Goal: Task Accomplishment & Management: Complete application form

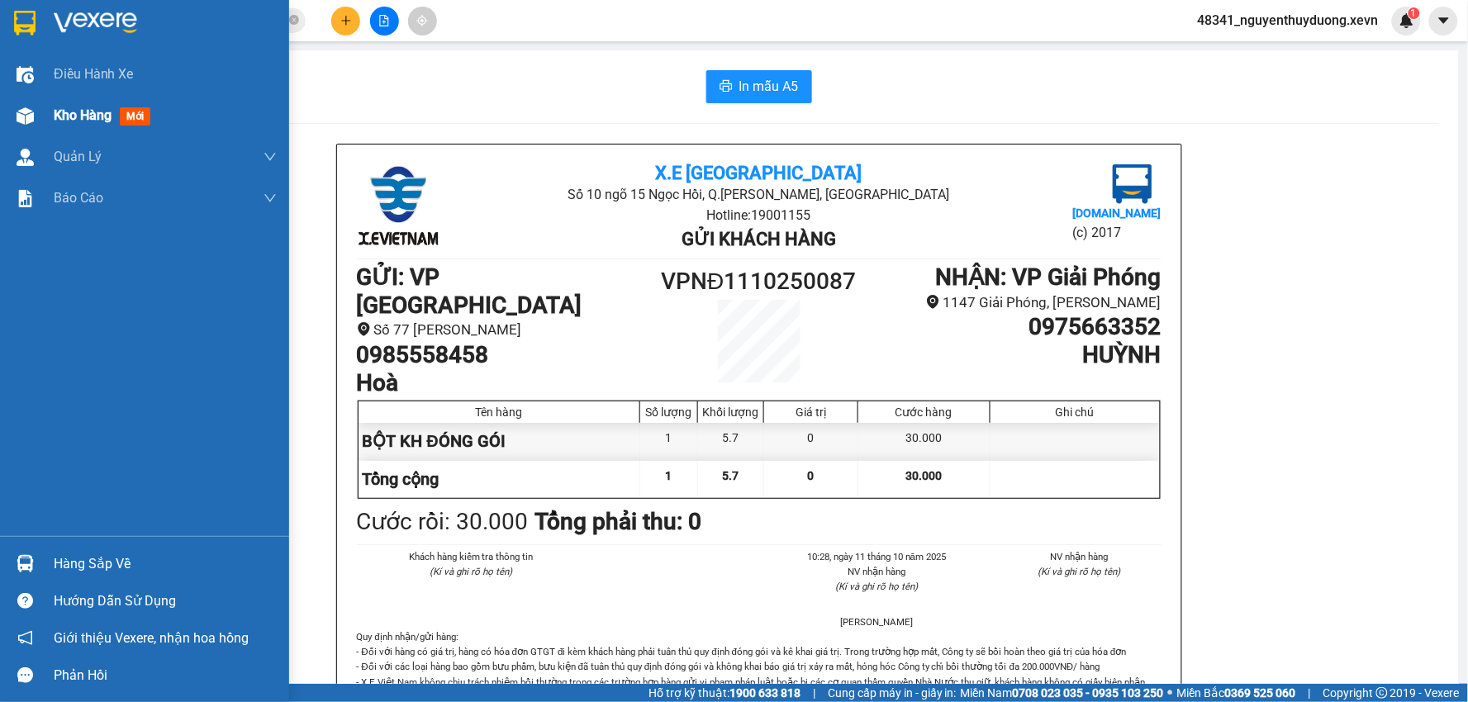
click at [45, 110] on div "Kho hàng mới" at bounding box center [144, 115] width 289 height 41
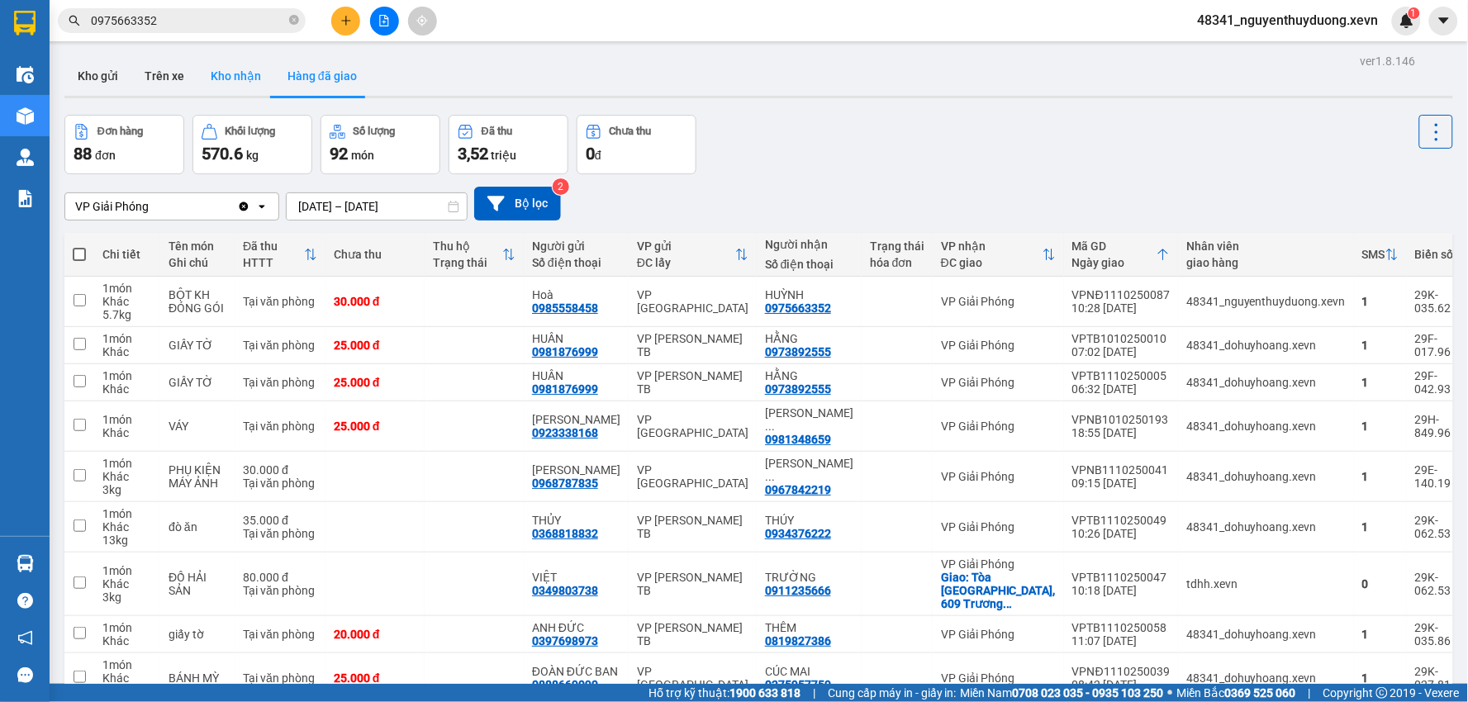
click at [246, 81] on button "Kho nhận" at bounding box center [235, 76] width 77 height 40
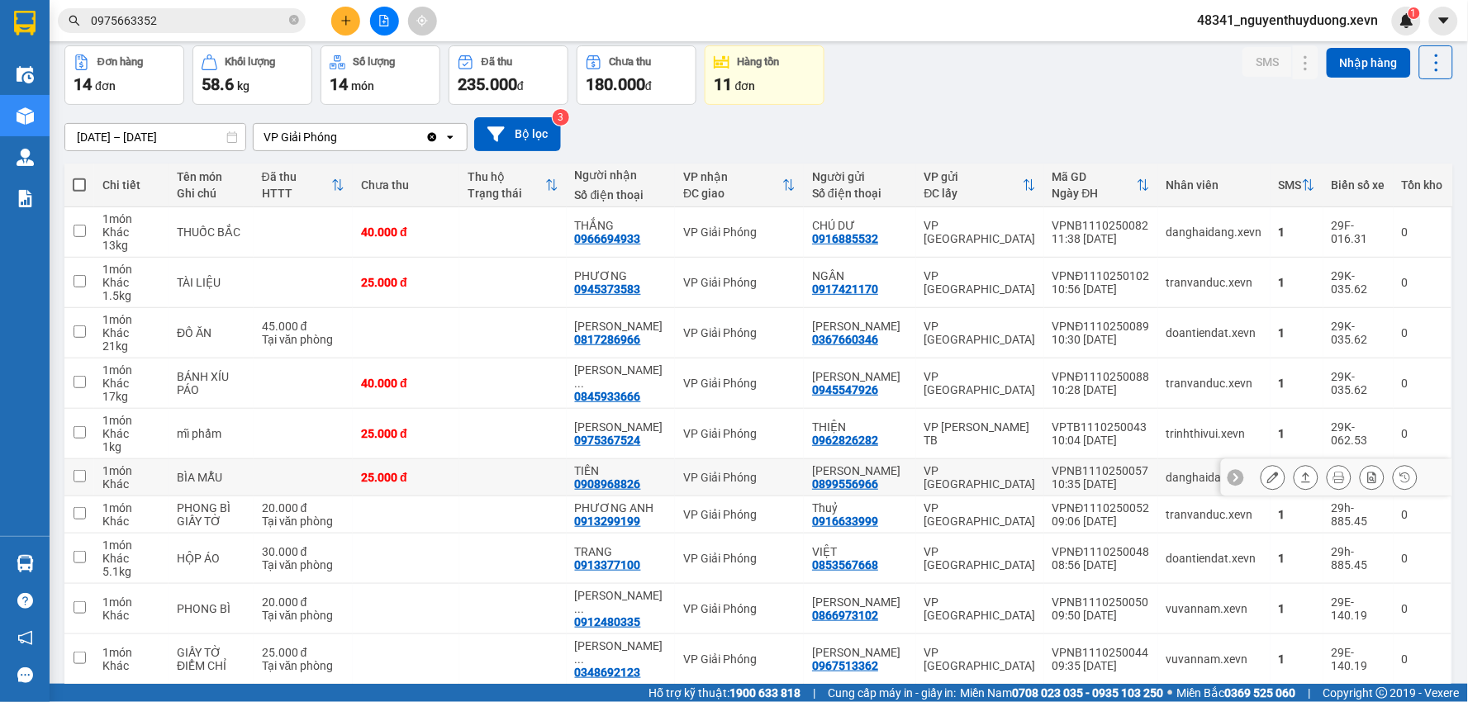
scroll to position [139, 0]
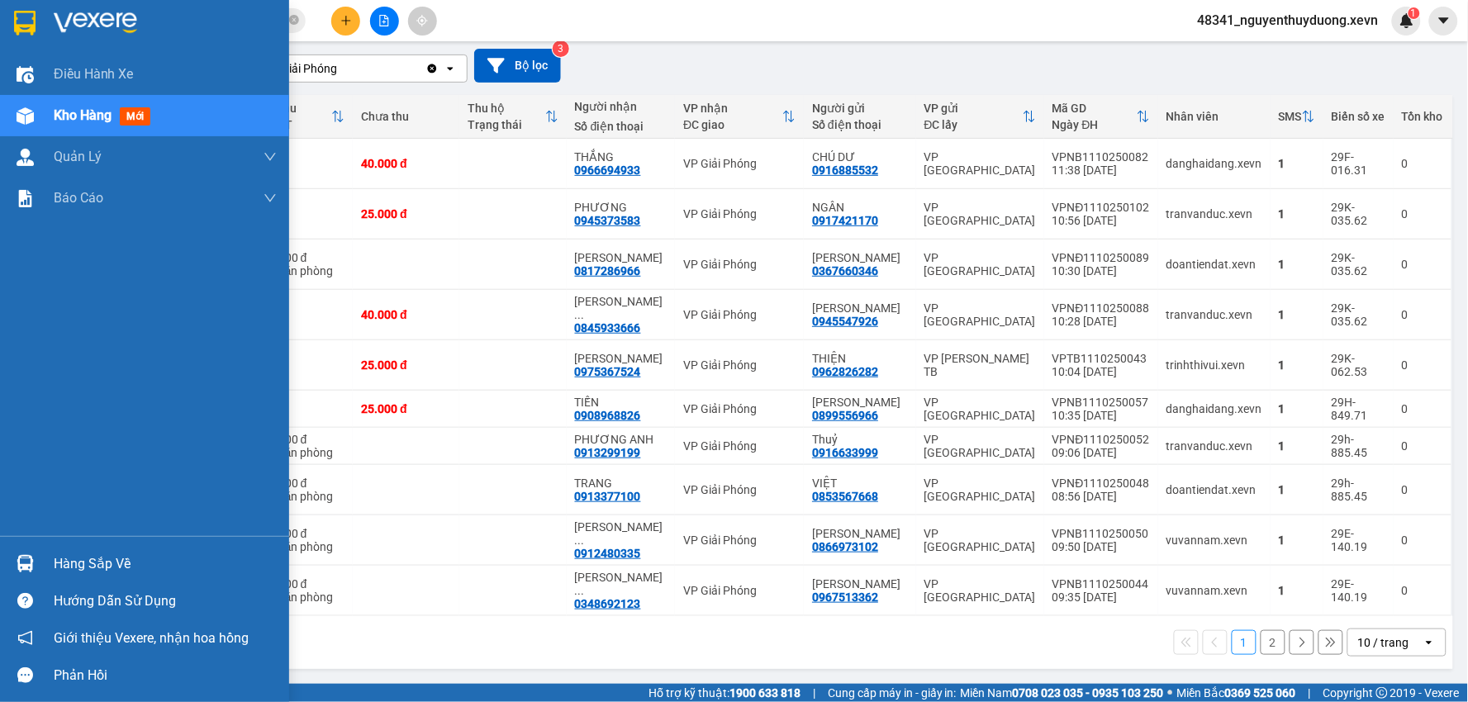
click at [125, 565] on div "Hàng sắp về" at bounding box center [165, 564] width 223 height 25
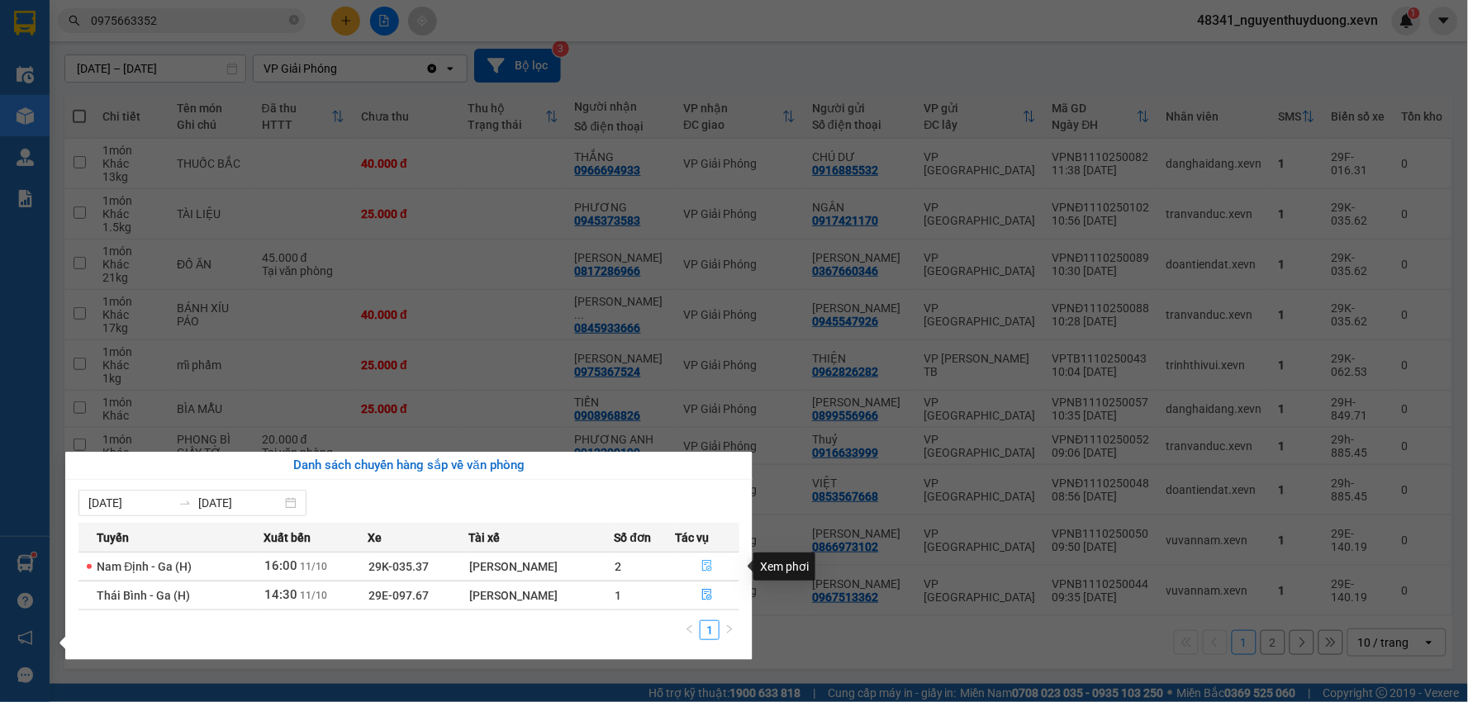
click at [717, 563] on button "button" at bounding box center [707, 566] width 63 height 26
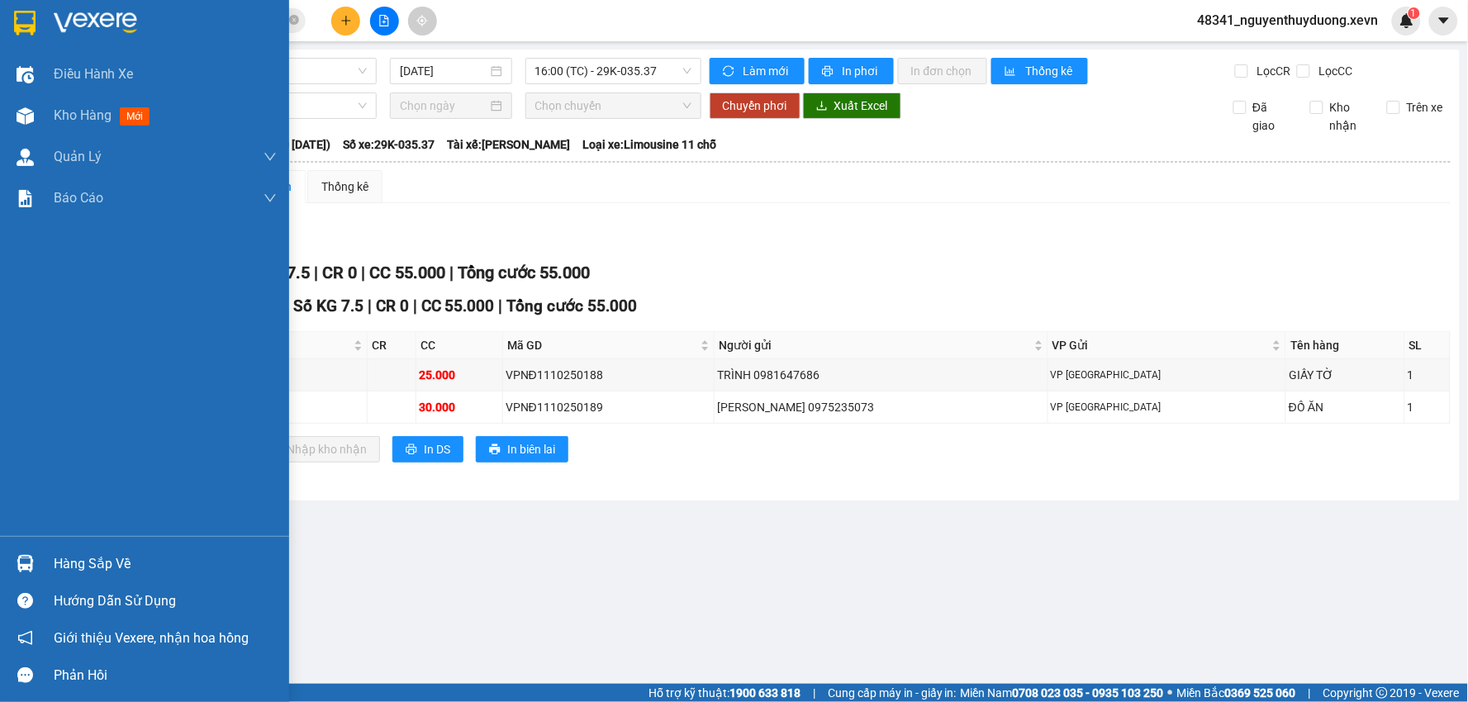
click at [59, 562] on div "Hàng sắp về" at bounding box center [165, 564] width 223 height 25
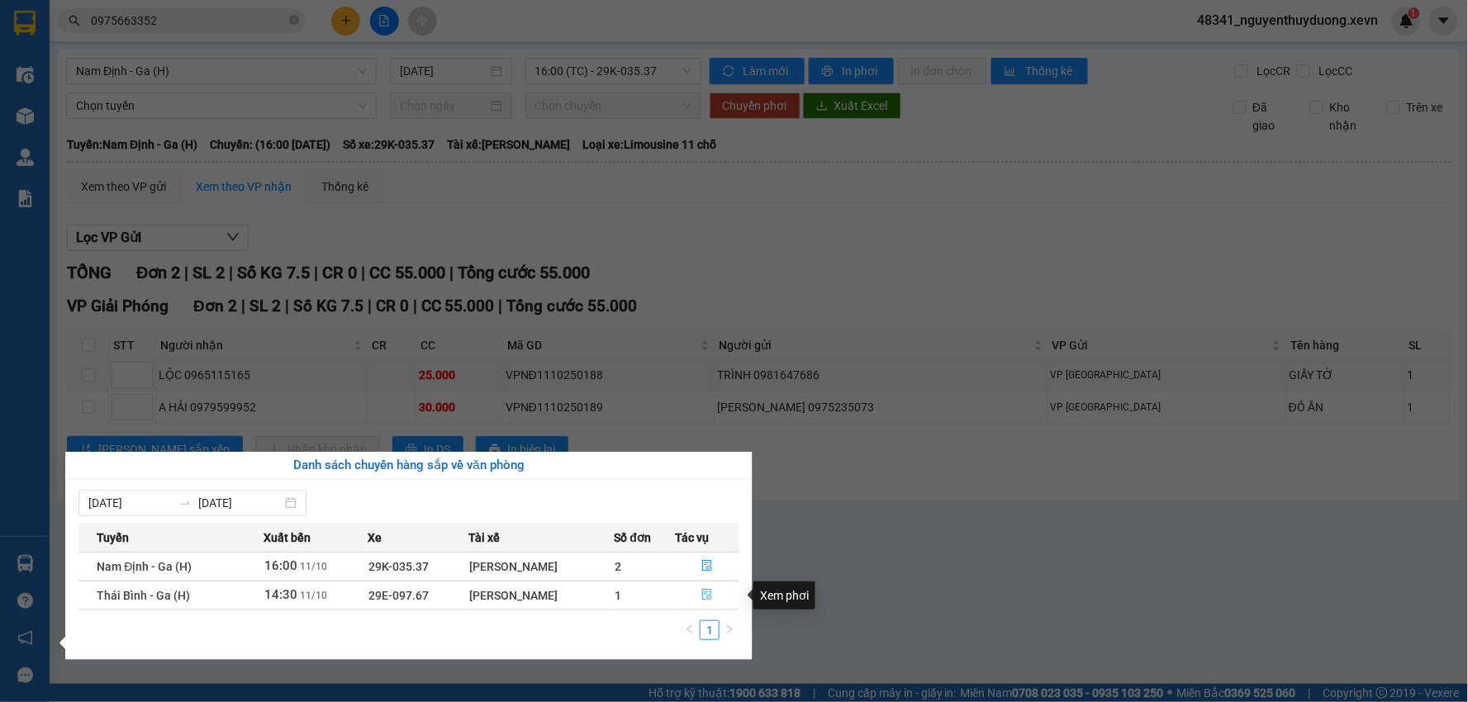
click at [704, 597] on button "button" at bounding box center [707, 595] width 63 height 26
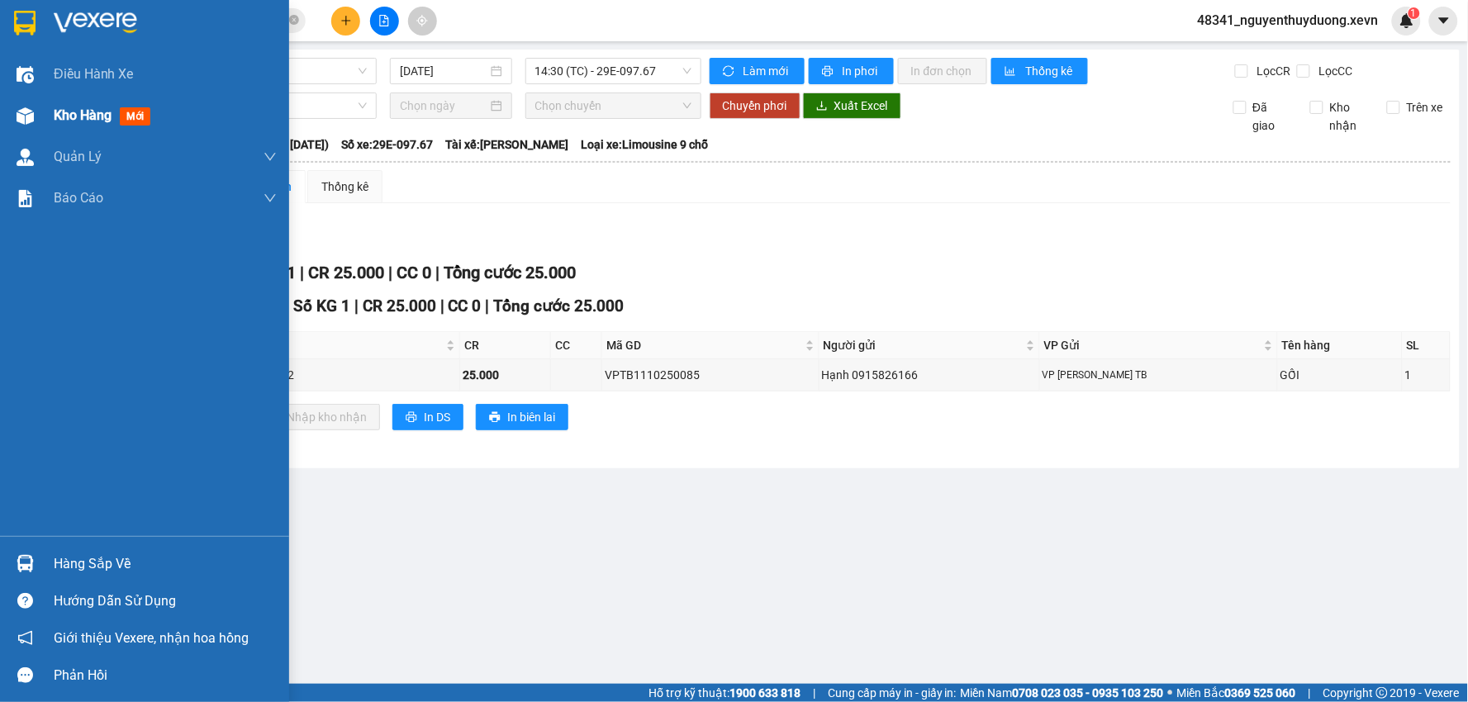
click at [77, 111] on span "Kho hàng" at bounding box center [83, 115] width 58 height 16
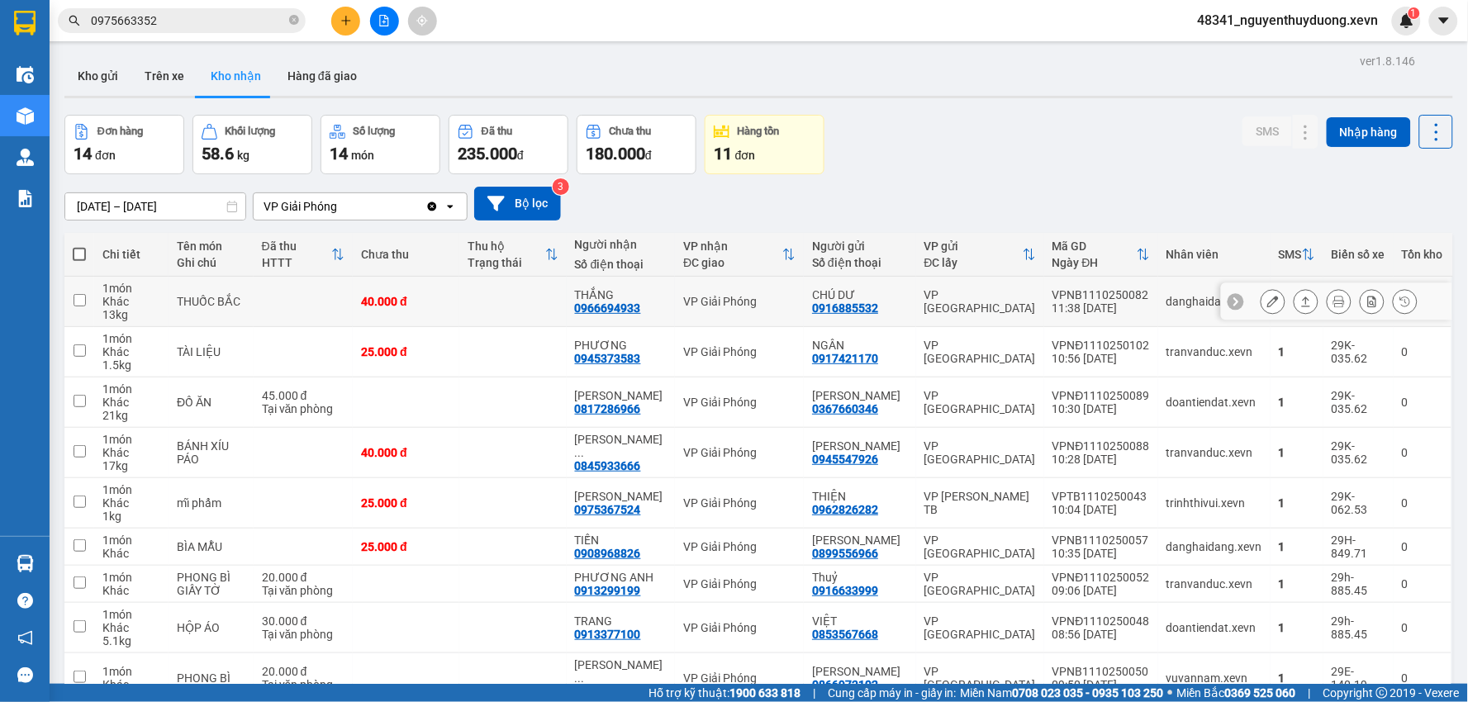
click at [1255, 289] on div at bounding box center [1336, 301] width 231 height 37
click at [1261, 295] on button at bounding box center [1272, 301] width 23 height 29
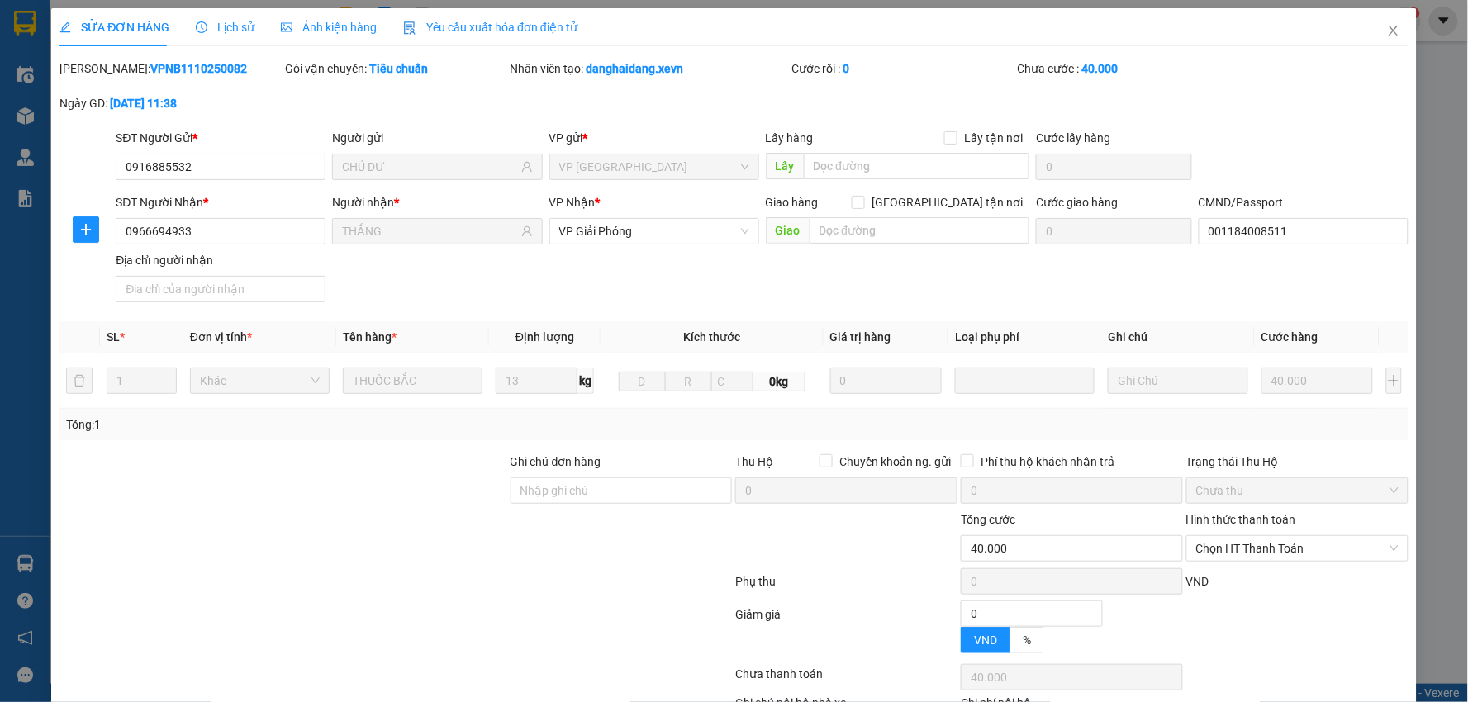
type input "0916885532"
type input "CHÚ DƯ"
type input "0966694933"
type input "THẮNG"
type input "001184008511"
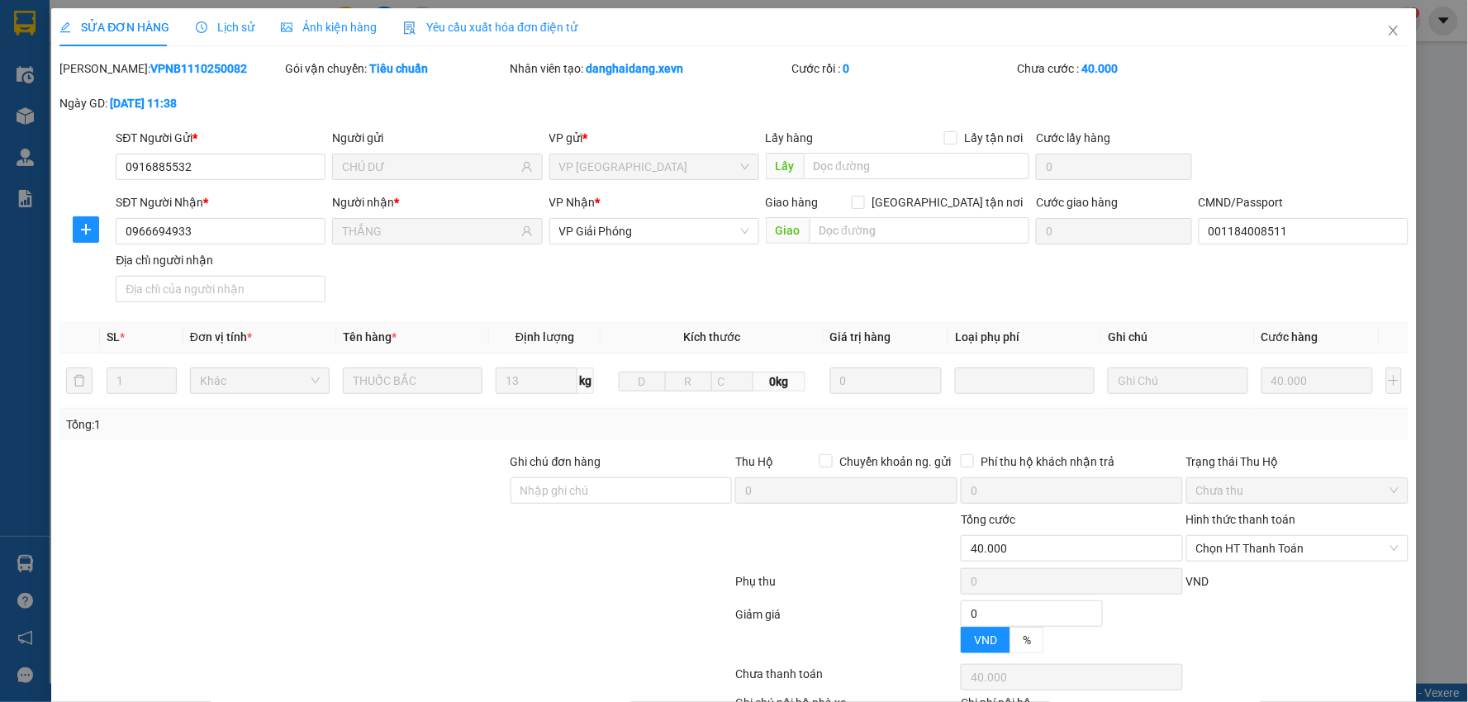
type input "0"
type input "40.000"
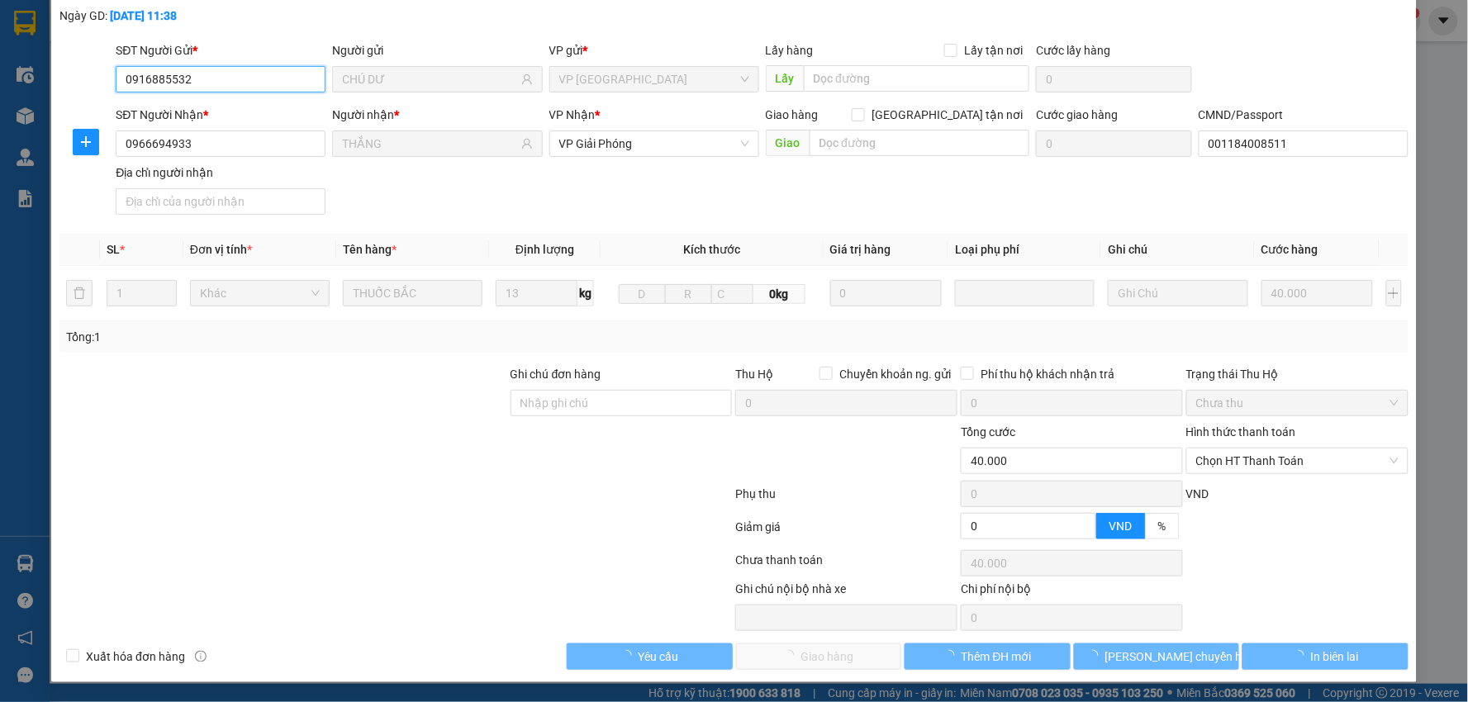
scroll to position [88, 0]
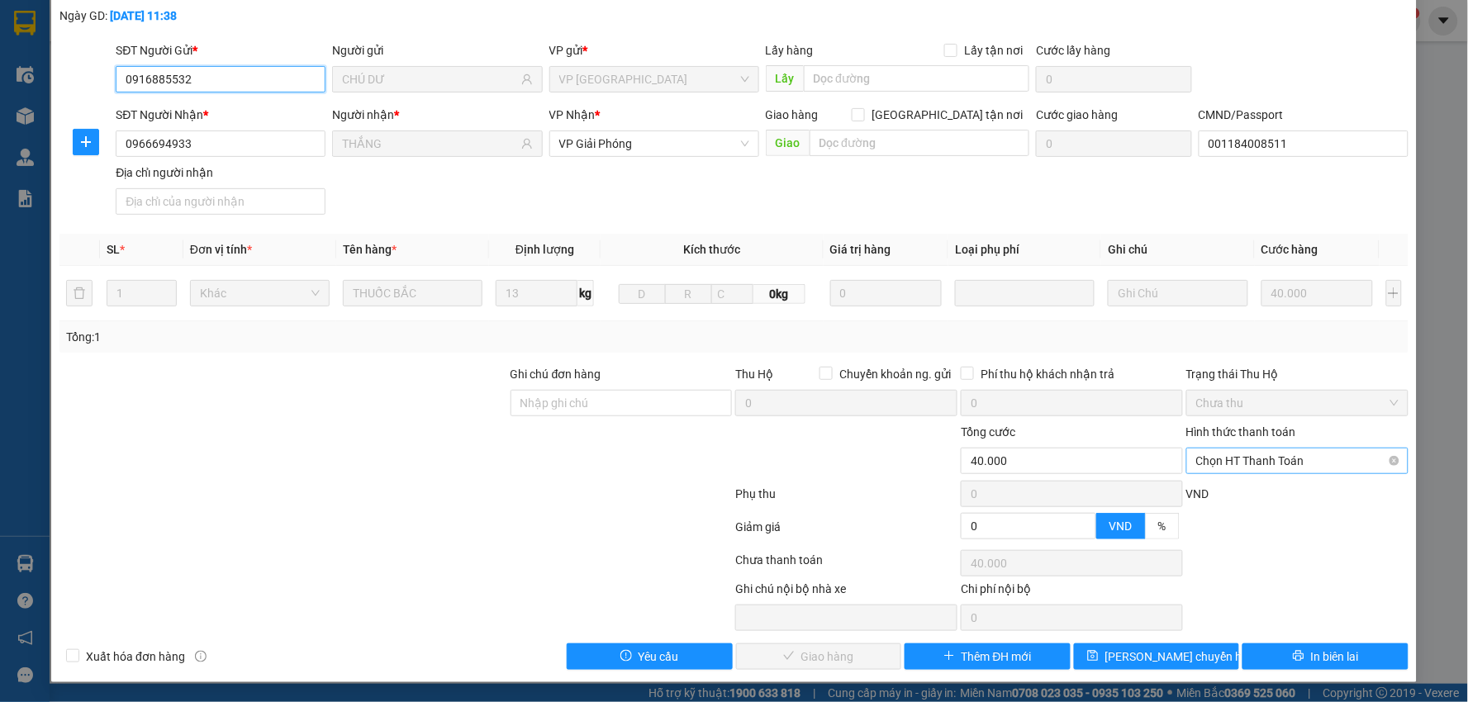
click at [1225, 456] on span "Chọn HT Thanh Toán" at bounding box center [1297, 460] width 202 height 25
click at [1212, 492] on div "Tại văn phòng" at bounding box center [1286, 494] width 200 height 18
type input "0"
click at [793, 665] on button "Giao hàng" at bounding box center [819, 656] width 166 height 26
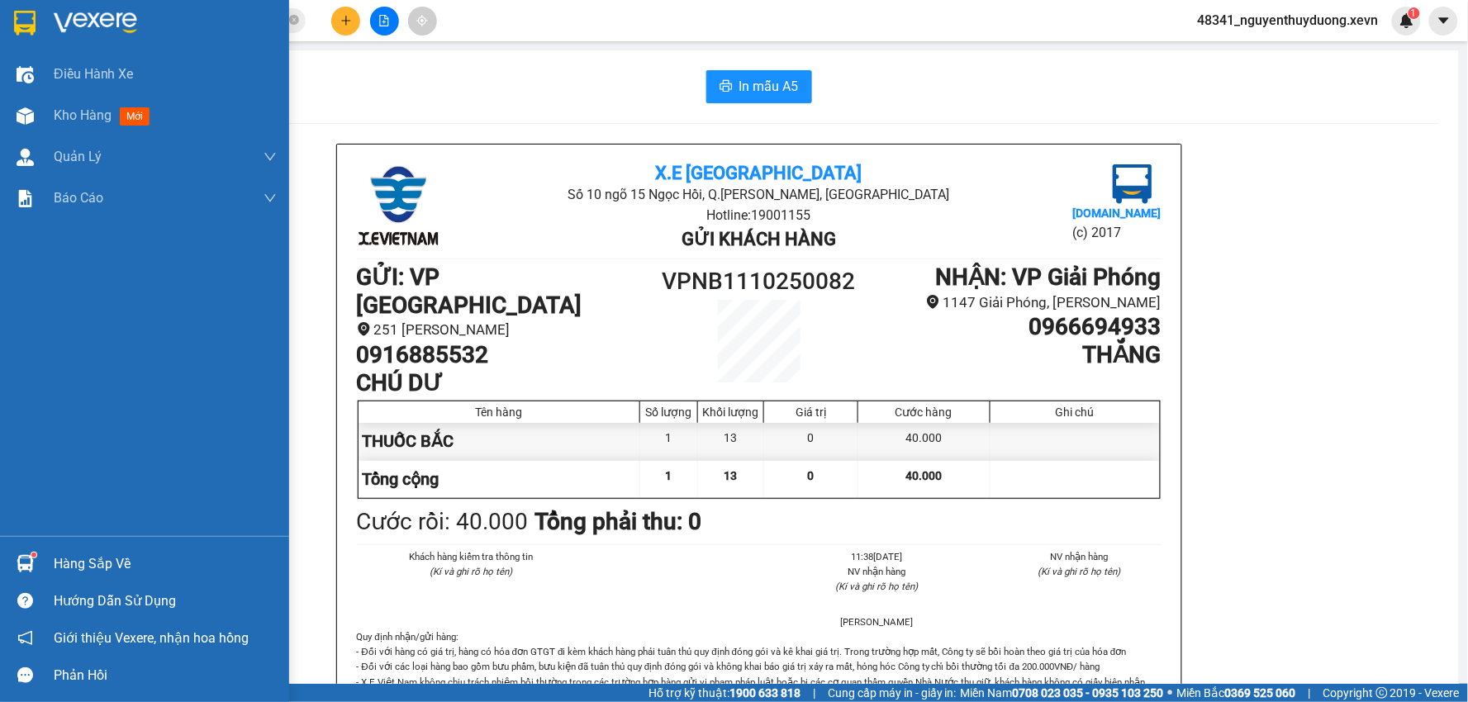
click at [83, 547] on div "Hàng sắp về" at bounding box center [144, 563] width 289 height 37
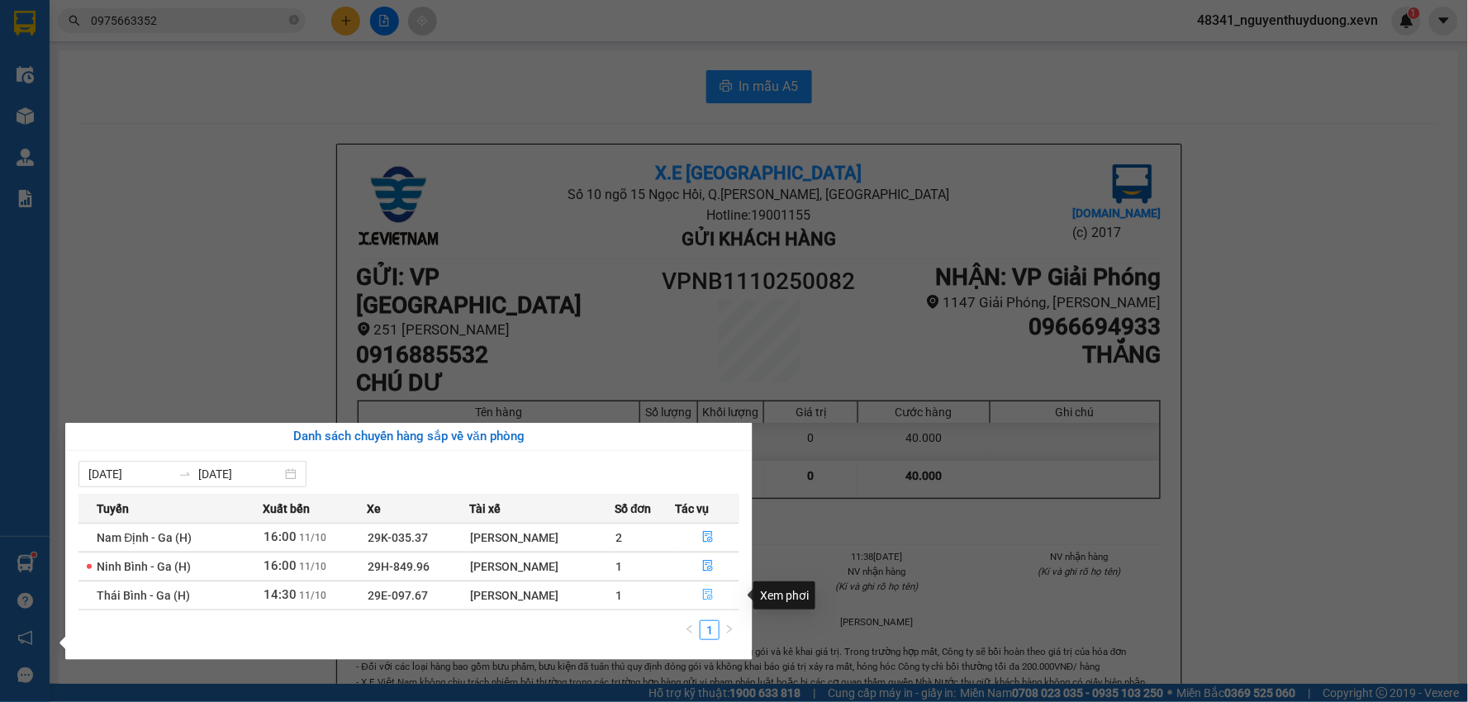
click at [700, 600] on button "button" at bounding box center [707, 595] width 63 height 26
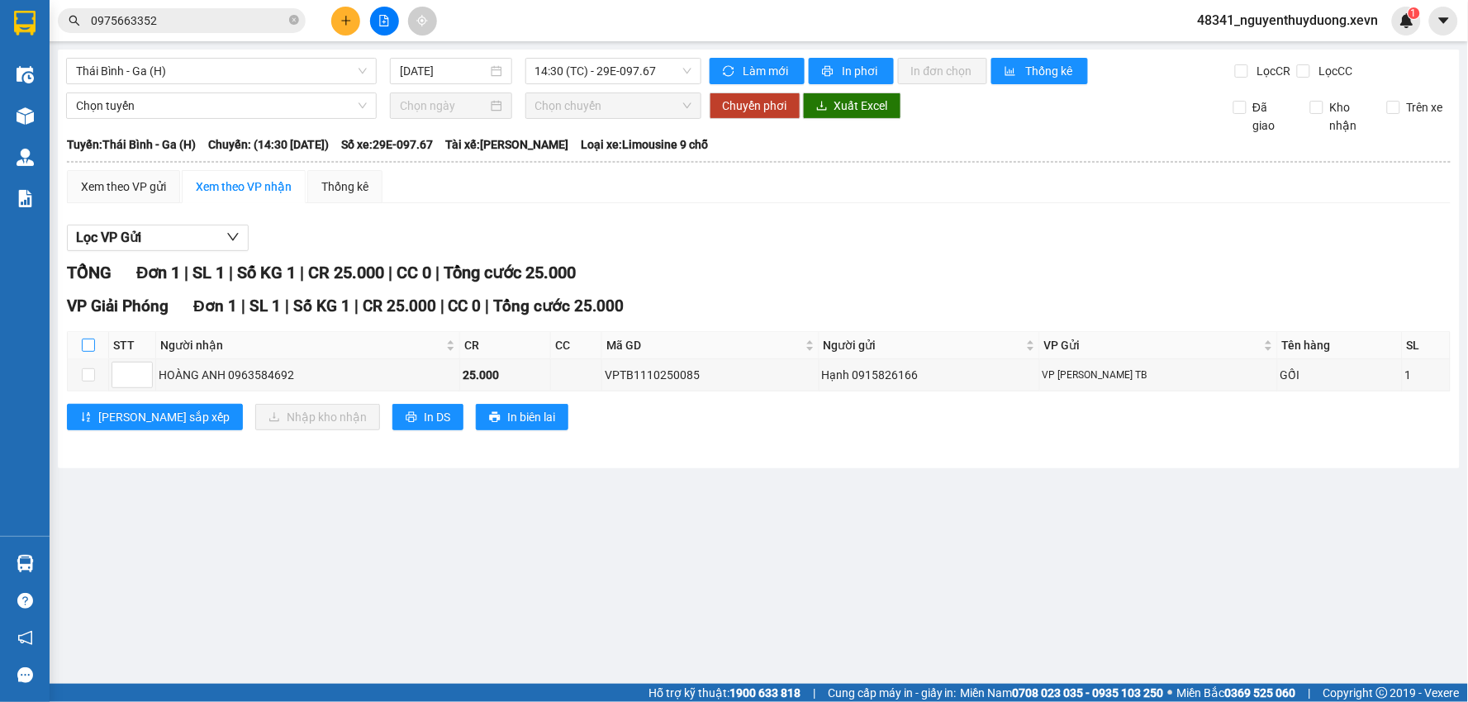
click at [83, 347] on input "checkbox" at bounding box center [88, 345] width 13 height 13
checkbox input "true"
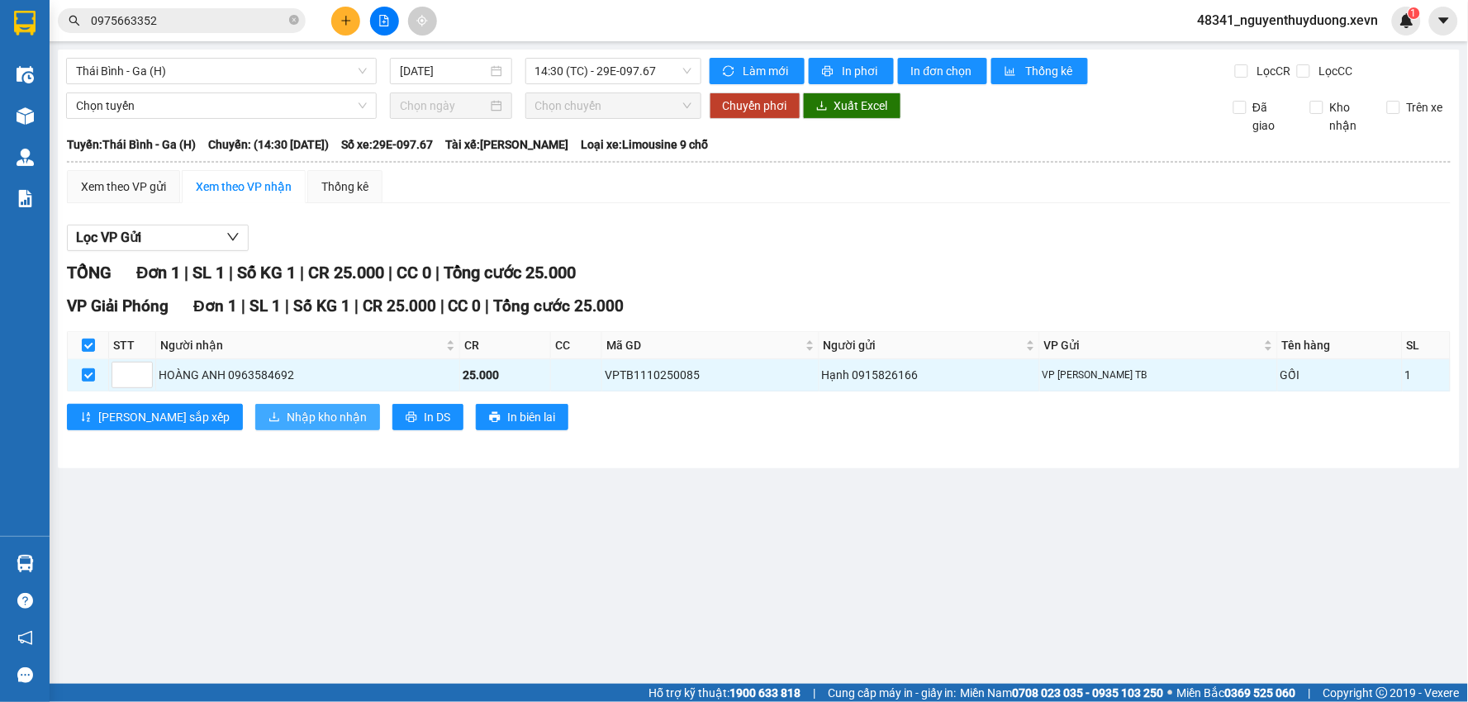
click at [255, 411] on button "Nhập kho nhận" at bounding box center [317, 417] width 125 height 26
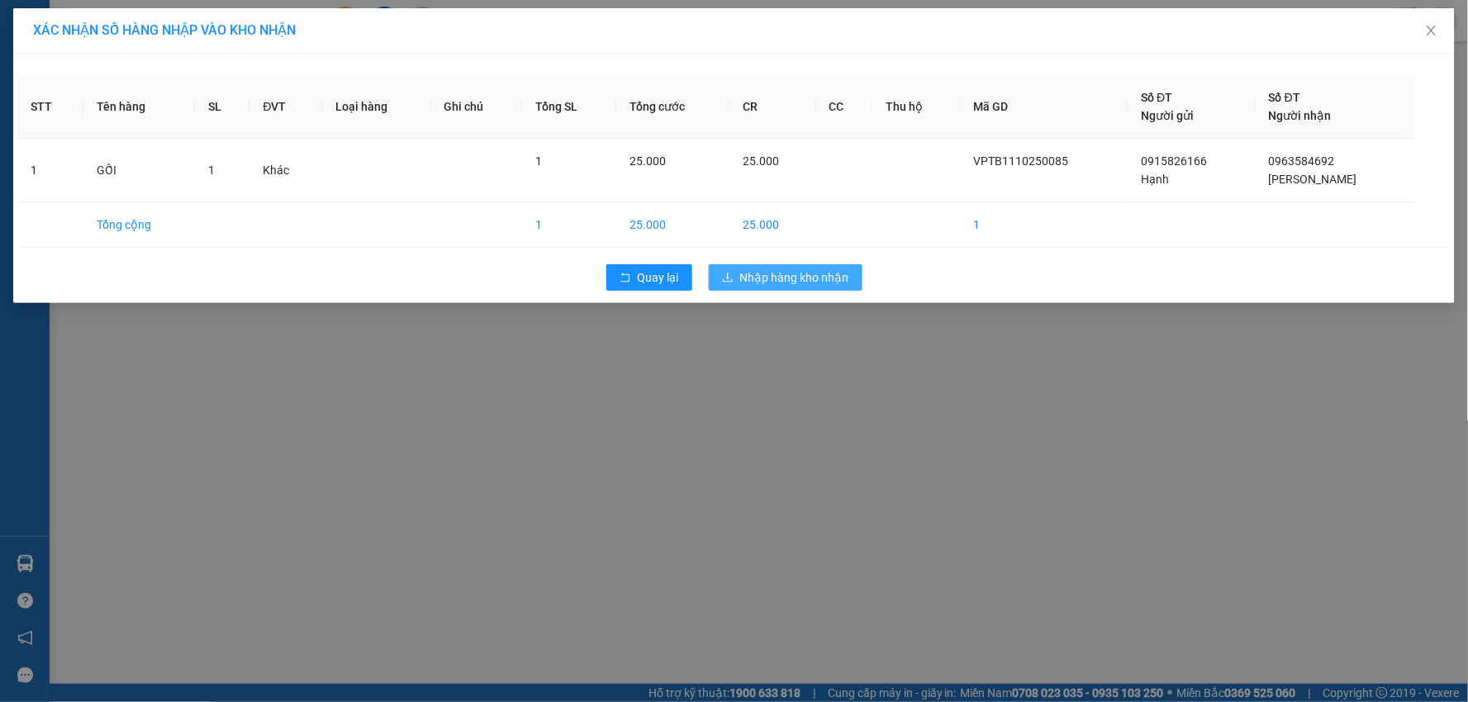
click at [747, 276] on span "Nhập hàng kho nhận" at bounding box center [794, 277] width 109 height 18
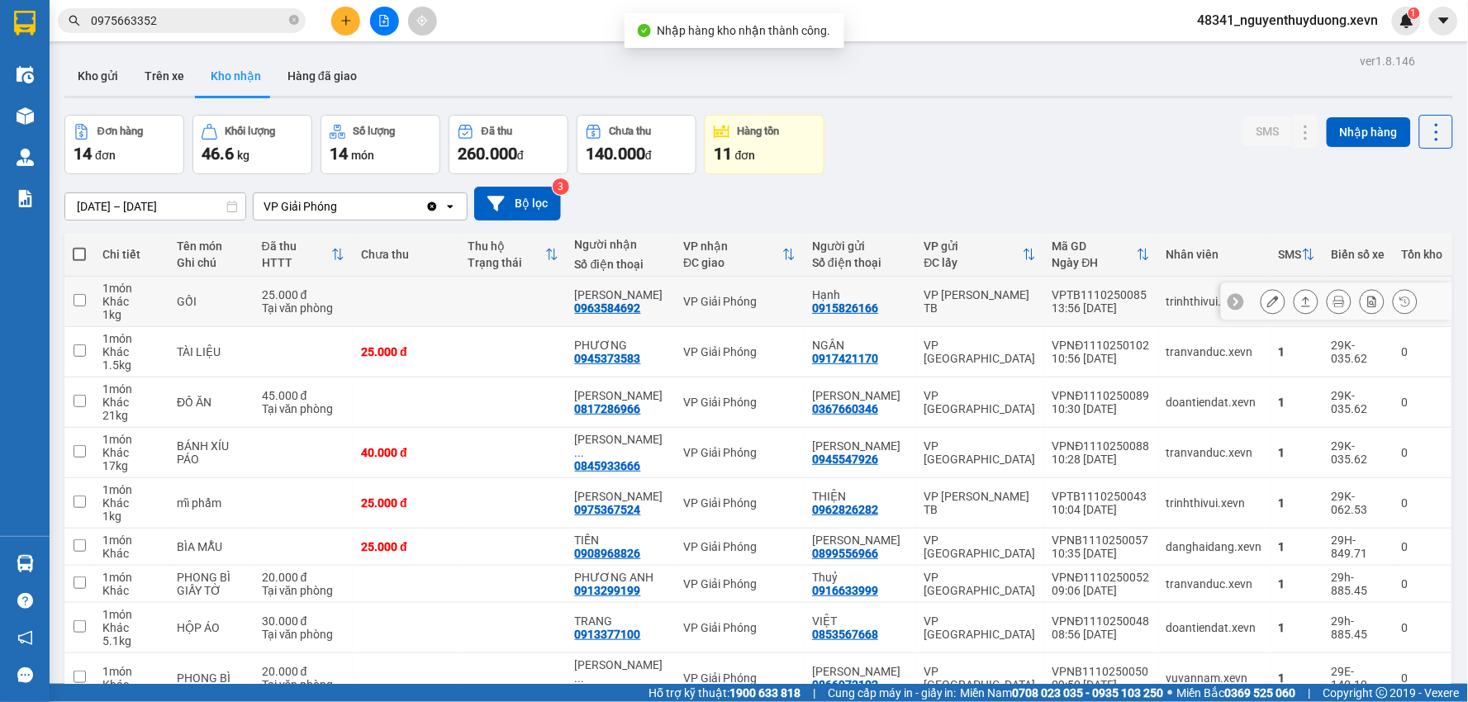
click at [235, 311] on td "GỐI" at bounding box center [210, 302] width 85 height 50
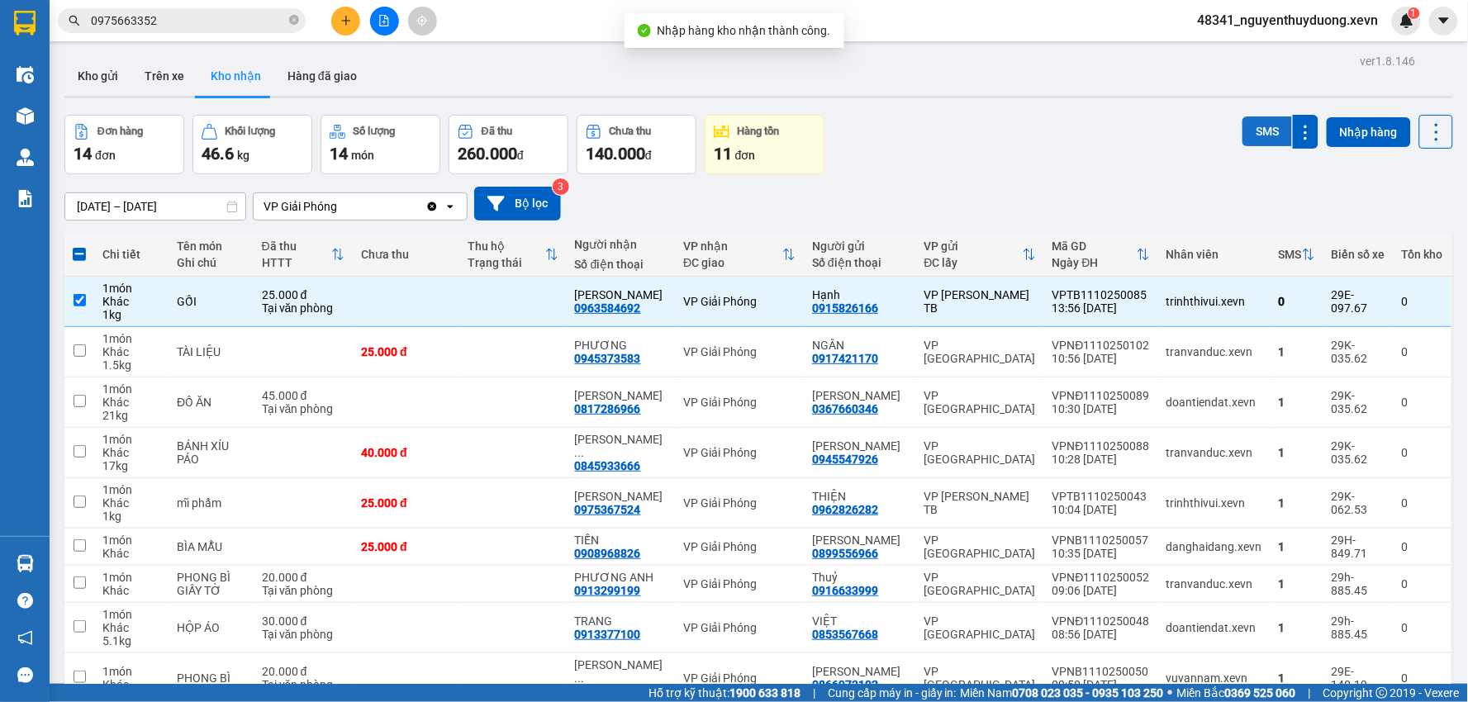
click at [1250, 138] on button "SMS" at bounding box center [1267, 131] width 50 height 30
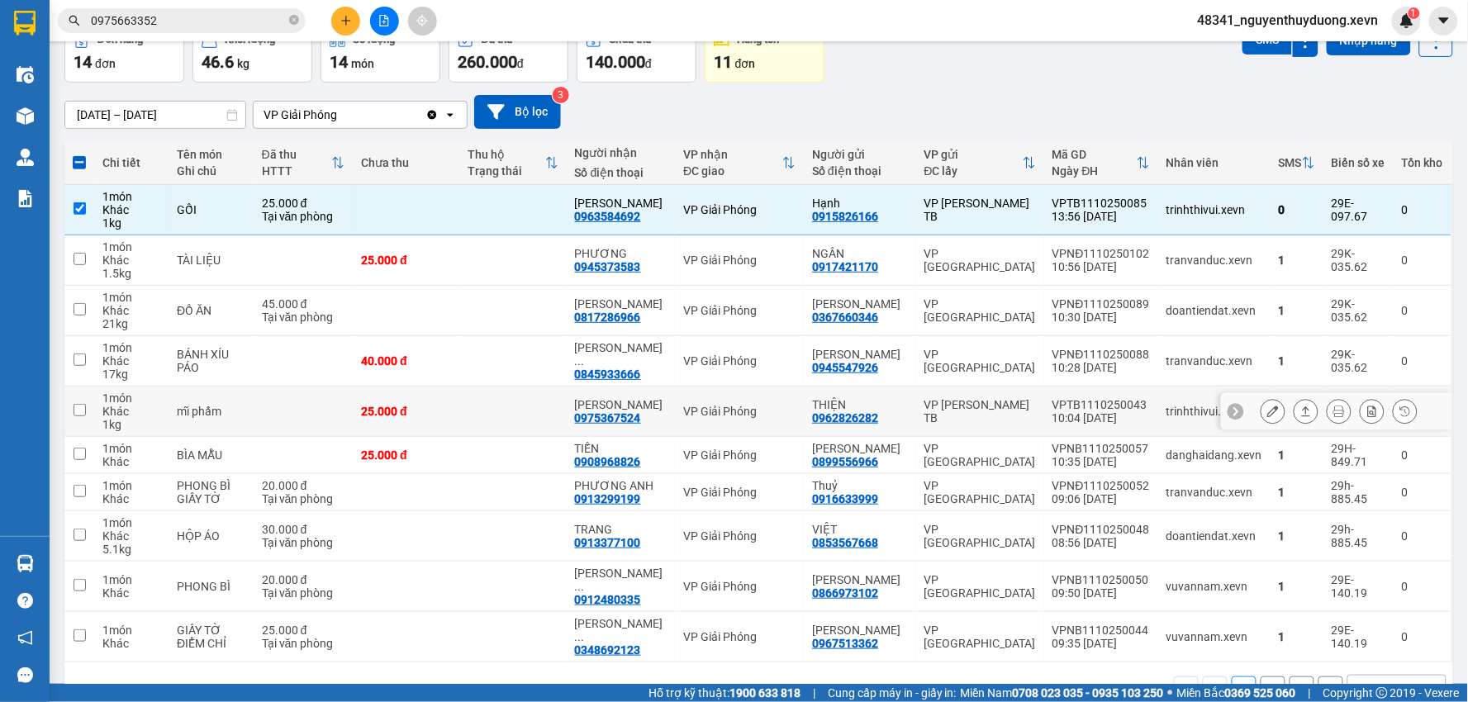
scroll to position [139, 0]
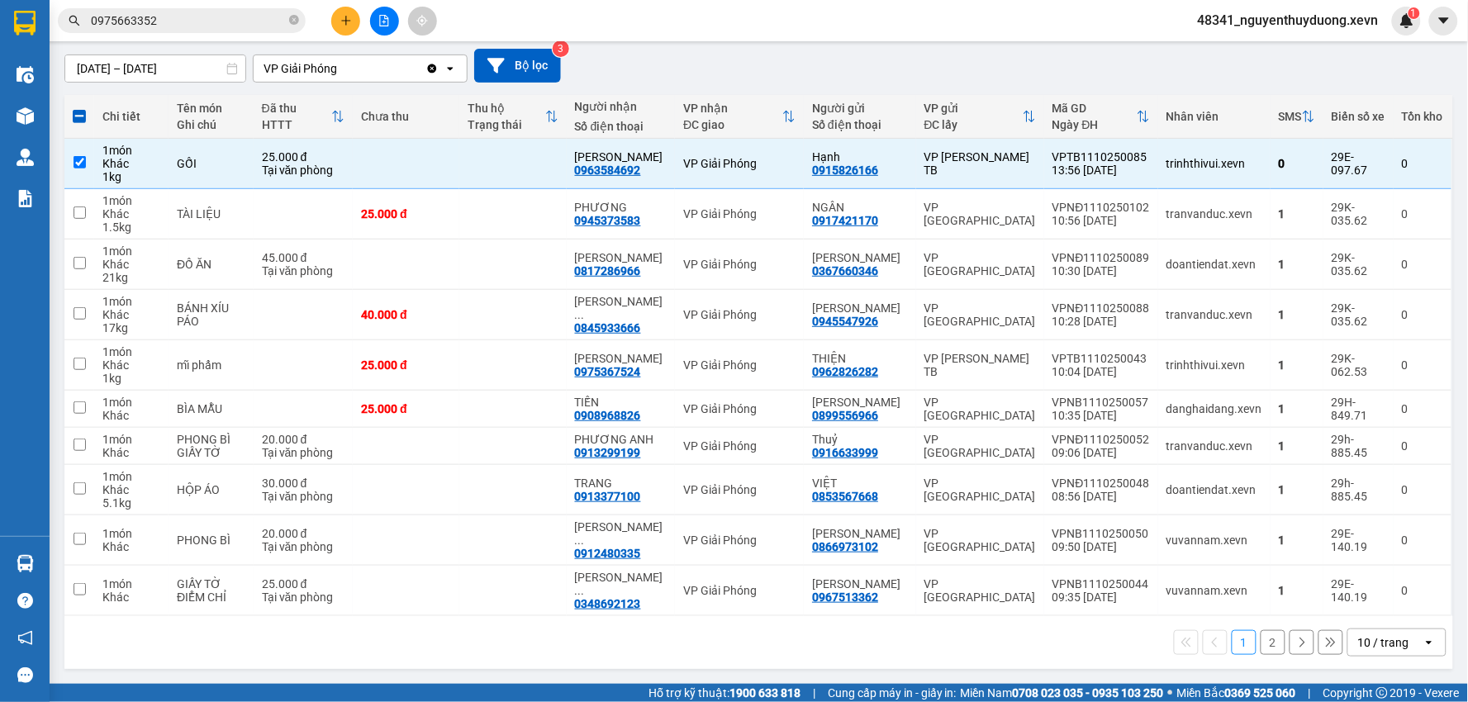
click at [1261, 643] on button "2" at bounding box center [1272, 642] width 25 height 25
checkbox input "false"
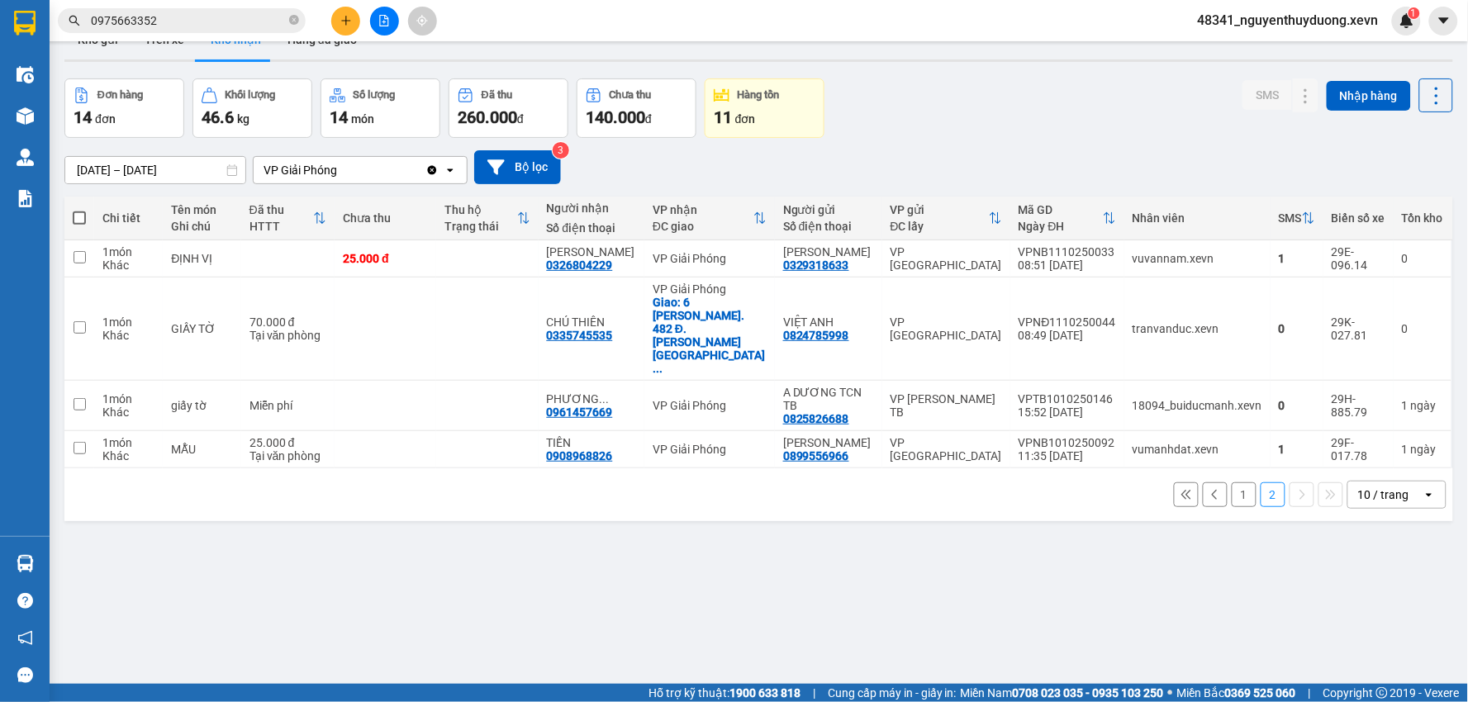
scroll to position [0, 0]
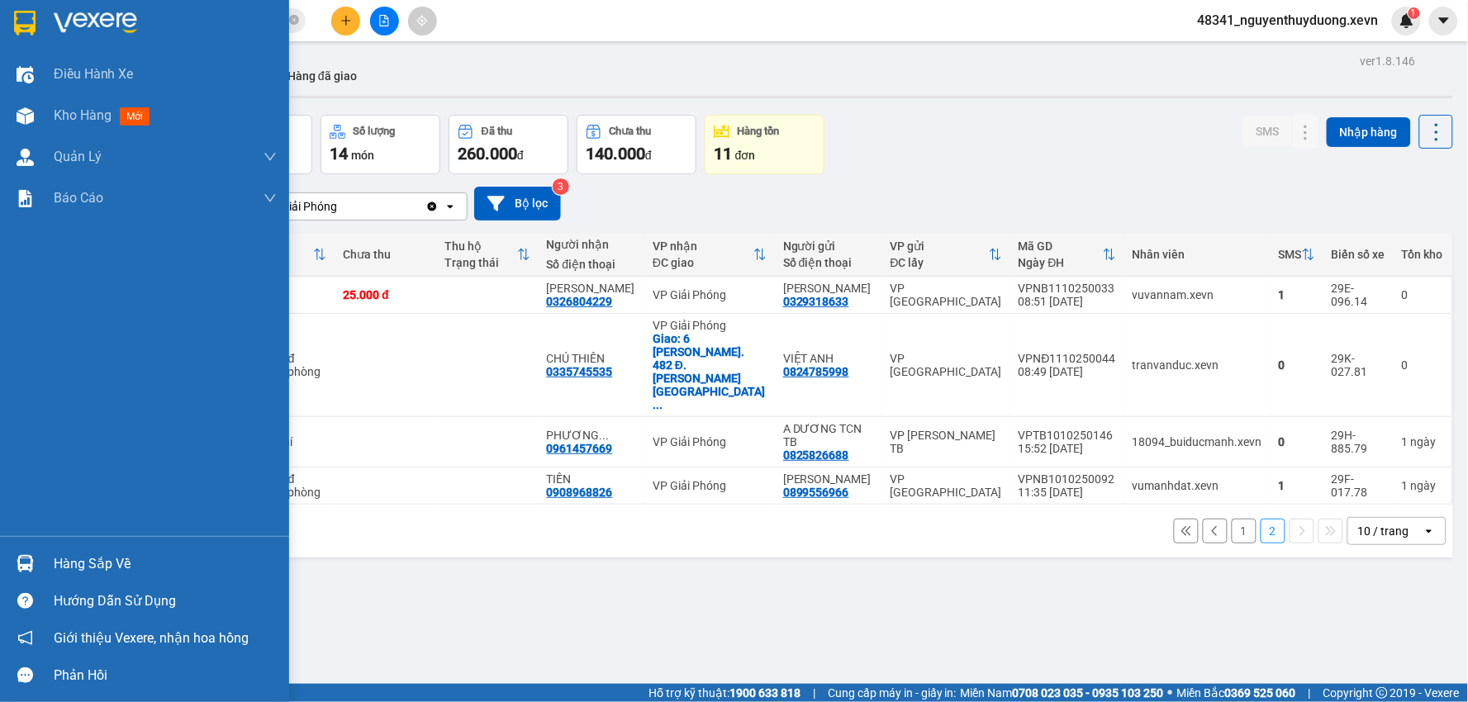
click at [30, 562] on img at bounding box center [25, 563] width 17 height 17
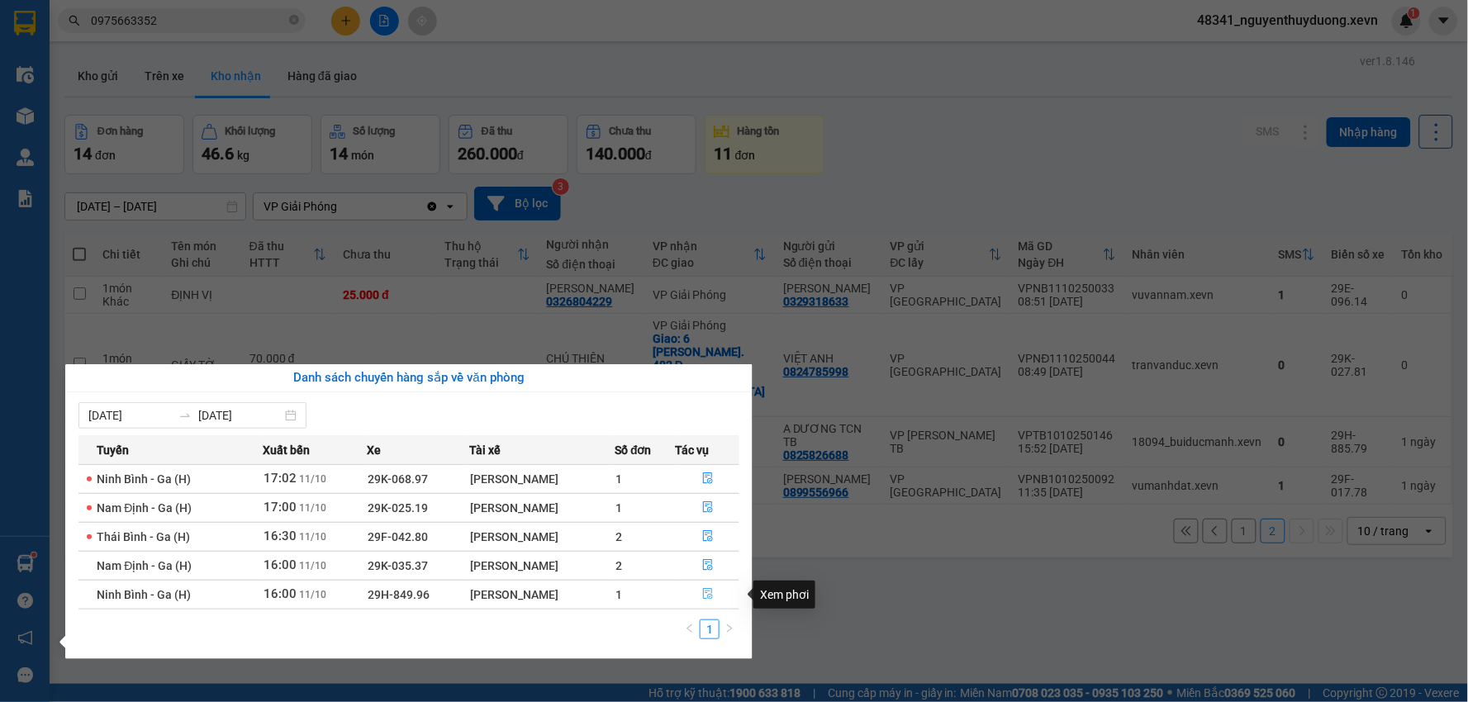
click at [724, 595] on button "button" at bounding box center [707, 594] width 63 height 26
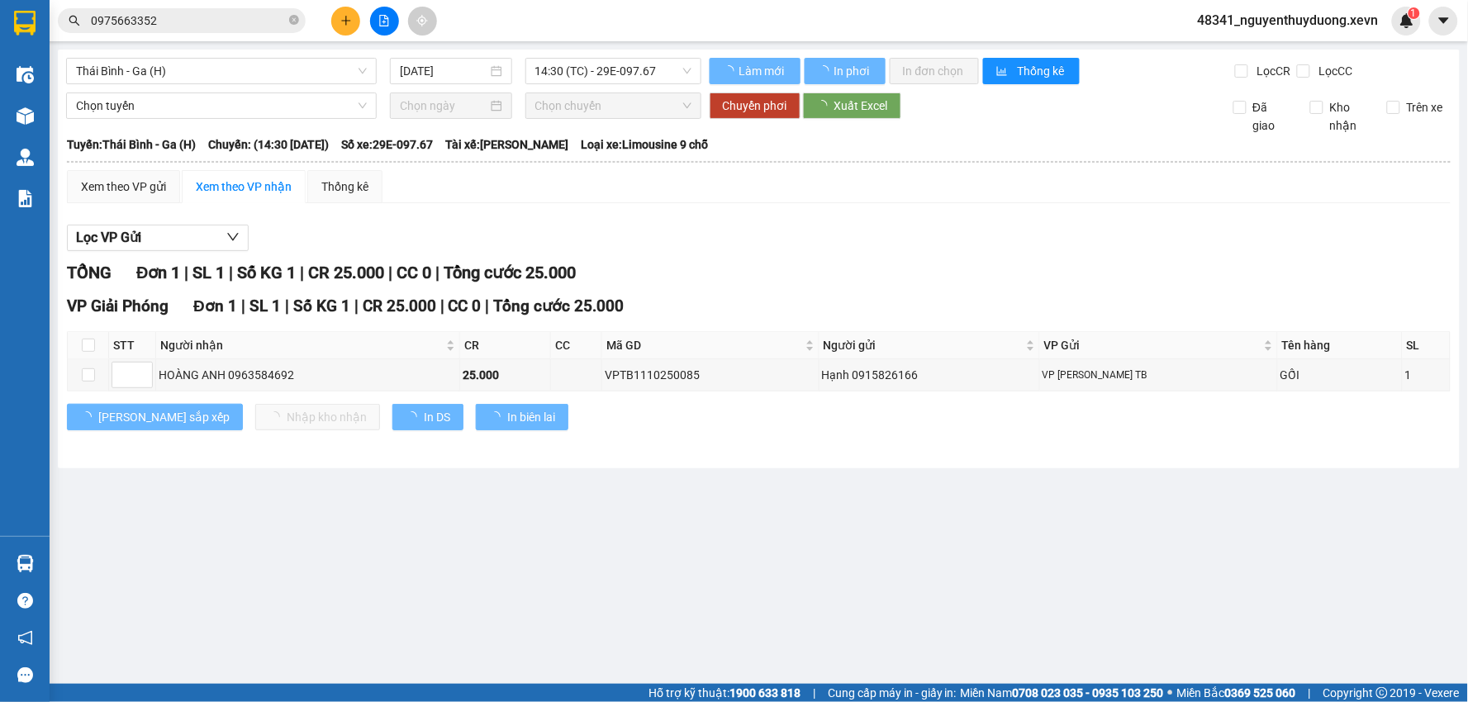
click at [79, 342] on th at bounding box center [88, 345] width 41 height 27
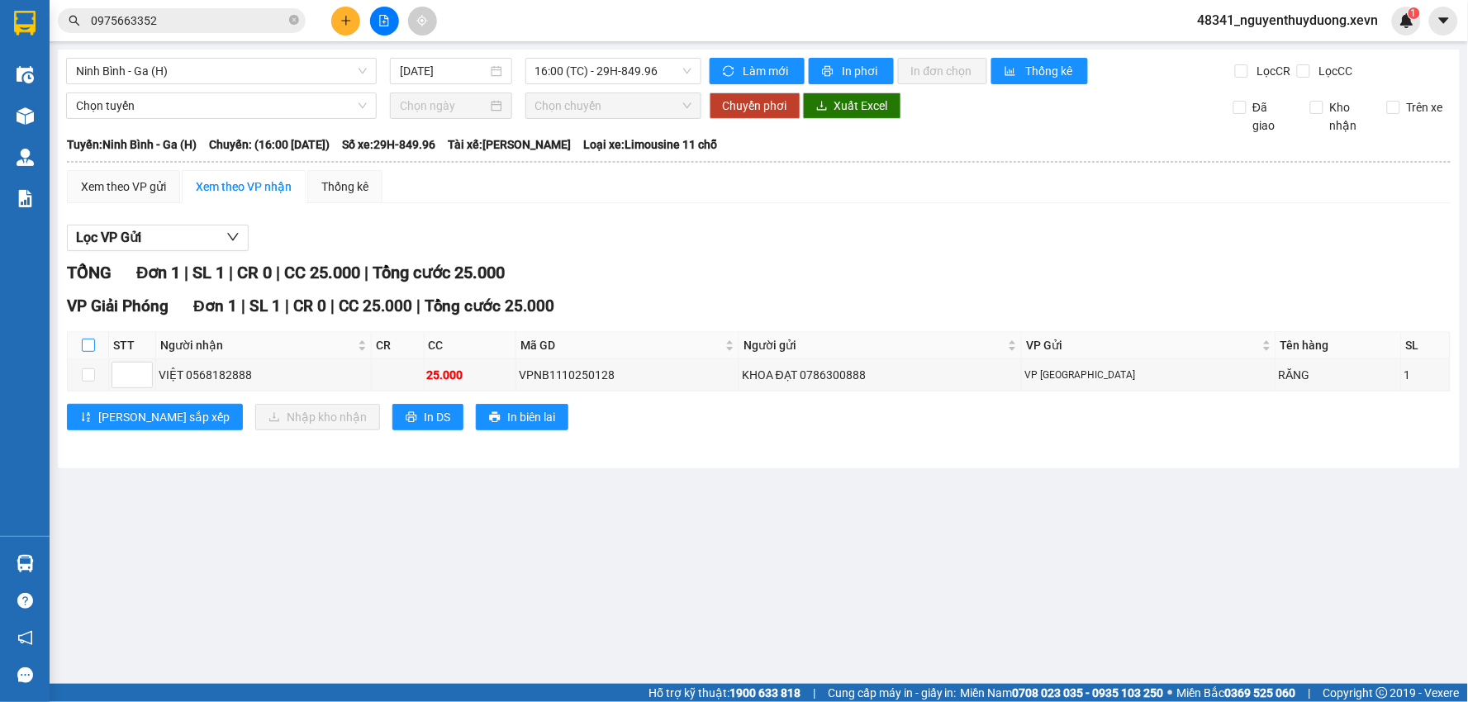
click at [92, 349] on input "checkbox" at bounding box center [88, 345] width 13 height 13
checkbox input "true"
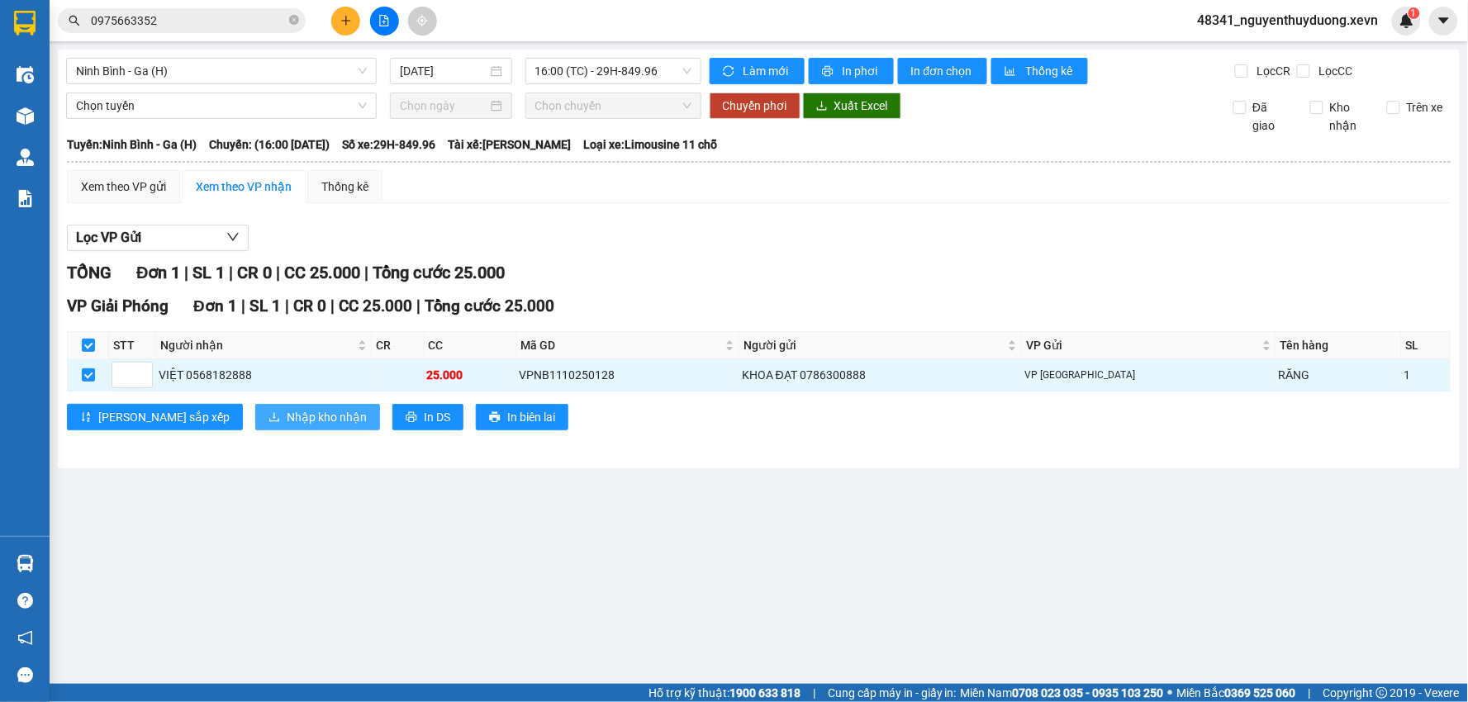
click at [287, 423] on span "Nhập kho nhận" at bounding box center [327, 417] width 80 height 18
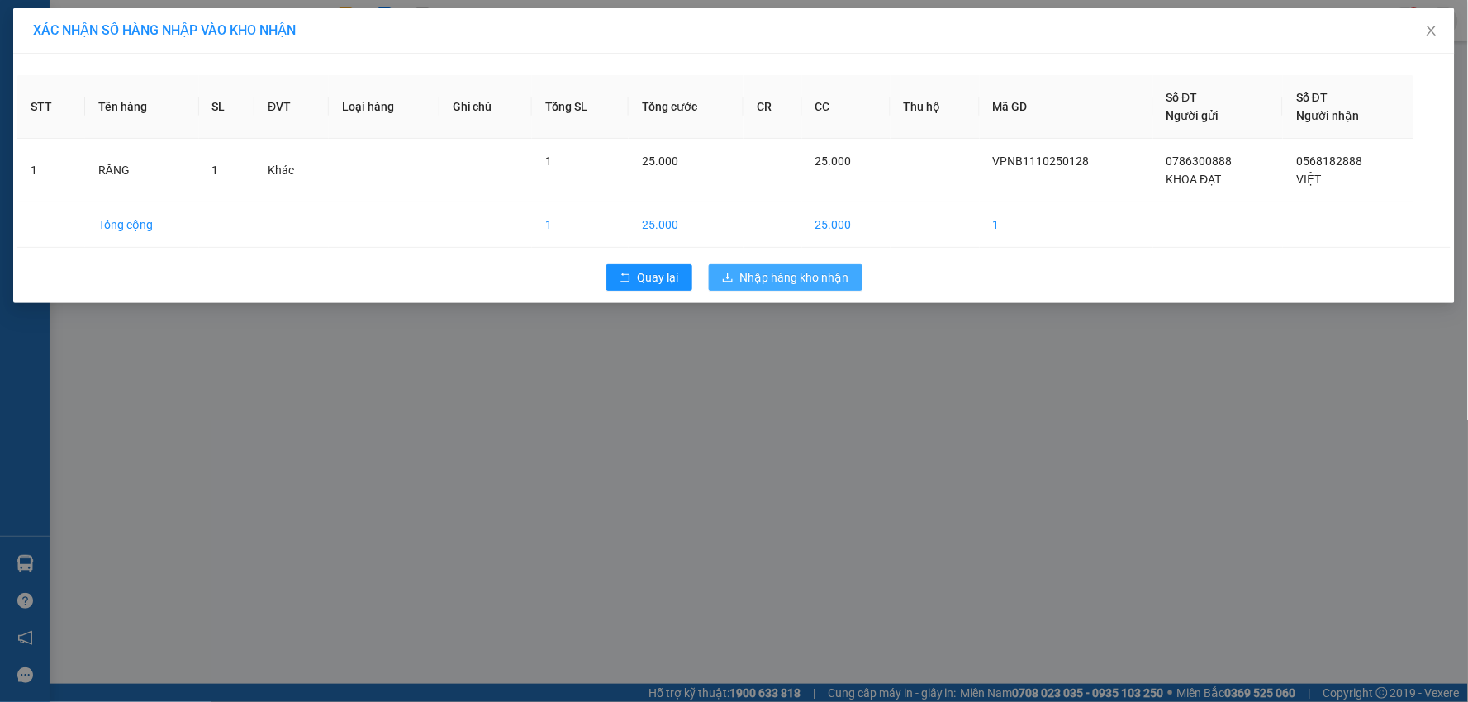
click at [805, 273] on span "Nhập hàng kho nhận" at bounding box center [794, 277] width 109 height 18
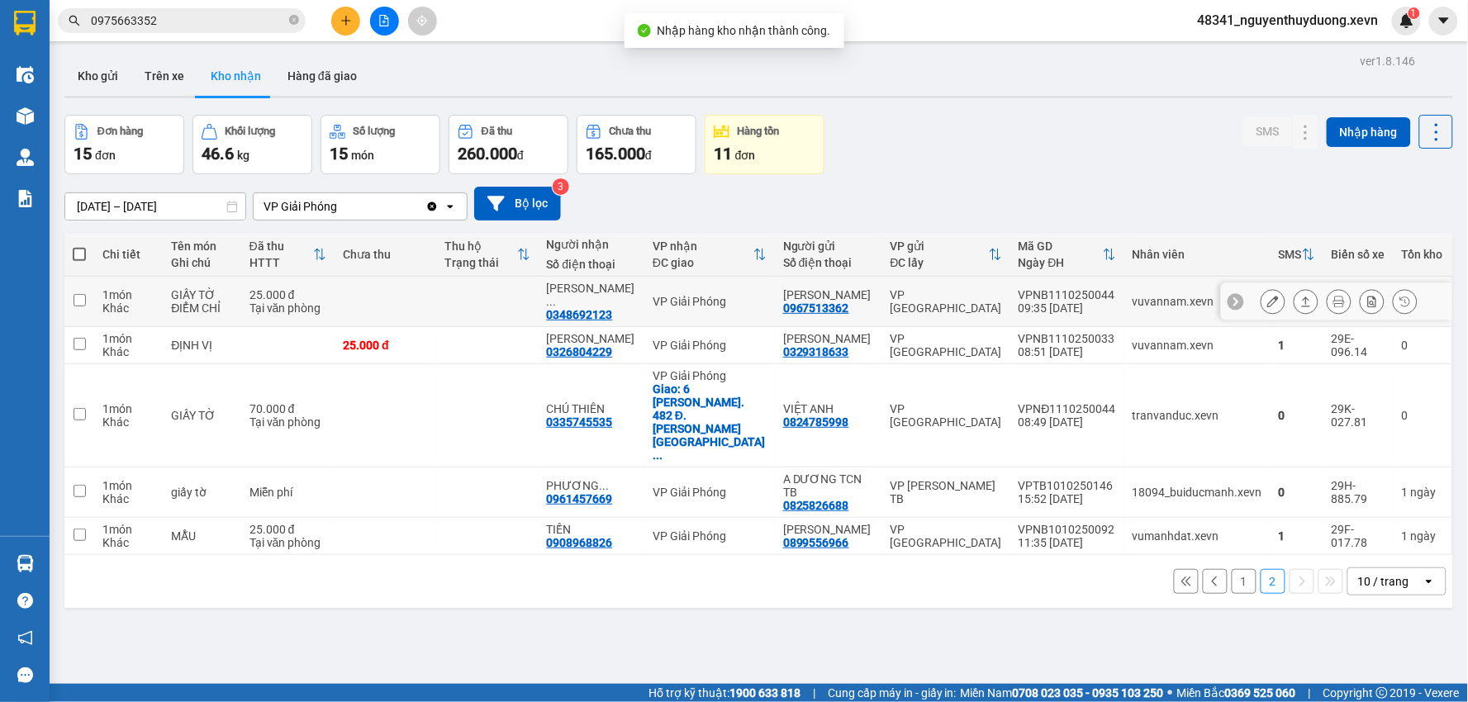
click at [240, 284] on td "GIẤY TỜ ĐIỂM CHỈ" at bounding box center [202, 302] width 78 height 50
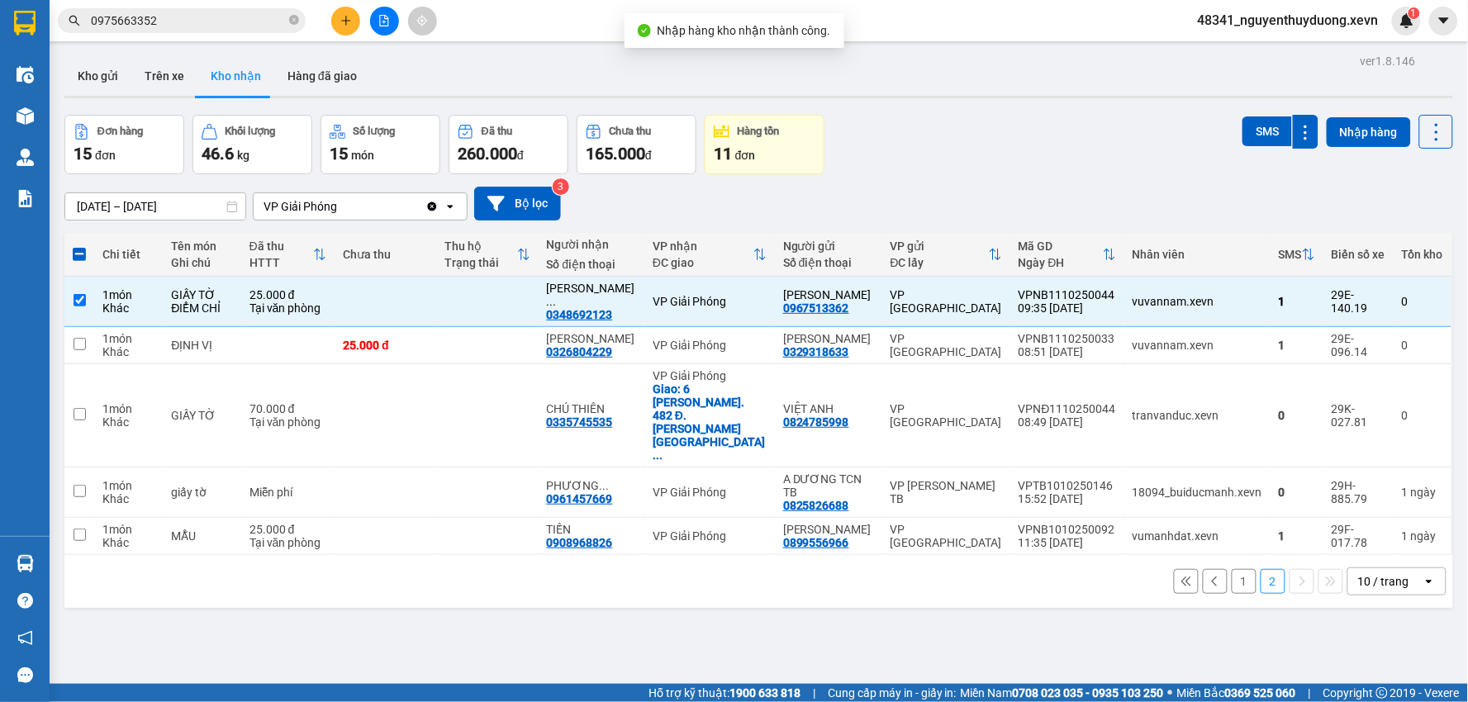
click at [1231, 569] on button "1" at bounding box center [1243, 581] width 25 height 25
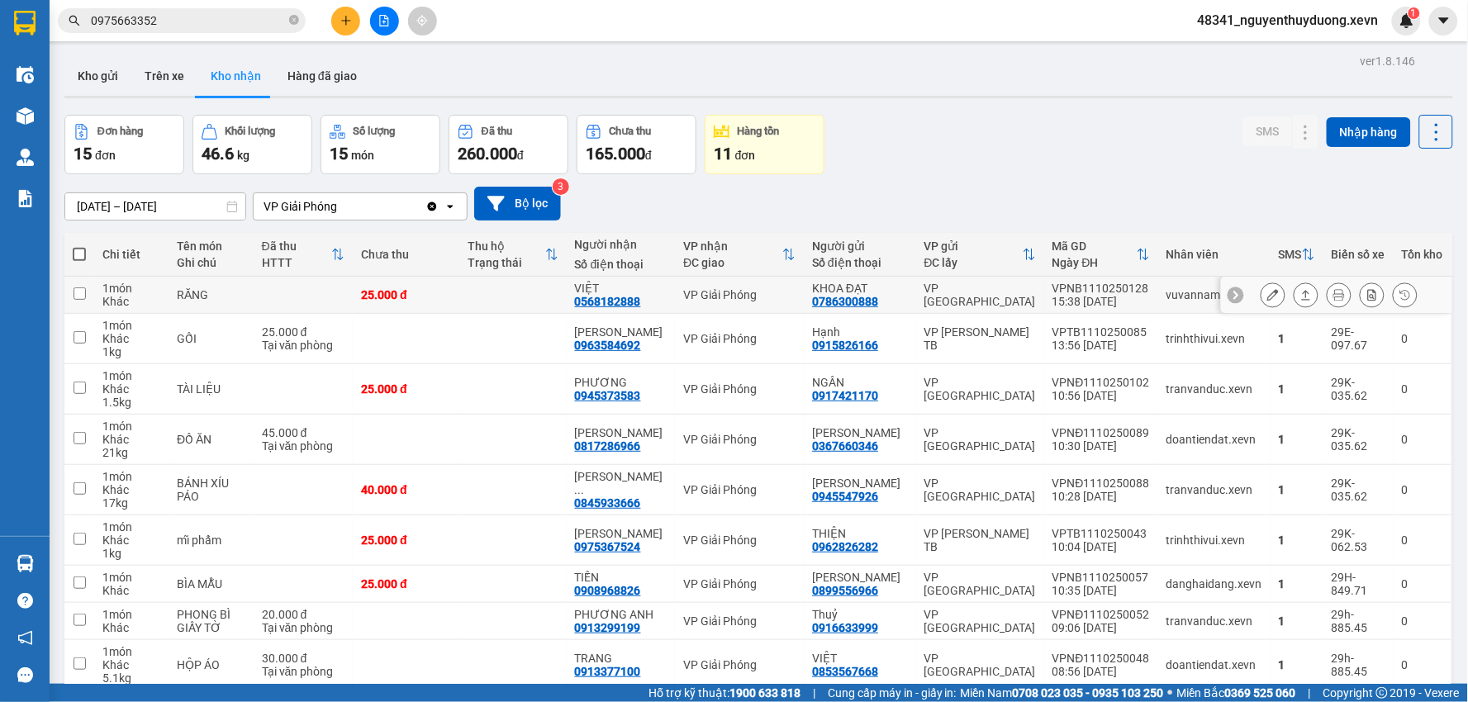
click at [978, 298] on div "VP [GEOGRAPHIC_DATA]" at bounding box center [979, 295] width 111 height 26
checkbox input "true"
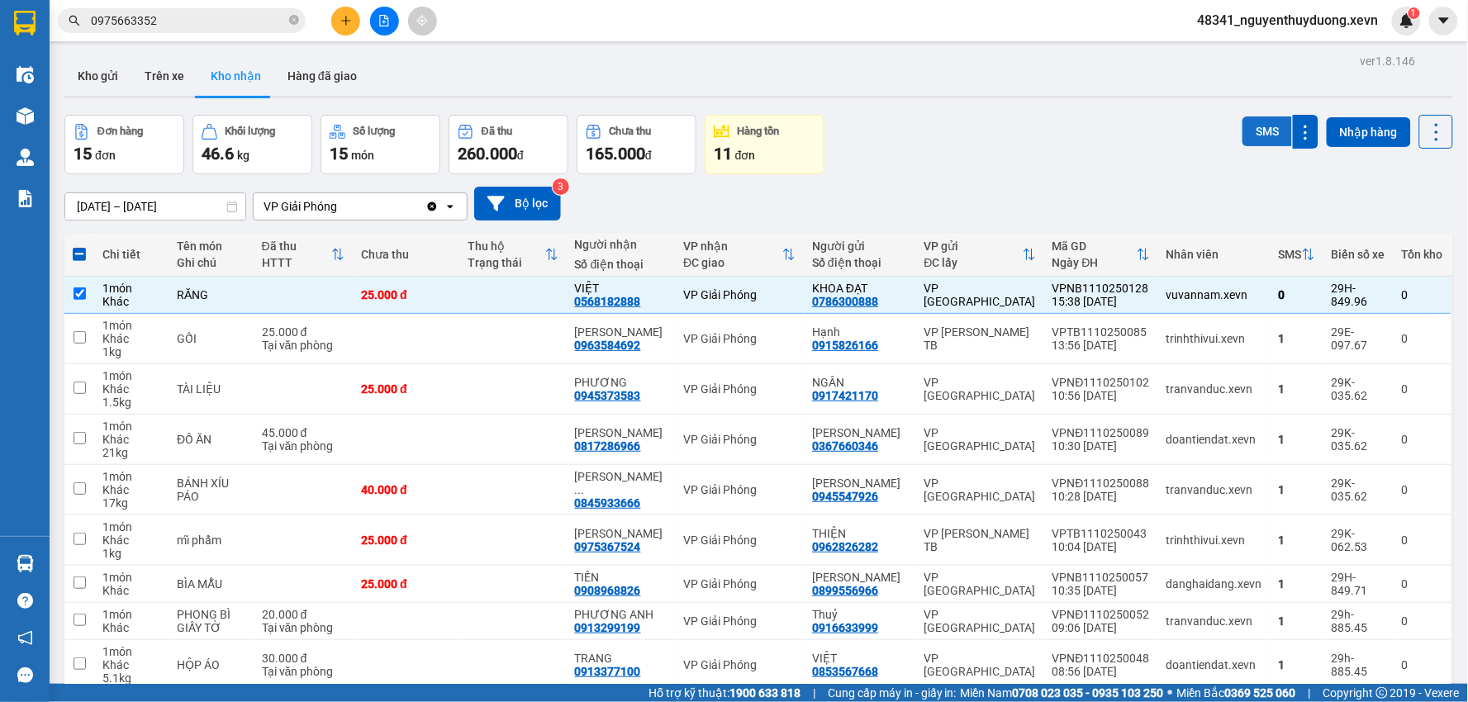
click at [1245, 132] on button "SMS" at bounding box center [1267, 131] width 50 height 30
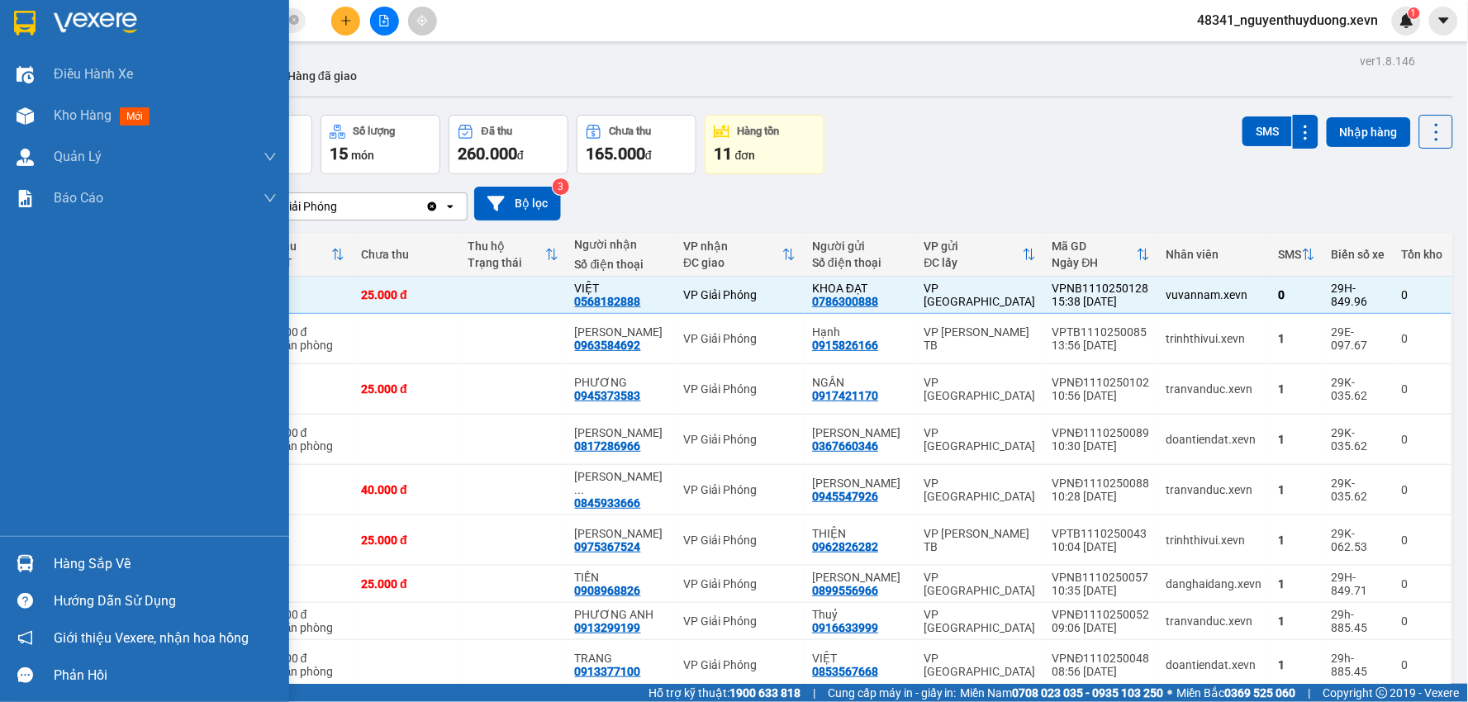
click at [54, 552] on div "Hàng sắp về" at bounding box center [165, 564] width 223 height 25
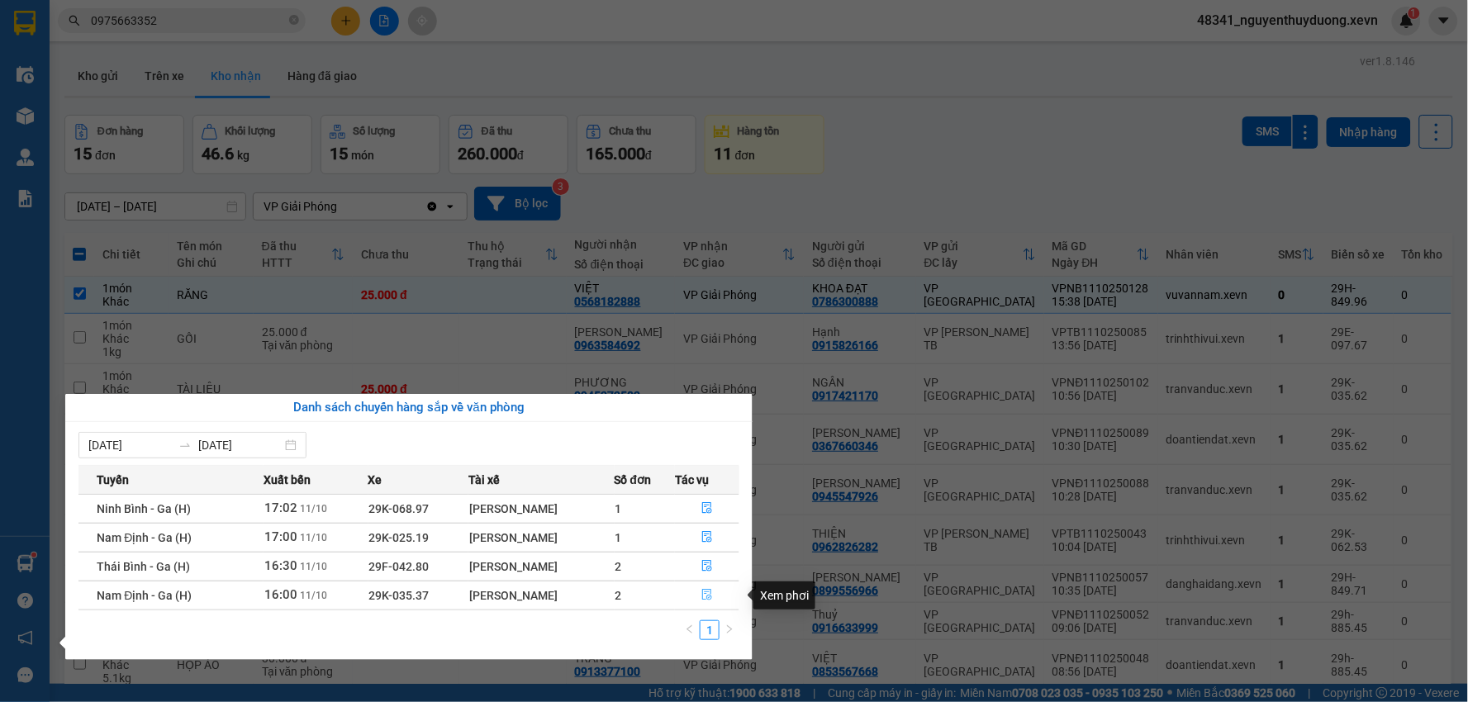
click at [704, 600] on icon "file-done" at bounding box center [707, 595] width 12 height 12
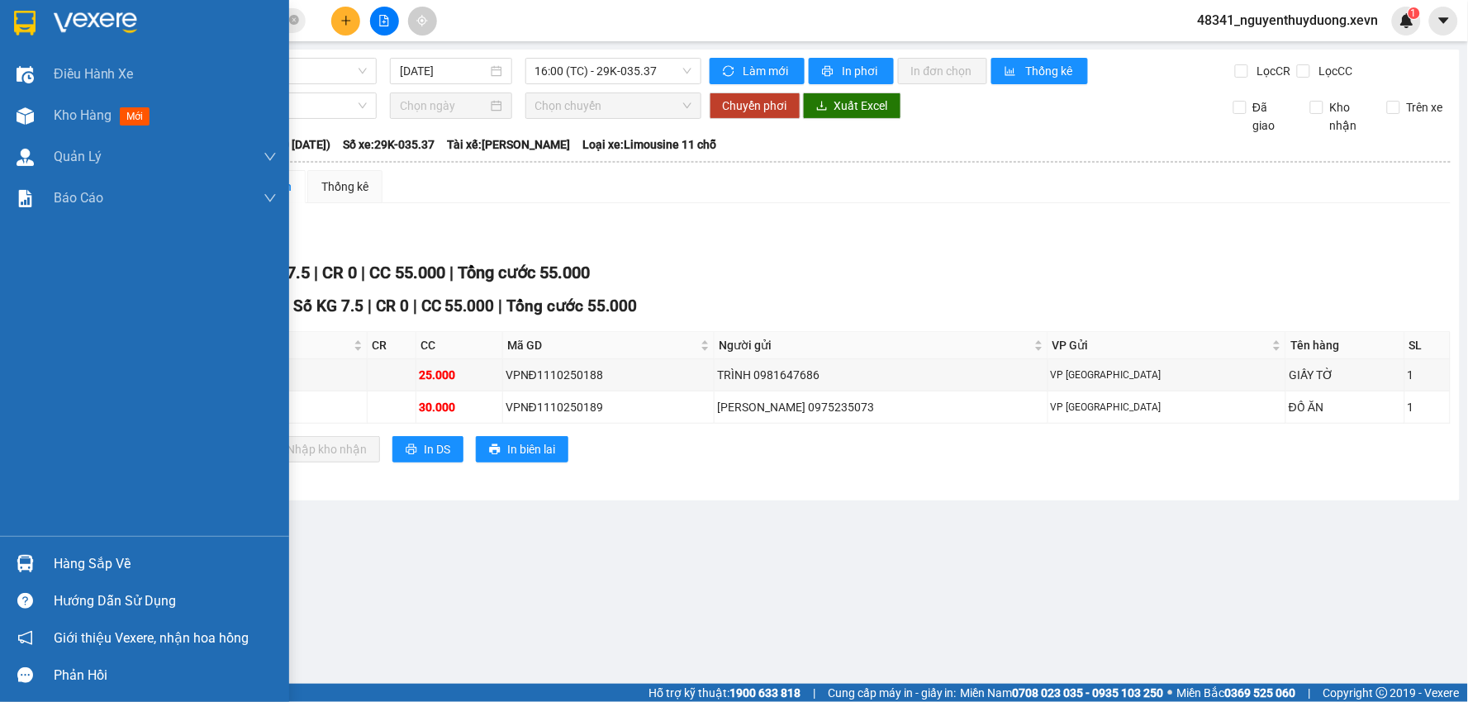
click at [117, 556] on div "Hàng sắp về" at bounding box center [165, 564] width 223 height 25
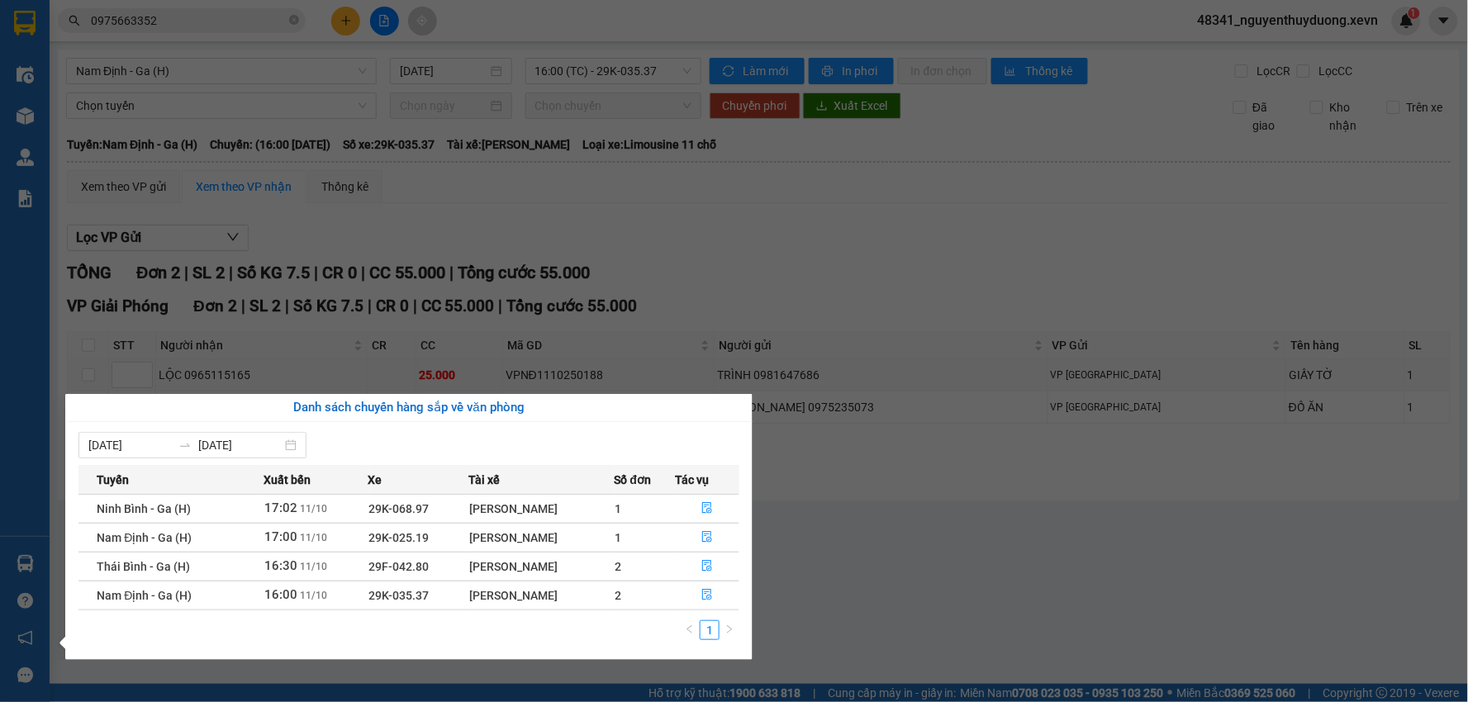
click at [208, 59] on section "Kết quả tìm kiếm ( 17 ) Bộ lọc Mã ĐH Trạng thái Món hàng Thu hộ Tổng cước Chưa …" at bounding box center [734, 351] width 1468 height 702
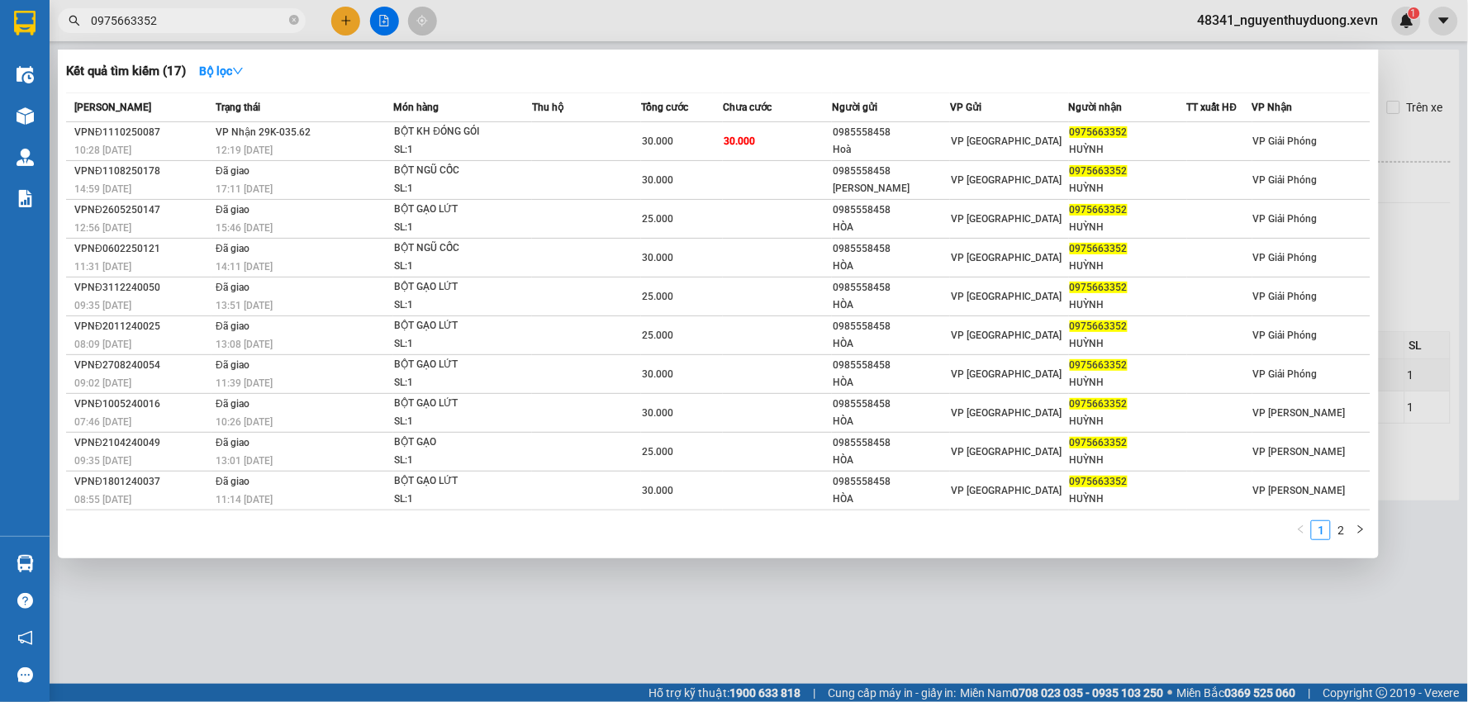
drag, startPoint x: 197, startPoint y: 27, endPoint x: 70, endPoint y: 35, distance: 126.6
click at [70, 35] on div "Kết quả tìm kiếm ( 17 ) Bộ lọc Mã ĐH Trạng thái Món hàng Thu hộ Tổng cước Chưa …" at bounding box center [161, 21] width 322 height 29
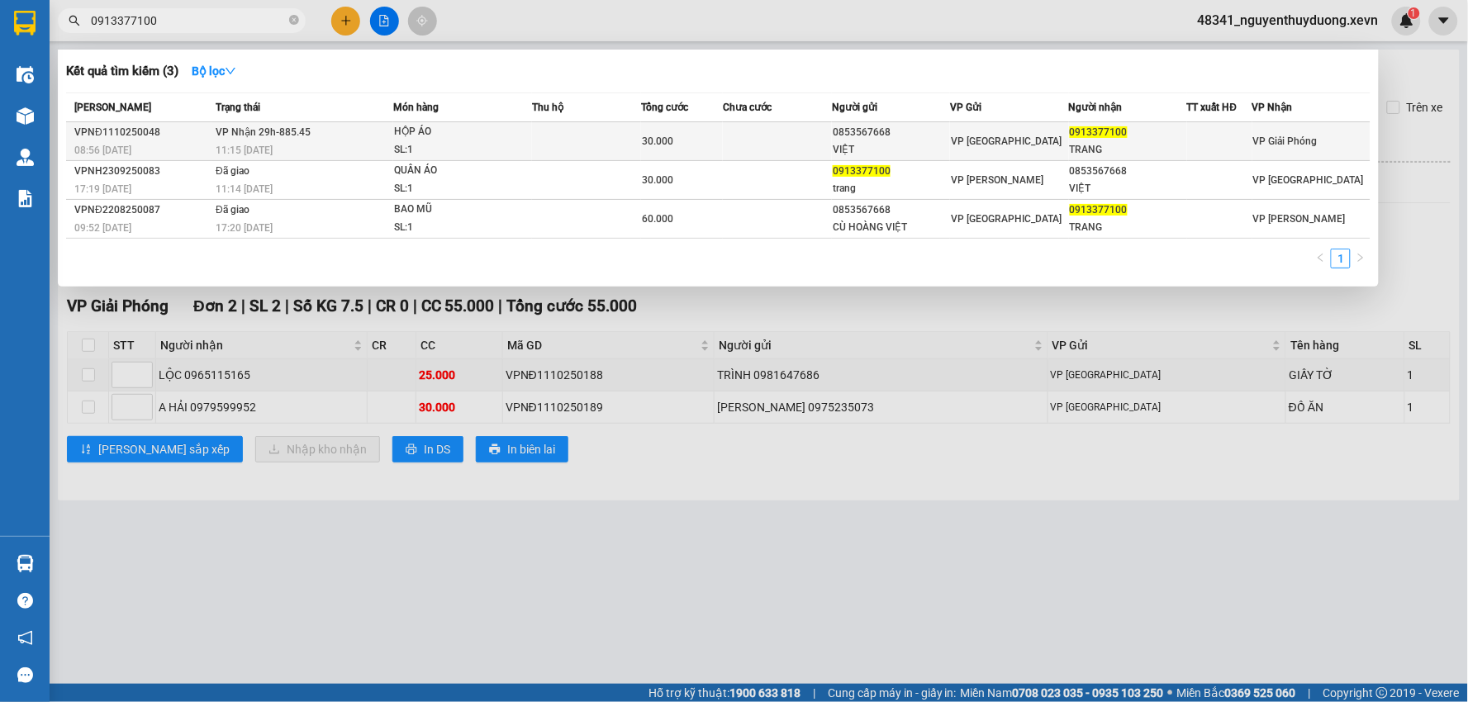
type input "0913377100"
click at [1115, 128] on span "0913377100" at bounding box center [1099, 132] width 58 height 12
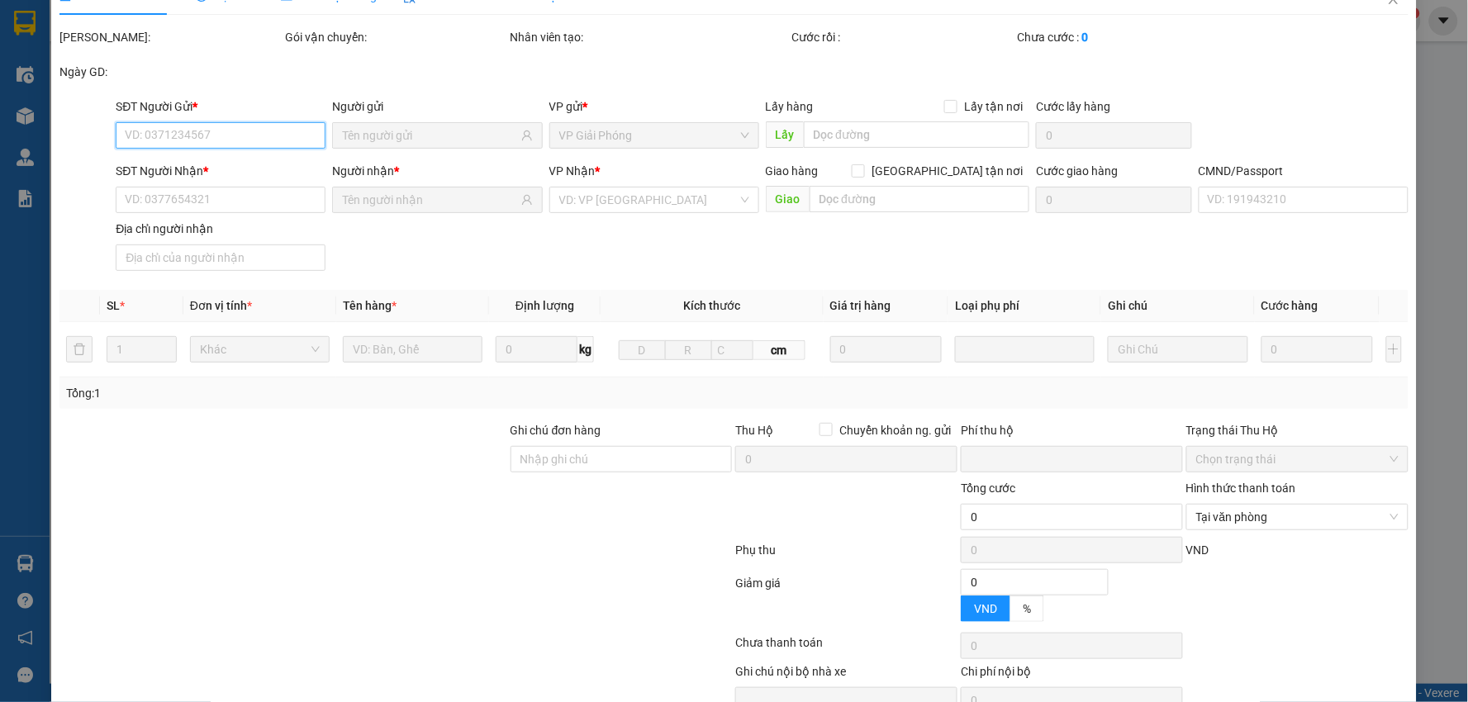
type input "0853567668"
type input "VIỆT"
type input "0913377100"
type input "TRANG"
type input "0"
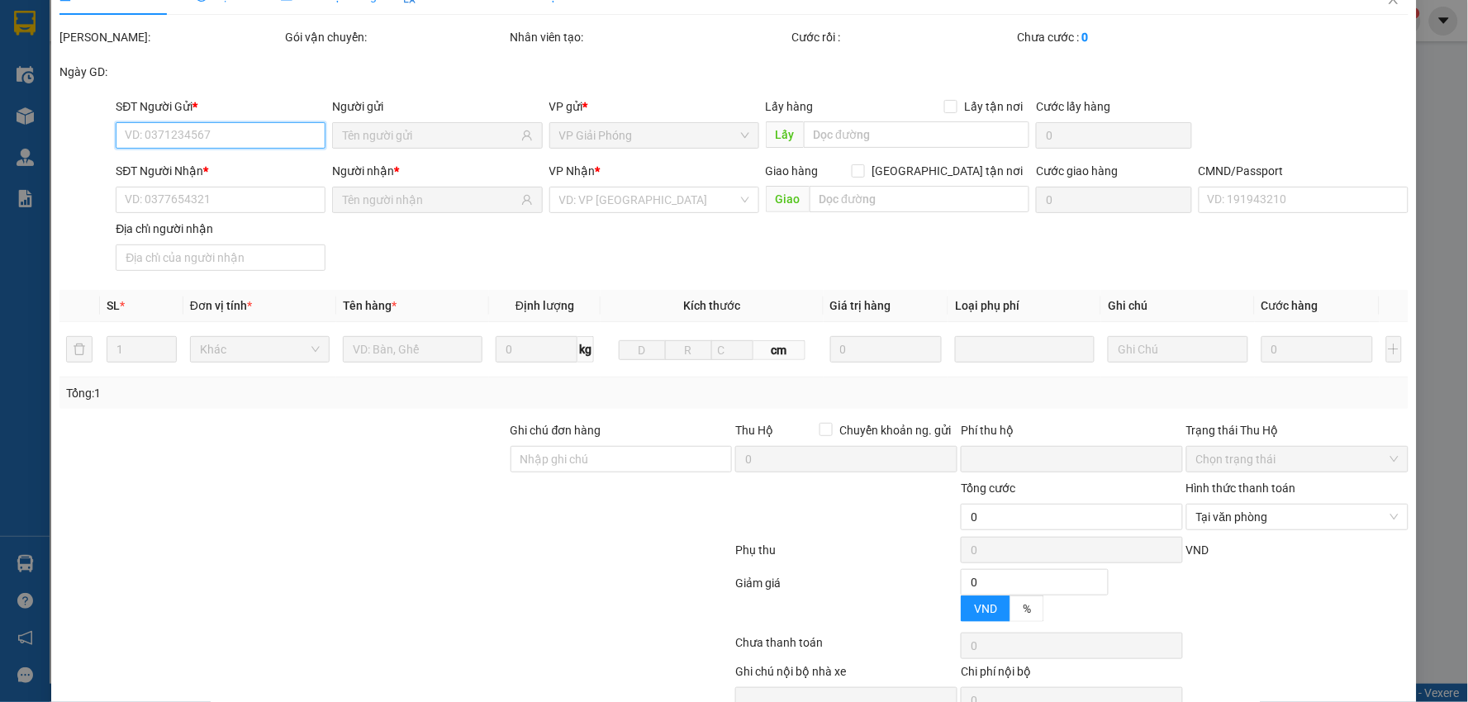
type input "30.000"
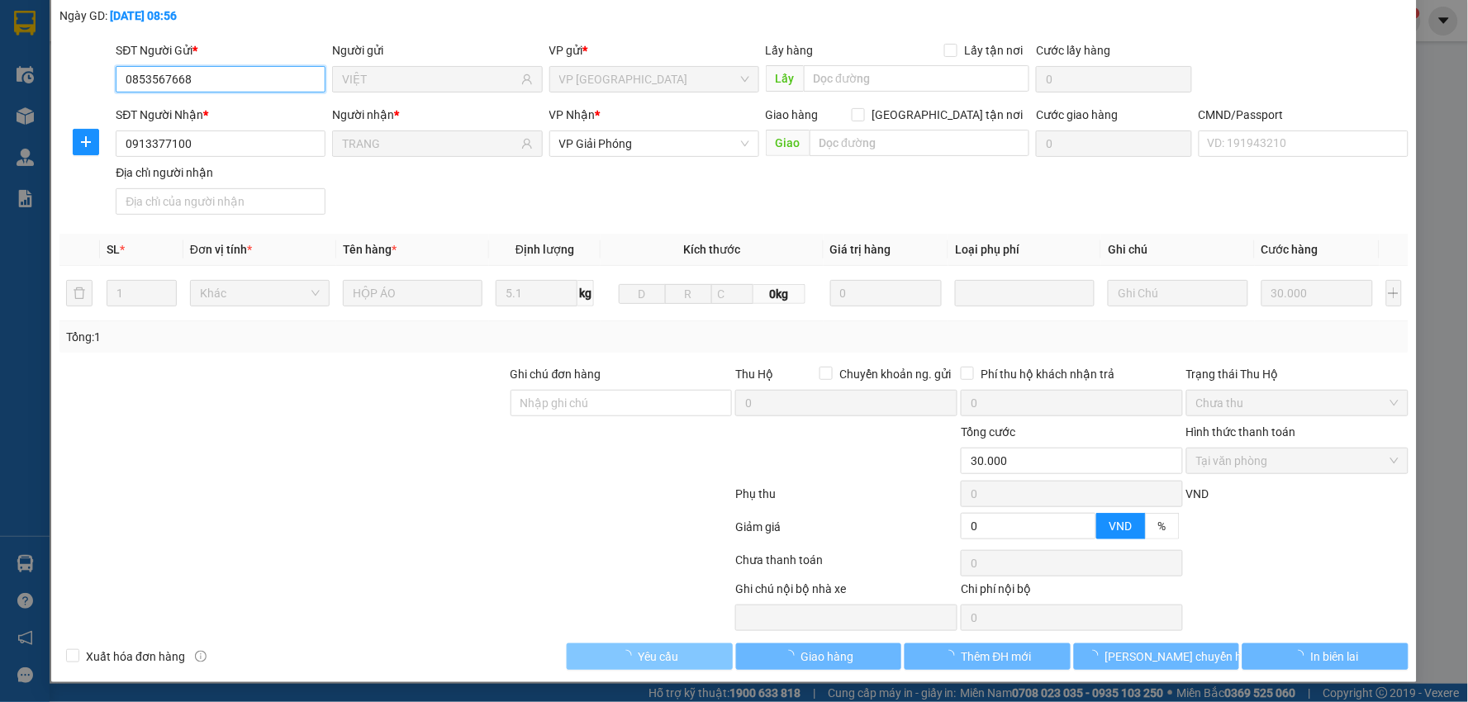
scroll to position [88, 0]
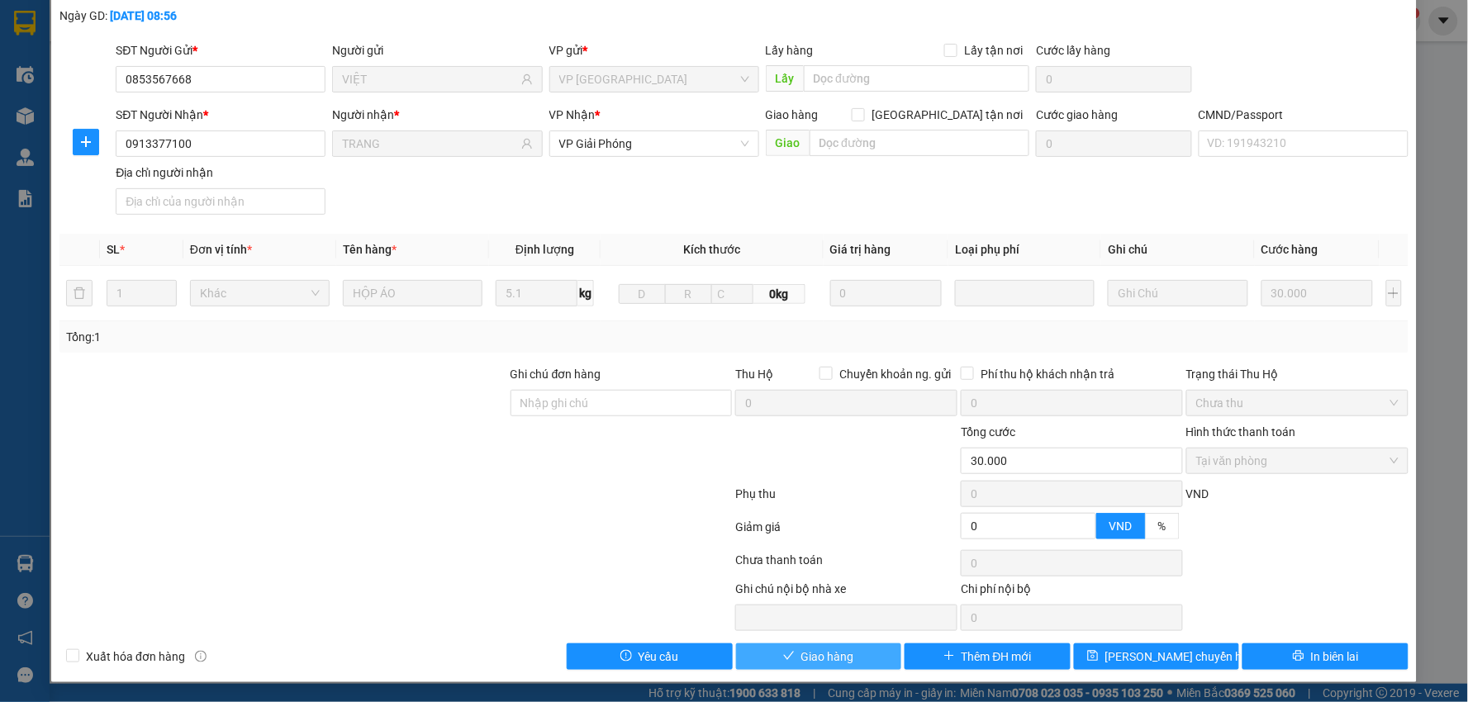
click at [830, 664] on span "Giao hàng" at bounding box center [827, 656] width 53 height 18
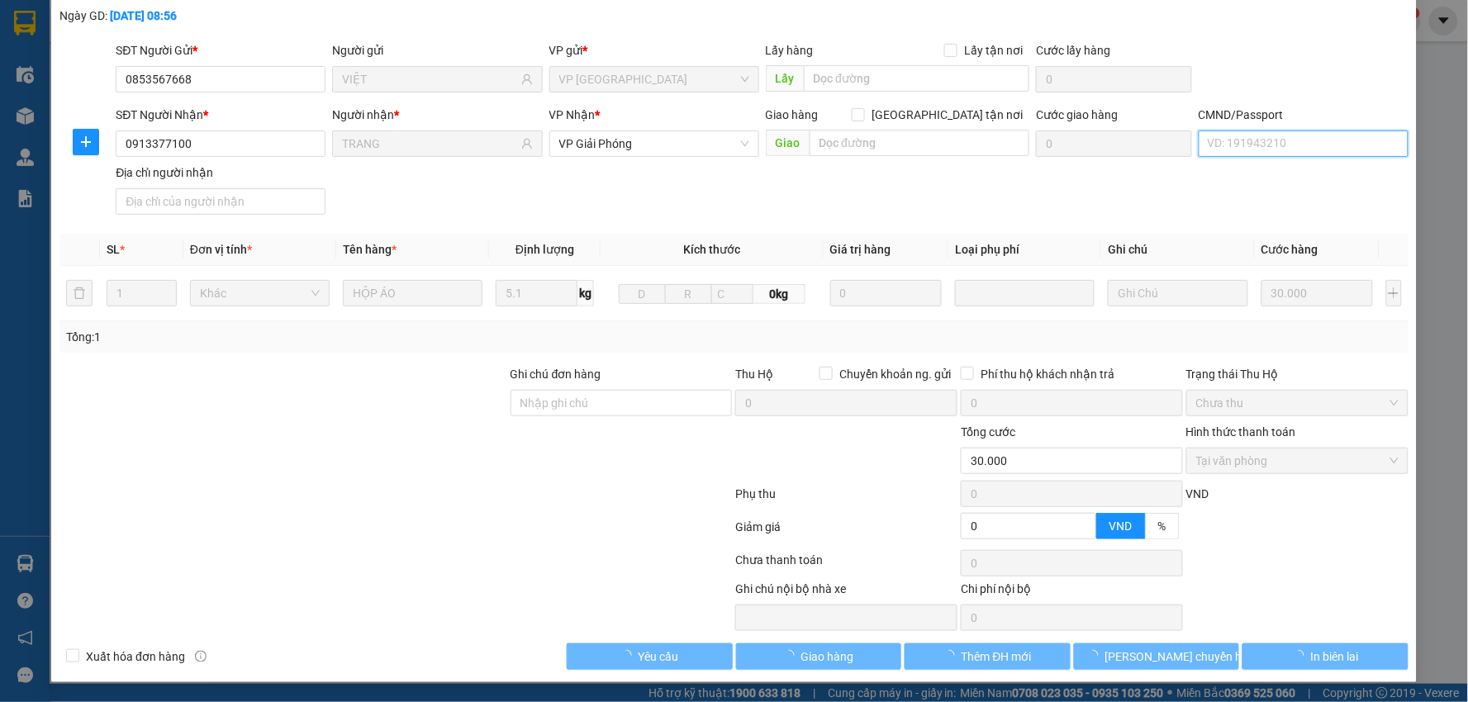
click at [1281, 143] on input "CMND/Passport" at bounding box center [1303, 143] width 210 height 26
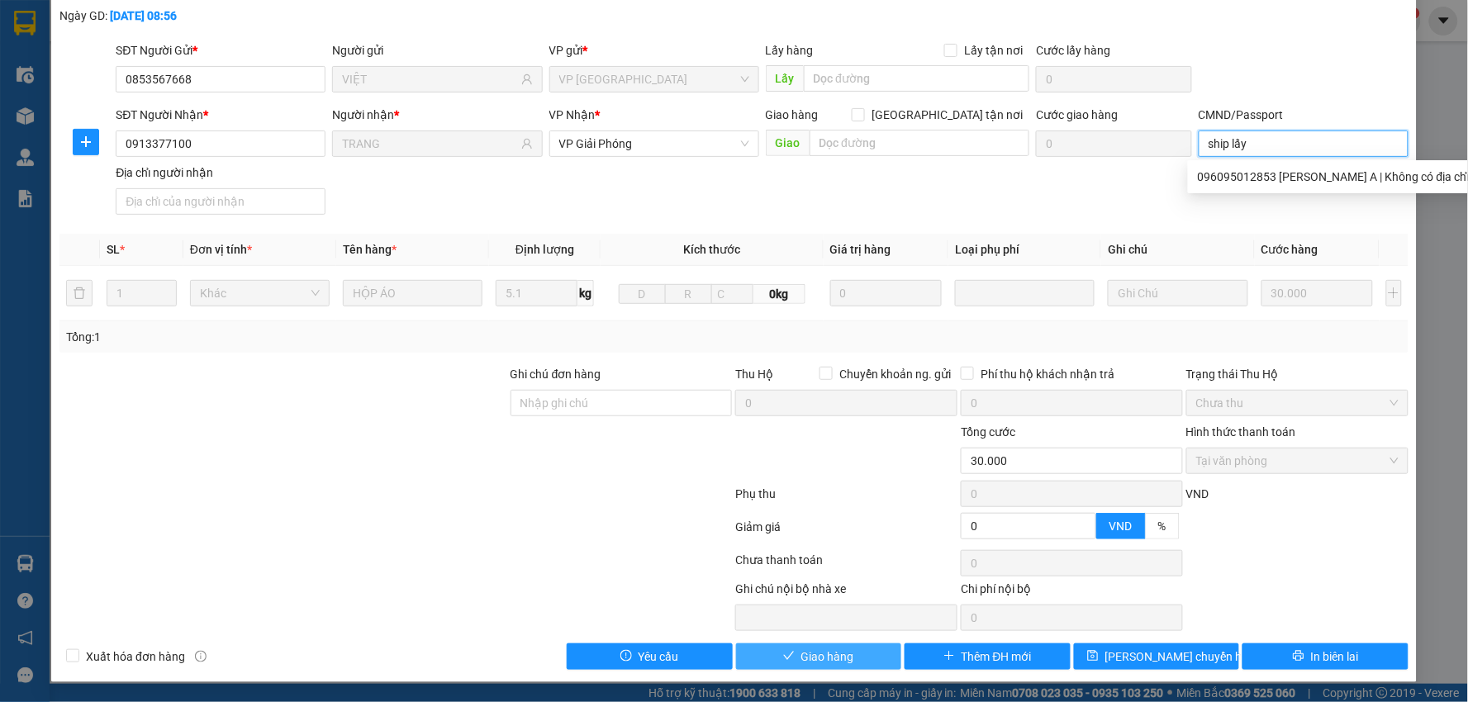
type input "ship lấy"
click at [793, 656] on button "Giao hàng" at bounding box center [819, 656] width 166 height 26
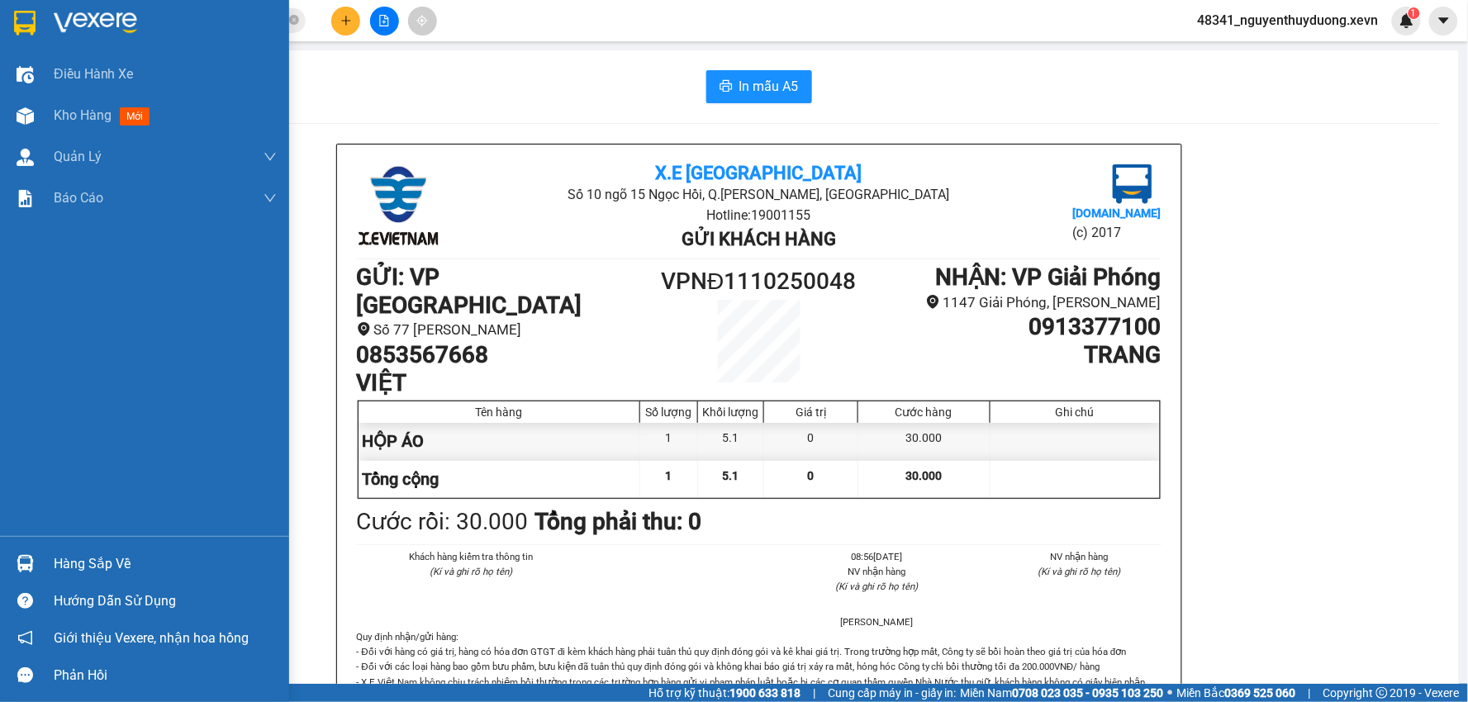
click at [108, 545] on div "Hàng sắp về" at bounding box center [144, 563] width 289 height 37
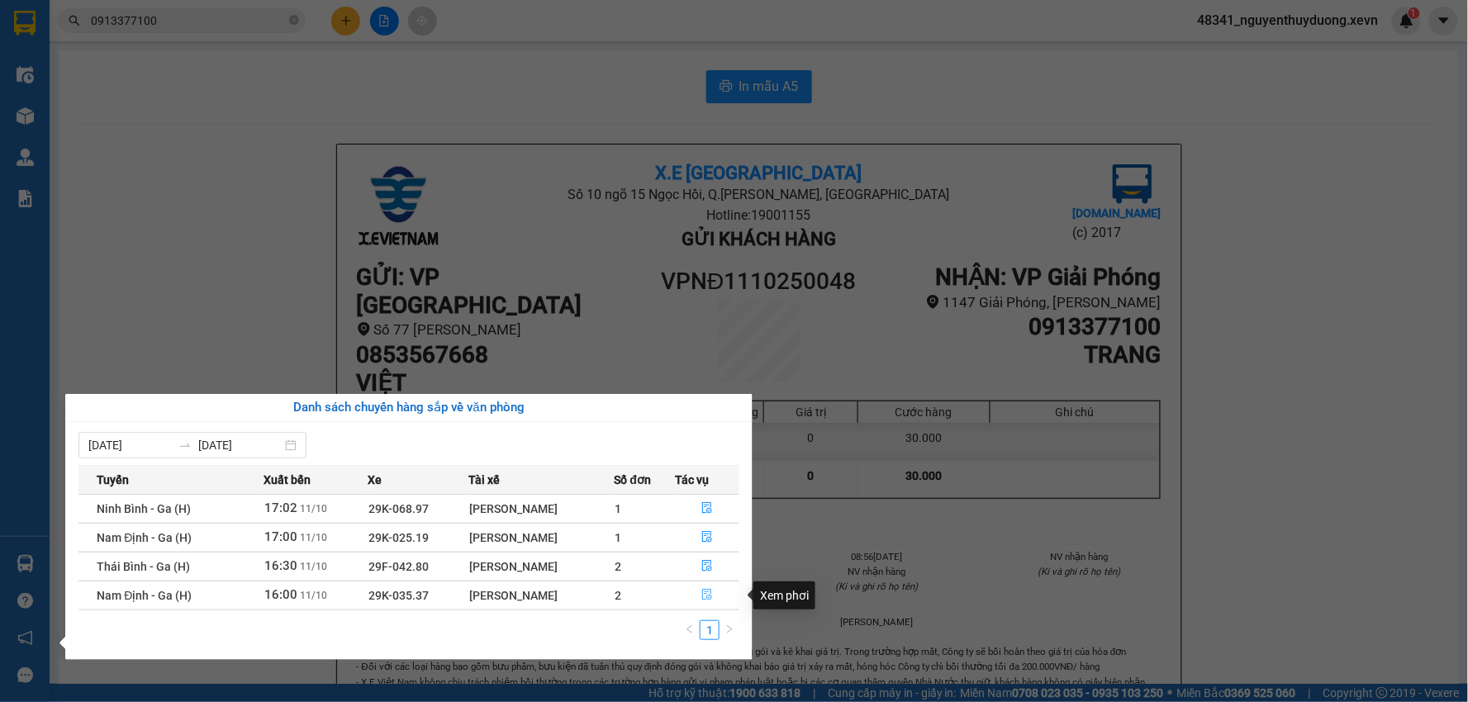
click at [704, 604] on button "button" at bounding box center [707, 595] width 63 height 26
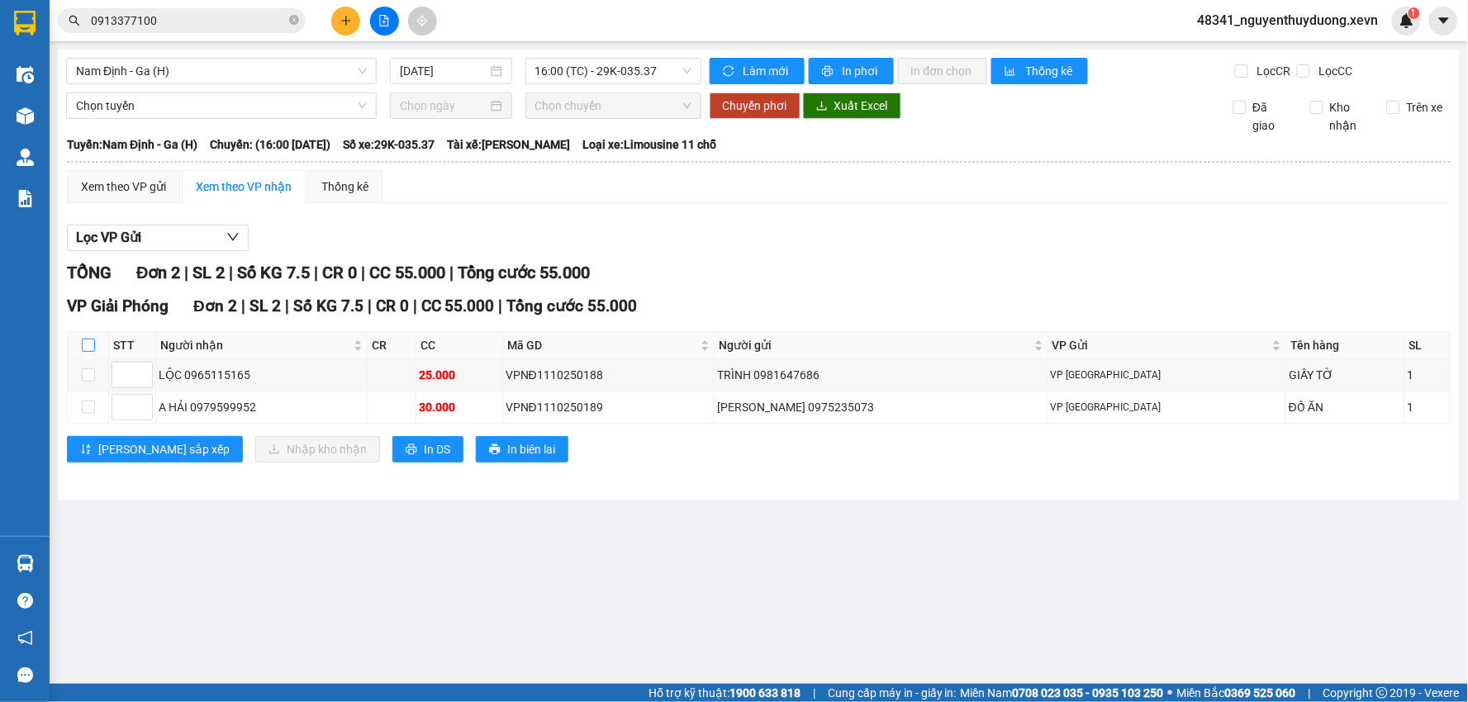
click at [86, 347] on input "checkbox" at bounding box center [88, 345] width 13 height 13
checkbox input "true"
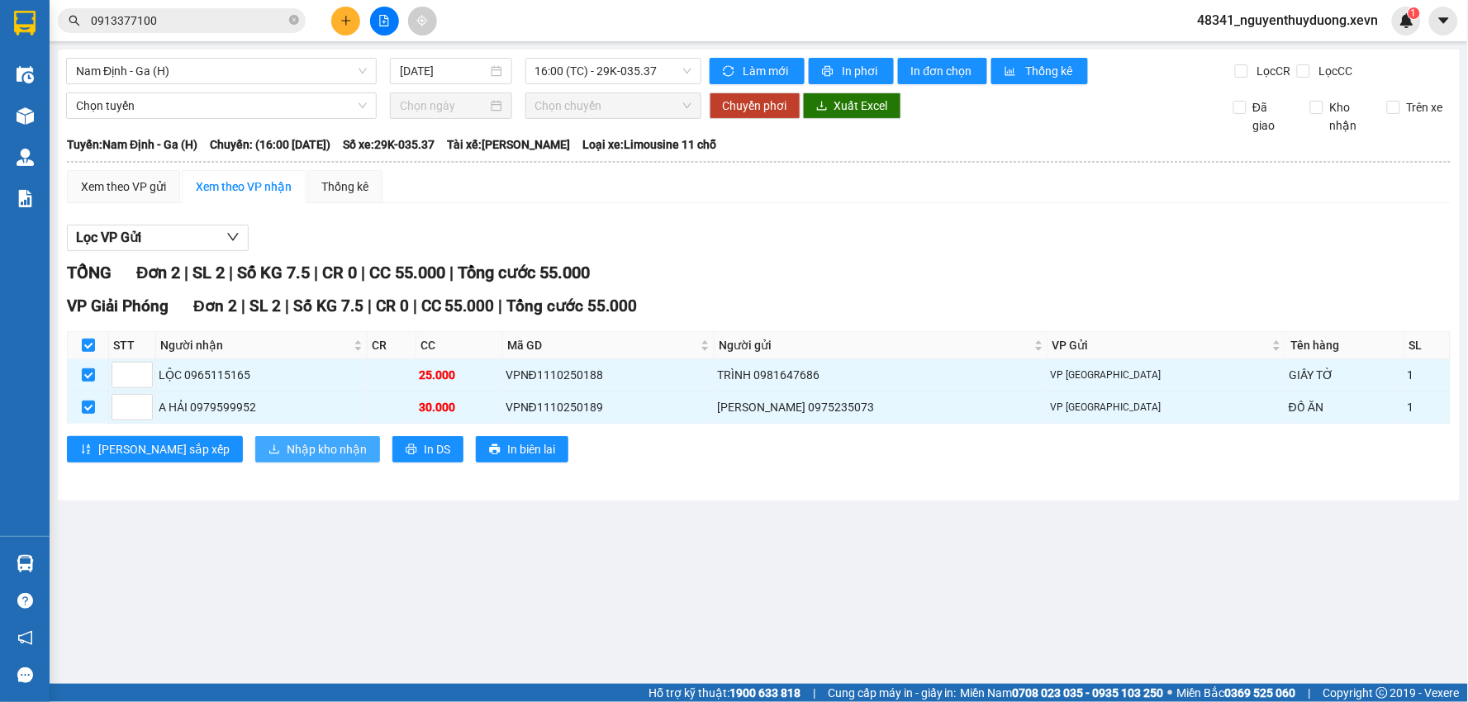
click at [255, 443] on button "Nhập kho nhận" at bounding box center [317, 449] width 125 height 26
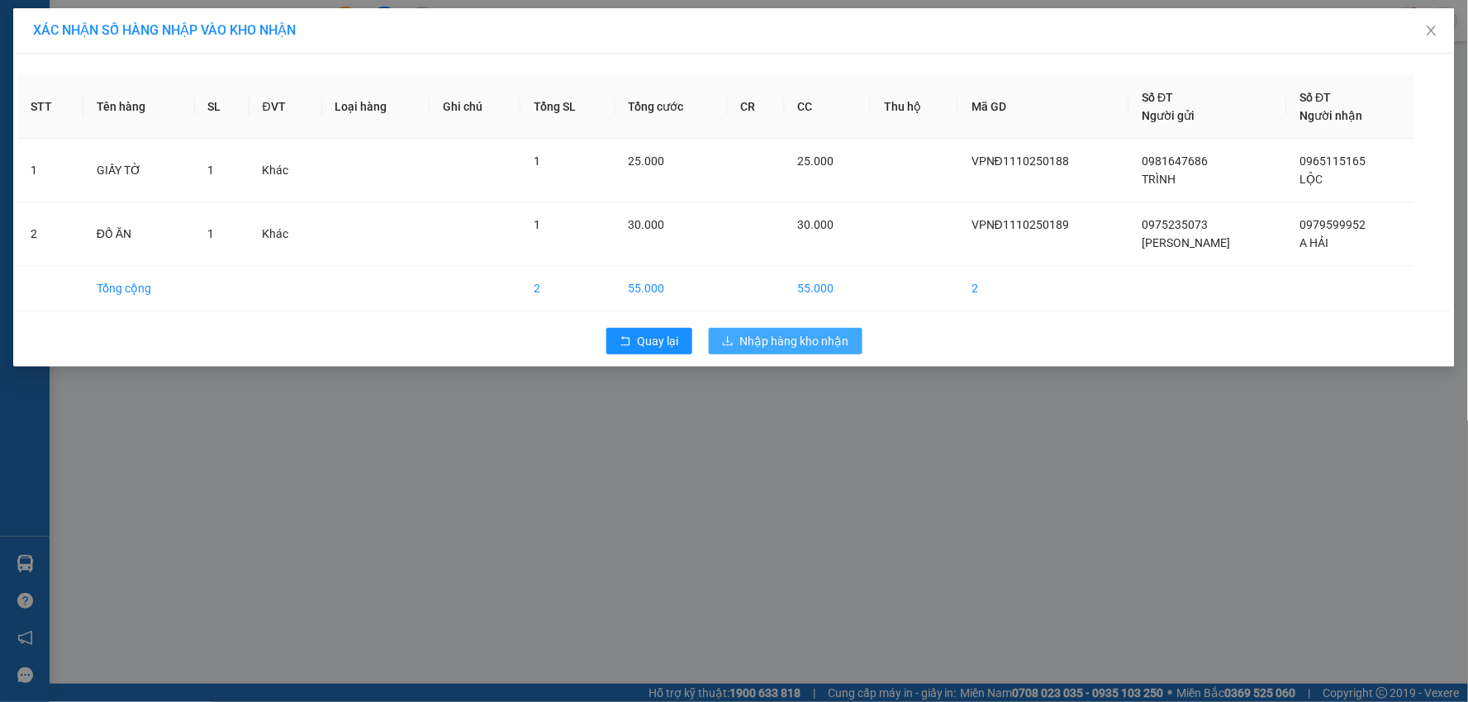
click at [771, 328] on button "Nhập hàng kho nhận" at bounding box center [786, 341] width 154 height 26
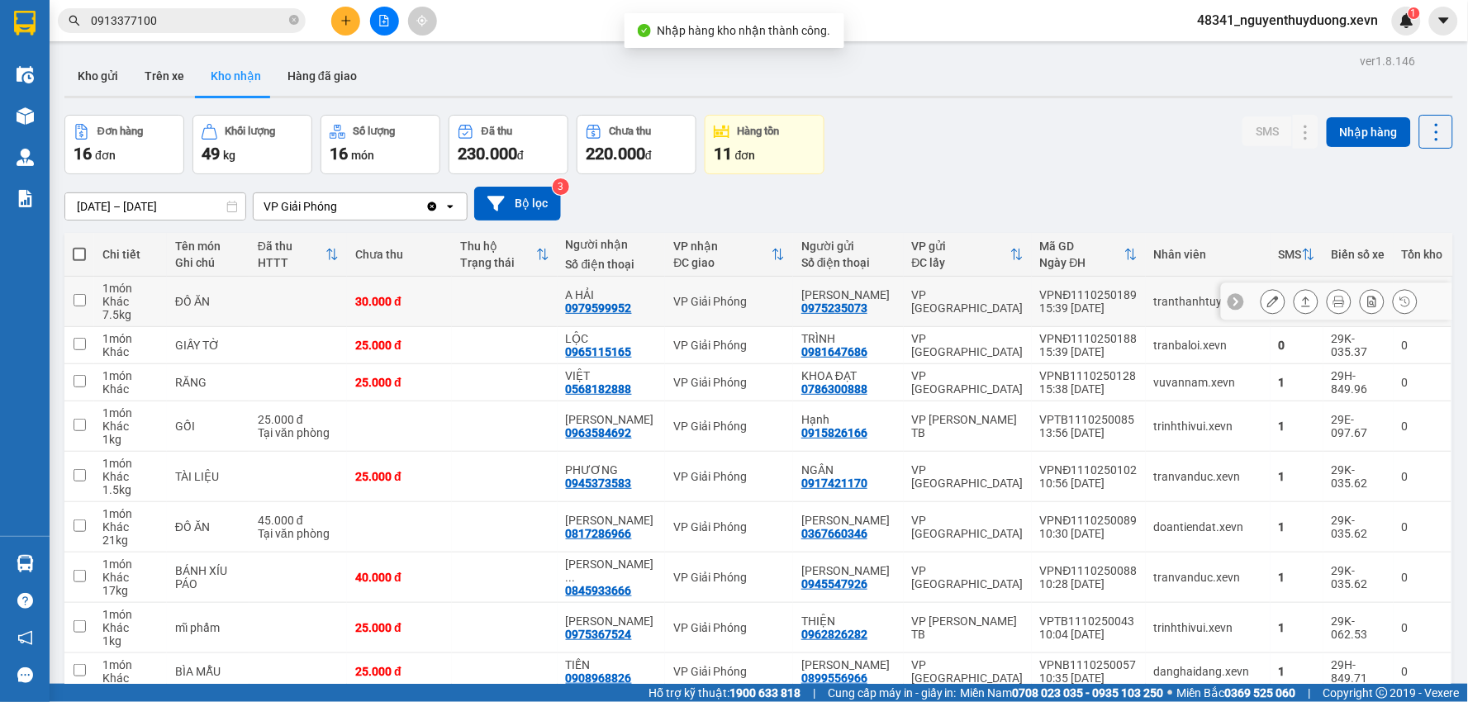
click at [225, 310] on td "ĐỒ ĂN" at bounding box center [208, 302] width 83 height 50
checkbox input "true"
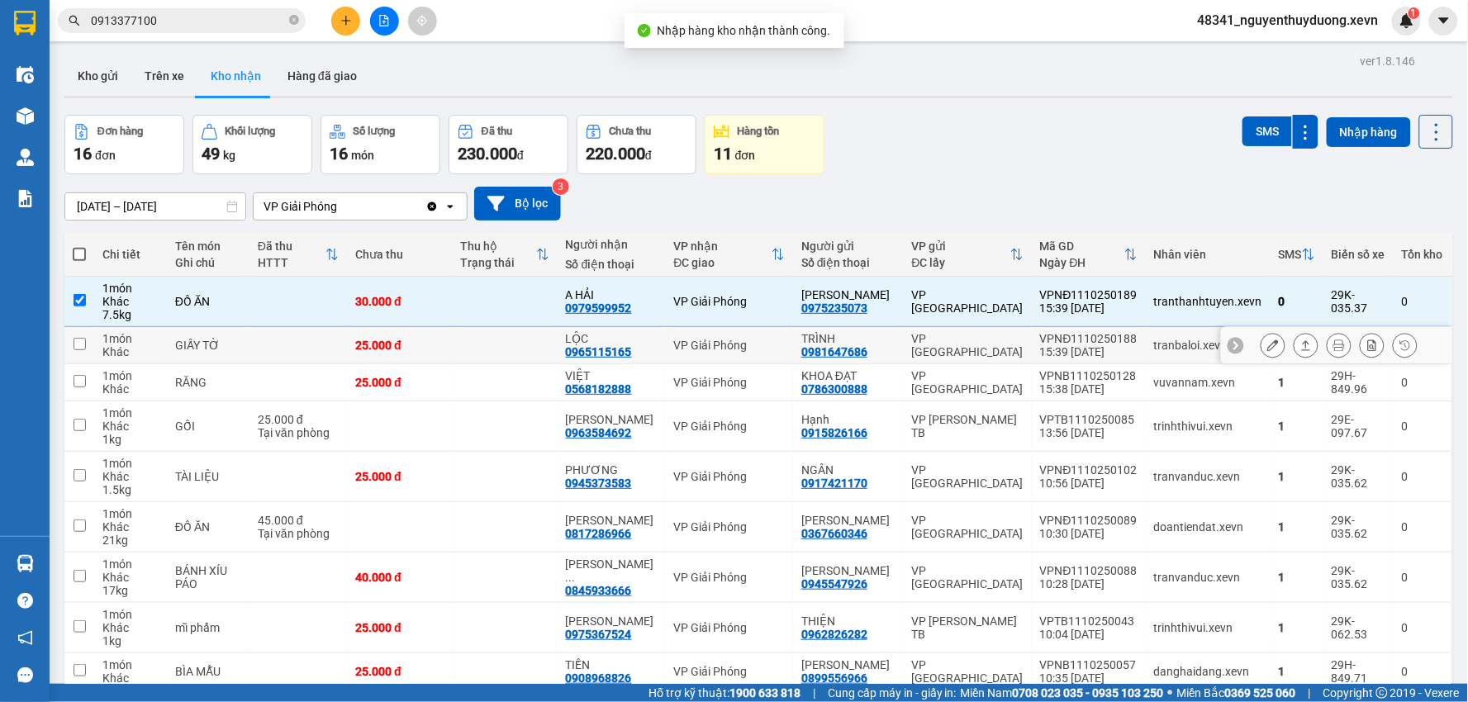
click at [227, 344] on div "GIẤY TỜ" at bounding box center [208, 345] width 66 height 13
checkbox input "true"
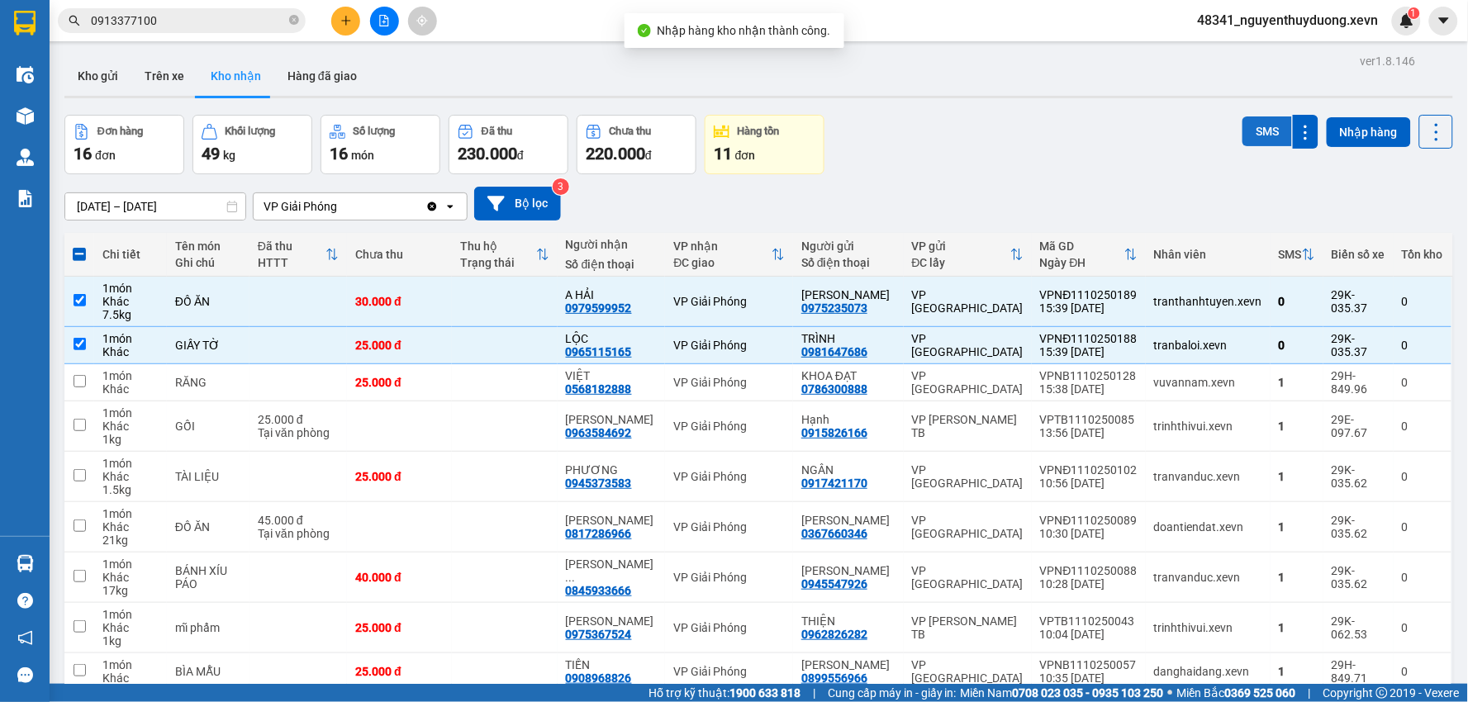
click at [1272, 130] on button "SMS" at bounding box center [1267, 131] width 50 height 30
click at [1267, 573] on icon at bounding box center [1273, 578] width 12 height 12
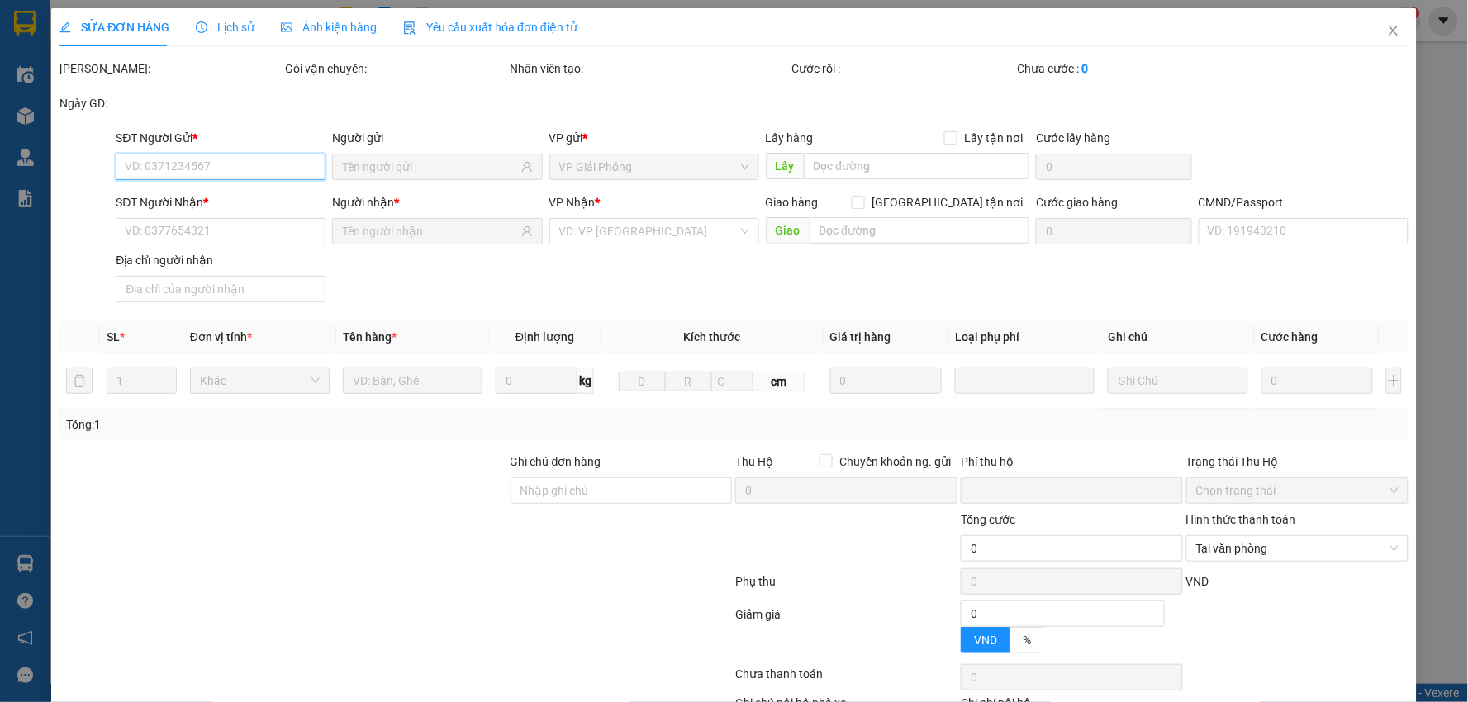
type input "0945547926"
type input "[PERSON_NAME]"
type input "0845933666"
type input "[PERSON_NAME]"
type input "034192005486 HIỀN"
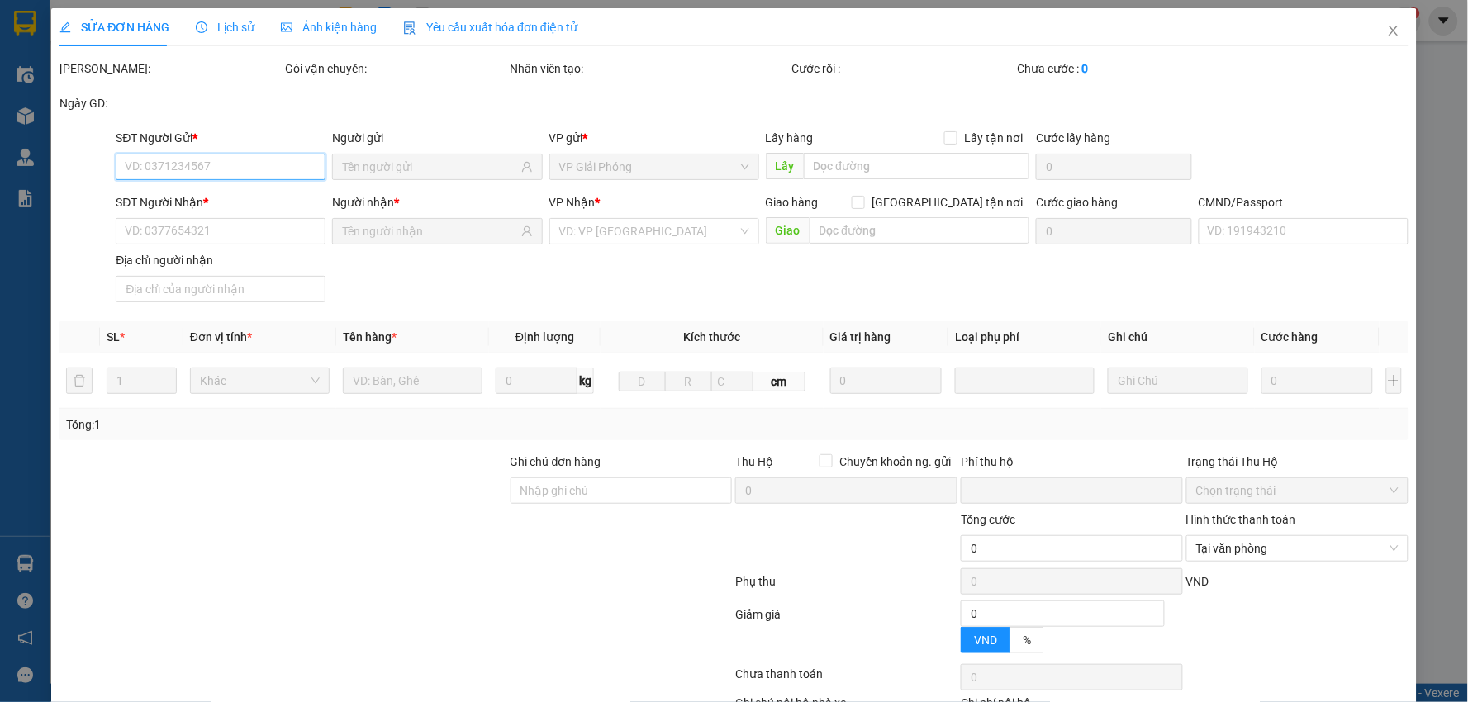
type input "0"
type input "40.000"
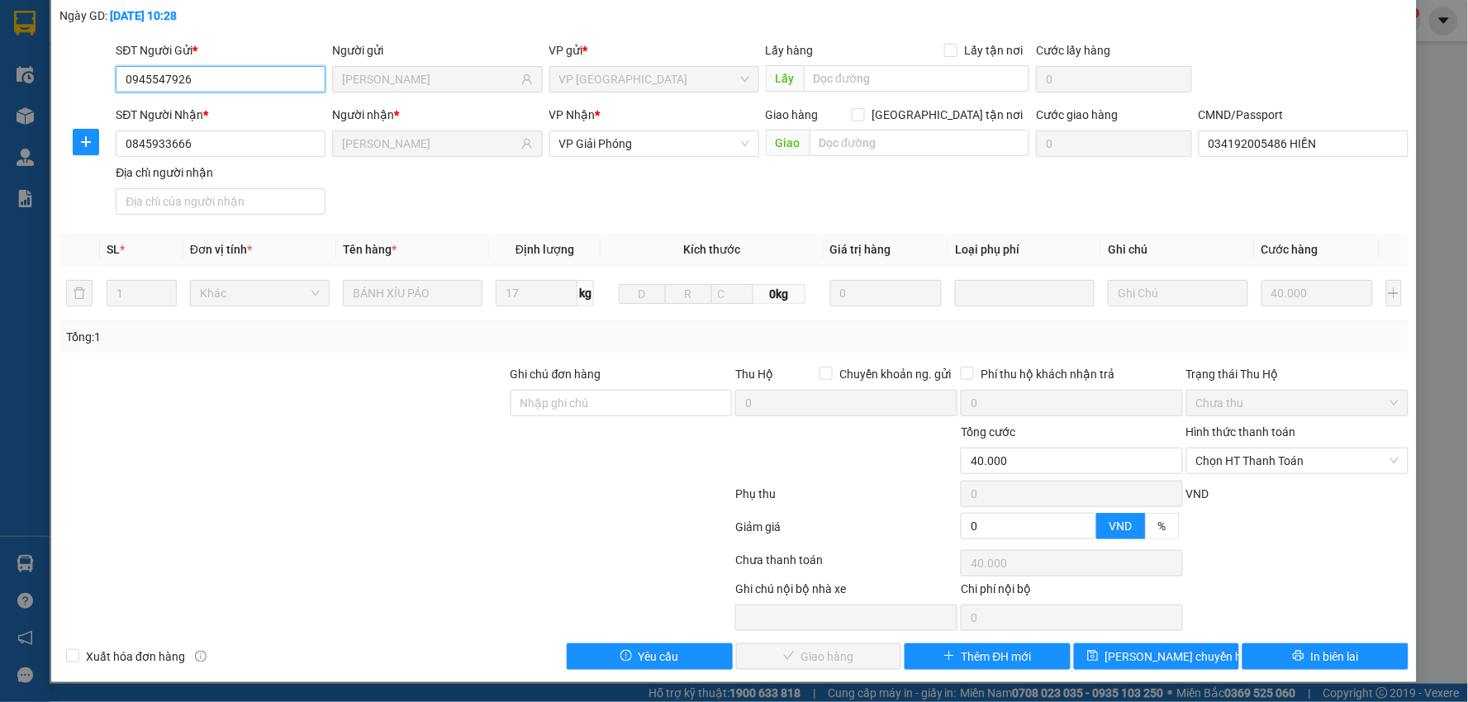
scroll to position [88, 0]
click at [1208, 457] on span "Chọn HT Thanh Toán" at bounding box center [1297, 460] width 202 height 25
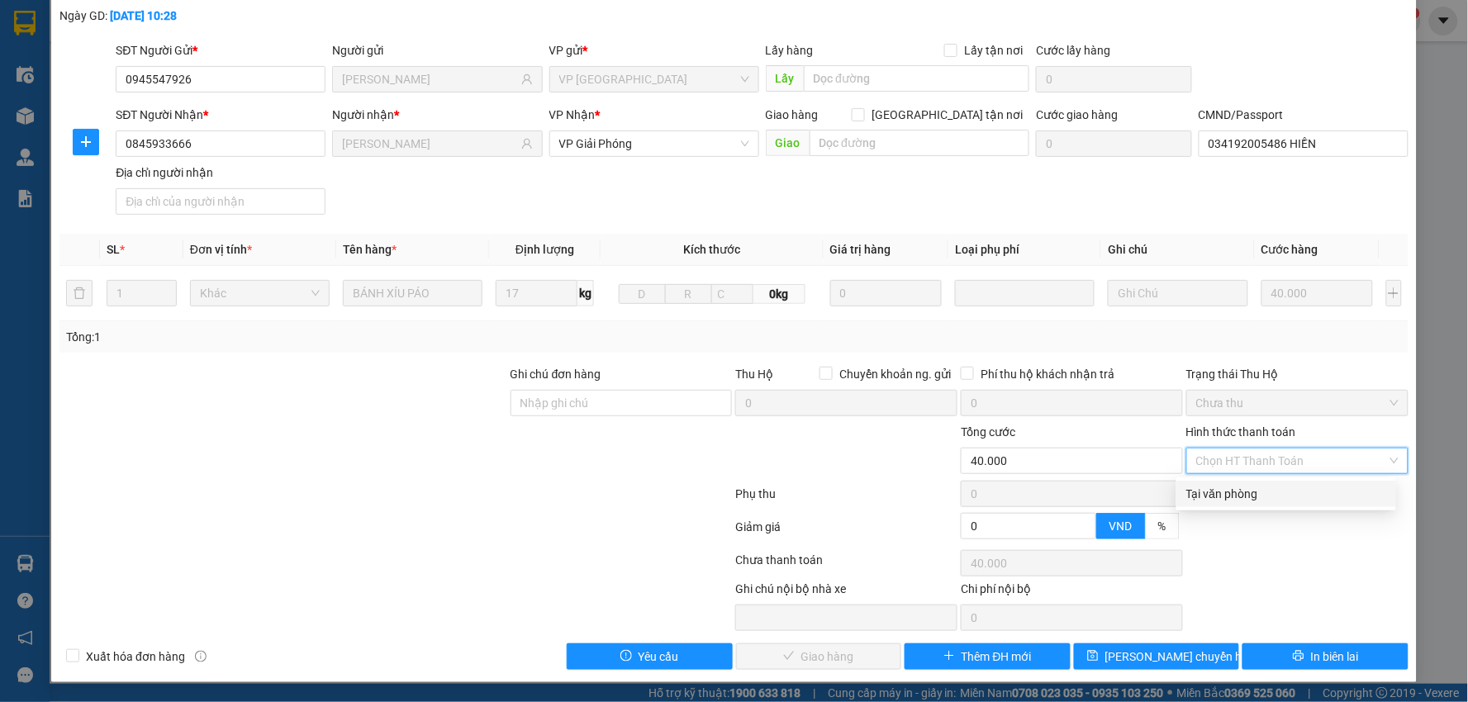
click at [1207, 488] on div "Tại văn phòng" at bounding box center [1286, 494] width 200 height 18
type input "0"
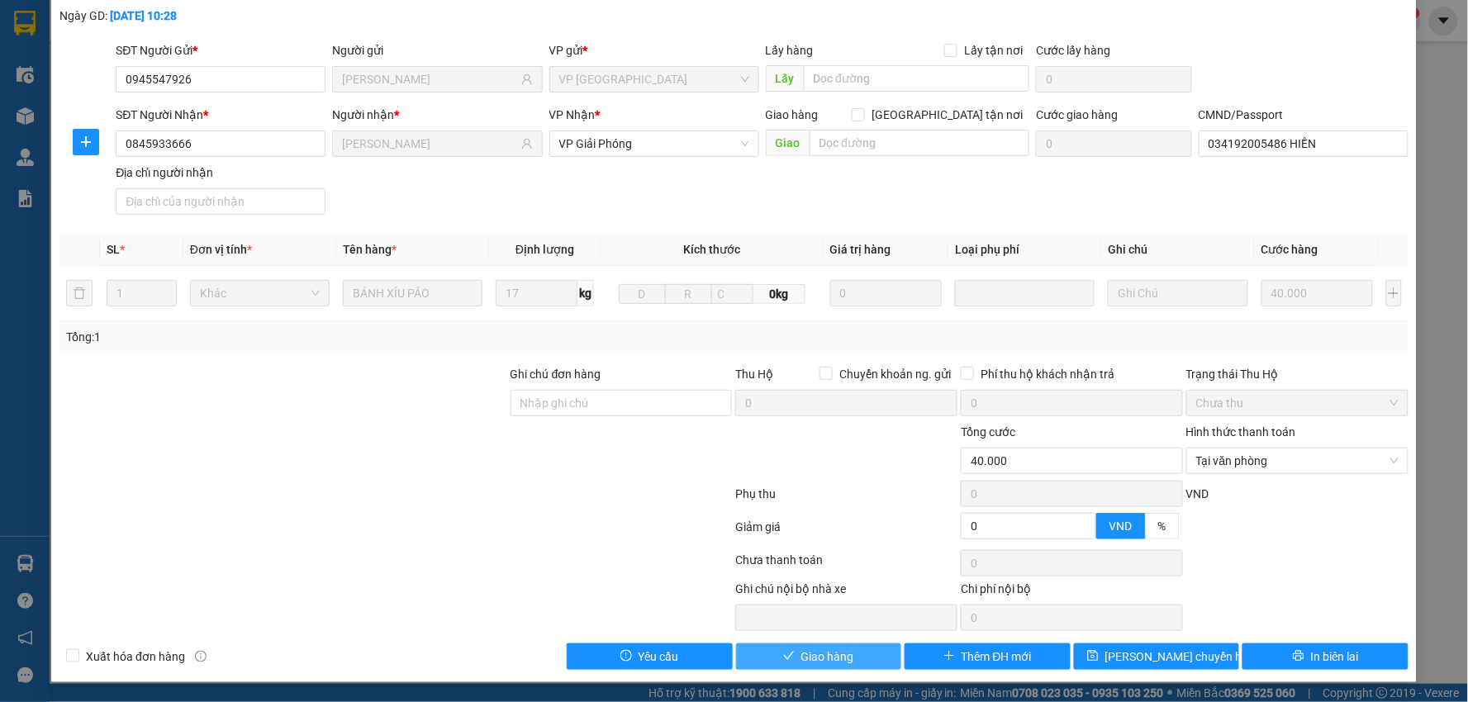
click at [820, 647] on span "Giao hàng" at bounding box center [827, 656] width 53 height 18
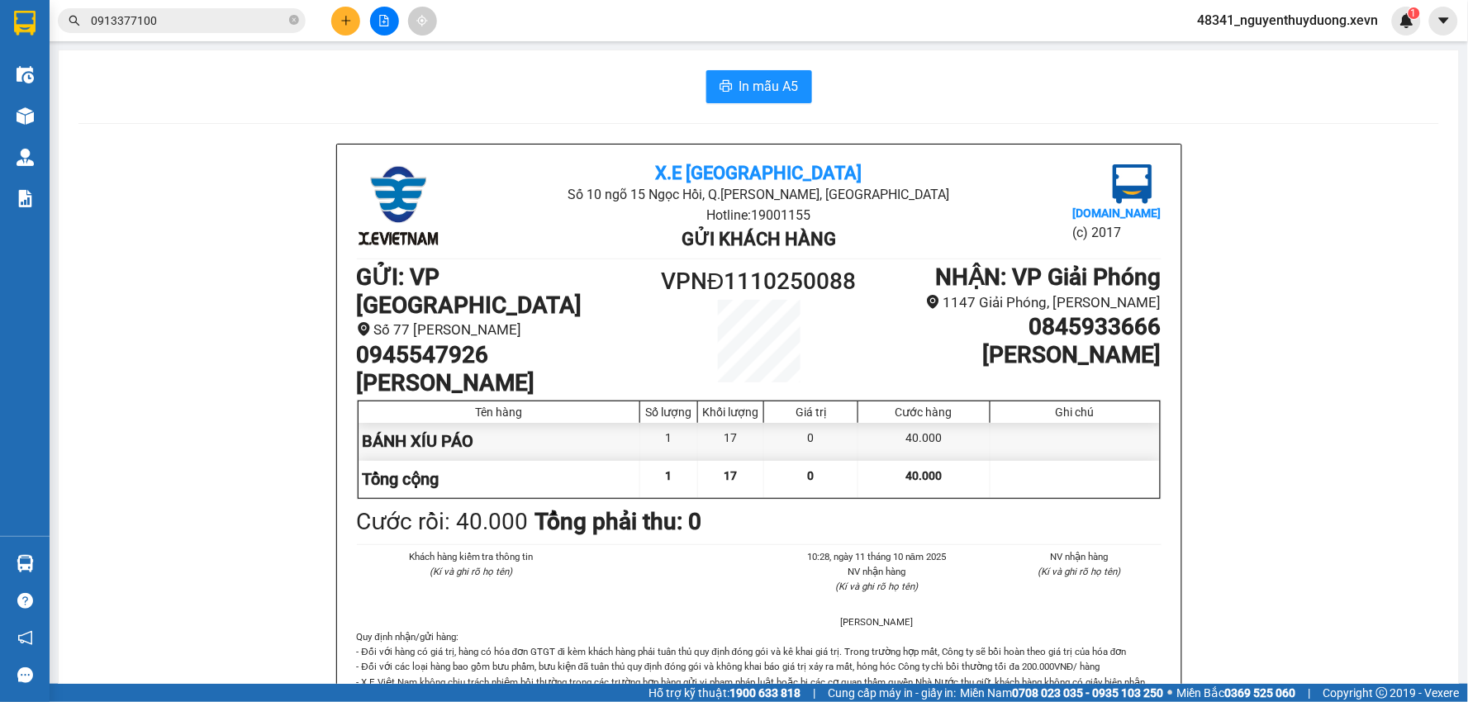
click at [149, 33] on div "Kết quả tìm kiếm ( 3 ) Bộ lọc Mã ĐH Trạng thái Món hàng Thu hộ Tổng cước Chưa c…" at bounding box center [161, 21] width 322 height 29
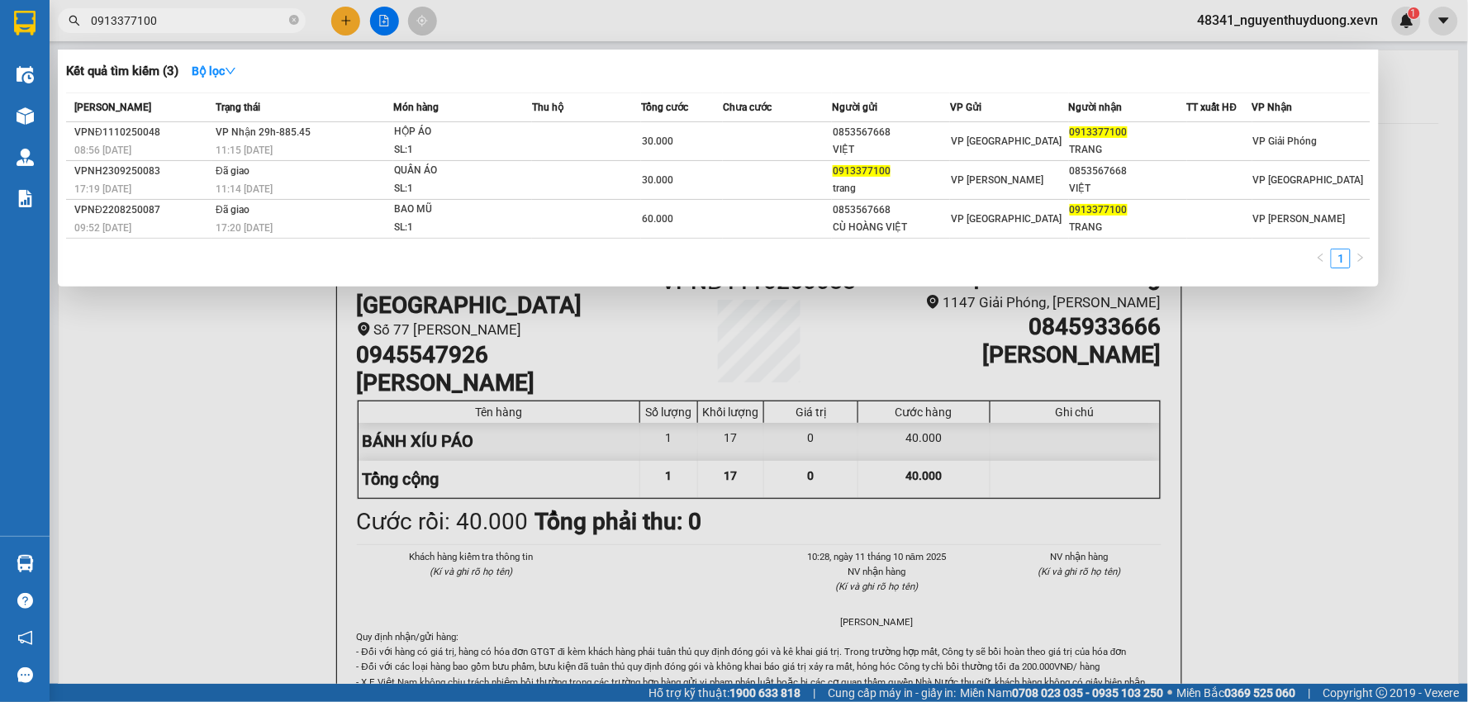
click at [159, 27] on input "0913377100" at bounding box center [188, 21] width 195 height 18
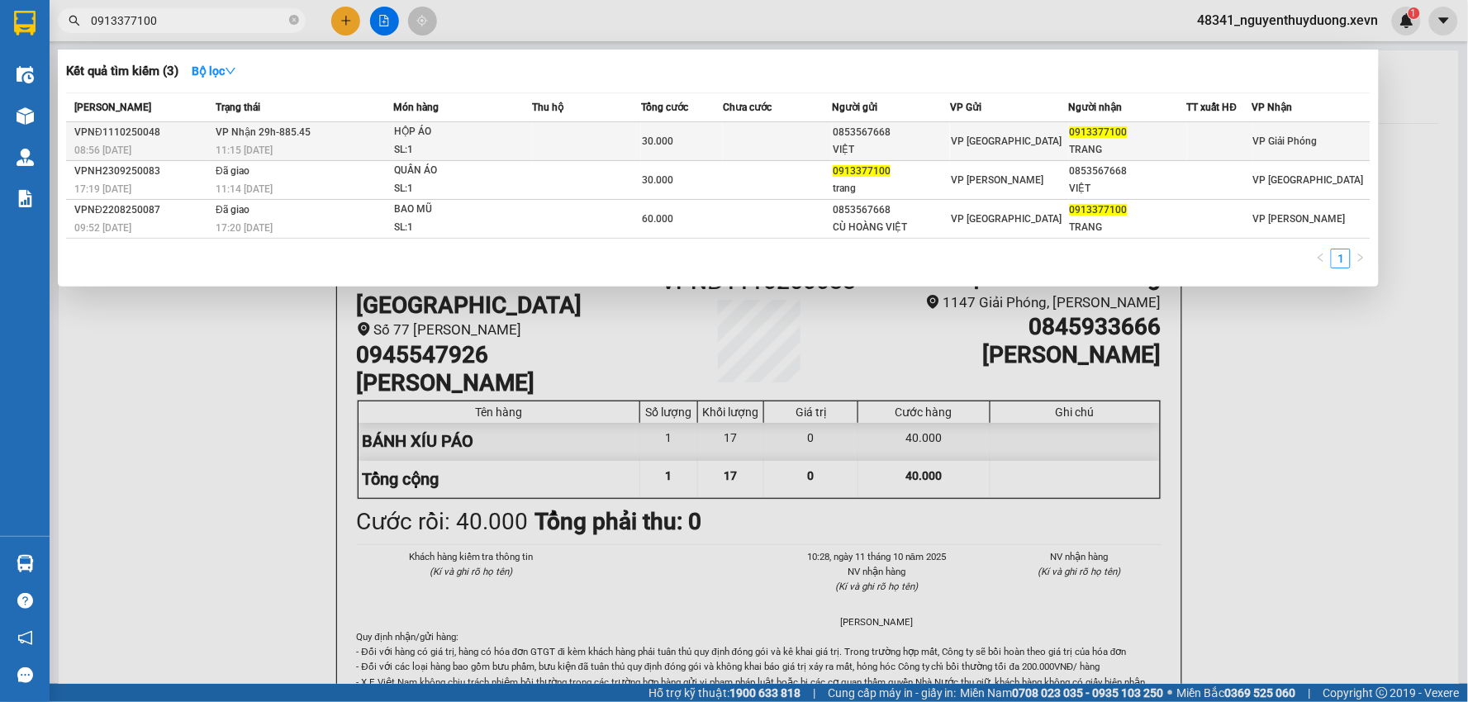
click at [1069, 135] on td "0913377100 TRANG" at bounding box center [1128, 141] width 118 height 39
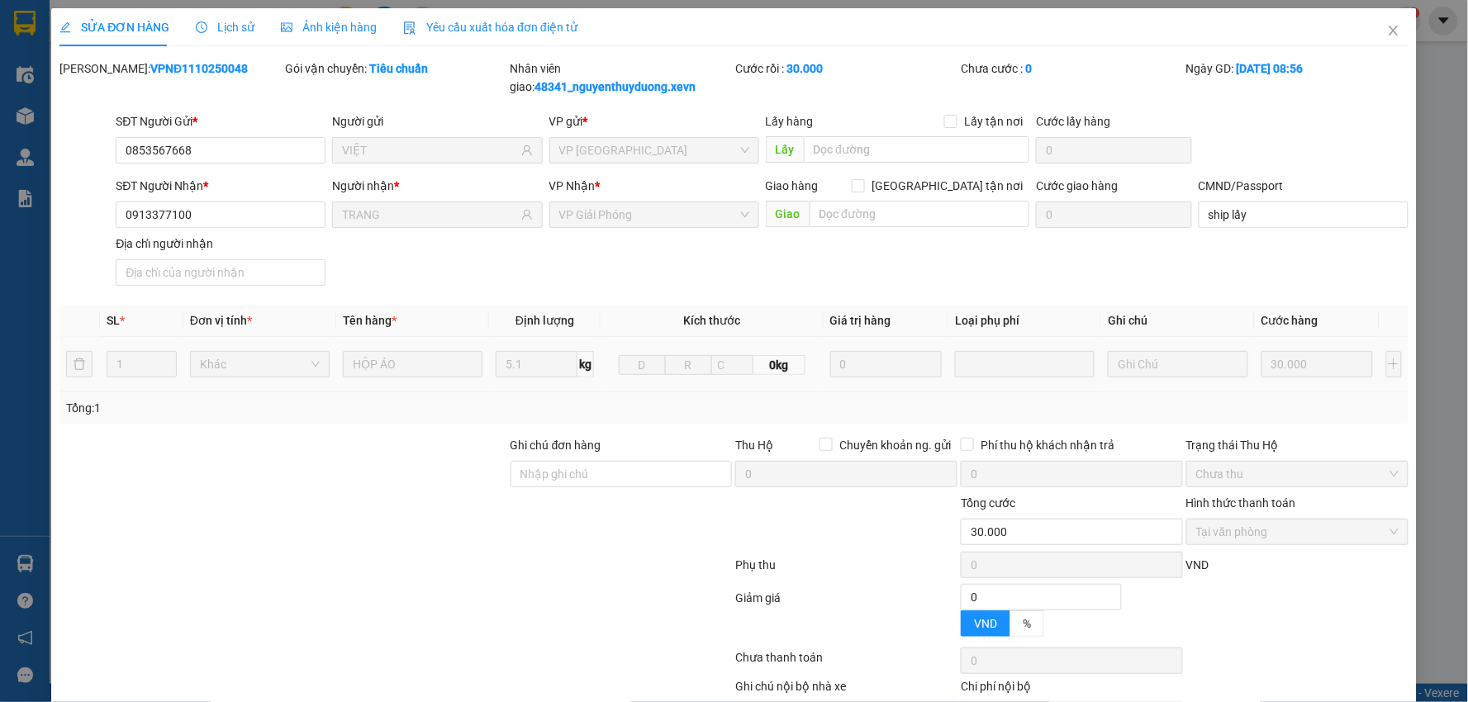
type input "0853567668"
type input "VIỆT"
type input "0913377100"
type input "TRANG"
type input "ship lấy"
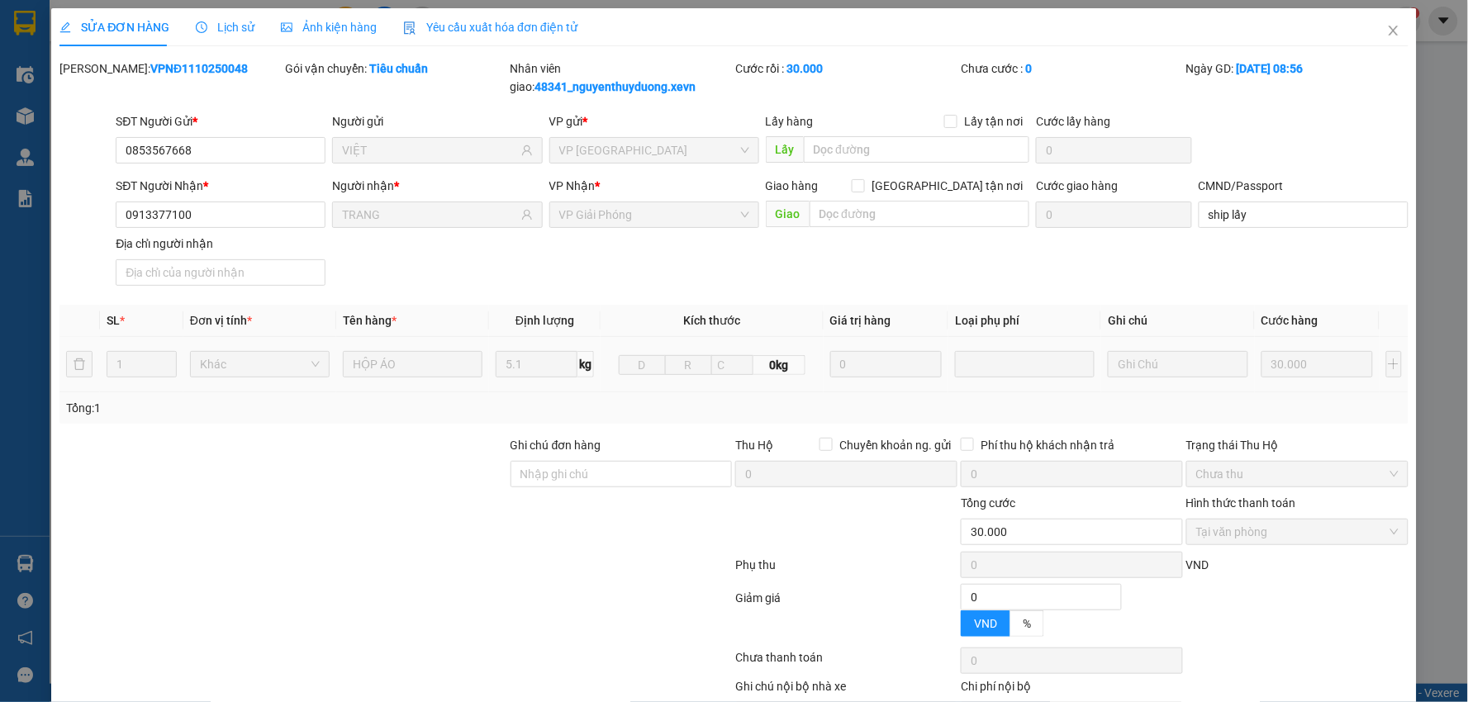
type input "0"
type input "30.000"
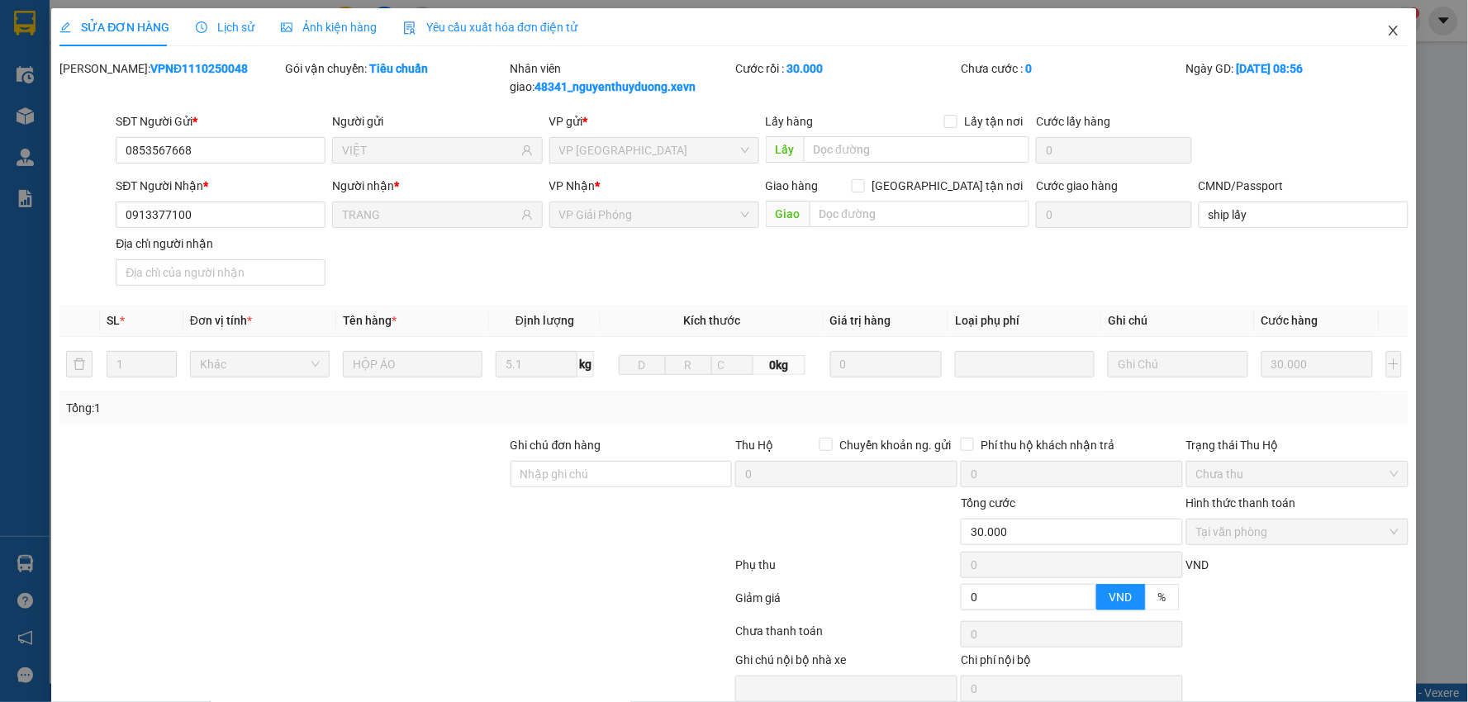
click at [1387, 33] on icon "close" at bounding box center [1393, 30] width 13 height 13
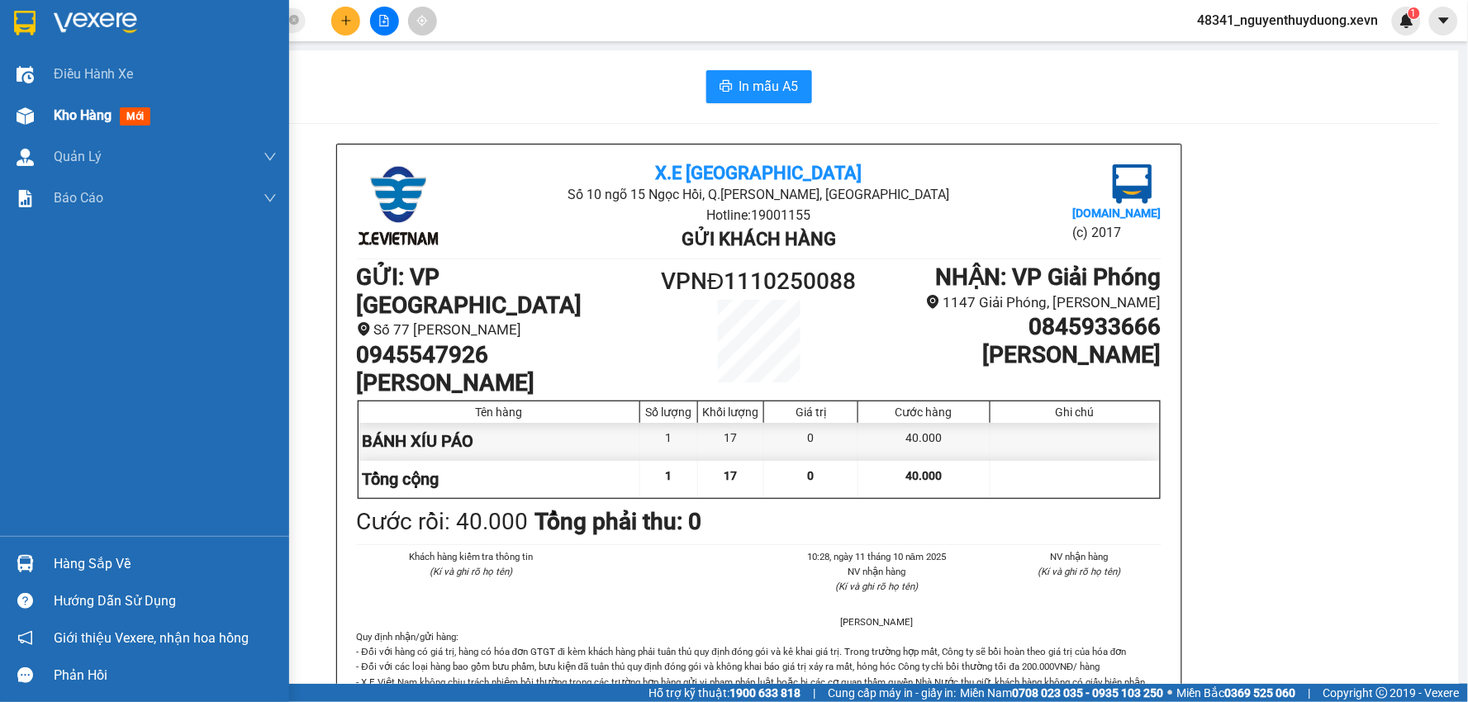
click at [77, 118] on span "Kho hàng" at bounding box center [83, 115] width 58 height 16
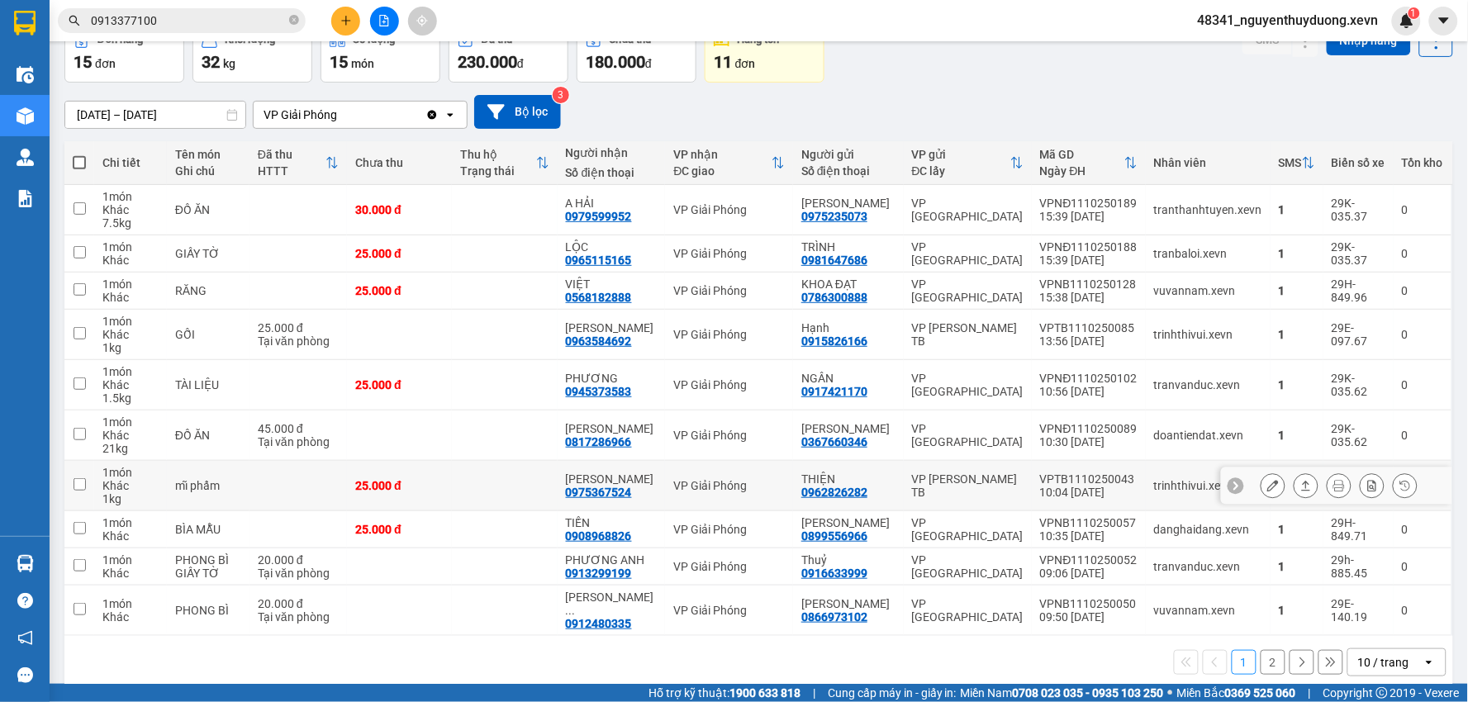
scroll to position [112, 0]
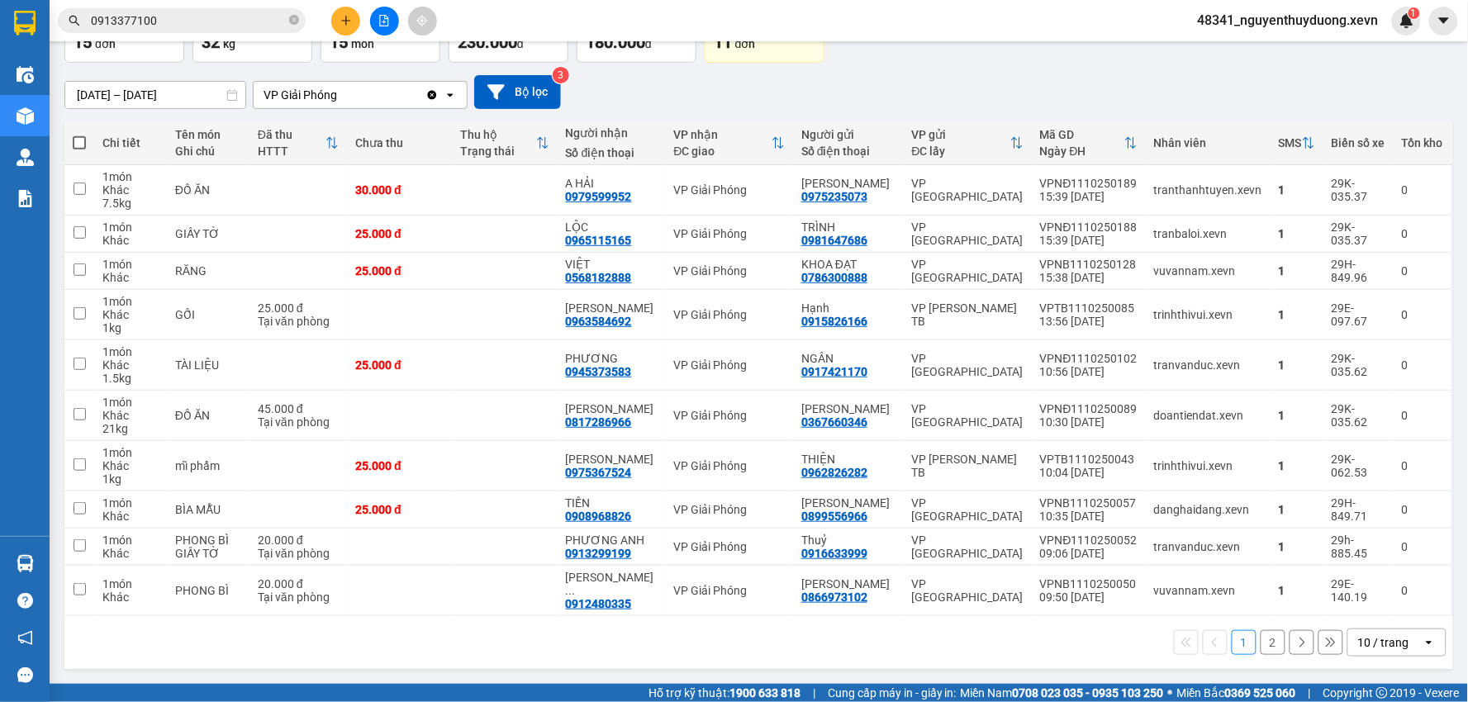
click at [1265, 644] on button "2" at bounding box center [1272, 642] width 25 height 25
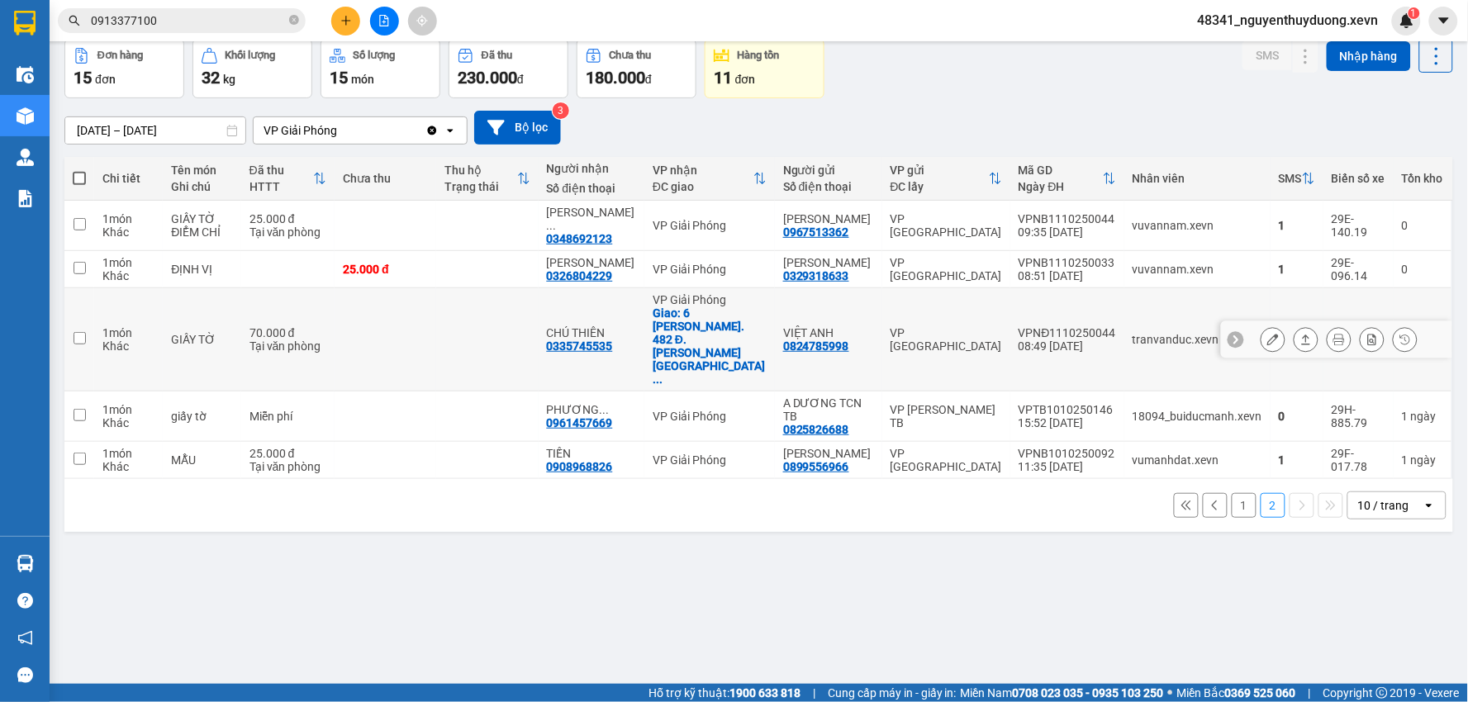
click at [1267, 334] on icon at bounding box center [1273, 340] width 12 height 12
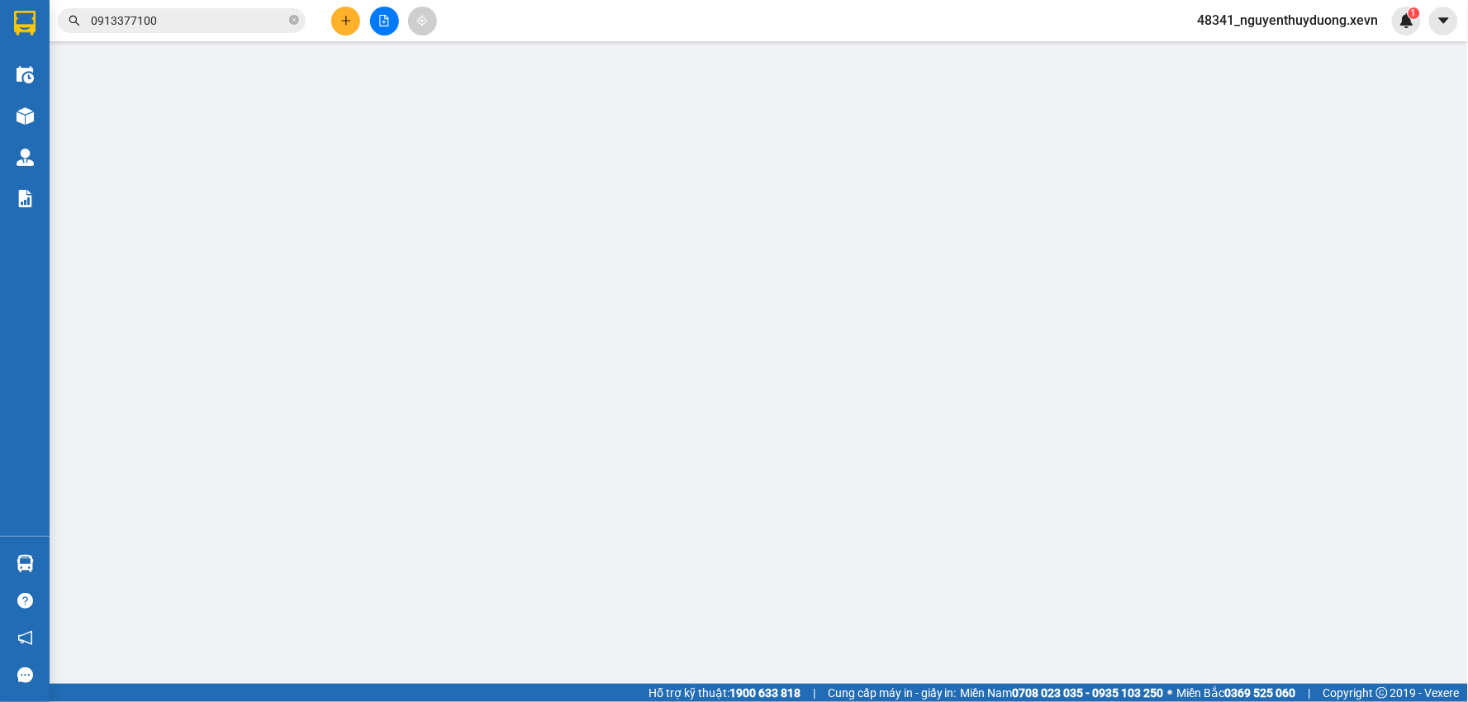
type input "0824785998"
type input "VIỆT ANH"
type input "0335745535"
type input "CHÚ THIÊN"
checkbox input "true"
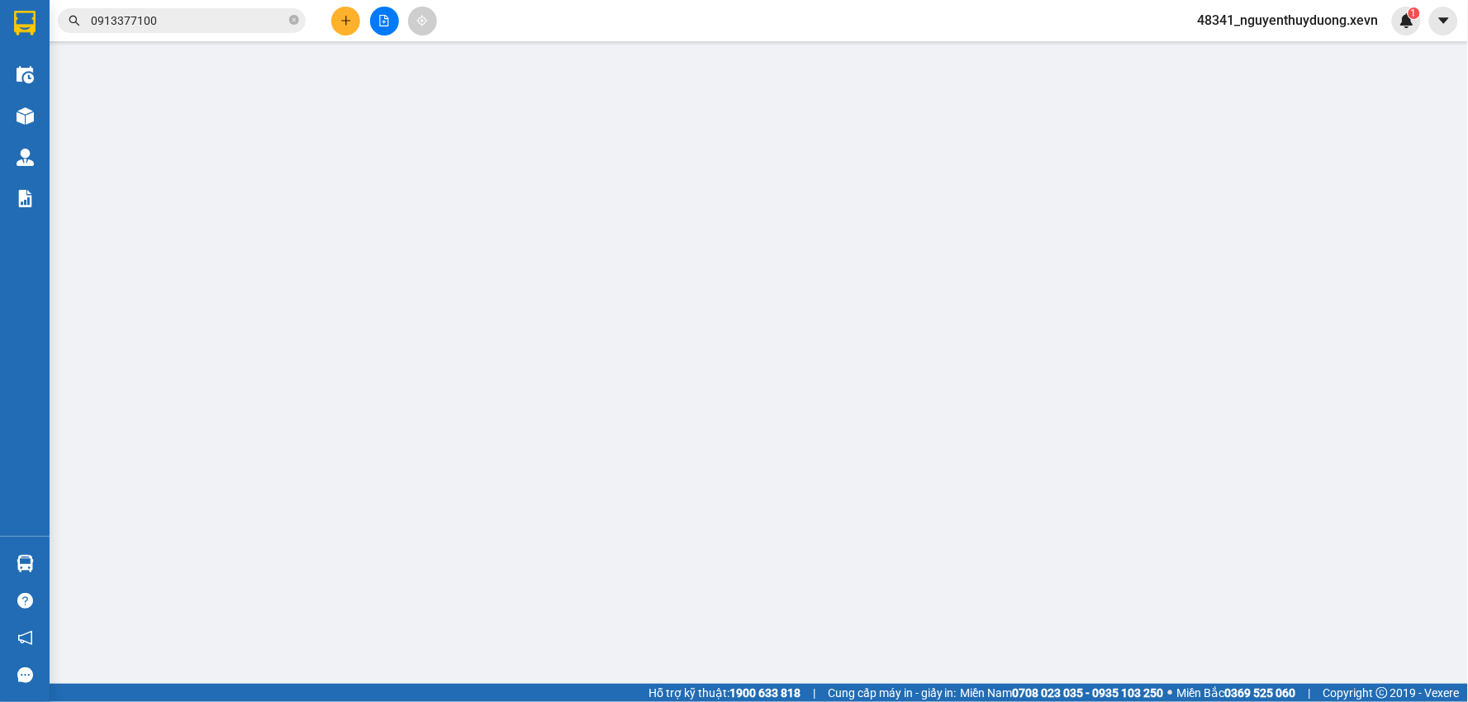
type input "6 Ng. 482 Đ. [PERSON_NAME], [GEOGRAPHIC_DATA], [GEOGRAPHIC_DATA], [GEOGRAPHIC_D…"
type input "50.000"
type input "036088009937"
type input "sáng chủ nhật; 8h ship tới 6 ngõ 482/30"
type input "0"
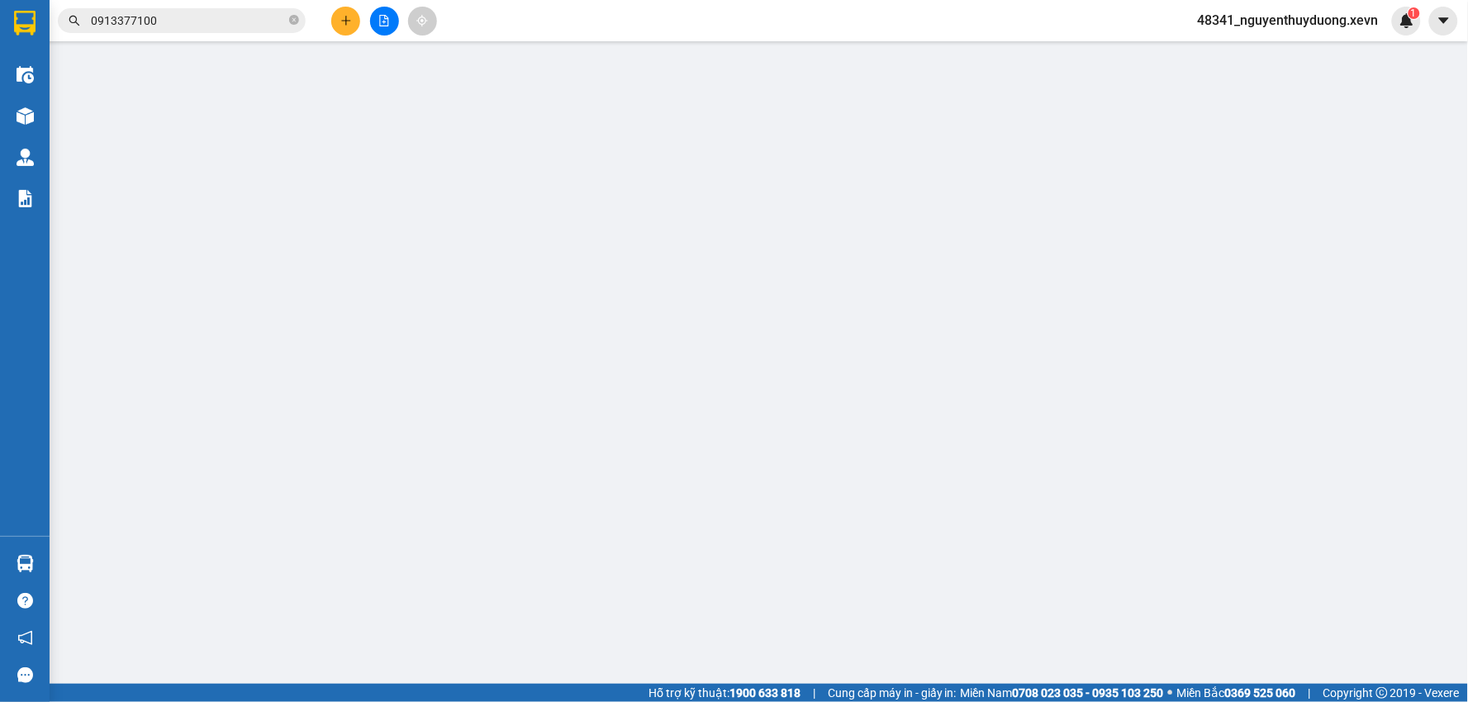
type input "70.000"
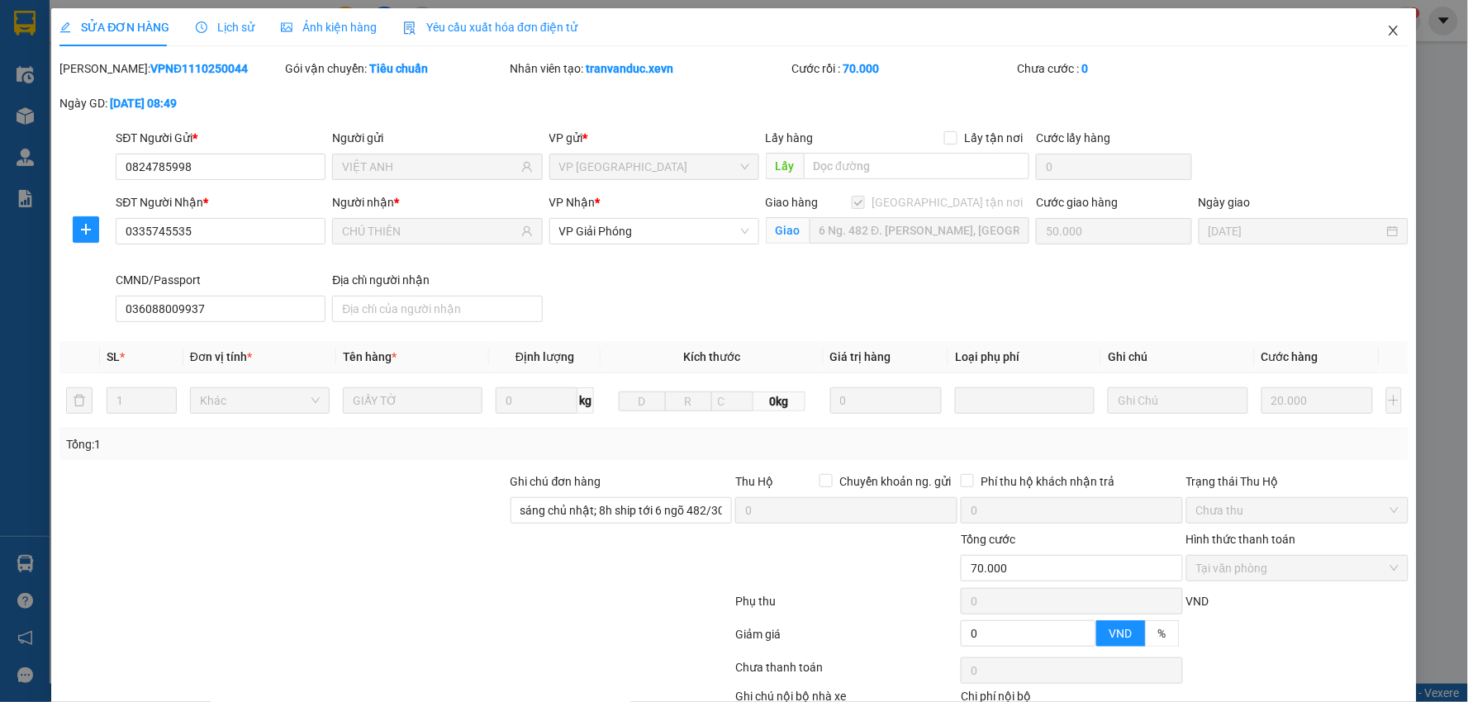
click at [1389, 33] on span "Close" at bounding box center [1393, 31] width 46 height 46
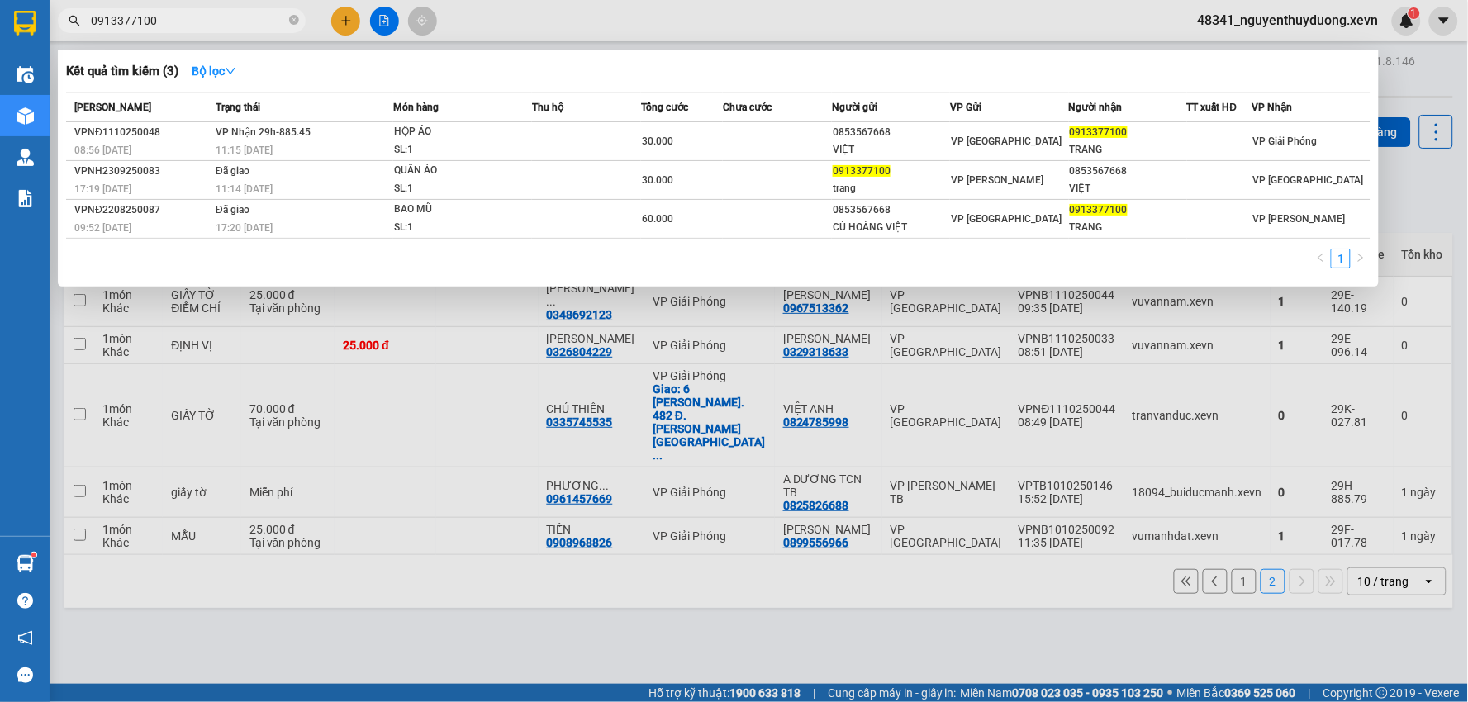
drag, startPoint x: 164, startPoint y: 26, endPoint x: 38, endPoint y: 48, distance: 127.4
click at [38, 48] on section "Kết quả tìm kiếm ( 3 ) Bộ lọc Mã ĐH Trạng thái Món hàng Thu hộ Tổng cước Chưa c…" at bounding box center [734, 351] width 1468 height 702
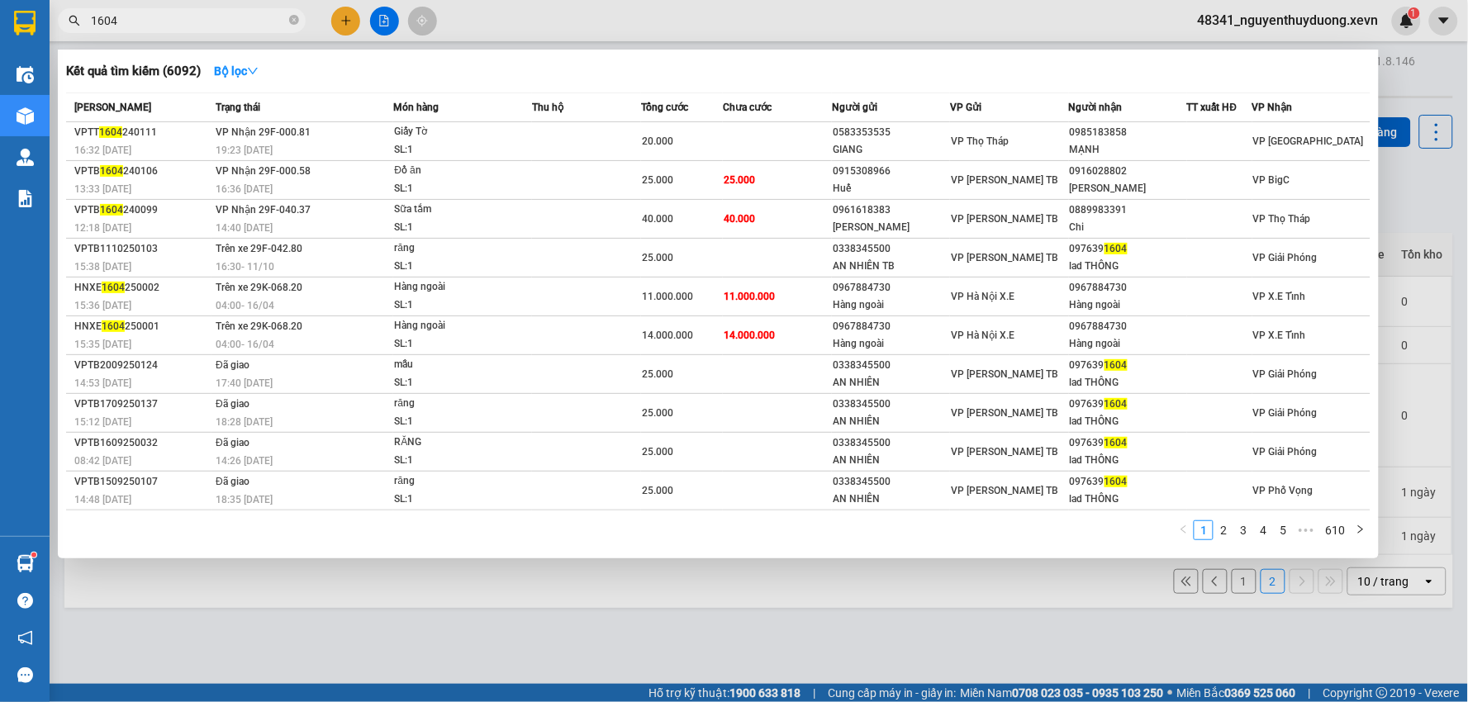
type input "1604"
click at [295, 17] on icon "close-circle" at bounding box center [294, 20] width 10 height 10
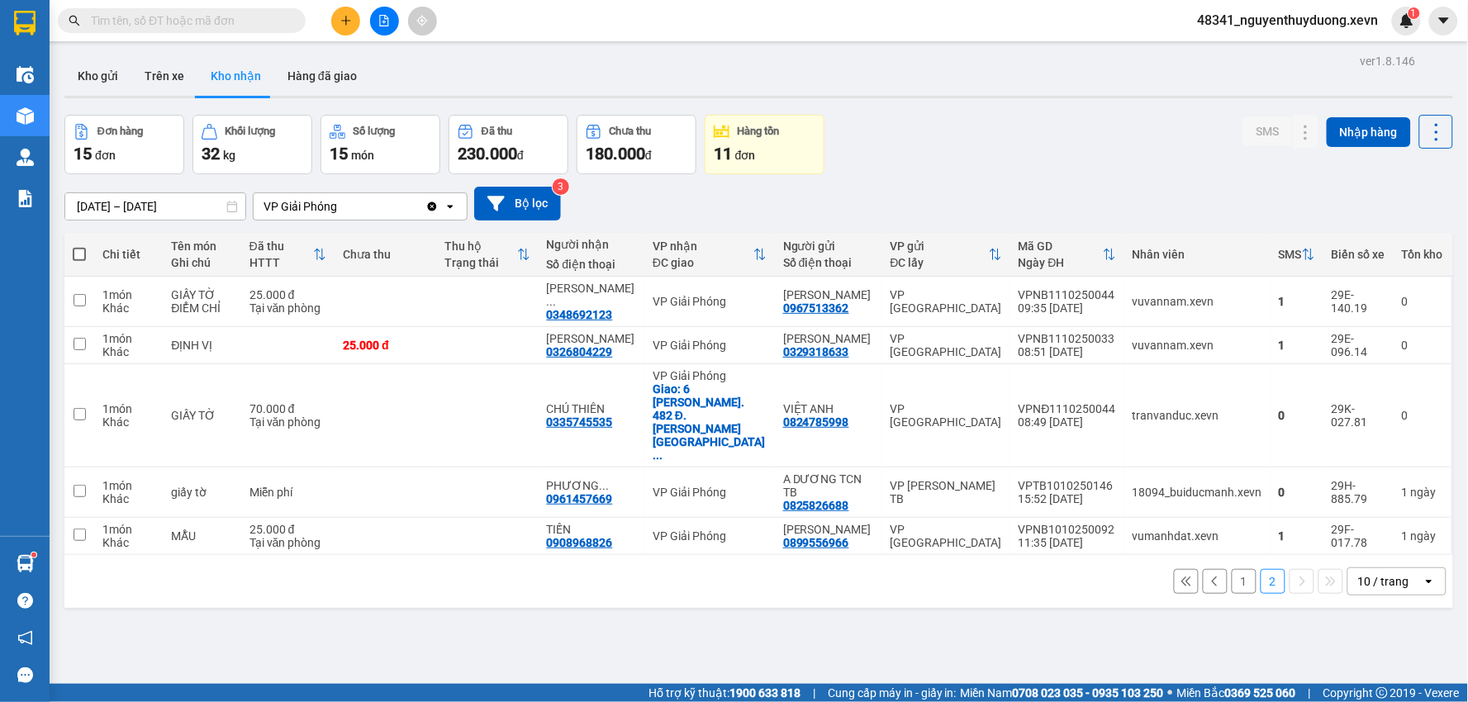
click at [264, 29] on input "text" at bounding box center [188, 21] width 195 height 18
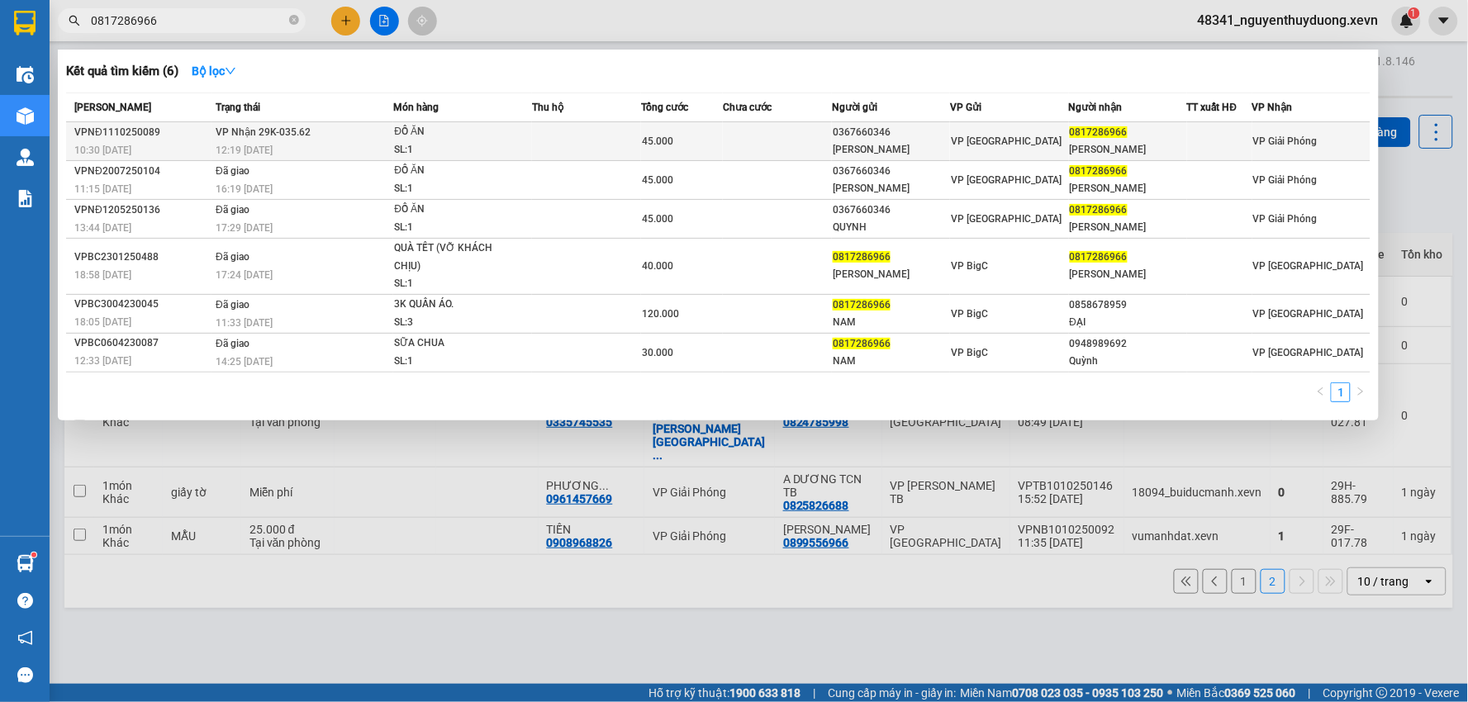
type input "0817286966"
click at [1137, 128] on div "0817286966" at bounding box center [1128, 132] width 116 height 17
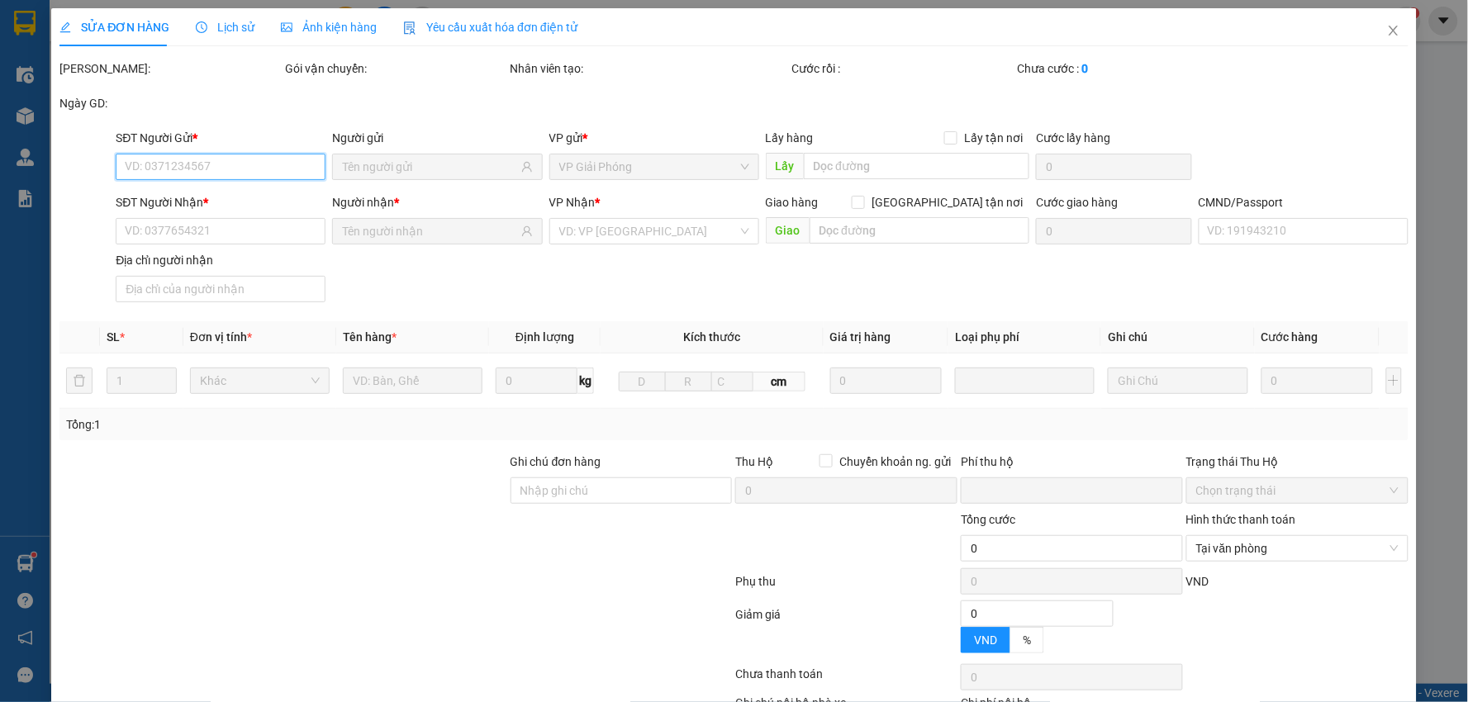
type input "0367660346"
type input "[PERSON_NAME]"
type input "0817286966"
type input "[PERSON_NAME]"
type input "001099006698 PHƯƠNG VĂN NAM [PERSON_NAME][GEOGRAPHIC_DATA]"
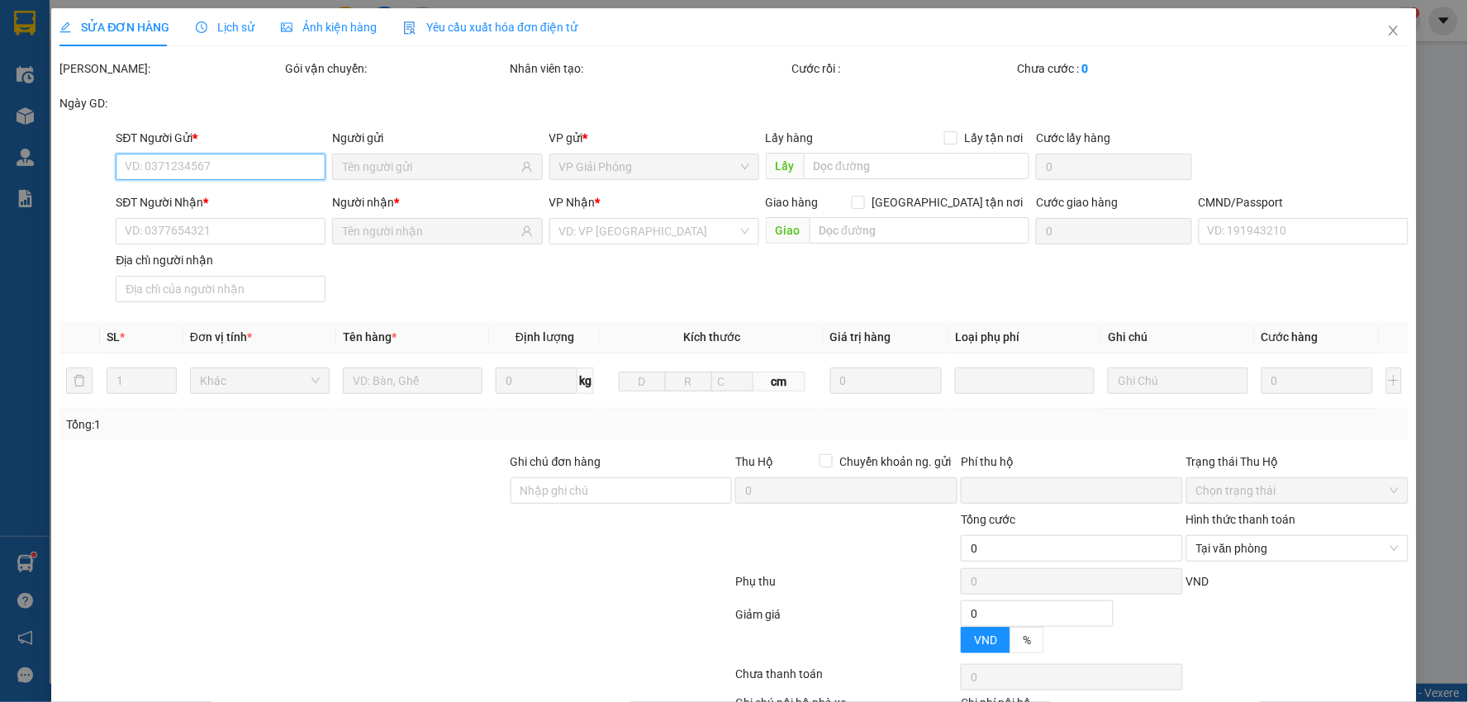
type input "0"
type input "45.000"
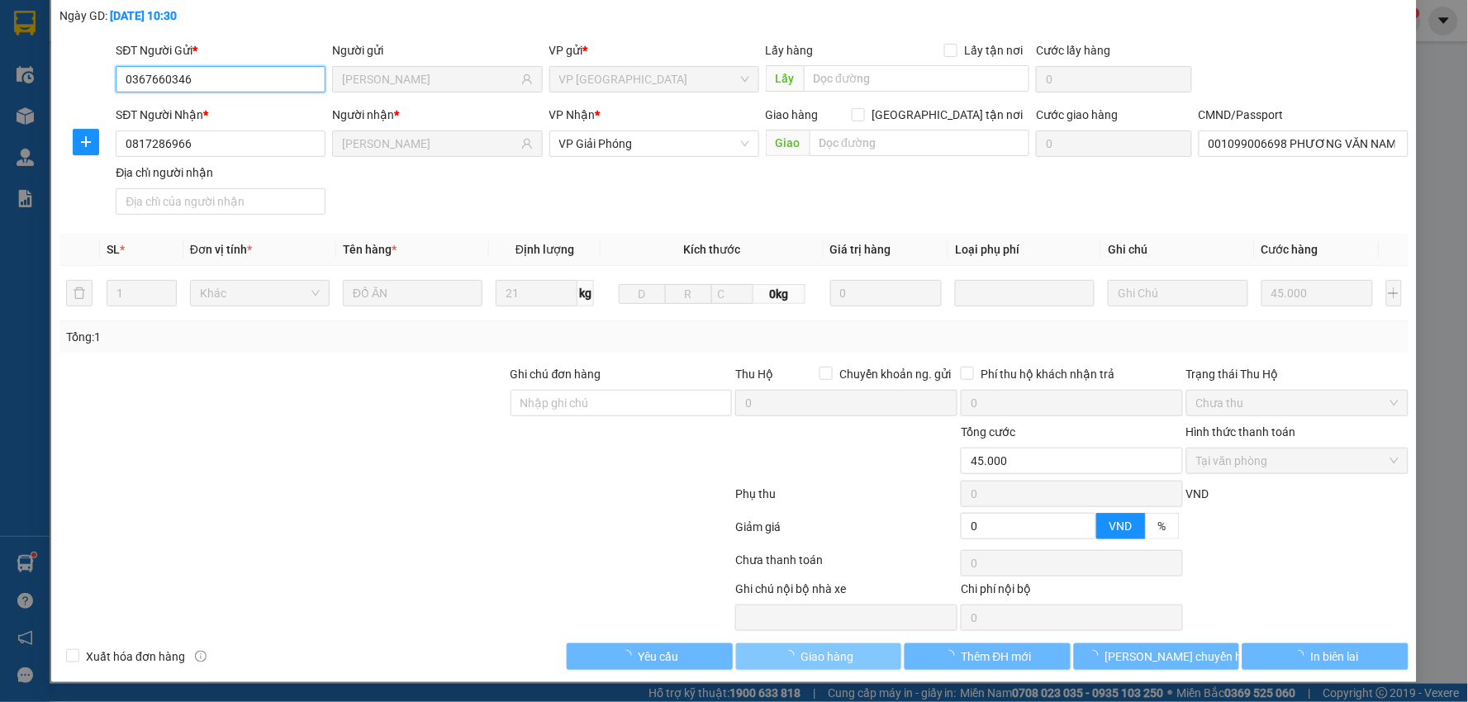
scroll to position [88, 0]
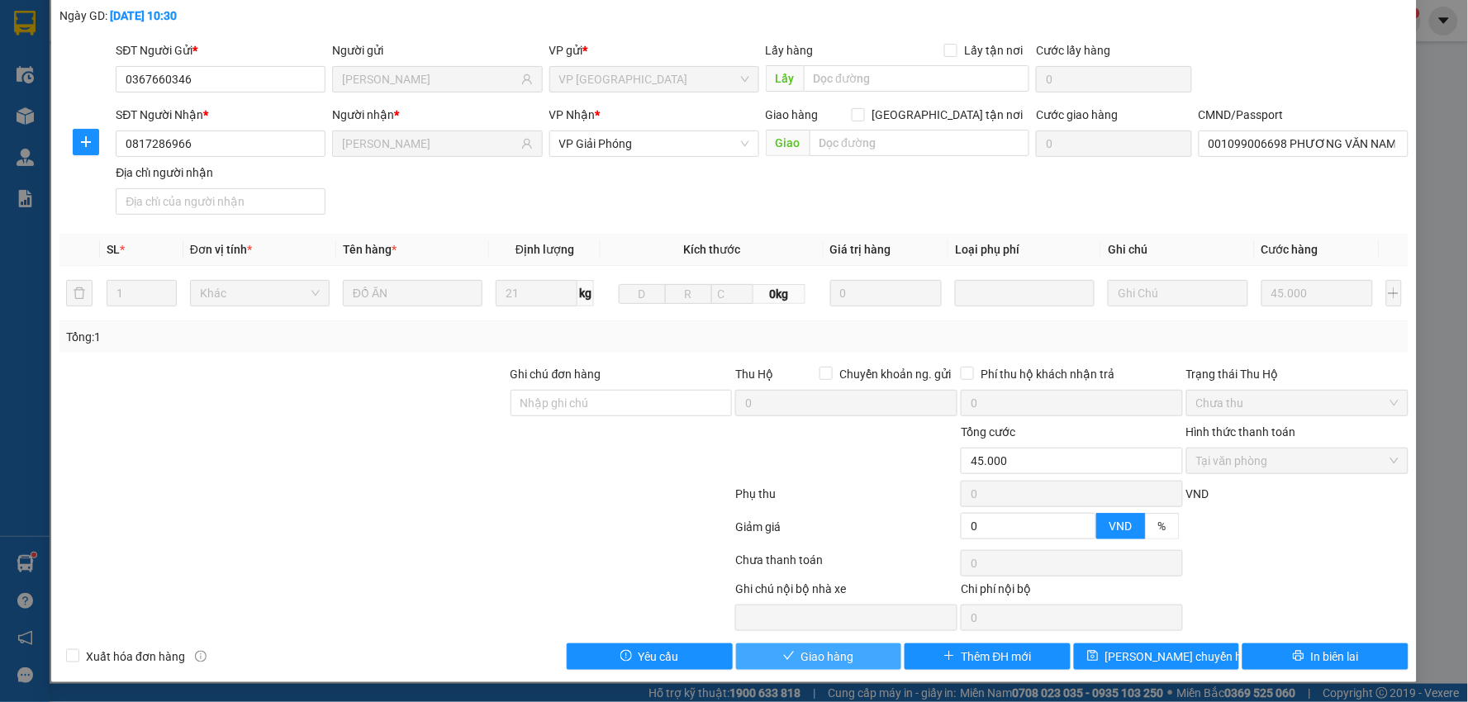
click at [772, 650] on button "Giao hàng" at bounding box center [819, 656] width 166 height 26
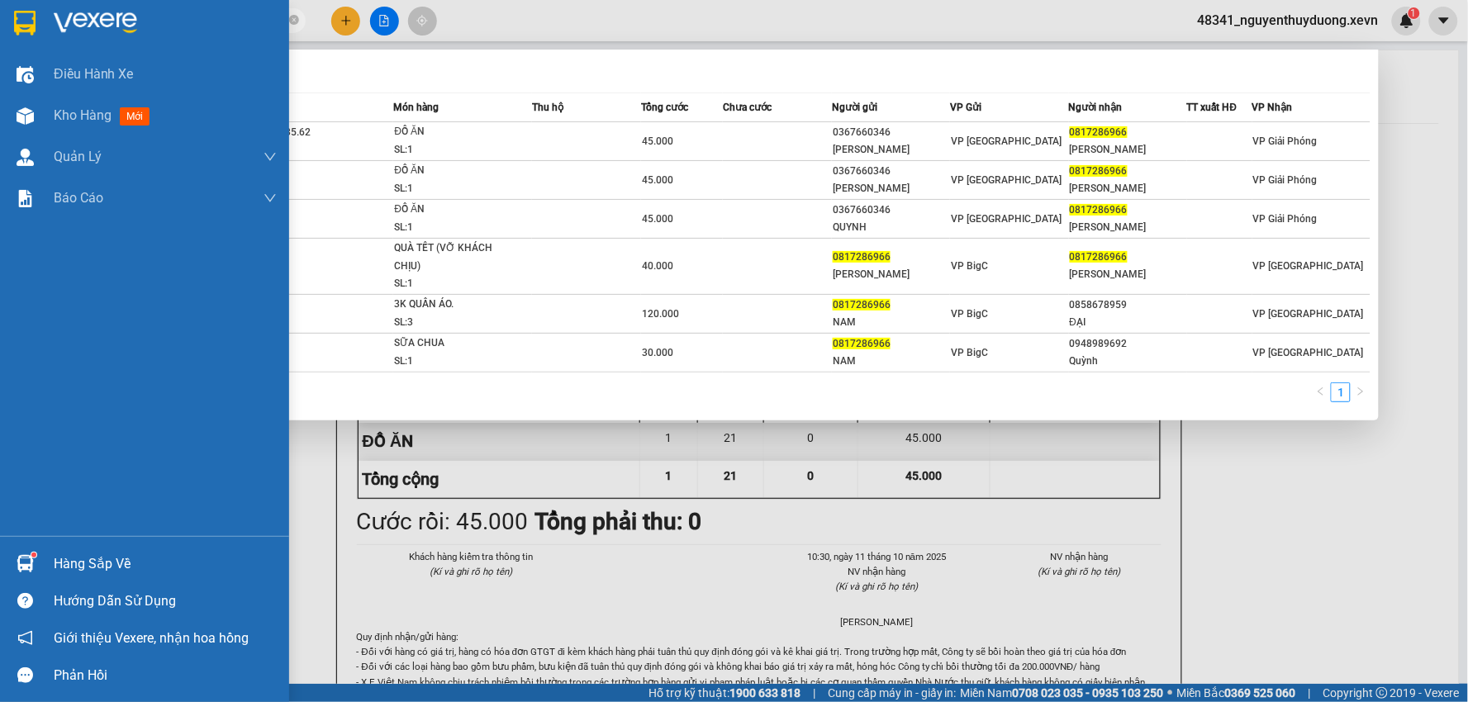
drag, startPoint x: 159, startPoint y: 21, endPoint x: 30, endPoint y: 17, distance: 129.7
click at [30, 17] on section "Kết quả tìm kiếm ( 6 ) Bộ lọc Mã ĐH Trạng thái Món hàng Thu hộ Tổng cước Chưa c…" at bounding box center [734, 351] width 1468 height 702
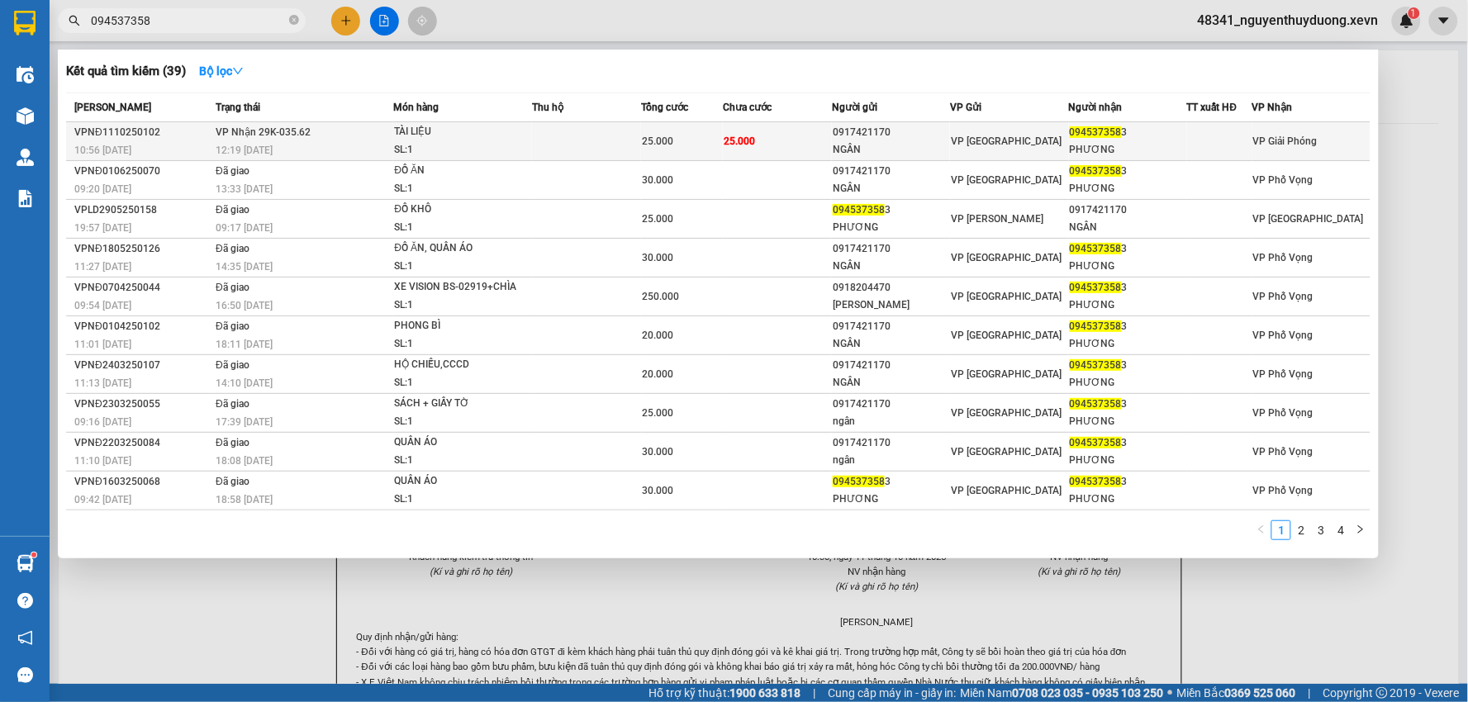
type input "094537358"
click at [1117, 150] on div "PHƯƠNG" at bounding box center [1128, 149] width 116 height 17
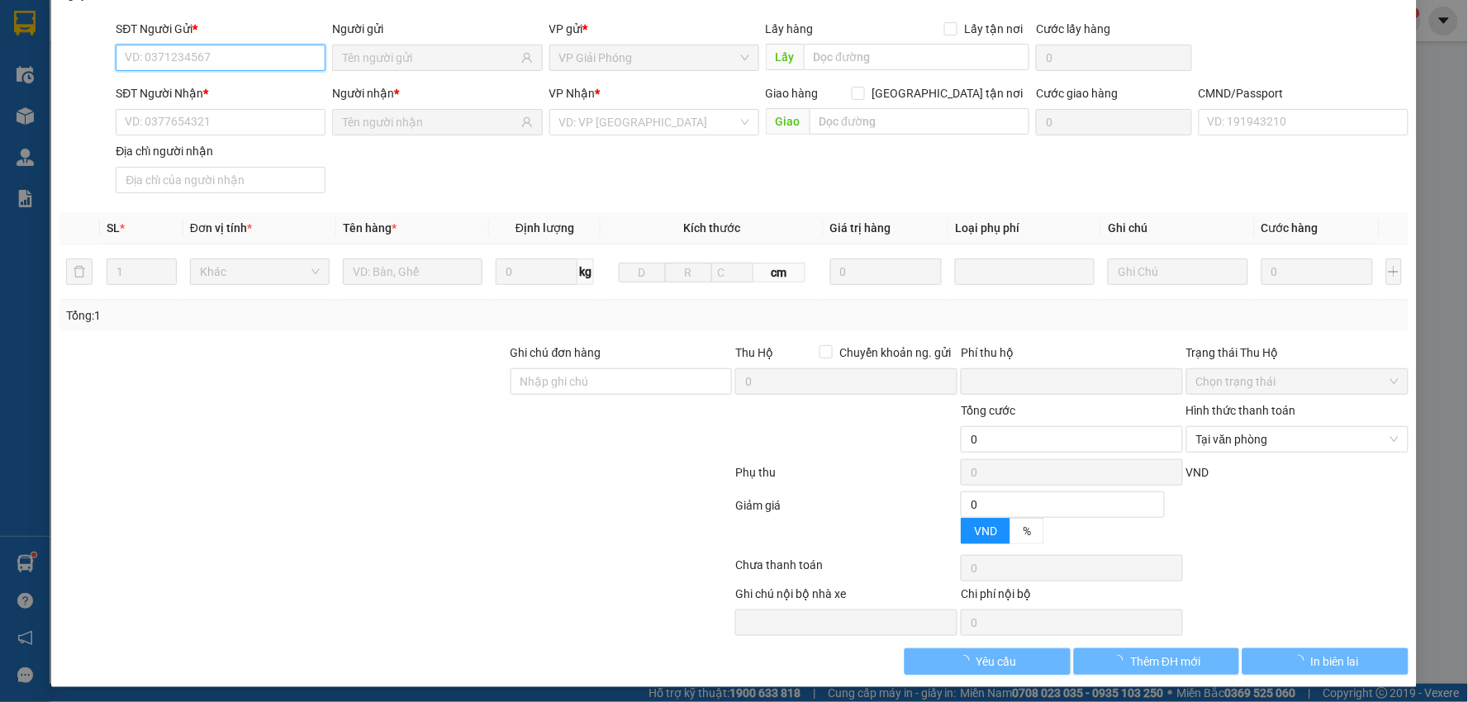
type input "0917421170"
type input "NGÂN"
type input "0945373583"
type input "PHƯƠNG"
type input "036300002511 - [PERSON_NAME] 2000"
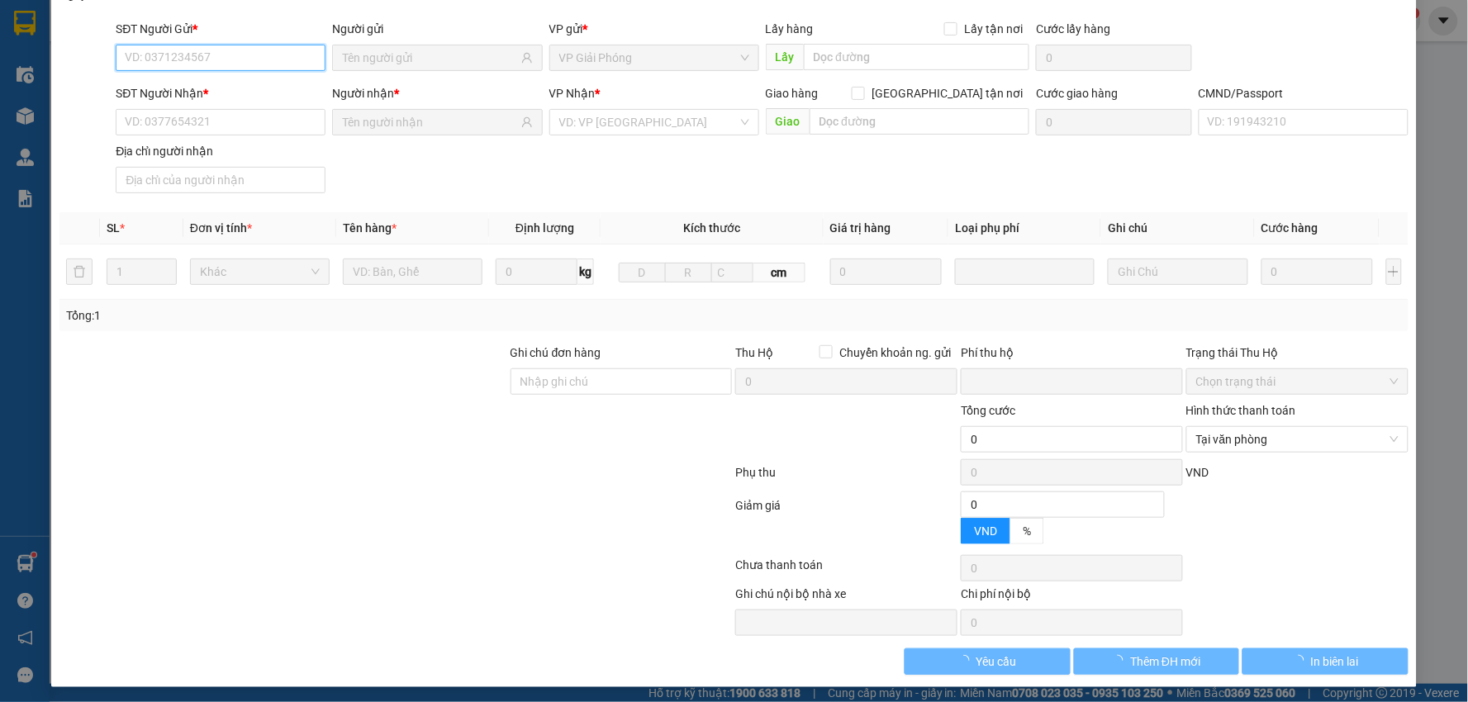
type input "0"
type input "25.000"
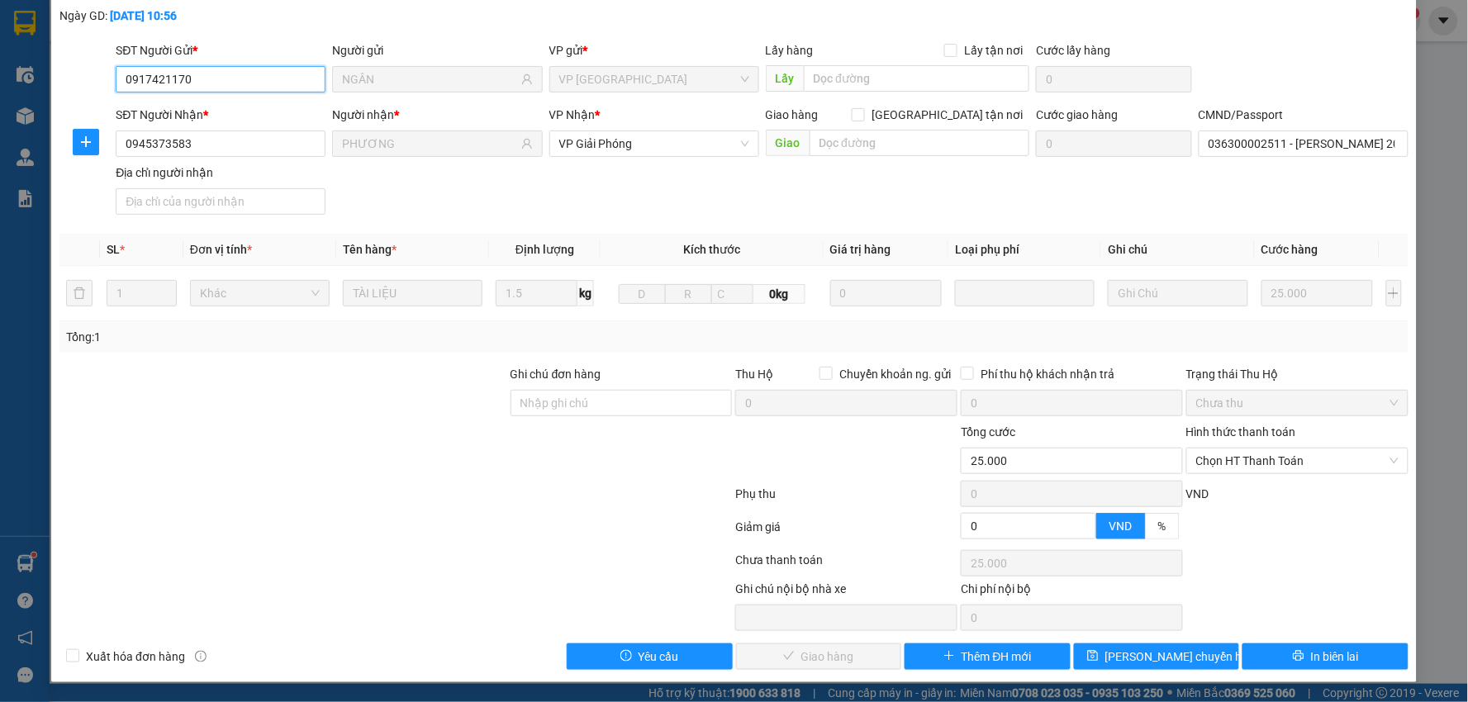
scroll to position [88, 0]
click at [1225, 463] on span "Chọn HT Thanh Toán" at bounding box center [1297, 460] width 202 height 25
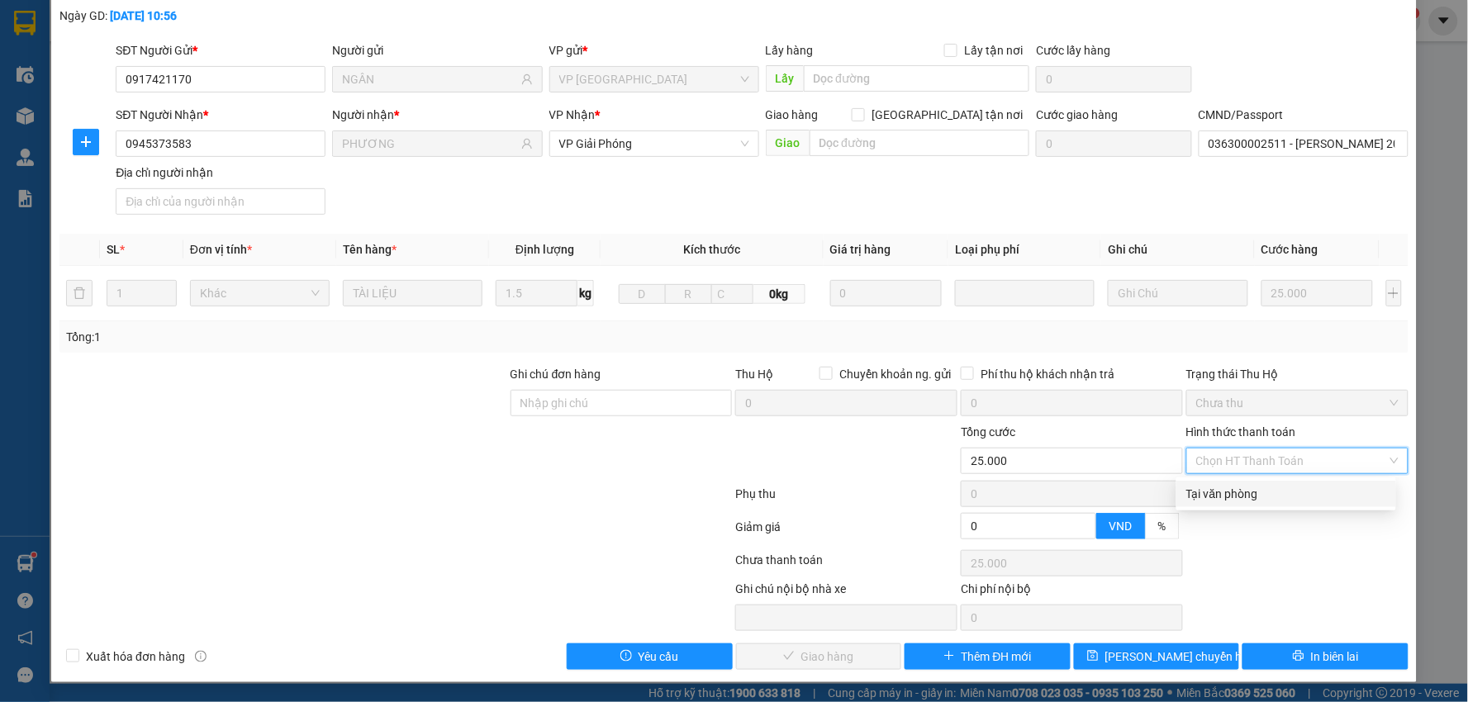
click at [1229, 509] on div "Total Paid Fee 0 Total UnPaid Fee 25.000 Cash Collection Total Fee Mã ĐH: VPNĐ1…" at bounding box center [733, 321] width 1349 height 698
click at [1303, 444] on div "Hình thức thanh toán" at bounding box center [1297, 435] width 222 height 25
click at [1291, 471] on span "Chọn HT Thanh Toán" at bounding box center [1297, 460] width 202 height 25
click at [1268, 488] on div "Tại văn phòng" at bounding box center [1286, 494] width 200 height 18
type input "0"
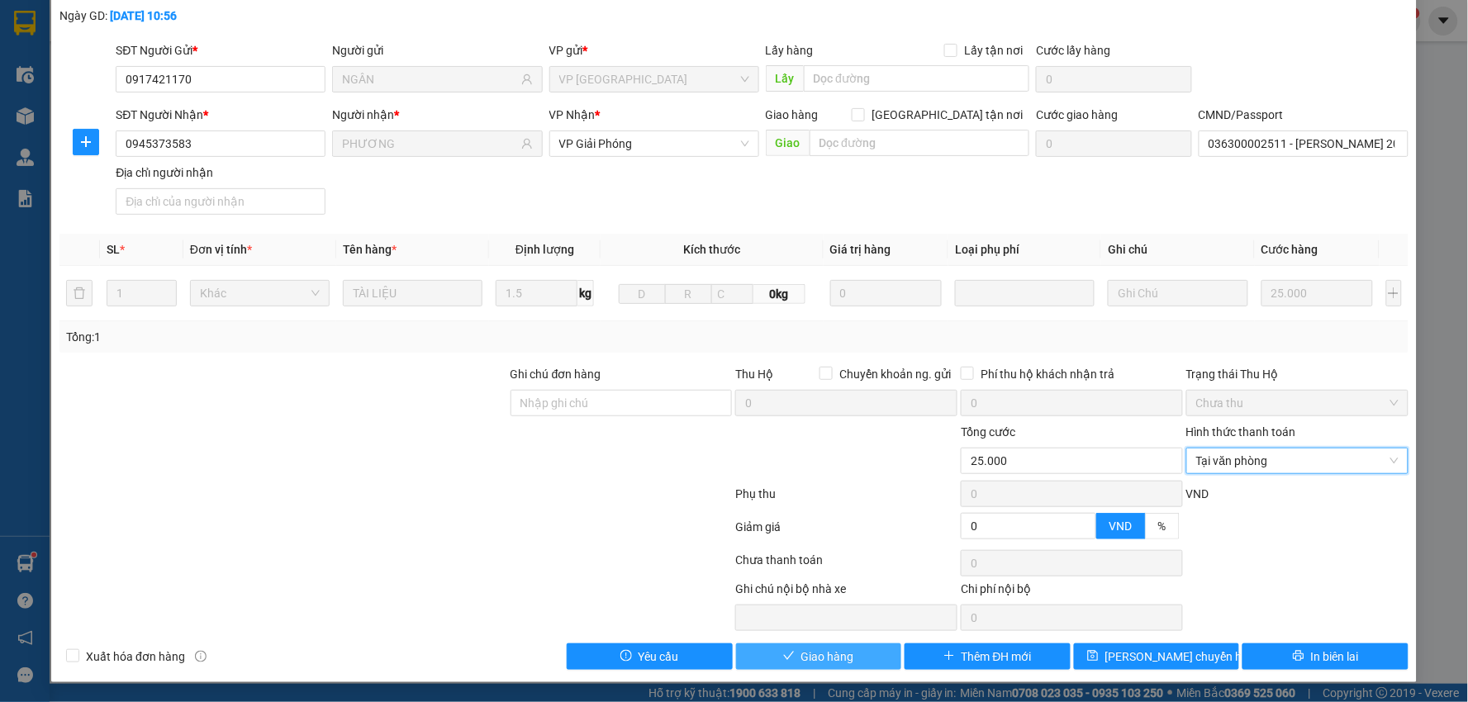
click at [822, 667] on button "Giao hàng" at bounding box center [819, 656] width 166 height 26
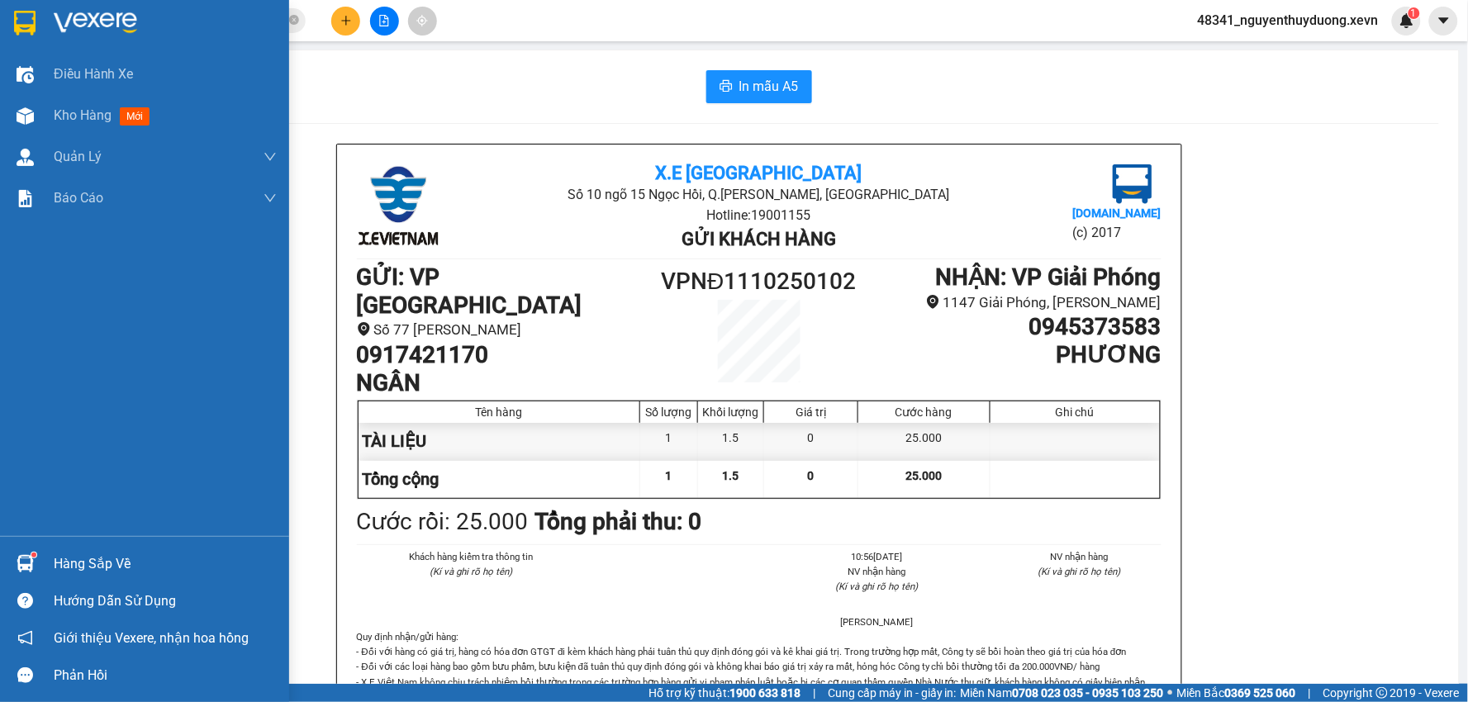
click at [92, 541] on div "Hàng sắp về Hướng dẫn sử dụng Giới thiệu Vexere, nhận hoa hồng Phản hồi" at bounding box center [144, 615] width 289 height 158
click at [144, 552] on div "Hàng sắp về" at bounding box center [165, 564] width 223 height 25
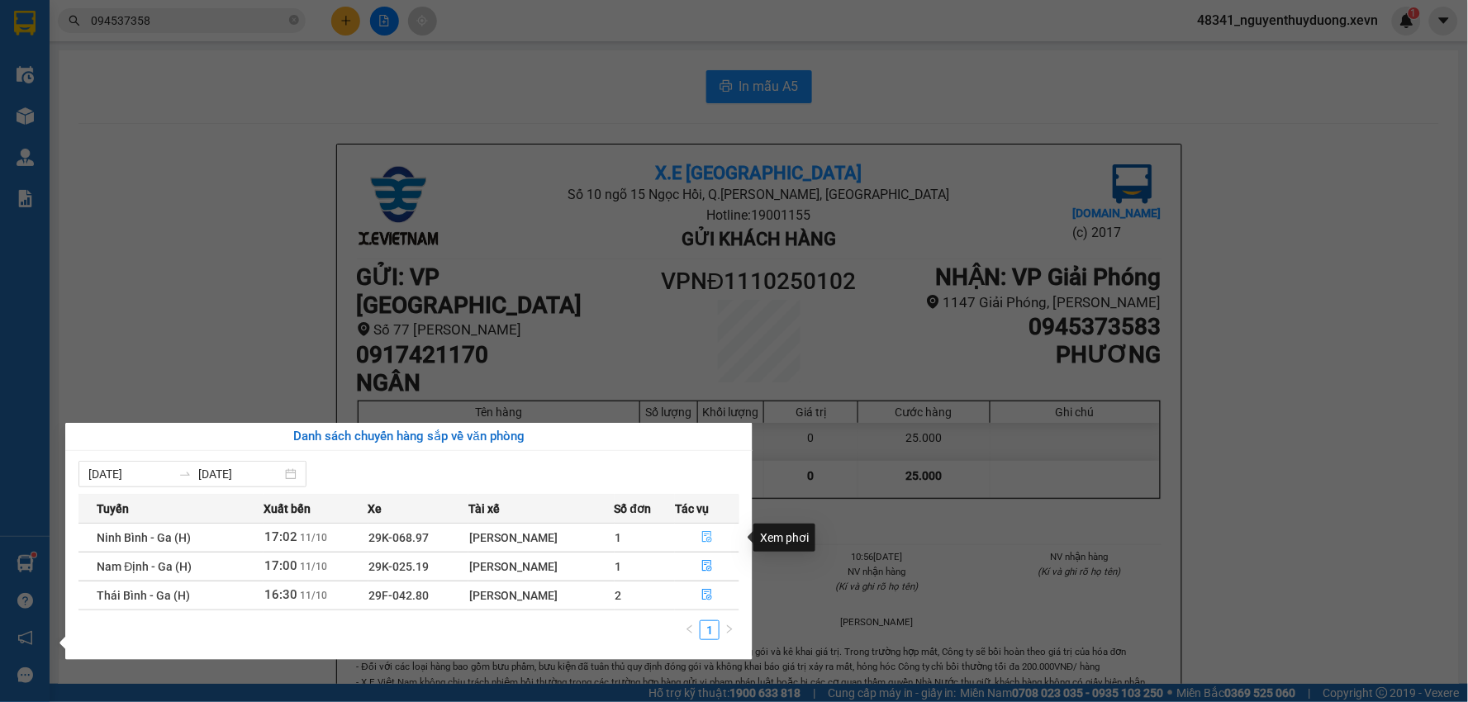
click at [704, 543] on span "file-done" at bounding box center [707, 537] width 12 height 13
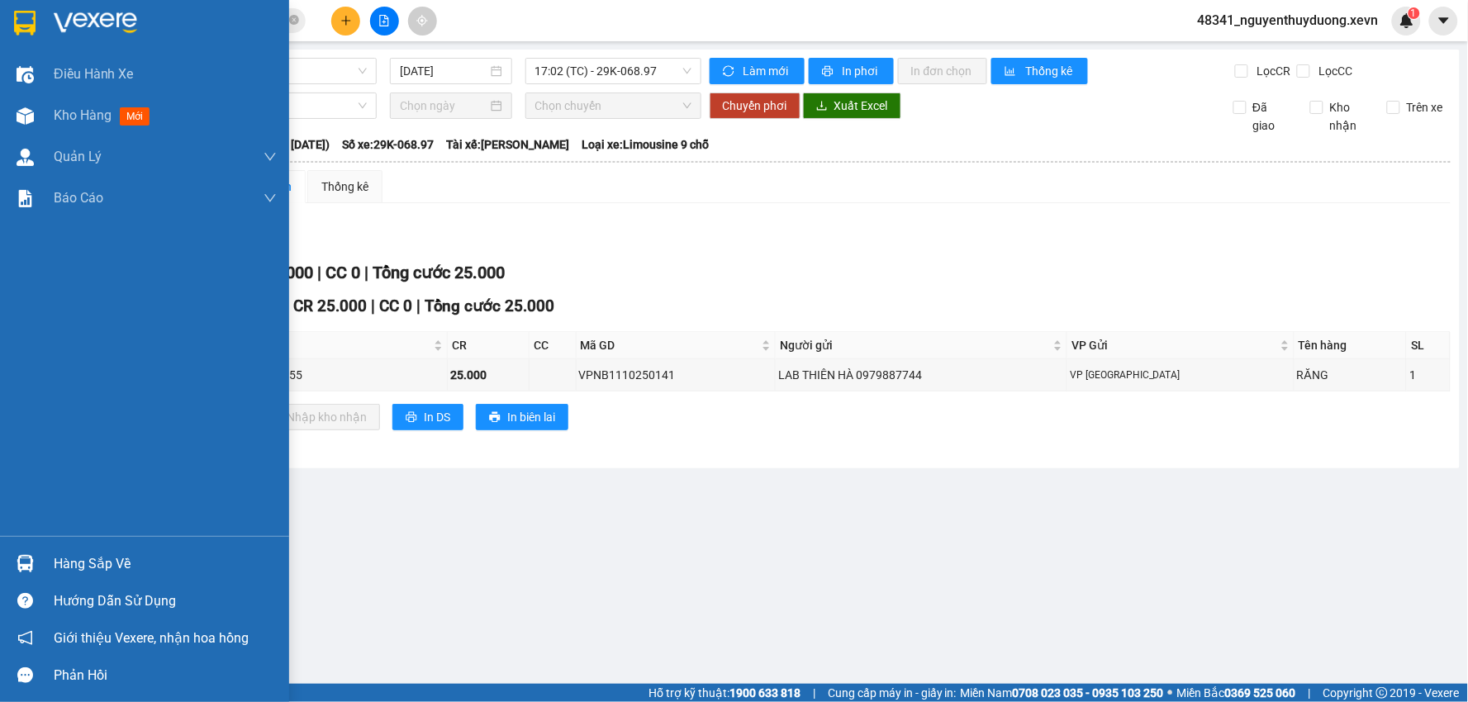
click at [97, 552] on div "Hàng sắp về" at bounding box center [165, 564] width 223 height 25
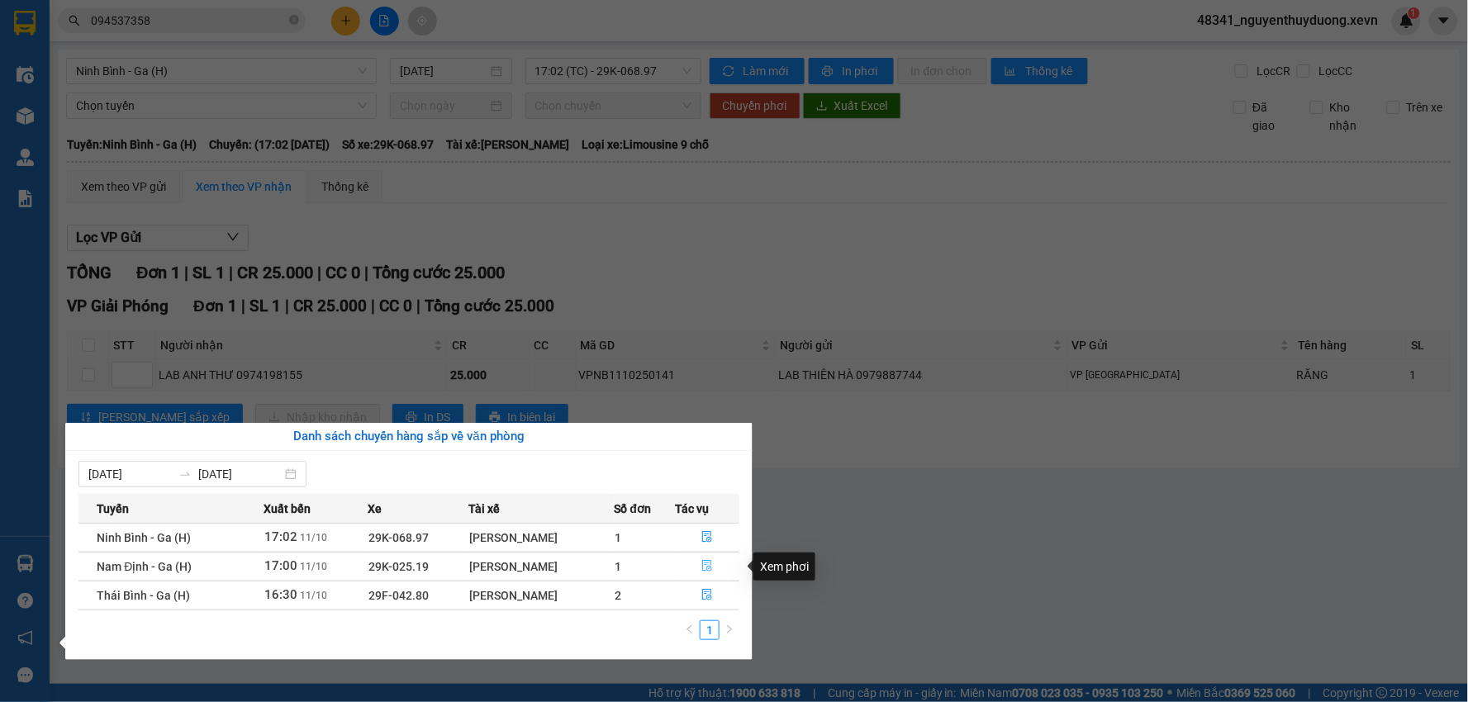
click at [706, 566] on icon "file-done" at bounding box center [708, 566] width 10 height 12
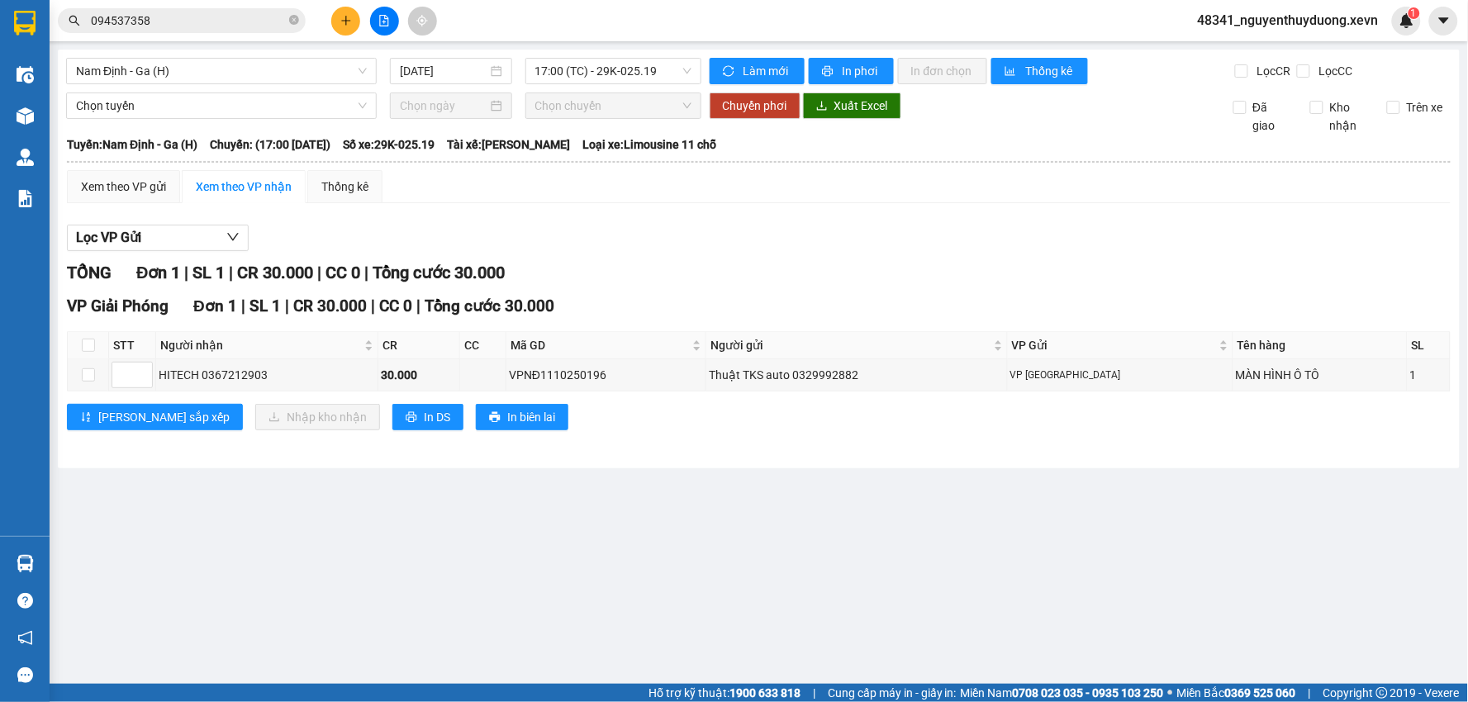
click at [93, 562] on main "Nam Định - [GEOGRAPHIC_DATA] (H) [DATE] 17:00 (TC) - 29K-025.19 Làm mới In phơi…" at bounding box center [734, 342] width 1468 height 684
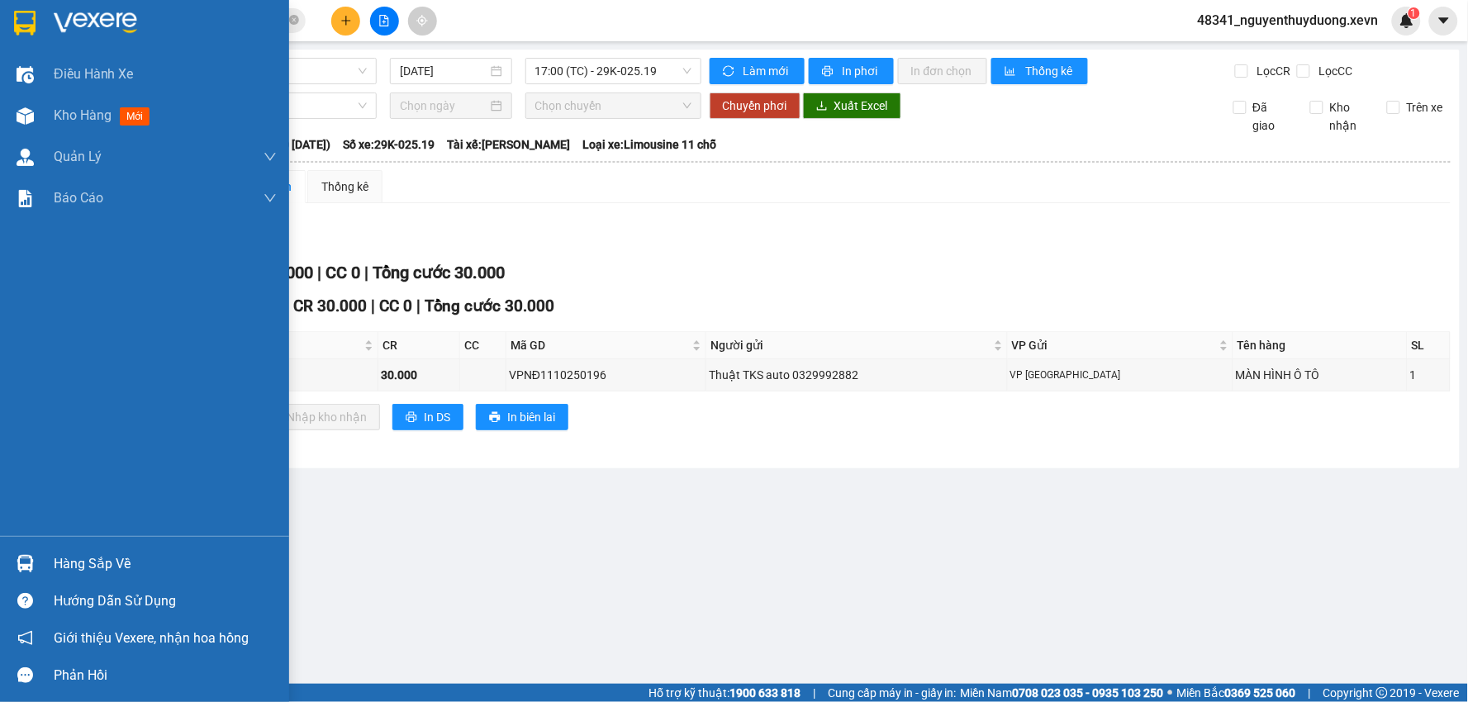
click at [9, 563] on div "Hàng sắp về" at bounding box center [144, 563] width 289 height 37
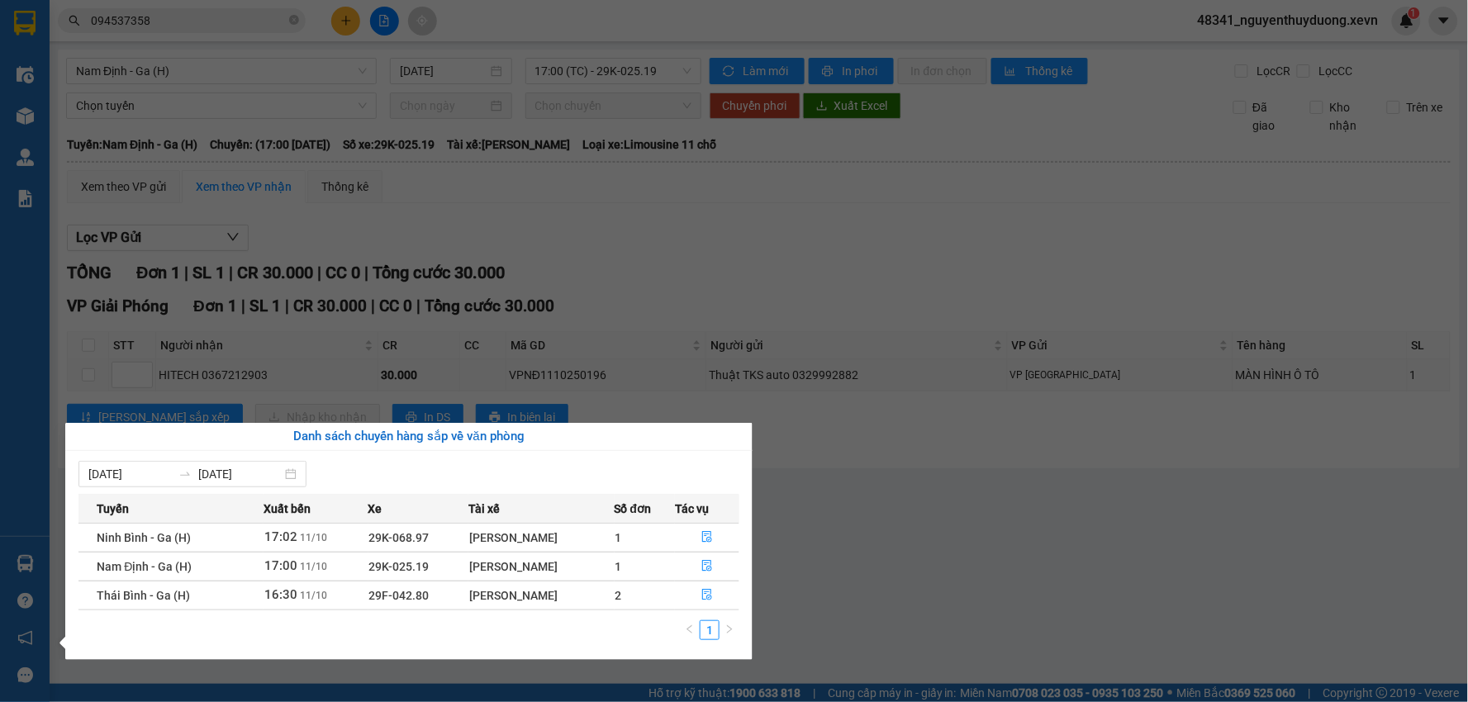
click at [966, 572] on section "Kết quả tìm kiếm ( 39 ) Bộ lọc Mã ĐH Trạng thái Món hàng Thu hộ Tổng cước Chưa …" at bounding box center [734, 351] width 1468 height 702
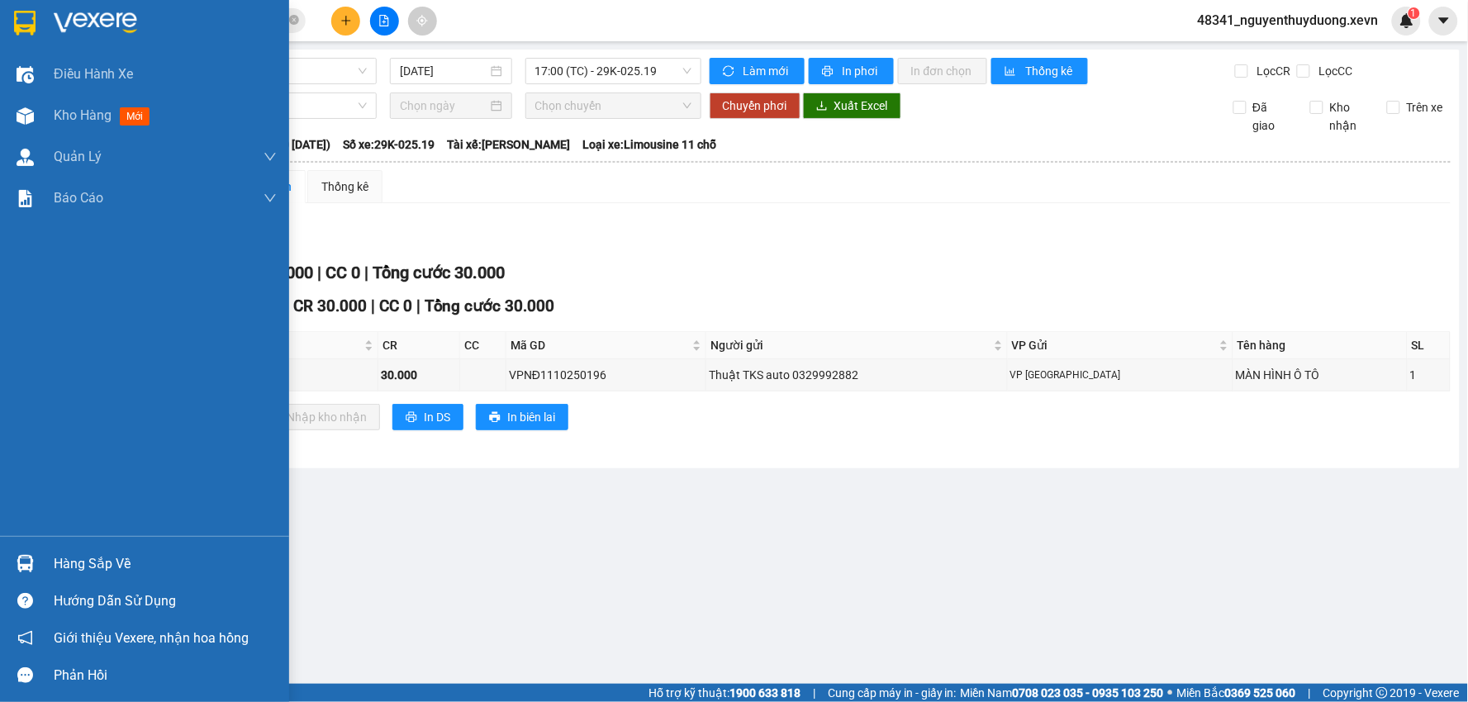
click at [59, 567] on div "Hàng sắp về" at bounding box center [165, 564] width 223 height 25
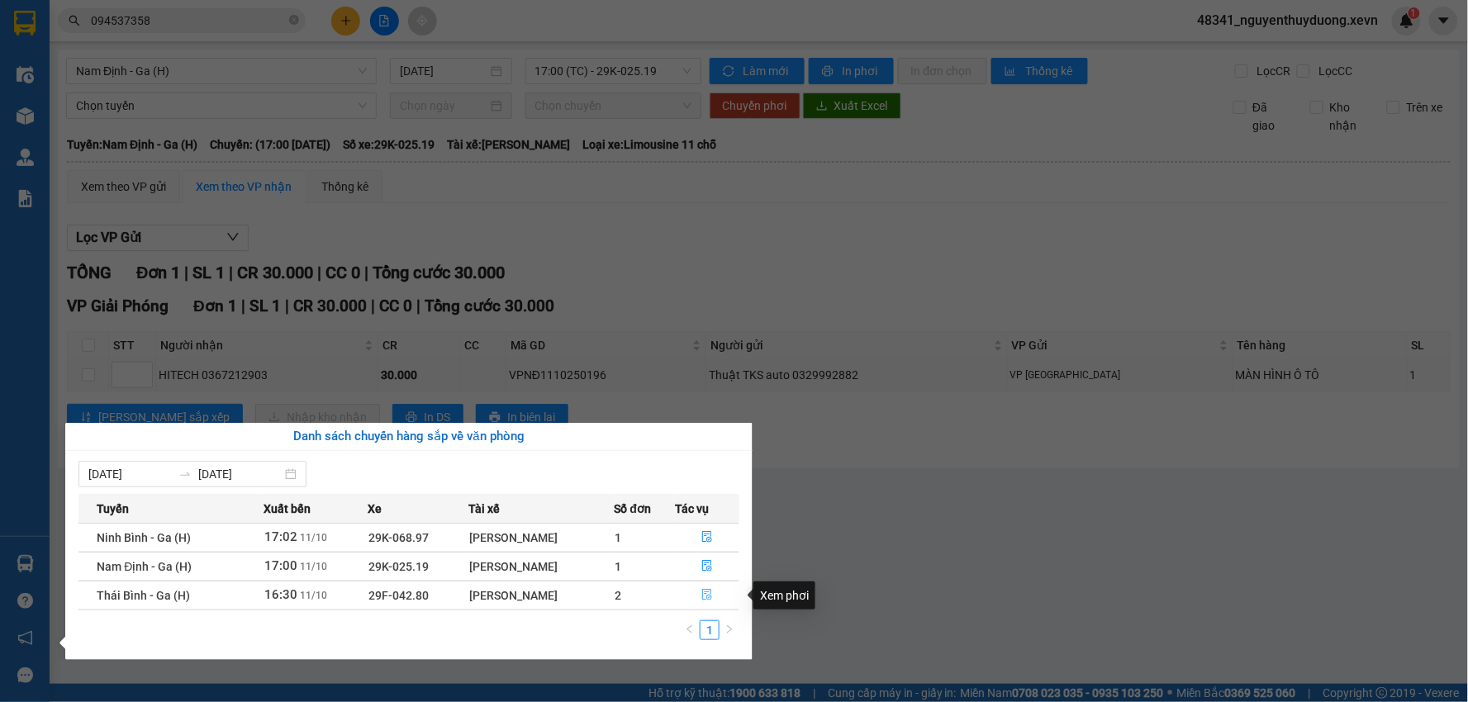
click at [710, 599] on icon "file-done" at bounding box center [707, 595] width 12 height 12
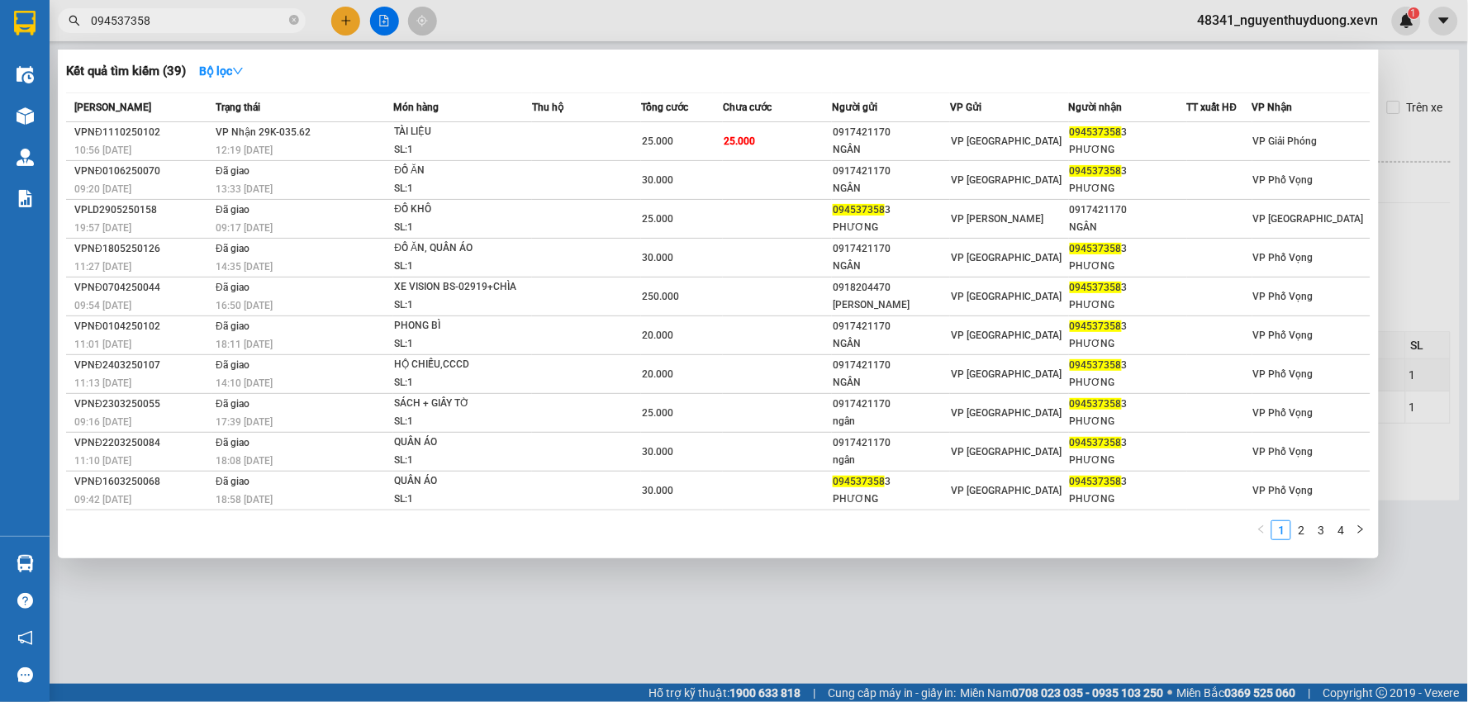
drag, startPoint x: 177, startPoint y: 26, endPoint x: 88, endPoint y: 21, distance: 88.5
click at [88, 21] on span "094537358" at bounding box center [182, 20] width 248 height 25
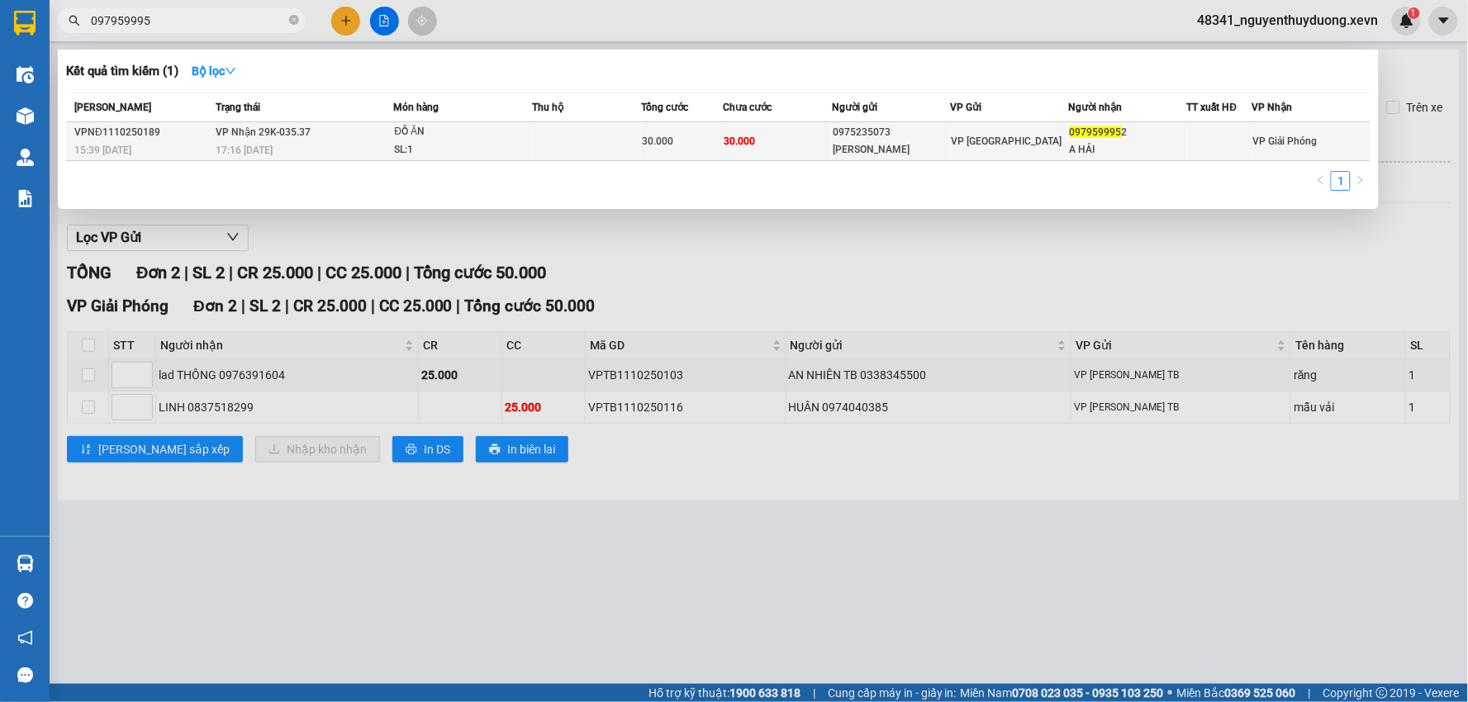
type input "097959995"
click at [1138, 132] on div "097959995 2" at bounding box center [1128, 132] width 116 height 17
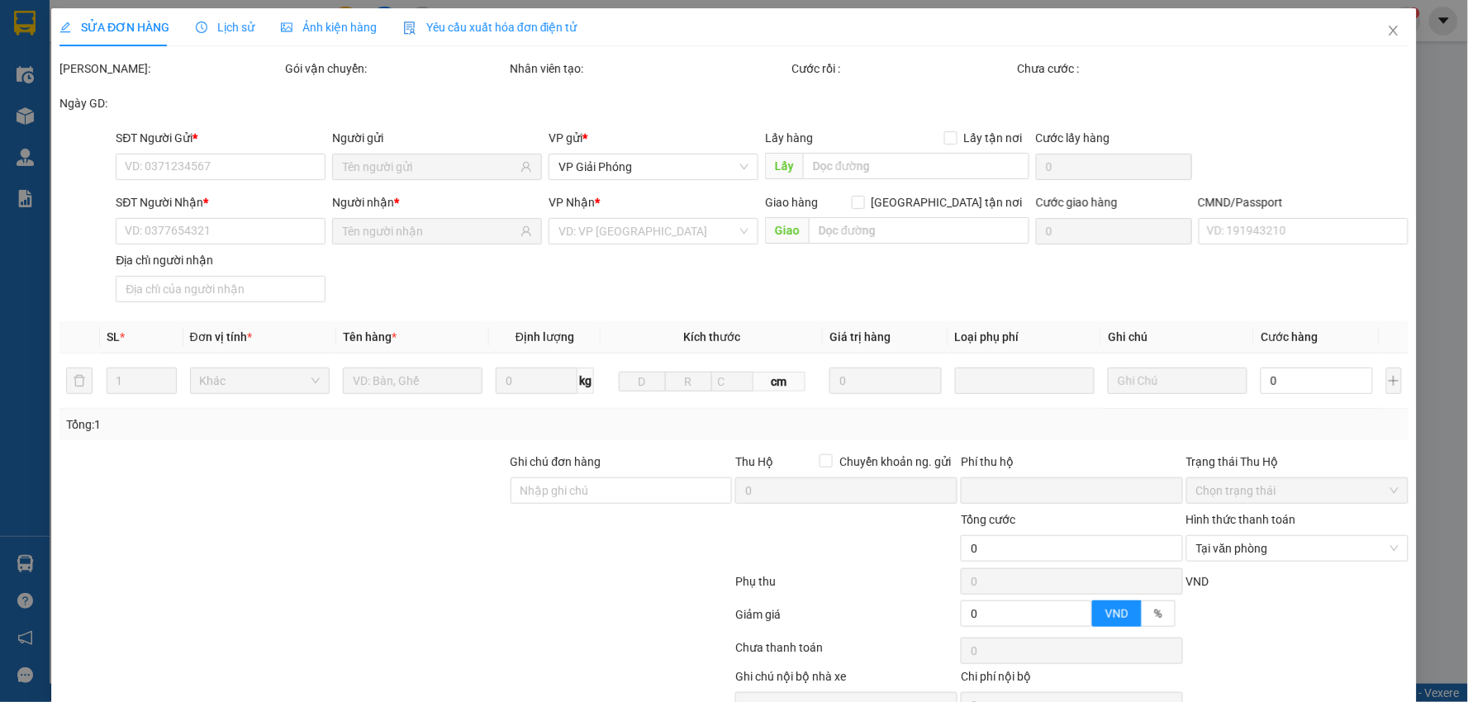
type input "0975235073"
type input "[PERSON_NAME]"
type input "0979599952"
type input "A HẢI"
type input "036183000250 - [PERSON_NAME]"
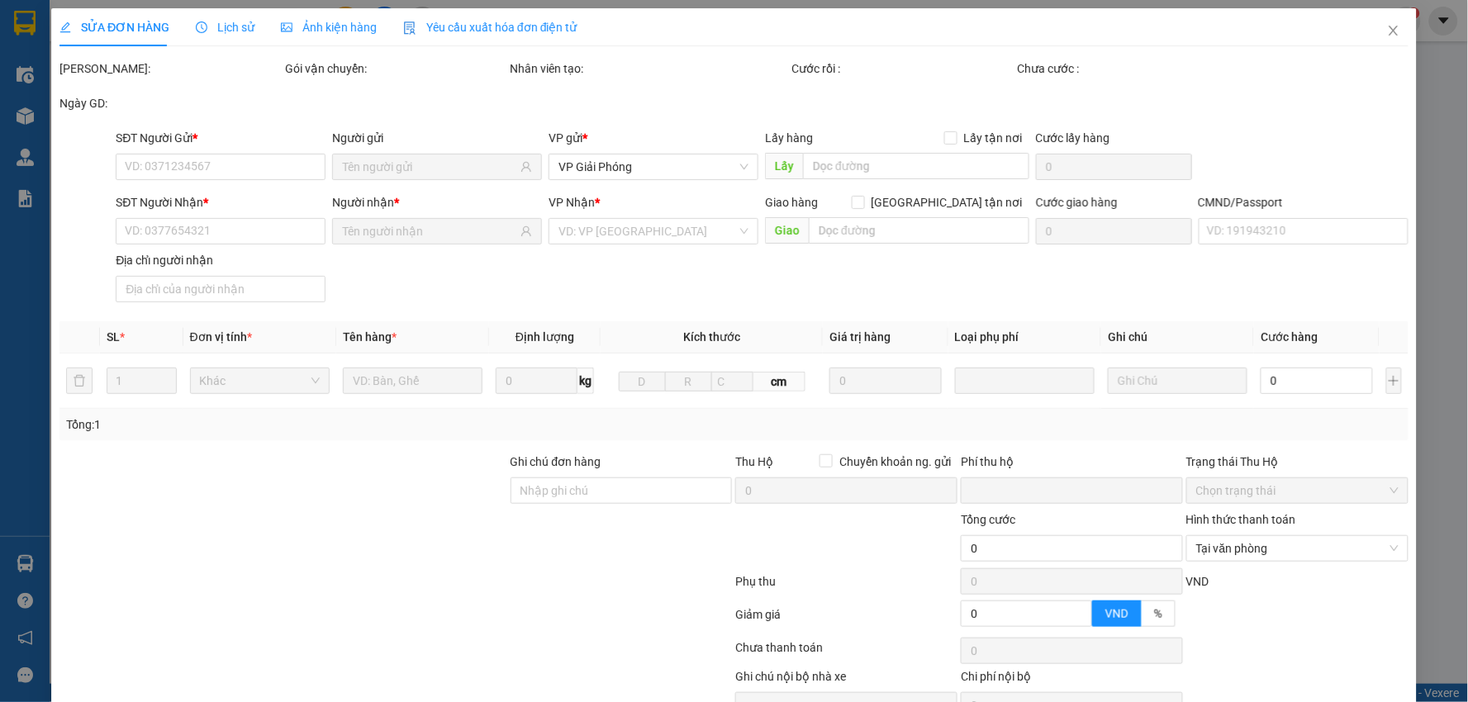
type input "0"
type input "30.000"
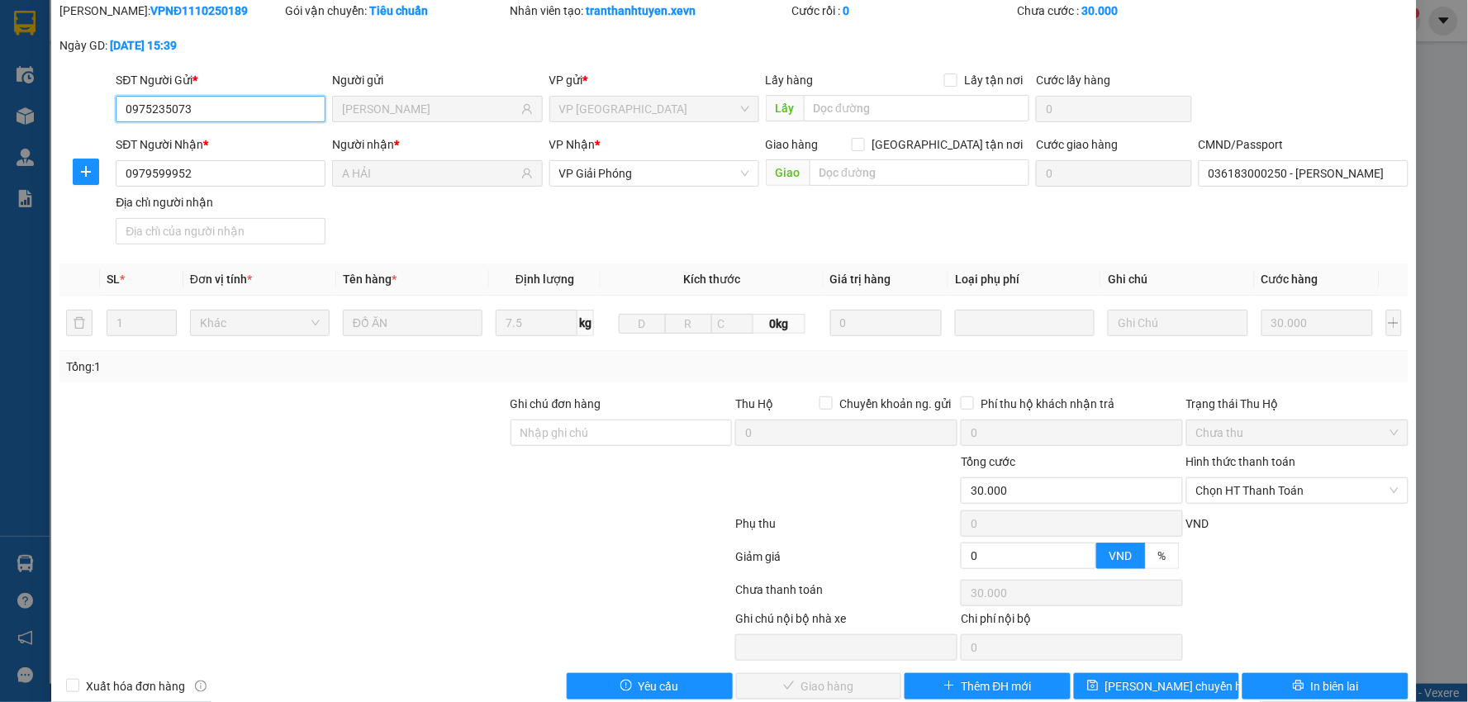
scroll to position [88, 0]
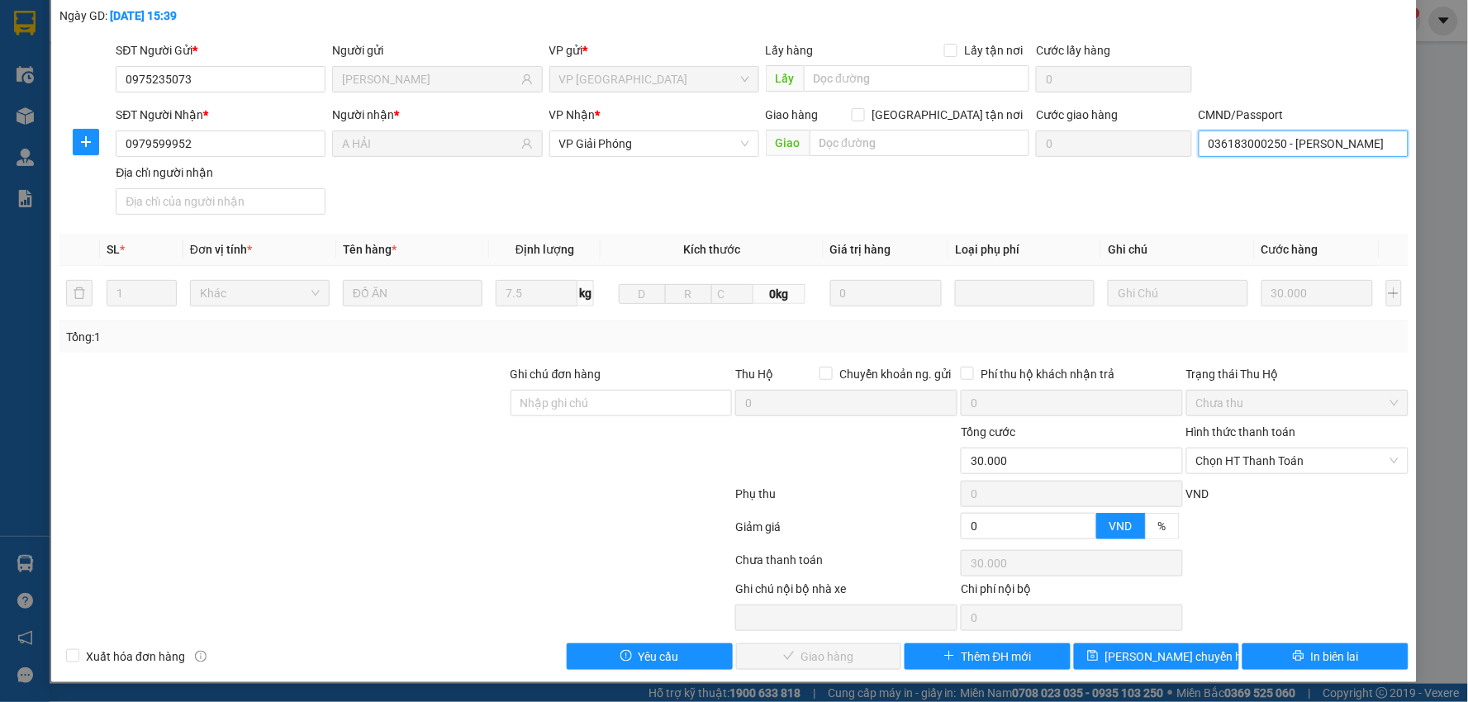
click at [1316, 145] on input "036183000250 - [PERSON_NAME]" at bounding box center [1303, 143] width 210 height 26
click at [1311, 142] on input "036183000250 - [PERSON_NAME]" at bounding box center [1303, 143] width 210 height 26
click at [1303, 178] on div "036183000250 - [PERSON_NAME] | Không có địa chỉ" at bounding box center [1332, 177] width 268 height 18
click at [1307, 145] on input "036183000250 - [PERSON_NAME]" at bounding box center [1303, 143] width 210 height 26
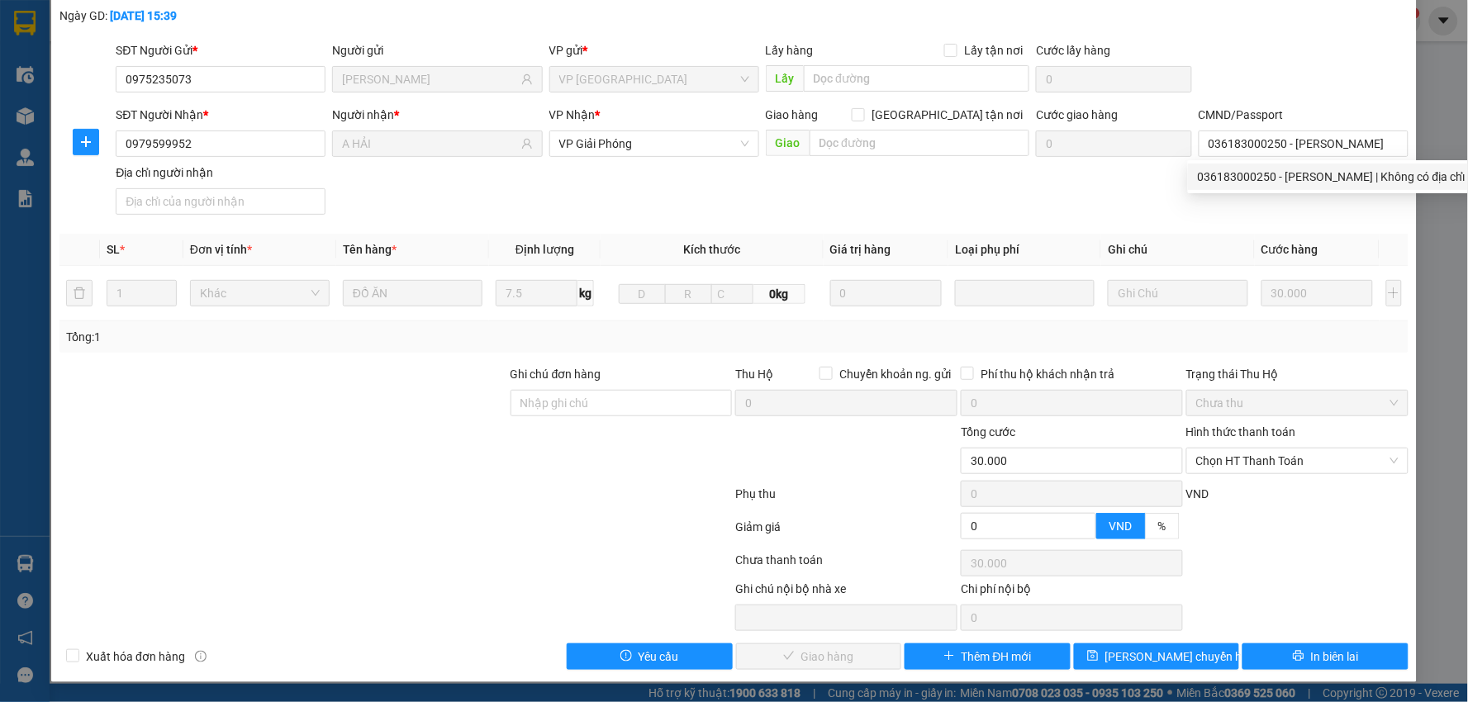
click at [847, 679] on div "SỬA ĐƠN HÀNG Lịch sử Ảnh kiện hàng Yêu cầu xuất hóa đơn điện tử Total Paid Fee …" at bounding box center [733, 301] width 1365 height 761
click at [1228, 452] on span "Chọn HT Thanh Toán" at bounding box center [1297, 460] width 202 height 25
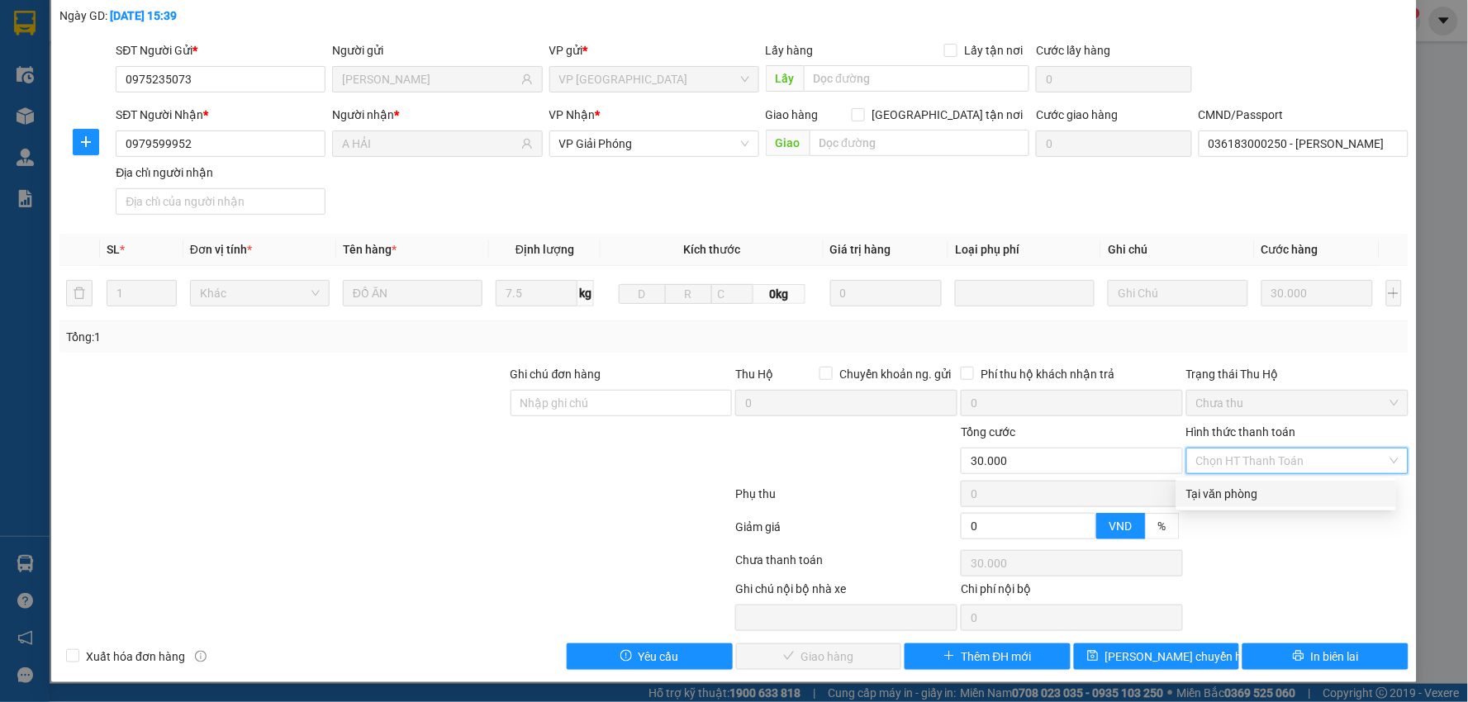
click at [1231, 485] on div "Tại văn phòng" at bounding box center [1286, 494] width 200 height 18
type input "0"
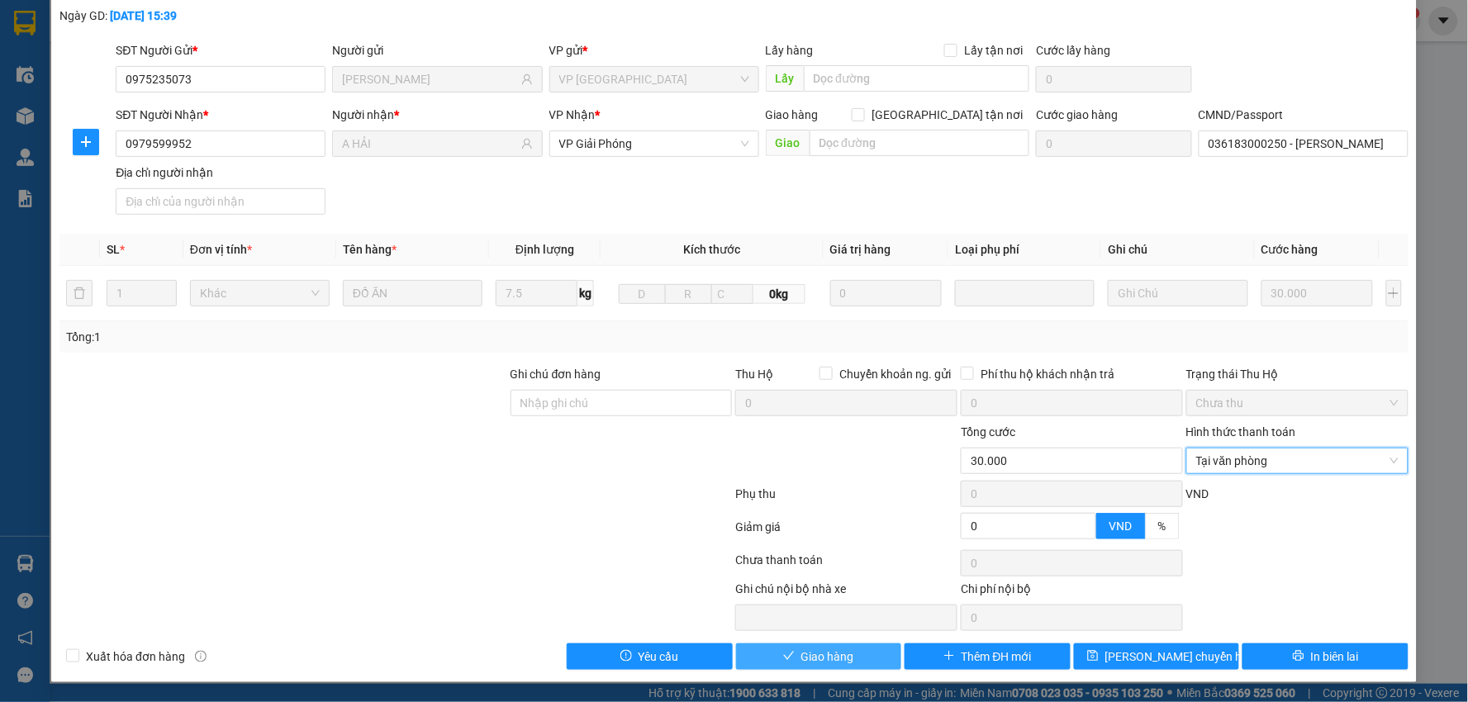
click at [815, 665] on span "Giao hàng" at bounding box center [827, 656] width 53 height 18
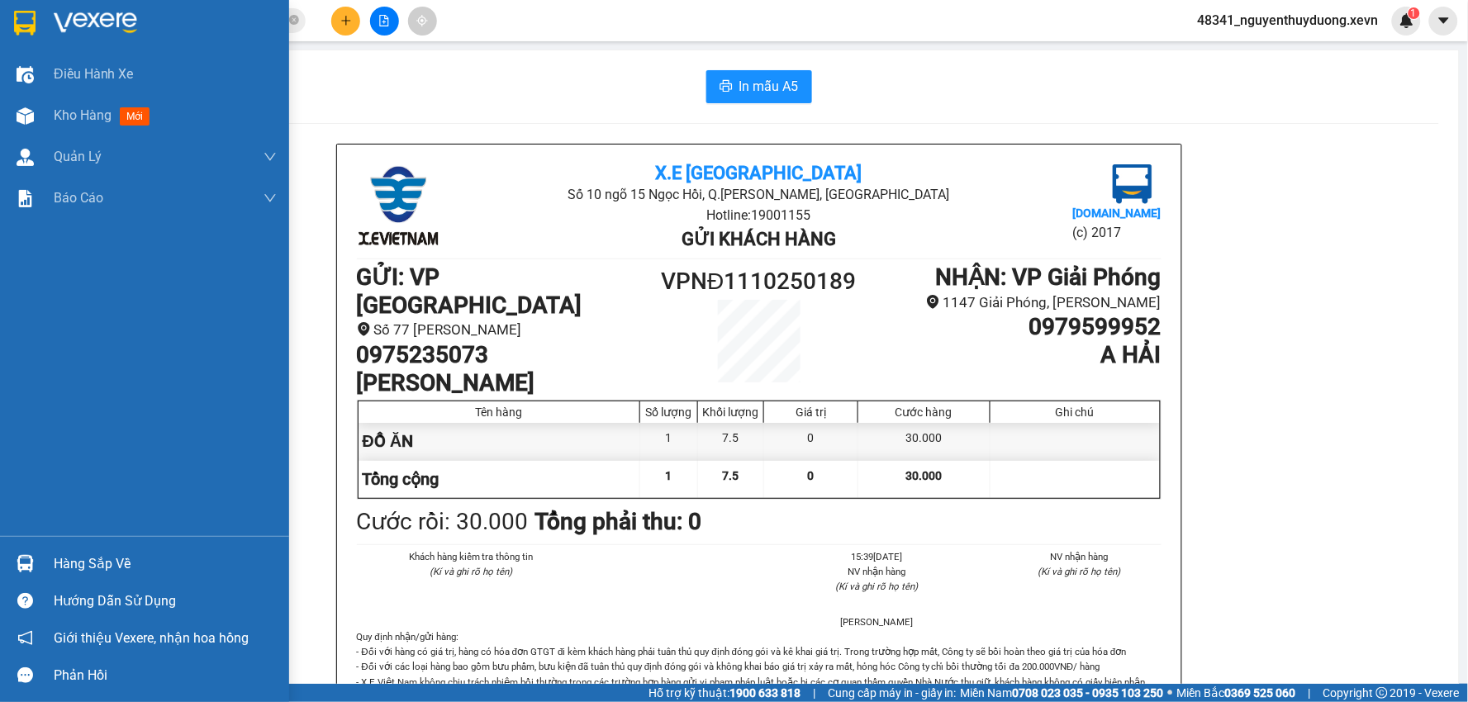
click at [69, 549] on div "Hàng sắp về" at bounding box center [144, 563] width 289 height 37
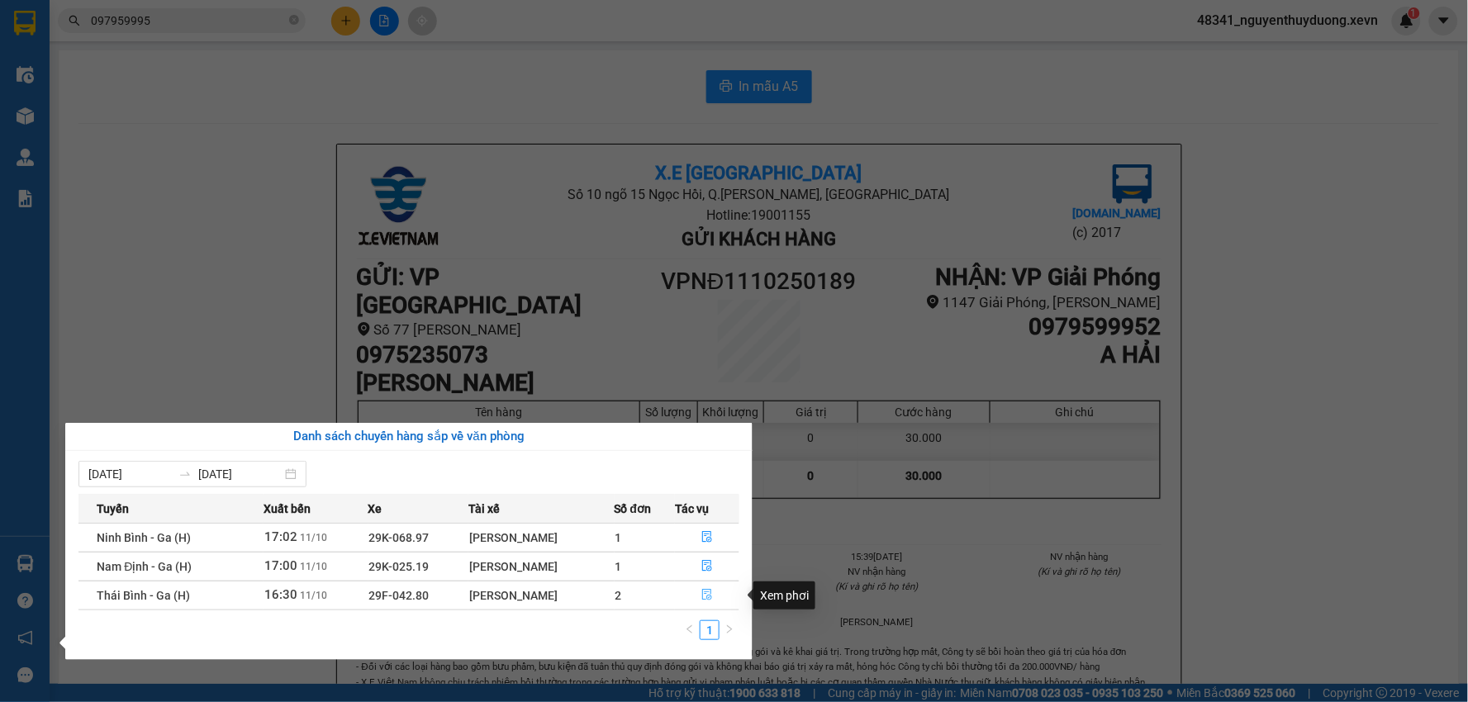
click at [711, 605] on button "button" at bounding box center [707, 595] width 63 height 26
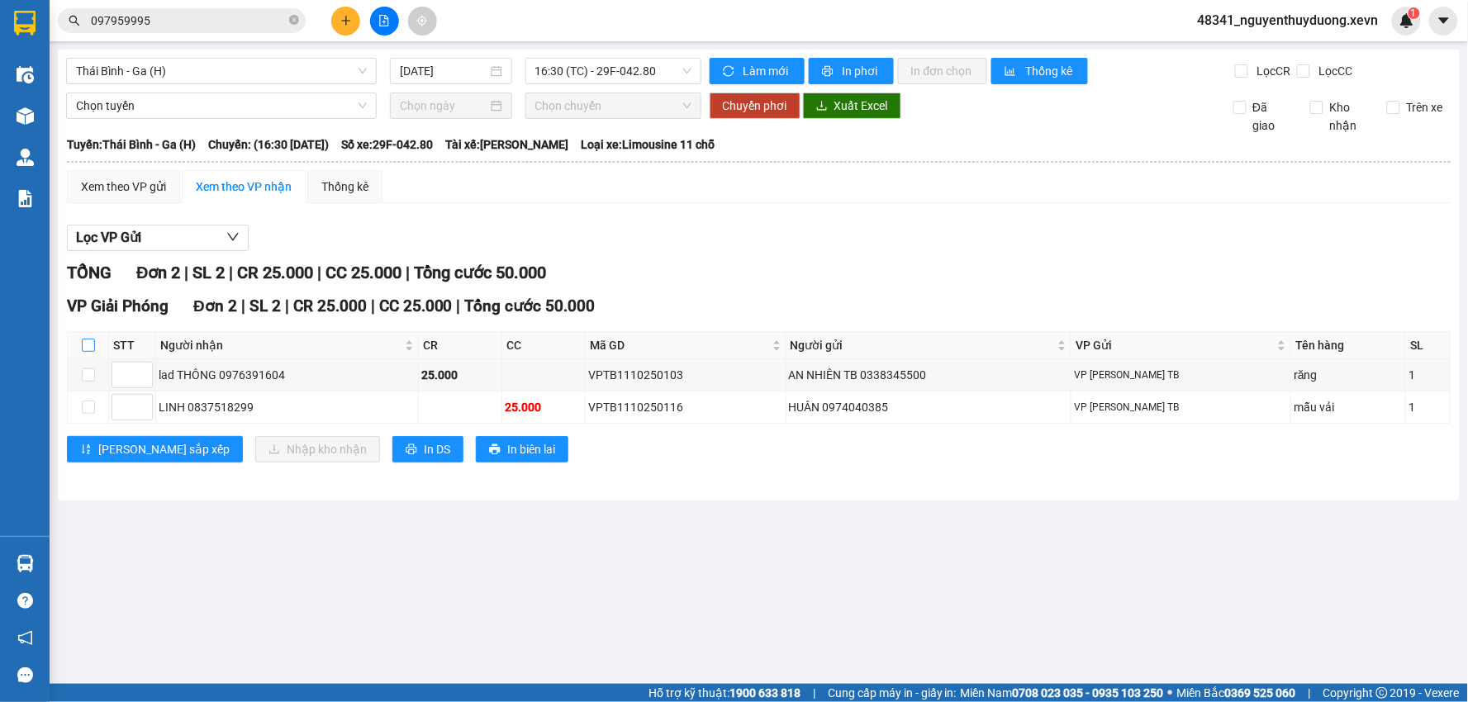
click at [91, 341] on input "checkbox" at bounding box center [88, 345] width 13 height 13
checkbox input "true"
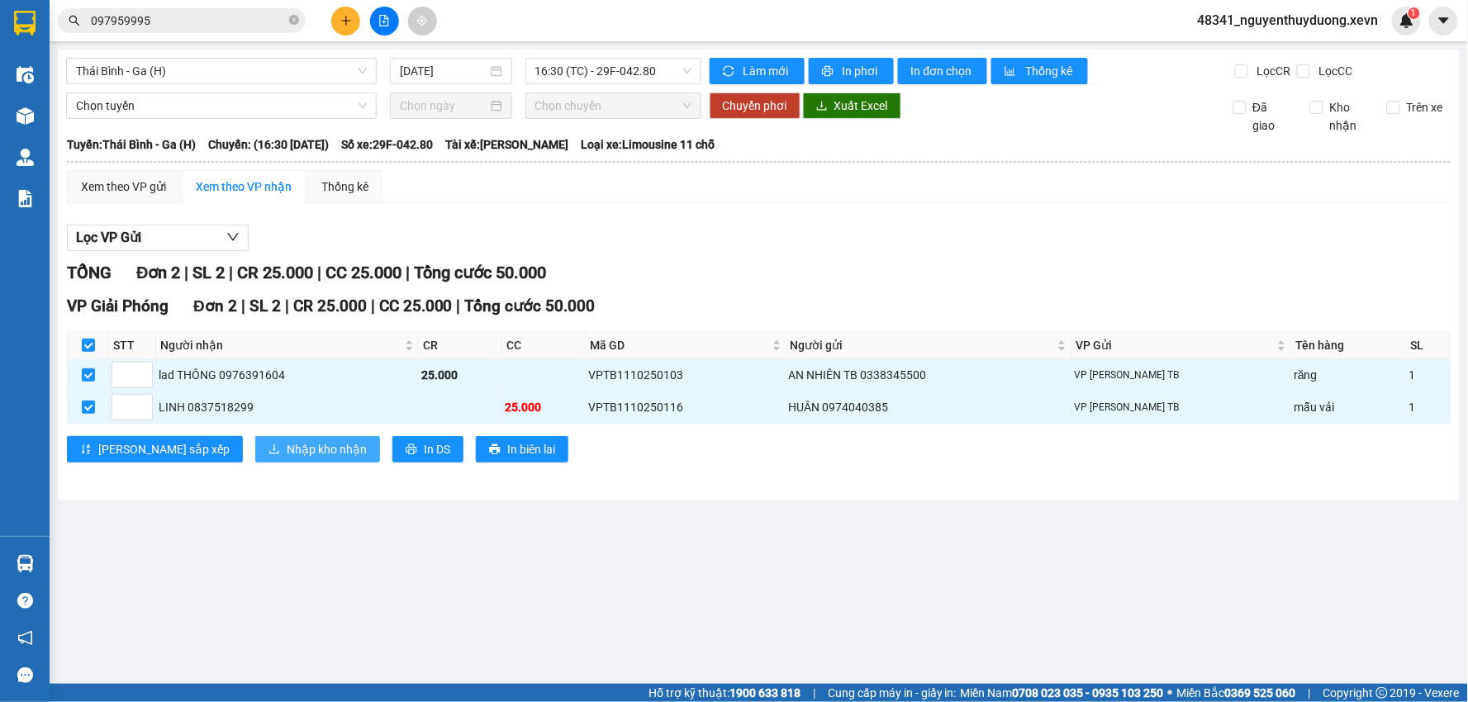
click at [287, 447] on span "Nhập kho nhận" at bounding box center [327, 449] width 80 height 18
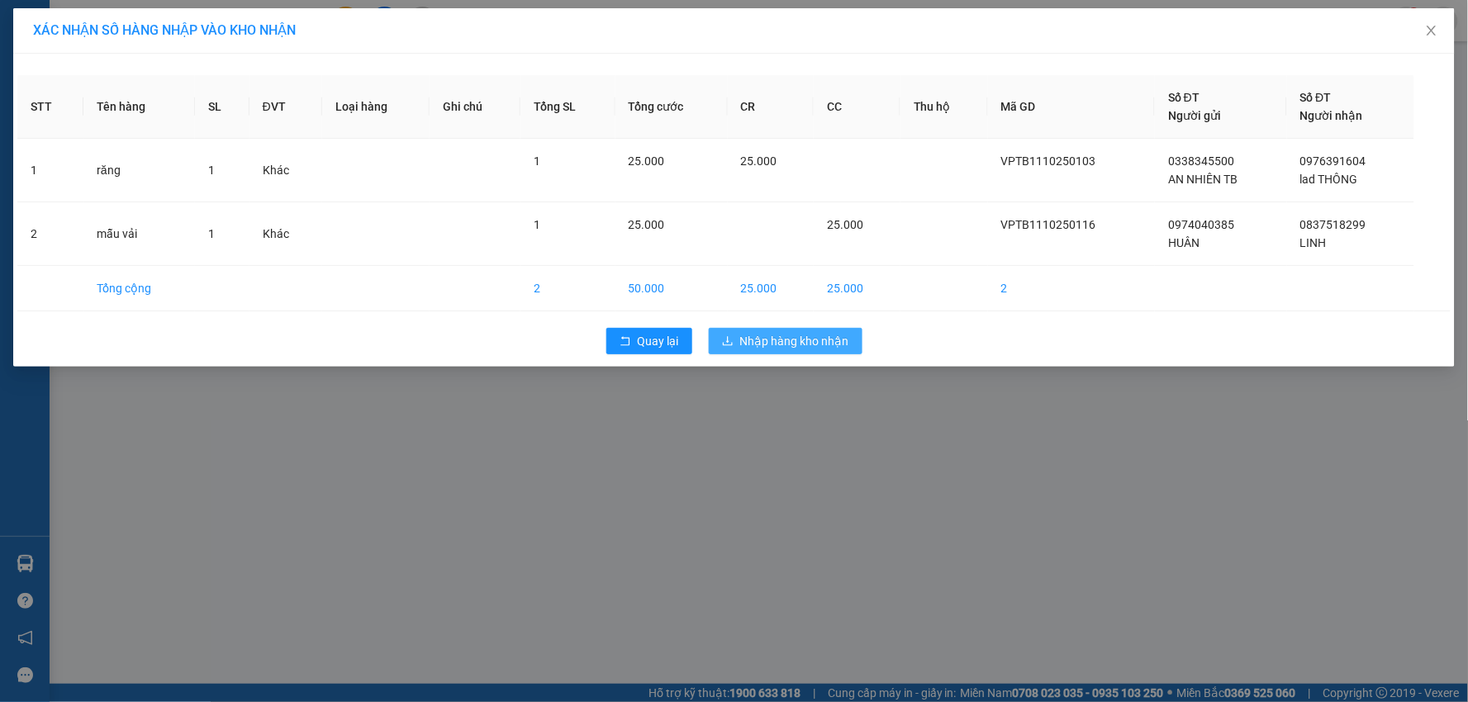
click at [819, 344] on span "Nhập hàng kho nhận" at bounding box center [794, 341] width 109 height 18
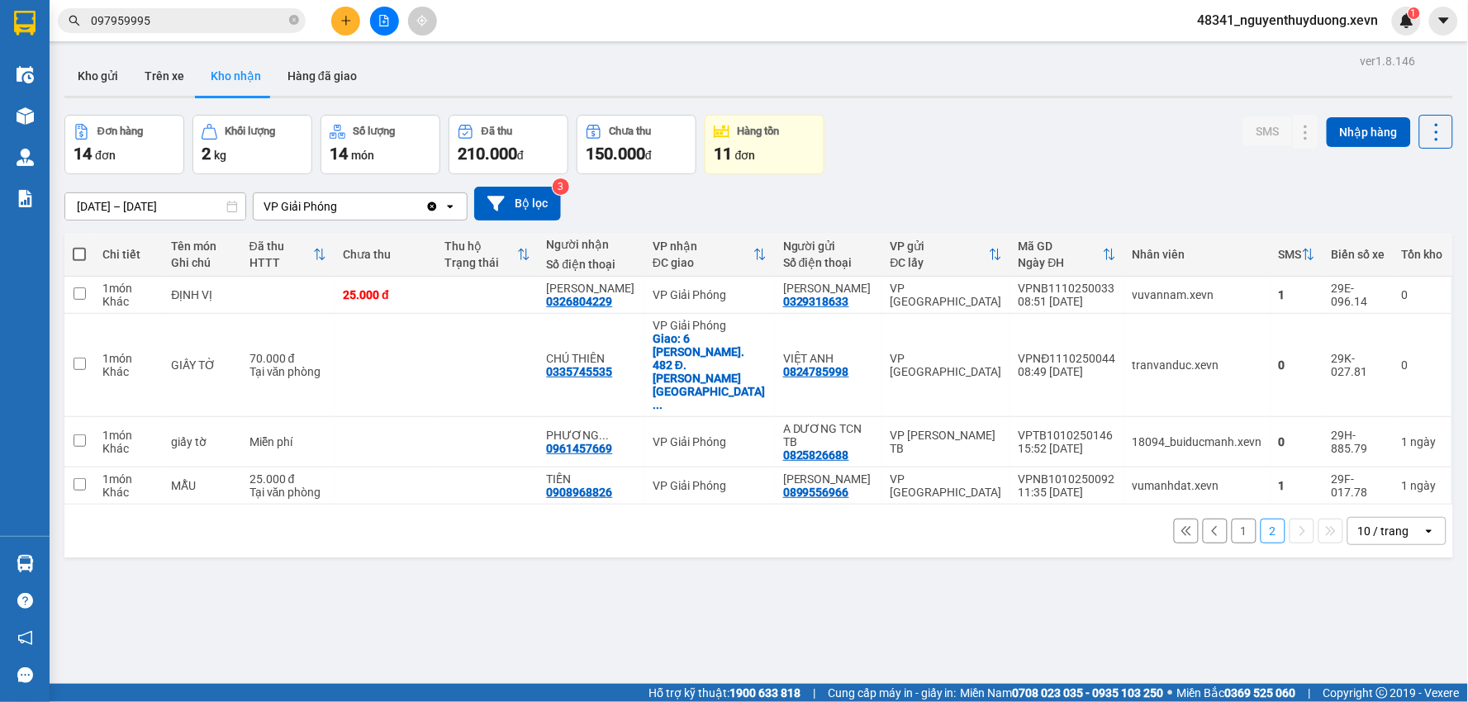
click at [1231, 519] on button "1" at bounding box center [1243, 531] width 25 height 25
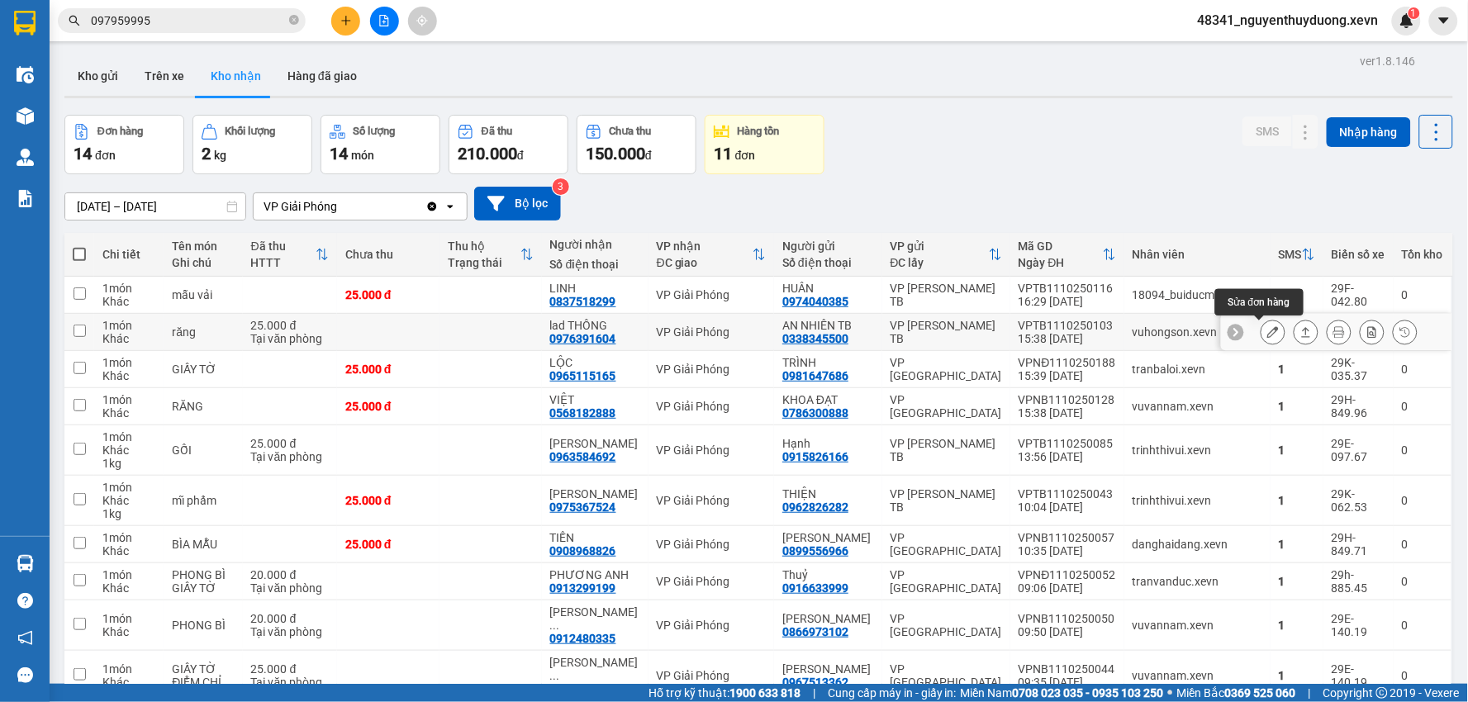
click at [1267, 329] on icon at bounding box center [1273, 332] width 12 height 12
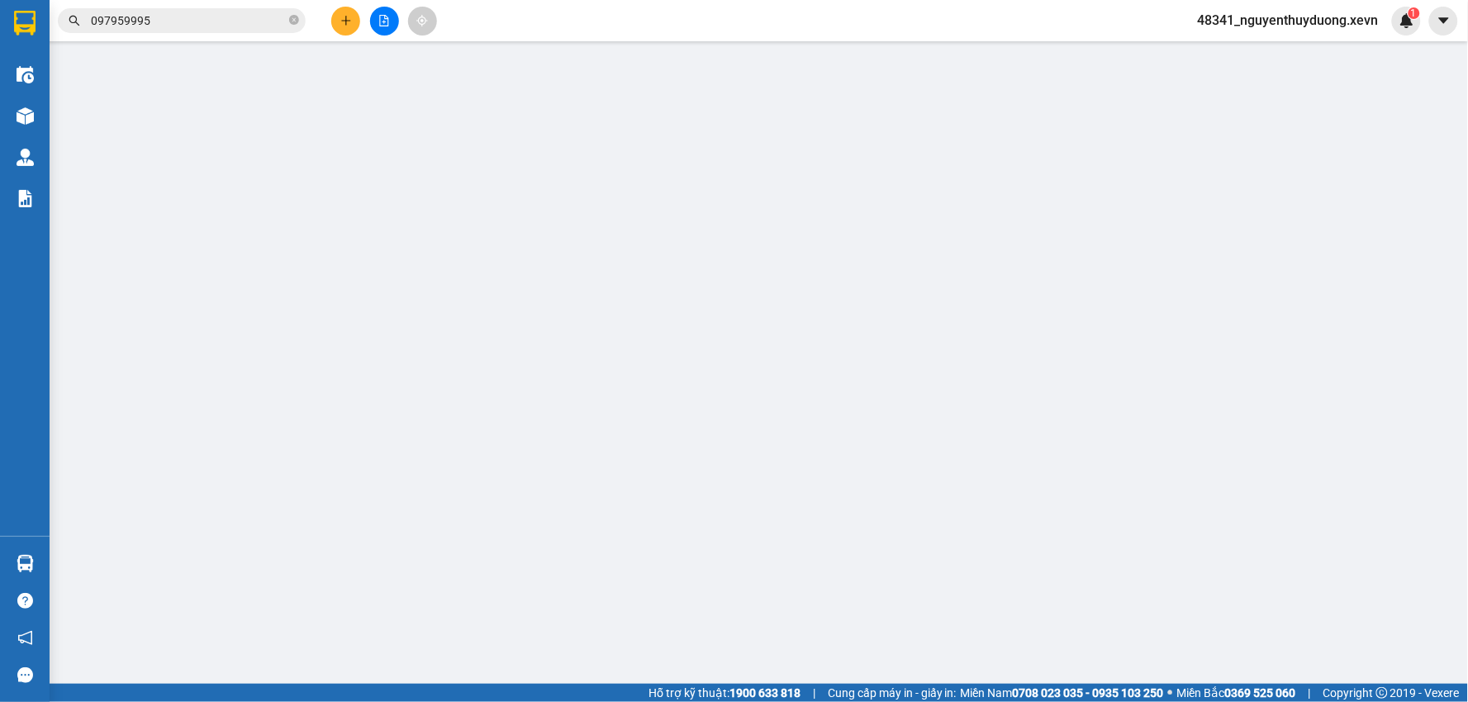
type input "0338345500"
type input "AN NHIÊN TB"
type input "0976391604"
type input "lad THÔNG"
type input "1"
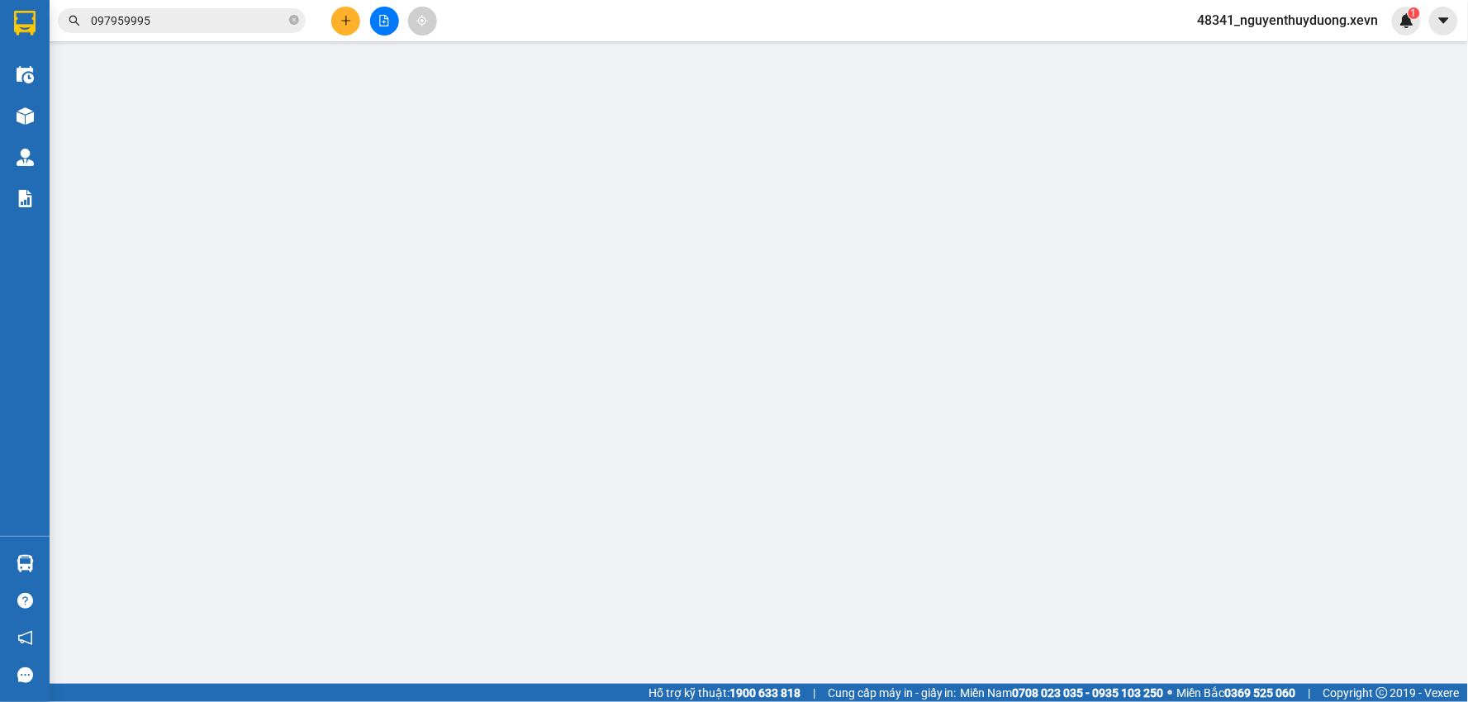
type input "0"
type input "25.000"
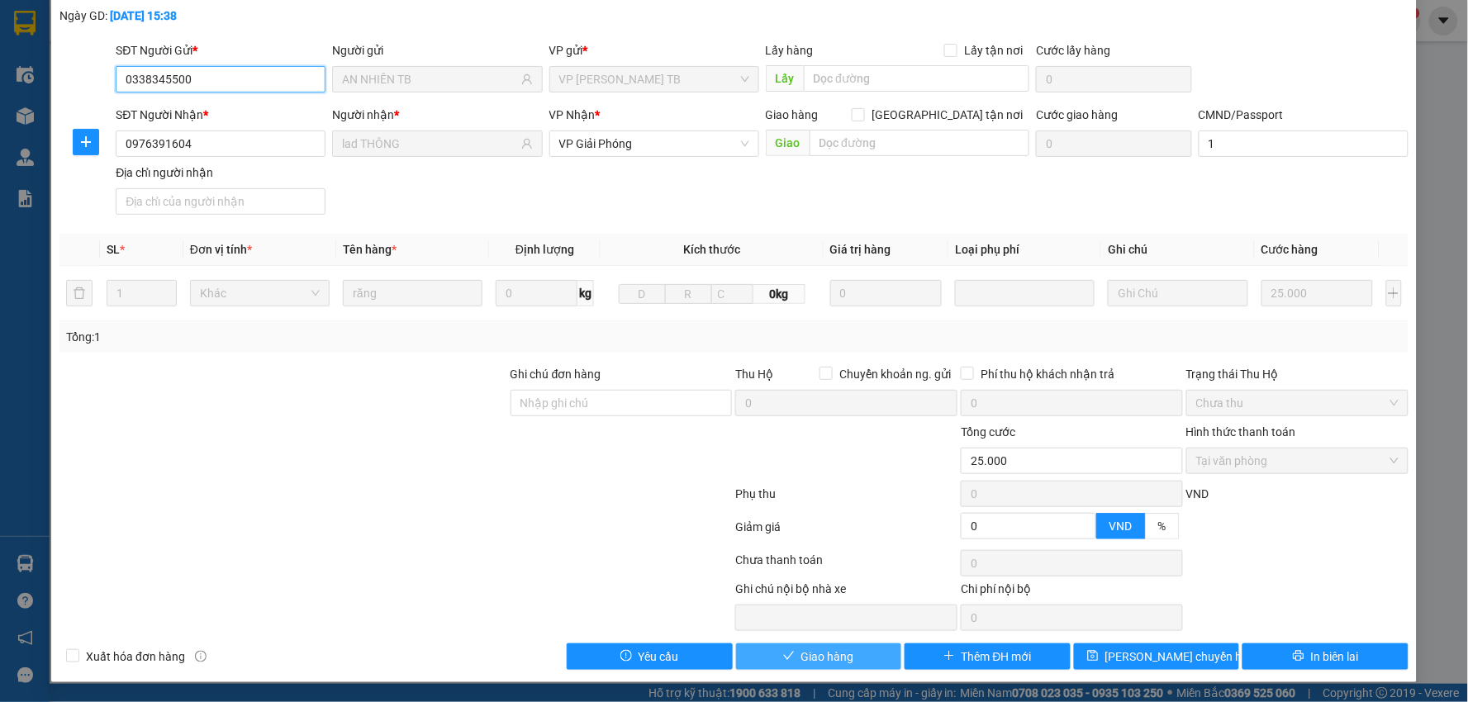
scroll to position [88, 0]
click at [785, 667] on button "Giao hàng" at bounding box center [819, 656] width 166 height 26
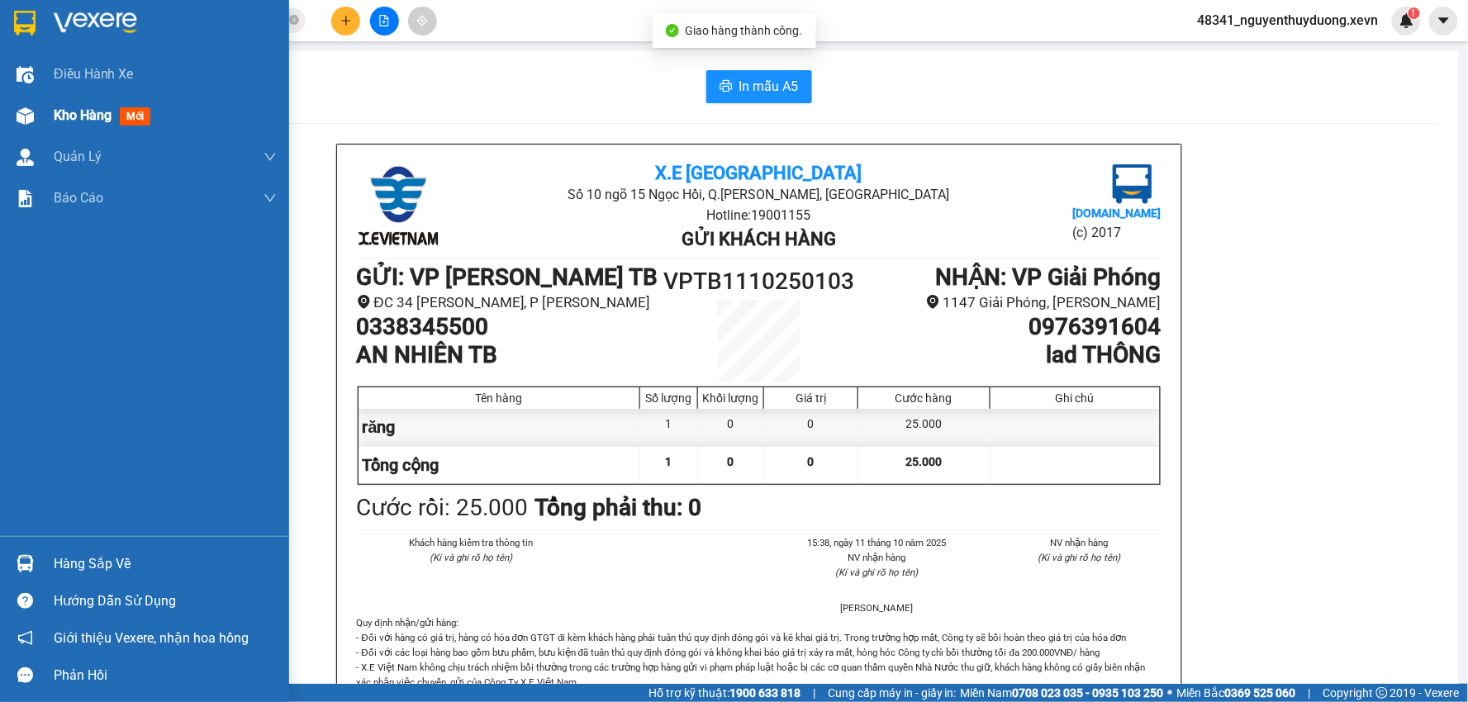
click at [60, 110] on span "Kho hàng" at bounding box center [83, 115] width 58 height 16
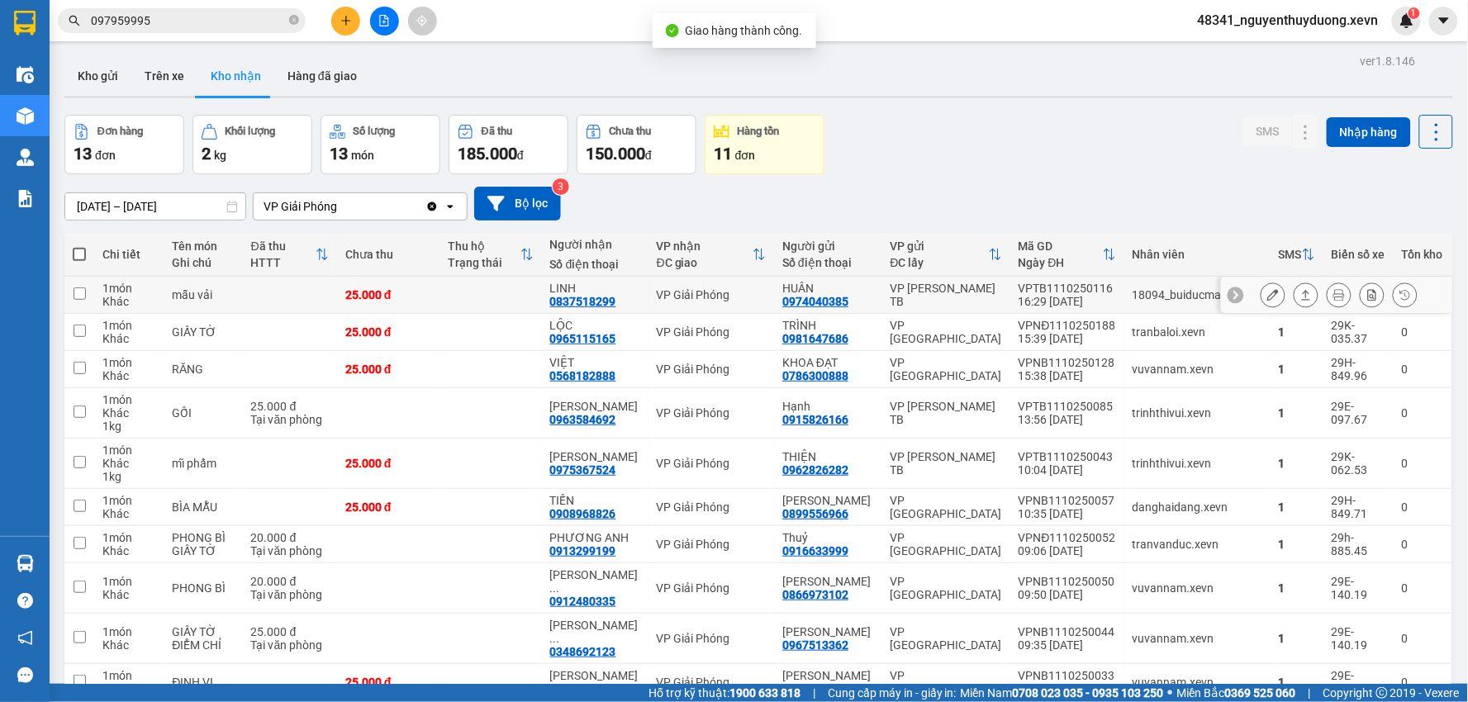
click at [429, 281] on td "25.000 đ" at bounding box center [388, 295] width 102 height 37
checkbox input "true"
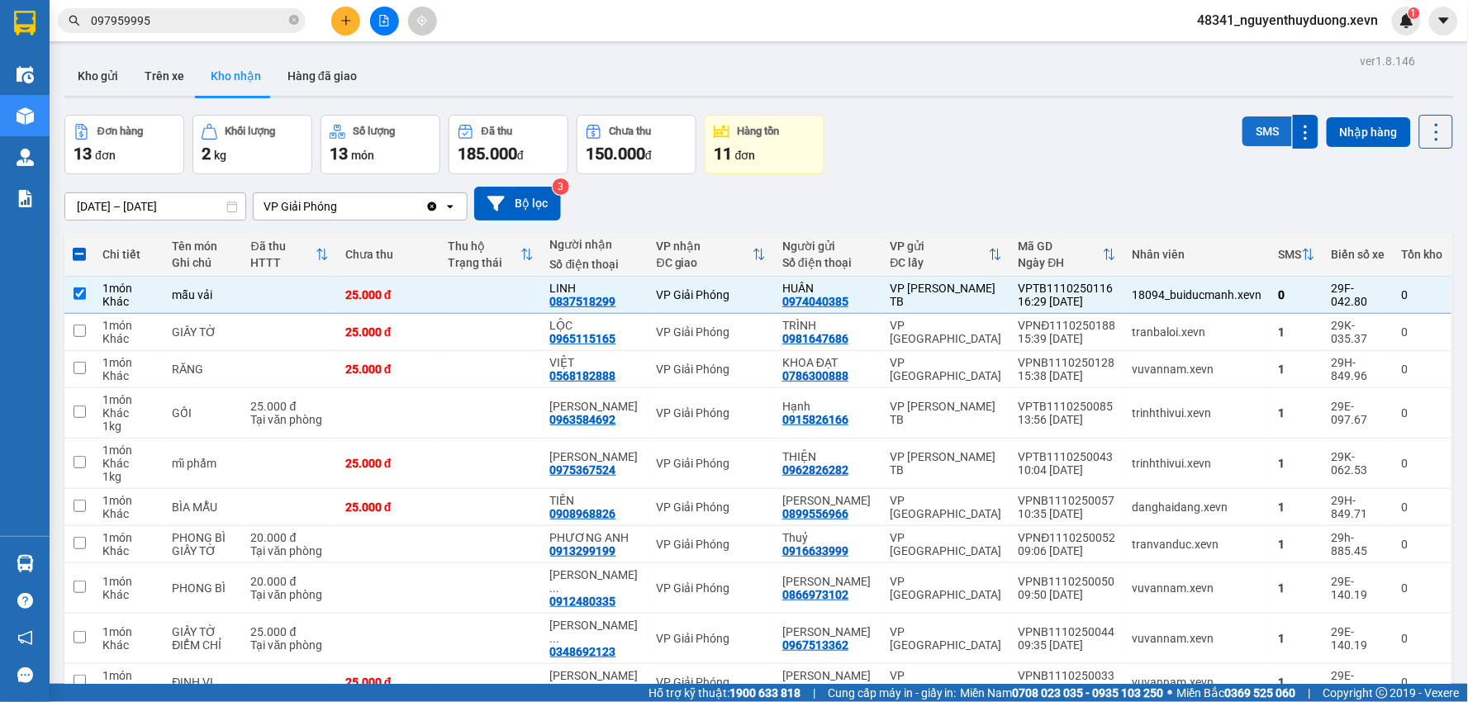
click at [1243, 130] on button "SMS" at bounding box center [1267, 131] width 50 height 30
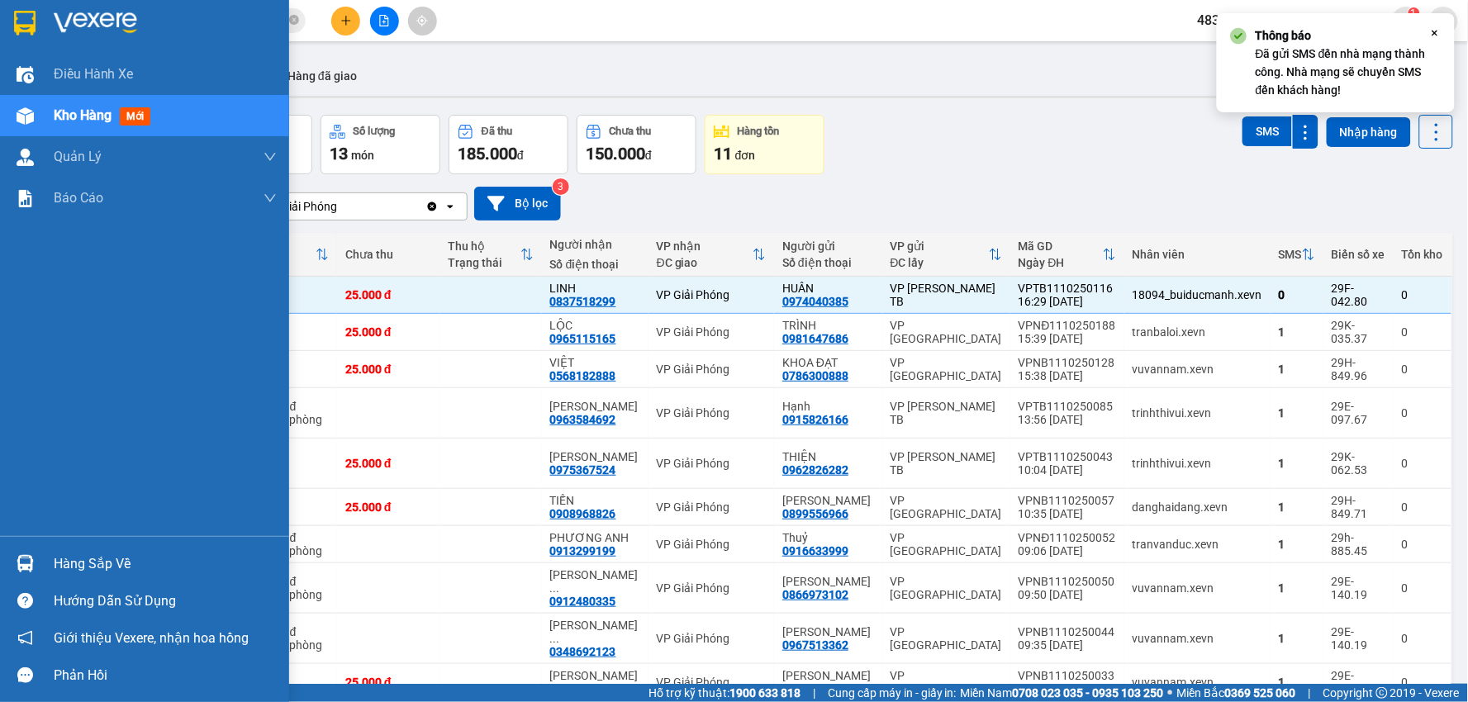
click at [60, 562] on div "Hàng sắp về" at bounding box center [165, 564] width 223 height 25
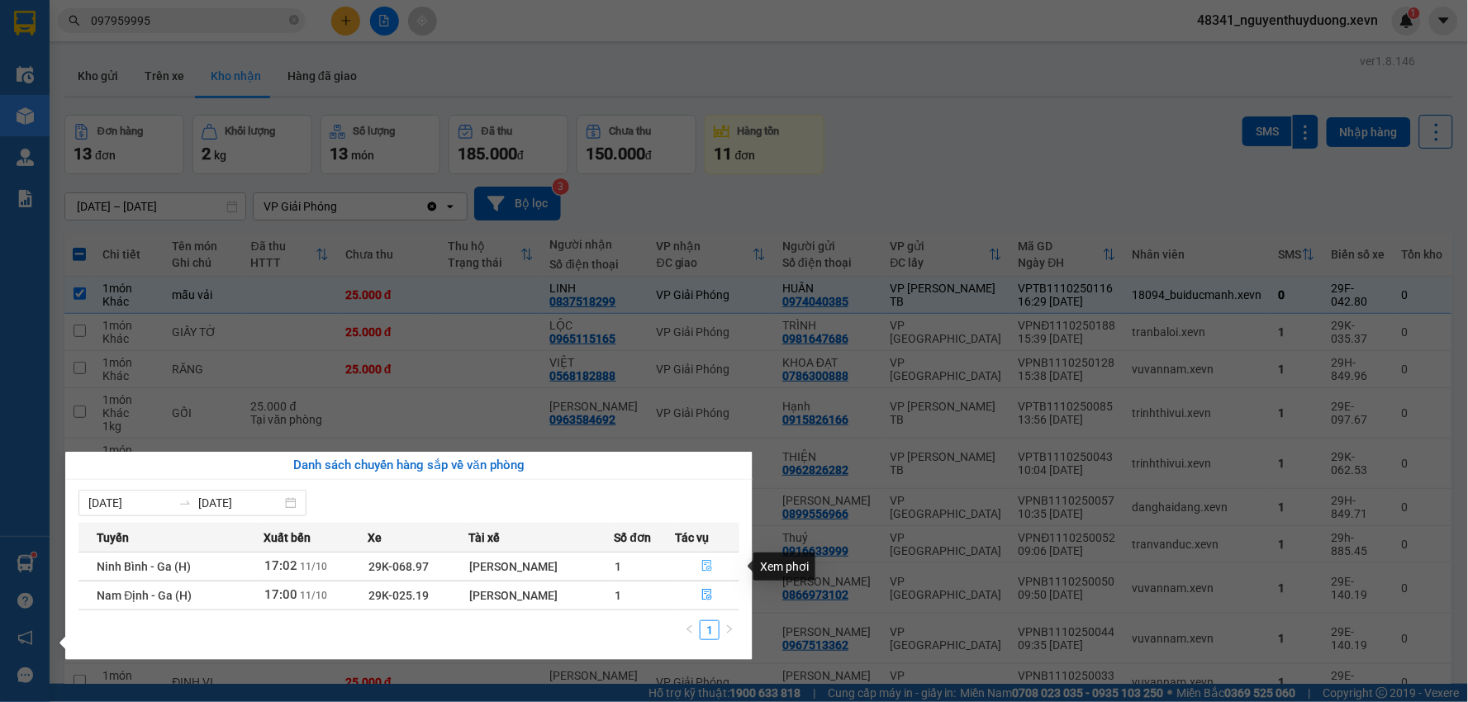
click at [709, 562] on icon "file-done" at bounding box center [707, 566] width 12 height 12
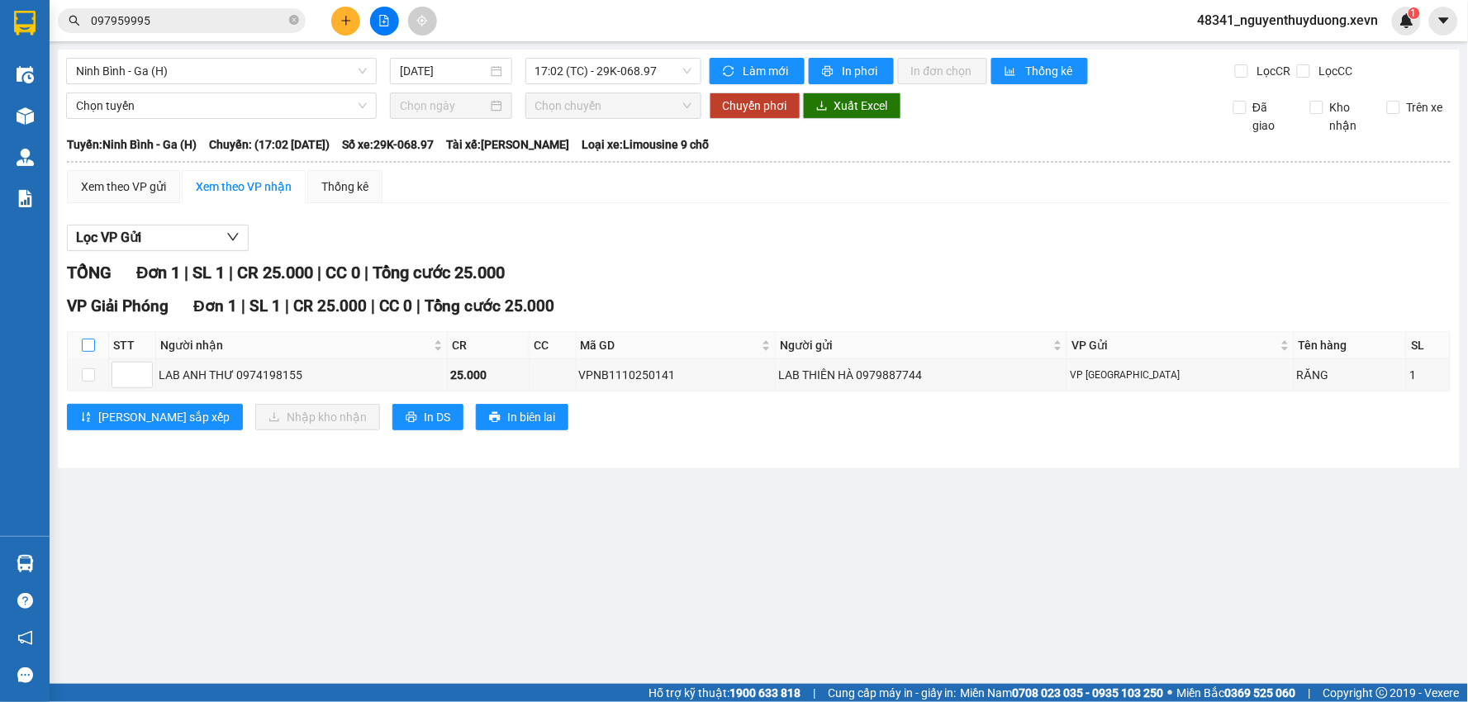
click at [86, 351] on input "checkbox" at bounding box center [88, 345] width 13 height 13
checkbox input "true"
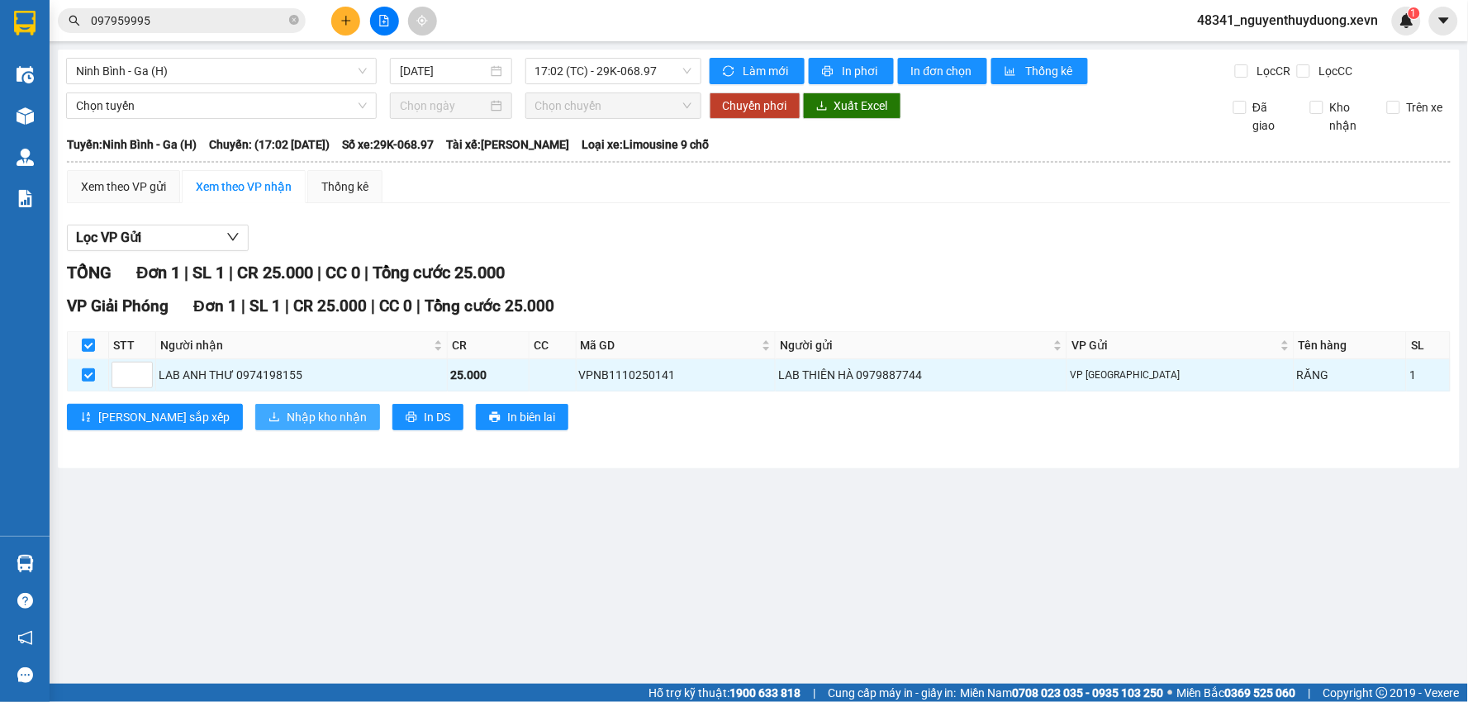
click at [287, 421] on span "Nhập kho nhận" at bounding box center [327, 417] width 80 height 18
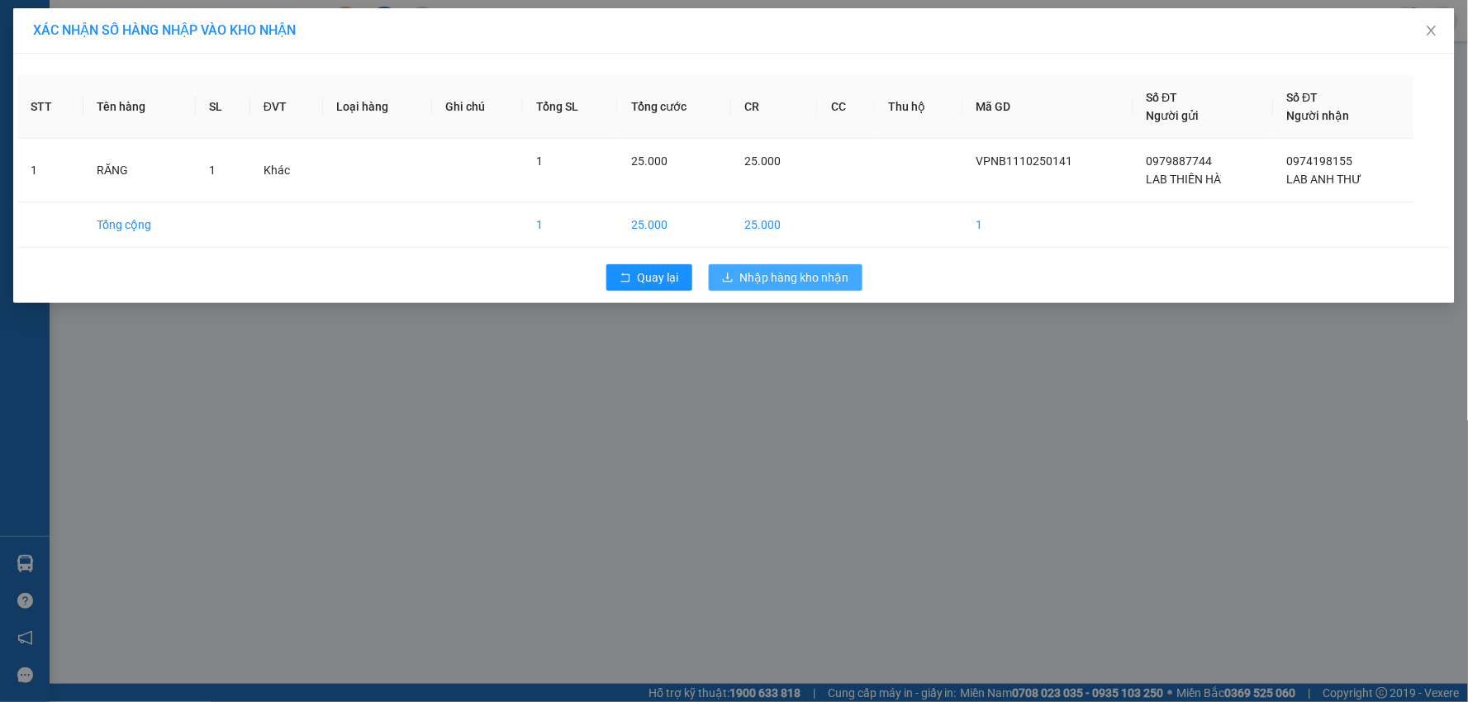
click at [799, 273] on span "Nhập hàng kho nhận" at bounding box center [794, 277] width 109 height 18
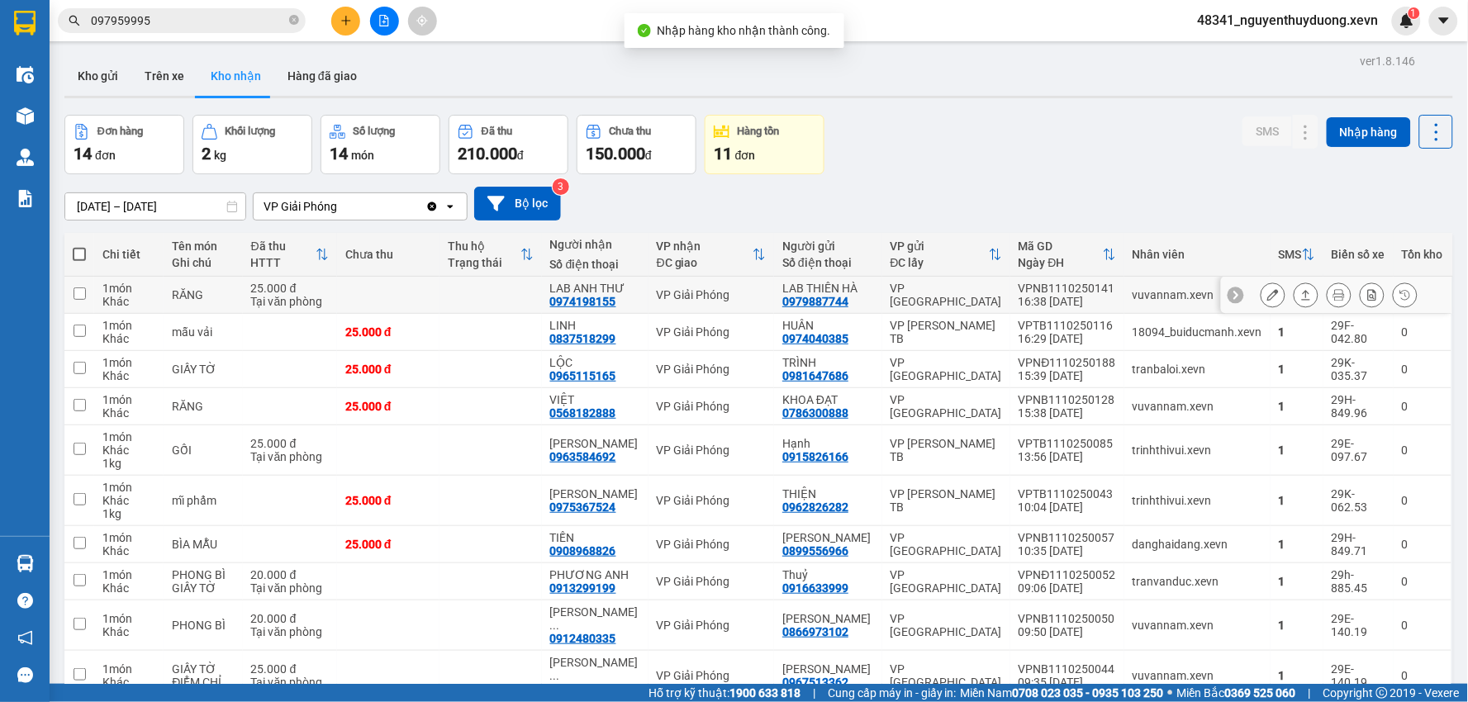
click at [229, 307] on td "RĂNG" at bounding box center [203, 295] width 78 height 37
checkbox input "true"
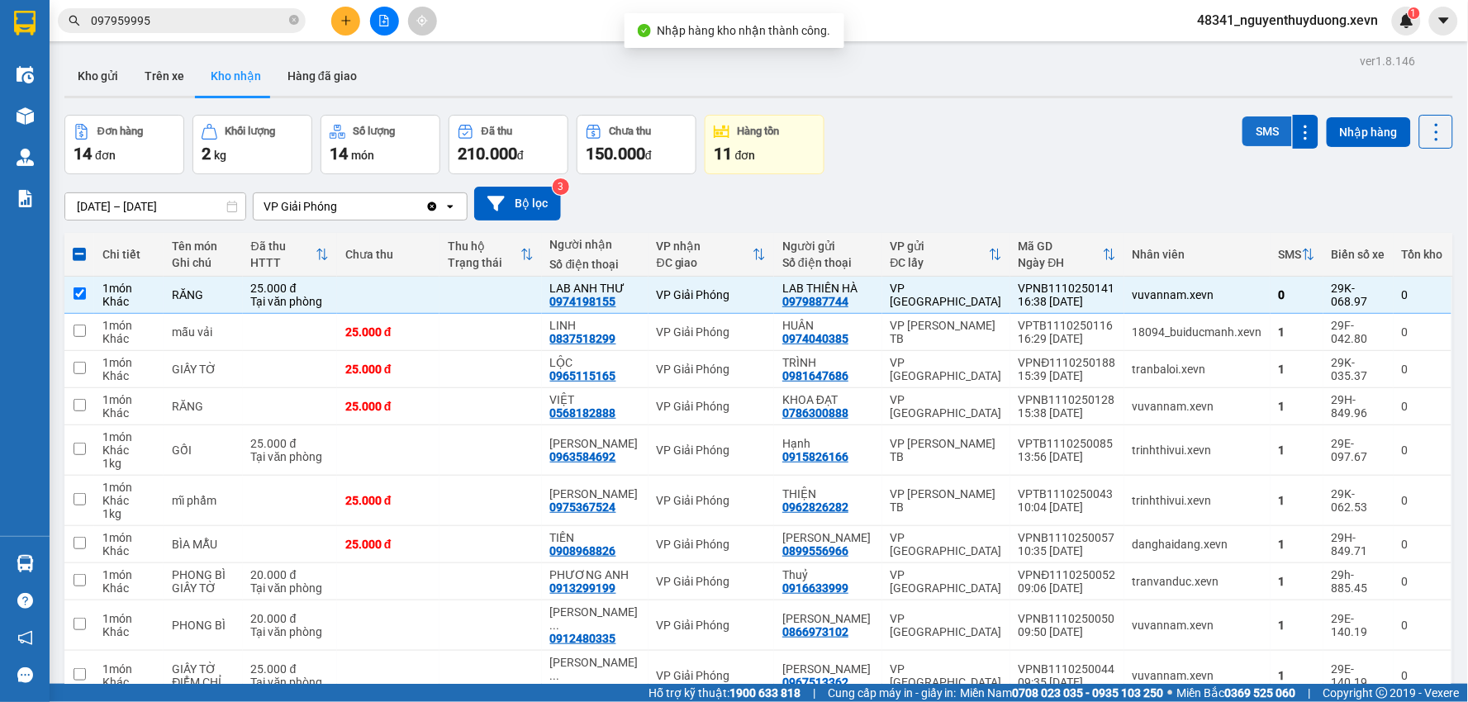
click at [1242, 140] on button "SMS" at bounding box center [1267, 131] width 50 height 30
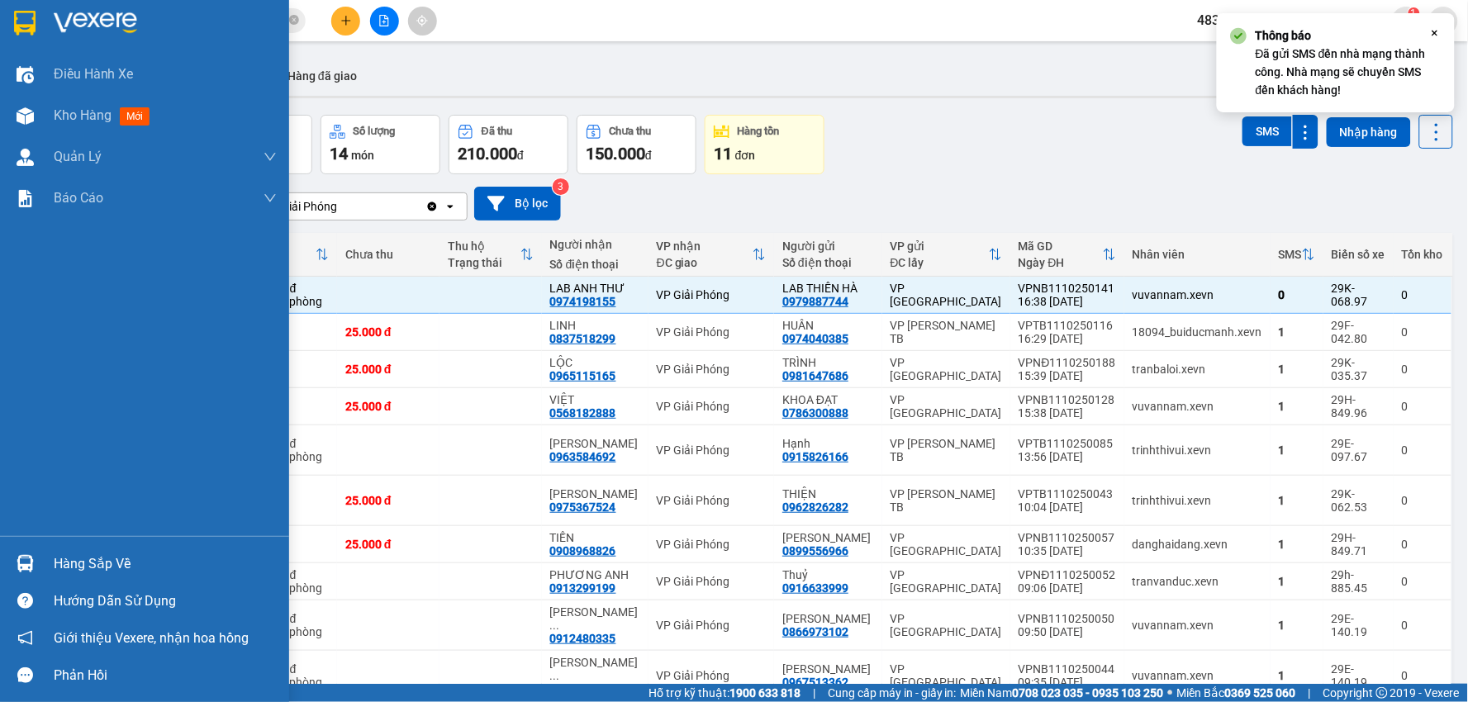
click at [76, 556] on div "Hàng sắp về" at bounding box center [165, 564] width 223 height 25
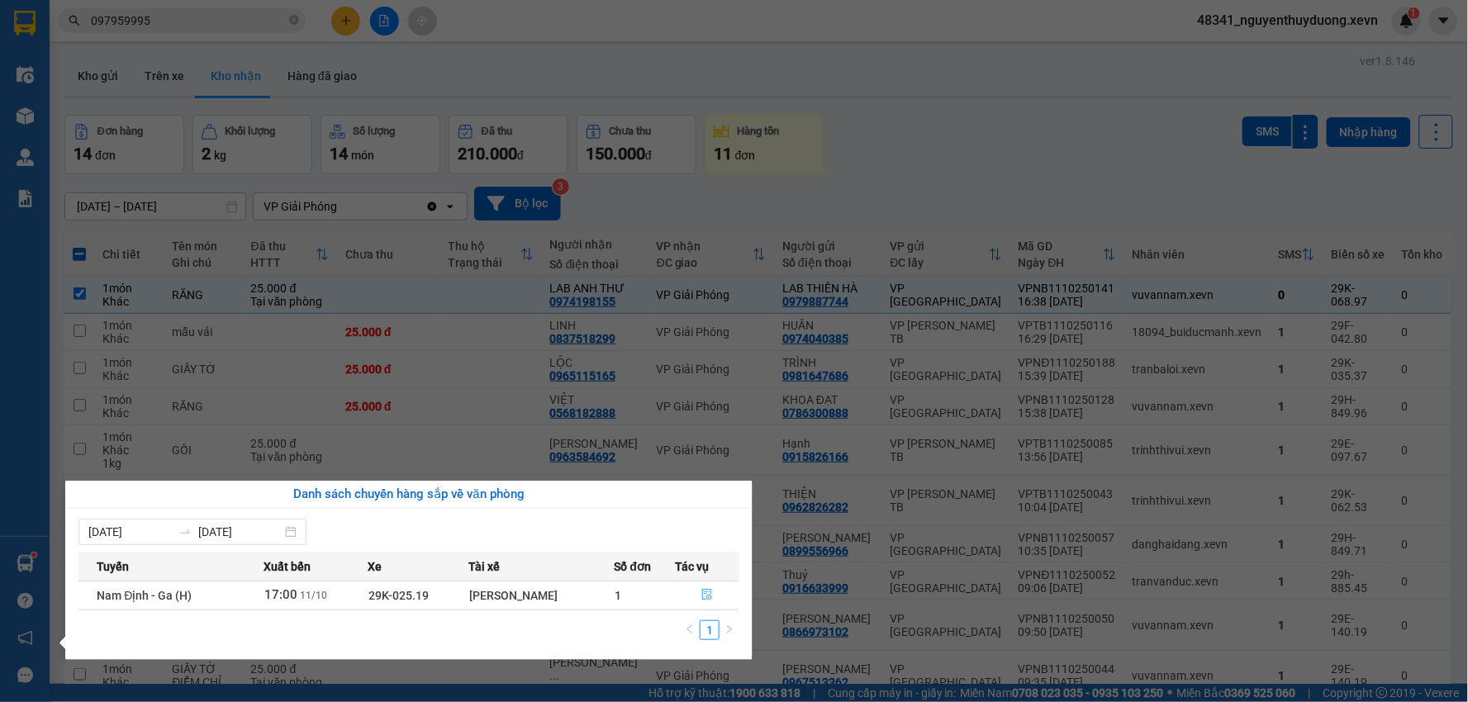
click at [704, 593] on icon "file-done" at bounding box center [707, 595] width 12 height 12
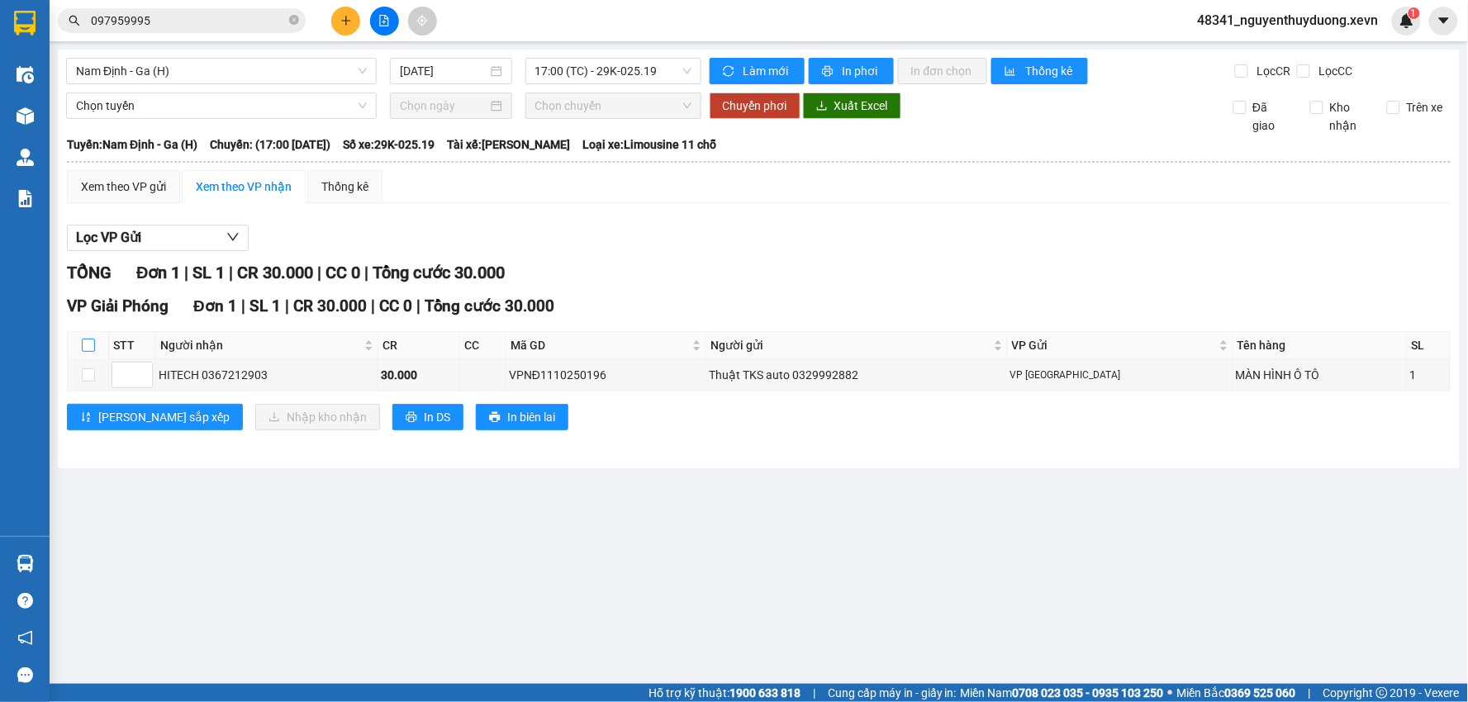
click at [89, 348] on input "checkbox" at bounding box center [88, 345] width 13 height 13
checkbox input "true"
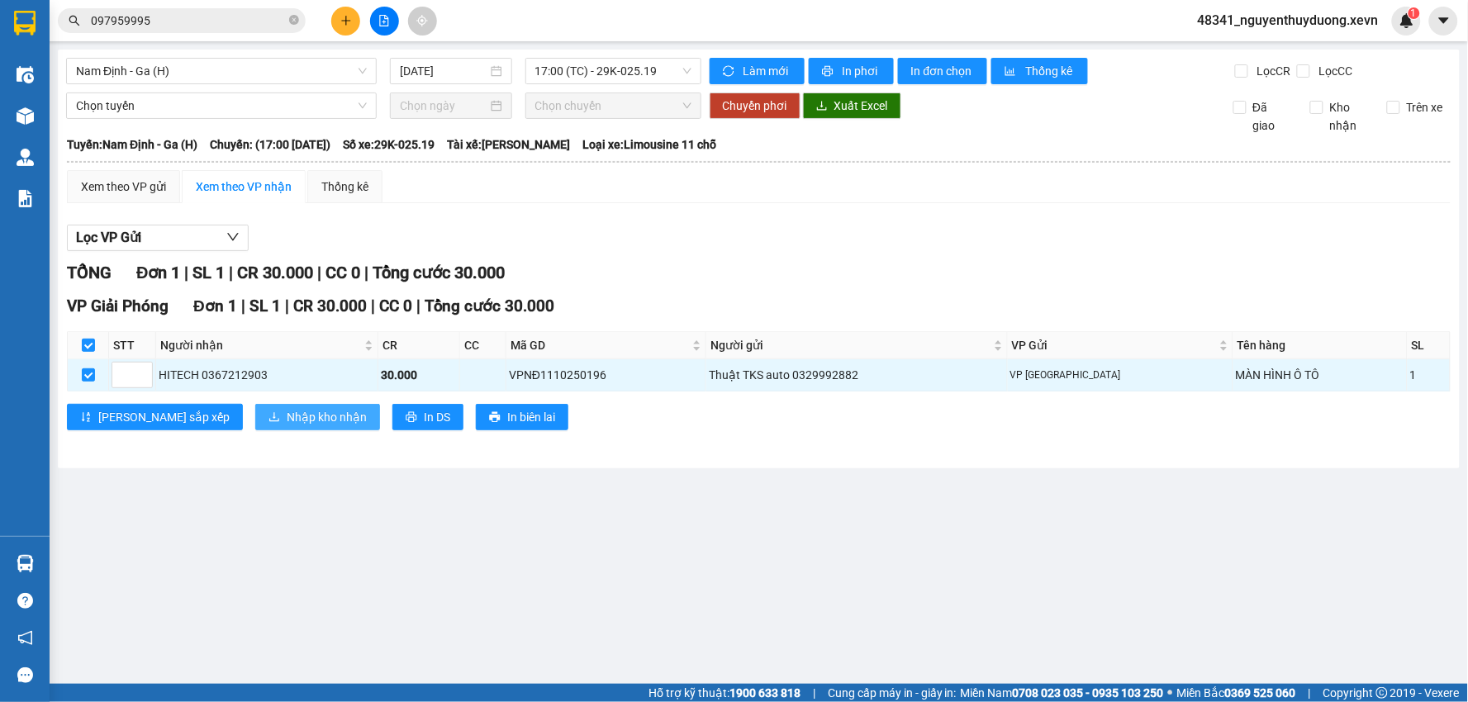
click at [287, 415] on span "Nhập kho nhận" at bounding box center [327, 417] width 80 height 18
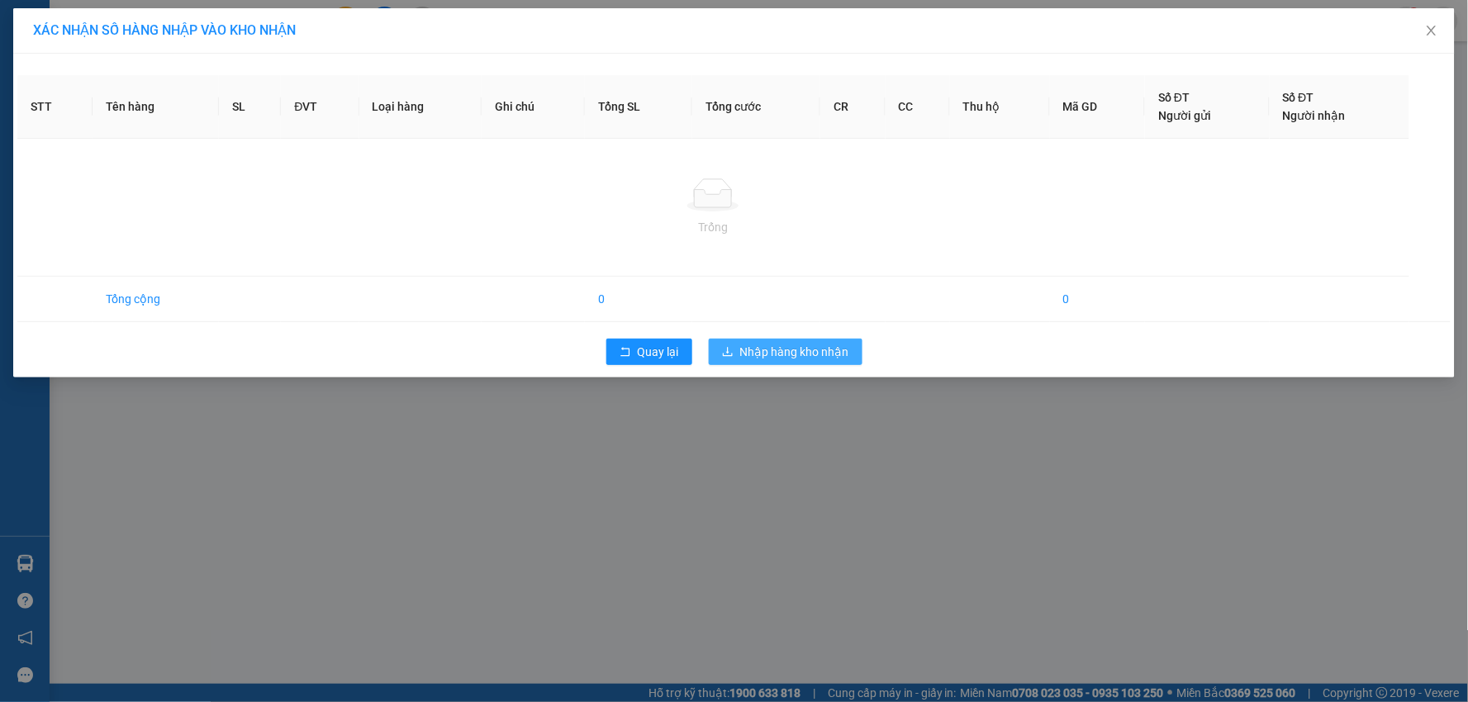
click at [782, 347] on span "Nhập hàng kho nhận" at bounding box center [794, 352] width 109 height 18
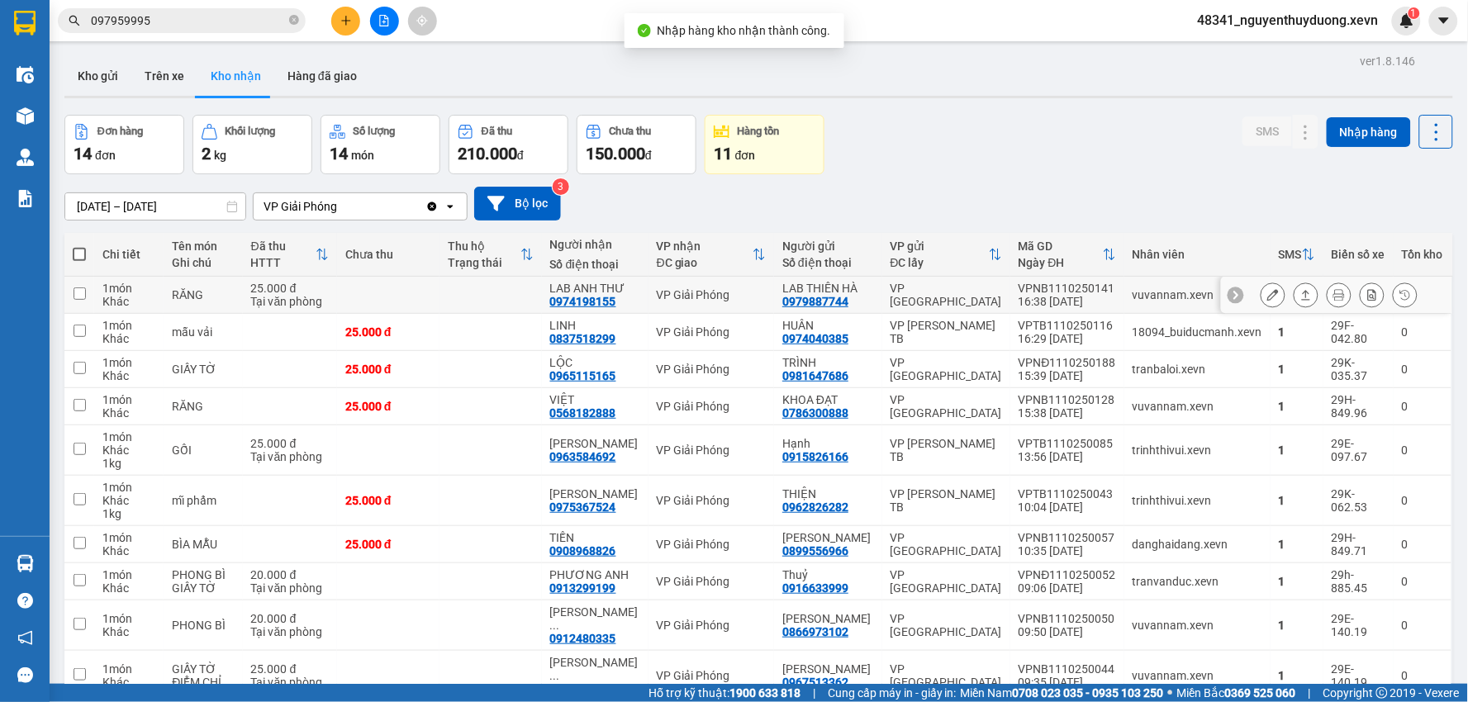
click at [256, 292] on td "25.000 đ Tại văn phòng" at bounding box center [290, 295] width 94 height 37
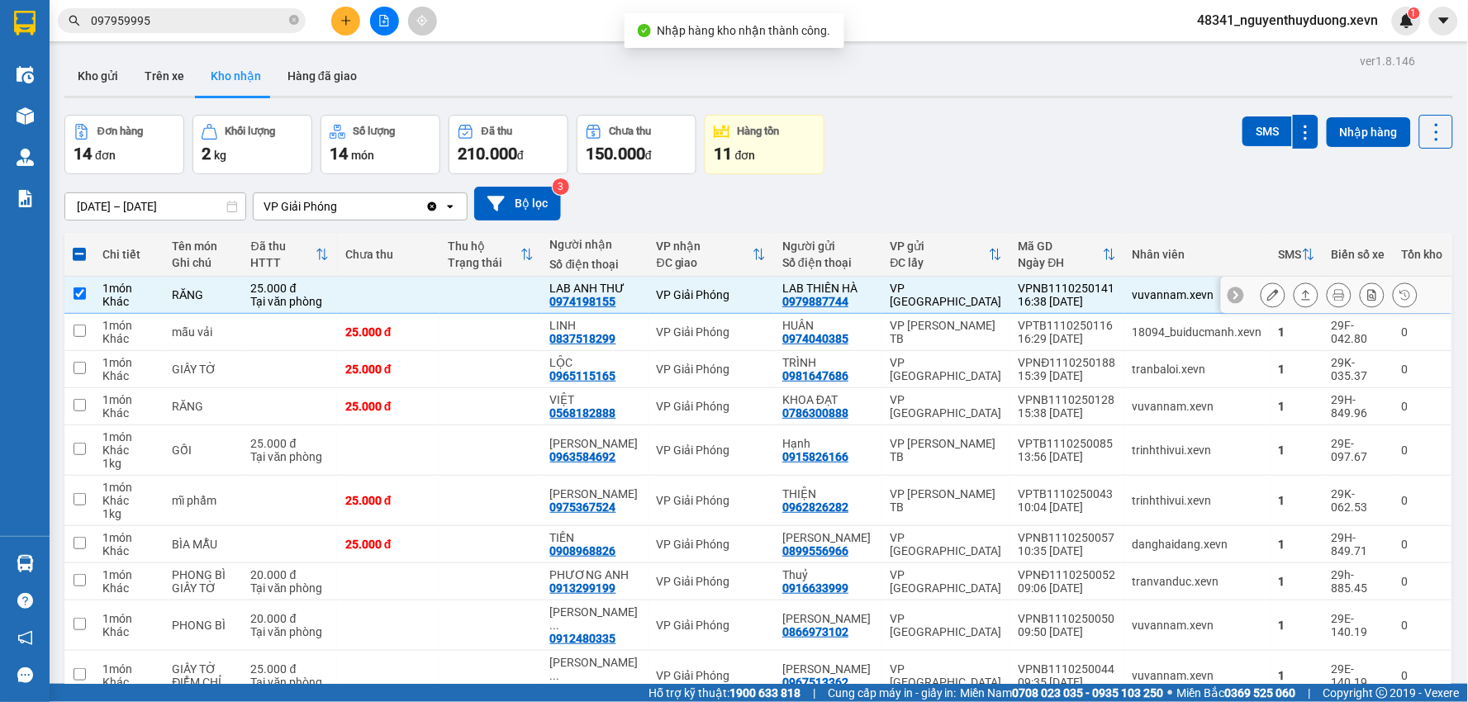
click at [256, 292] on td "25.000 đ Tại văn phòng" at bounding box center [290, 295] width 94 height 37
checkbox input "false"
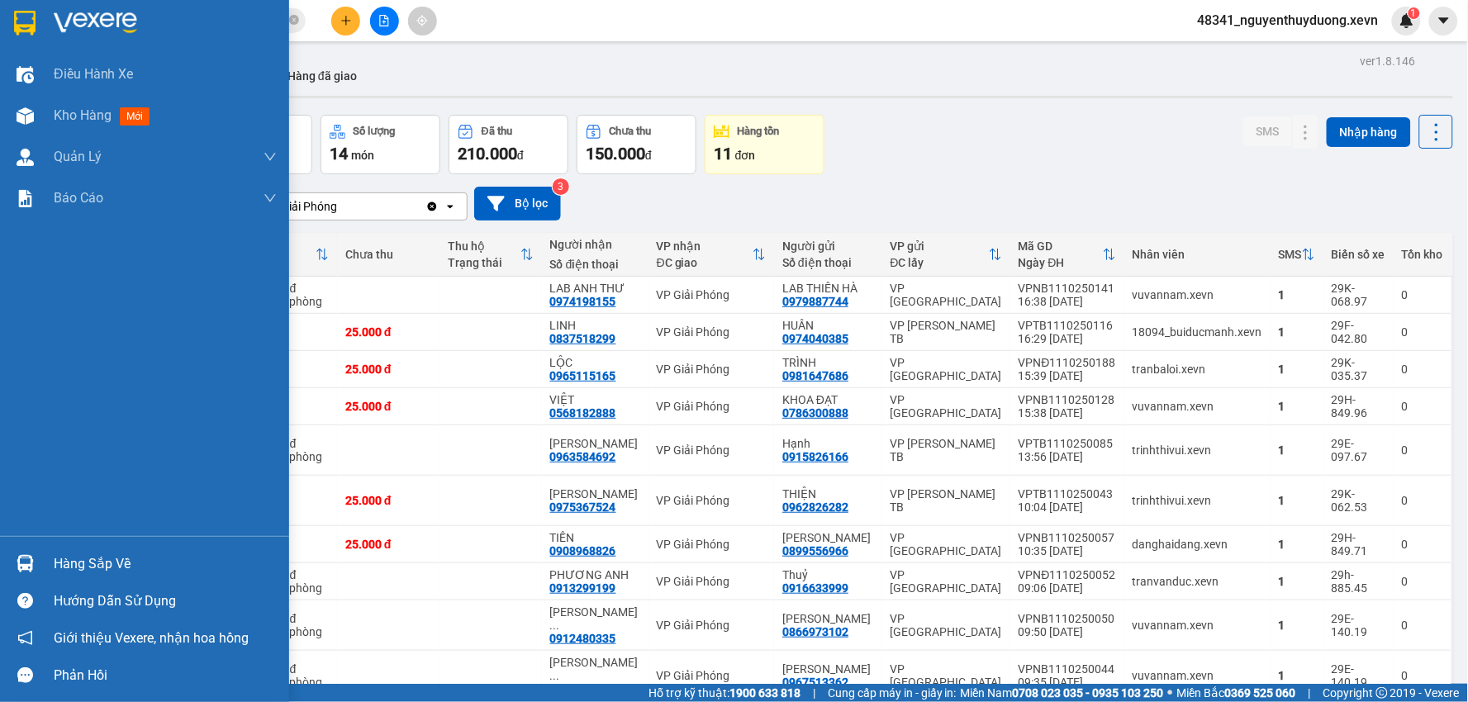
click at [39, 556] on div "Hàng sắp về" at bounding box center [144, 563] width 289 height 37
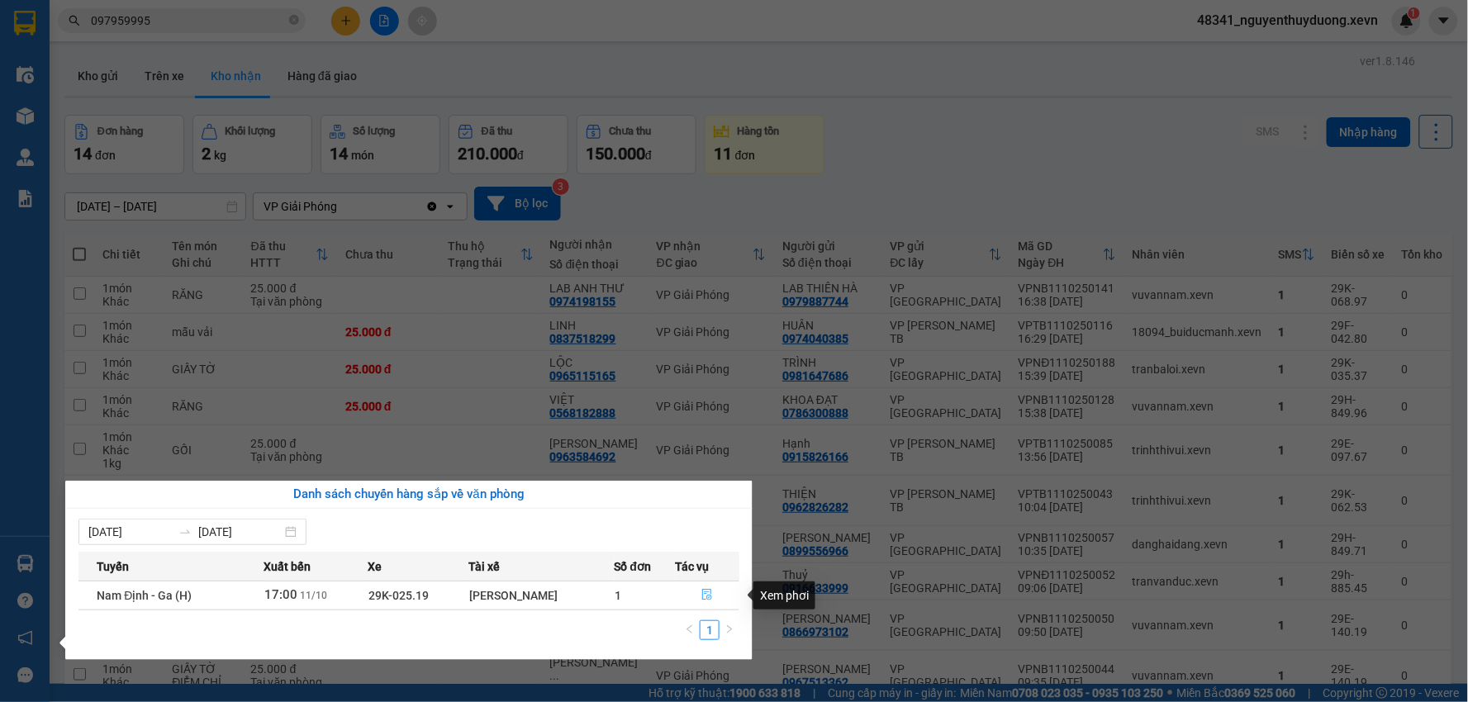
click at [708, 598] on icon "file-done" at bounding box center [707, 595] width 12 height 12
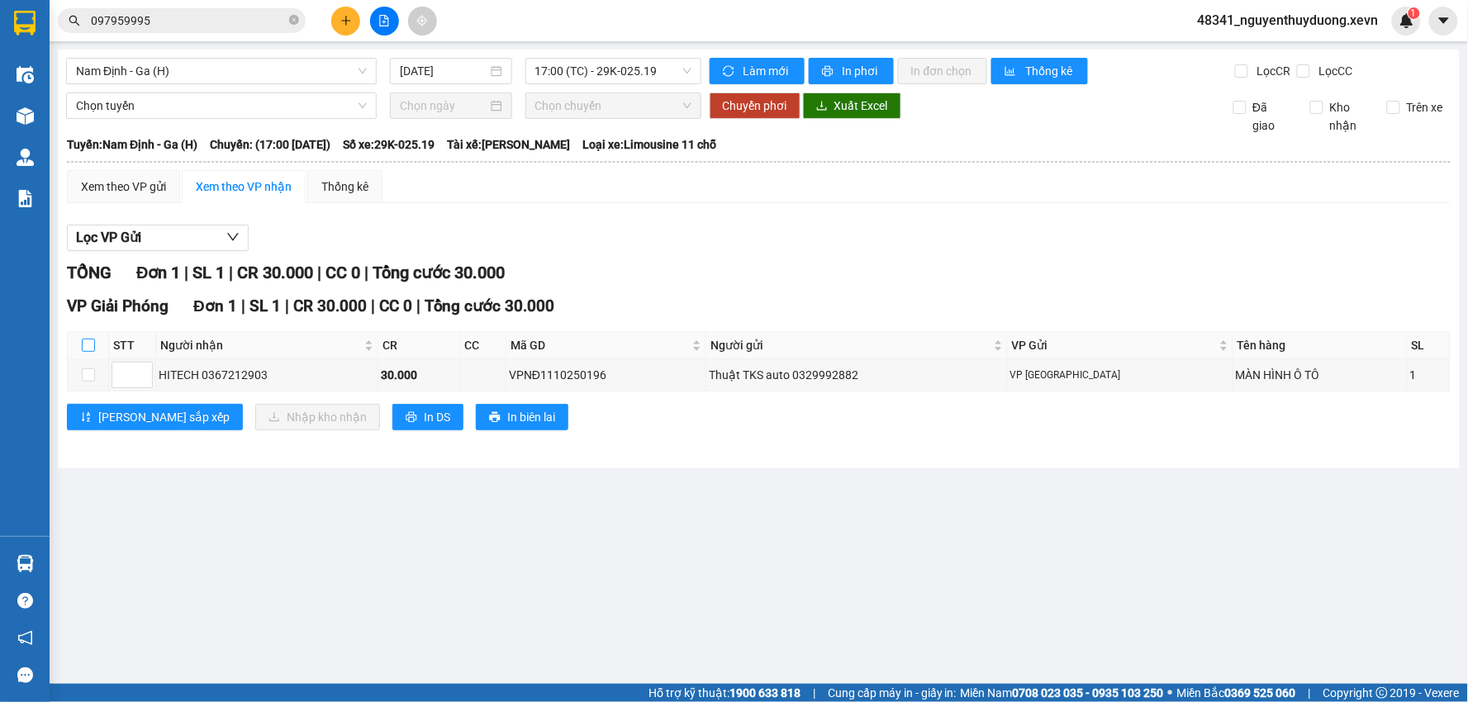
click at [88, 350] on input "checkbox" at bounding box center [88, 345] width 13 height 13
checkbox input "true"
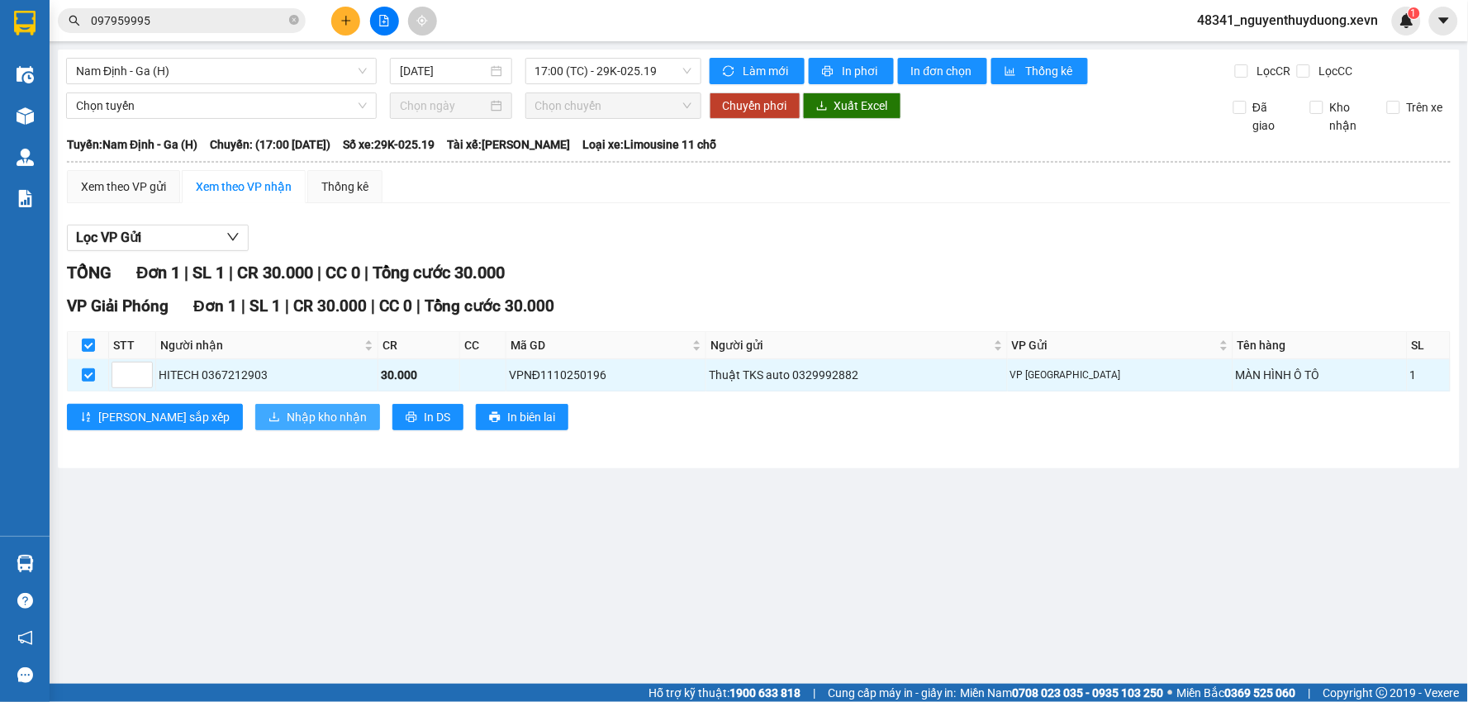
click at [287, 423] on span "Nhập kho nhận" at bounding box center [327, 417] width 80 height 18
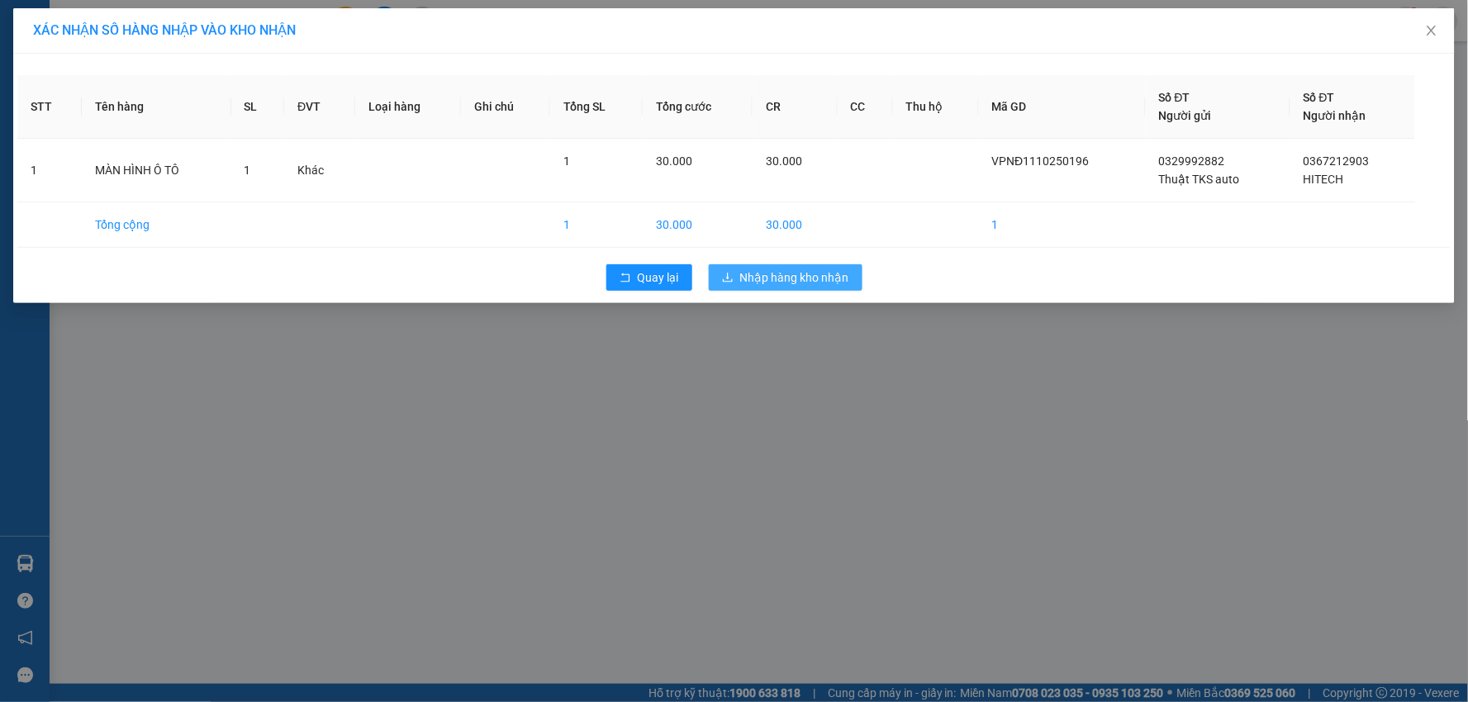
click at [790, 269] on span "Nhập hàng kho nhận" at bounding box center [794, 277] width 109 height 18
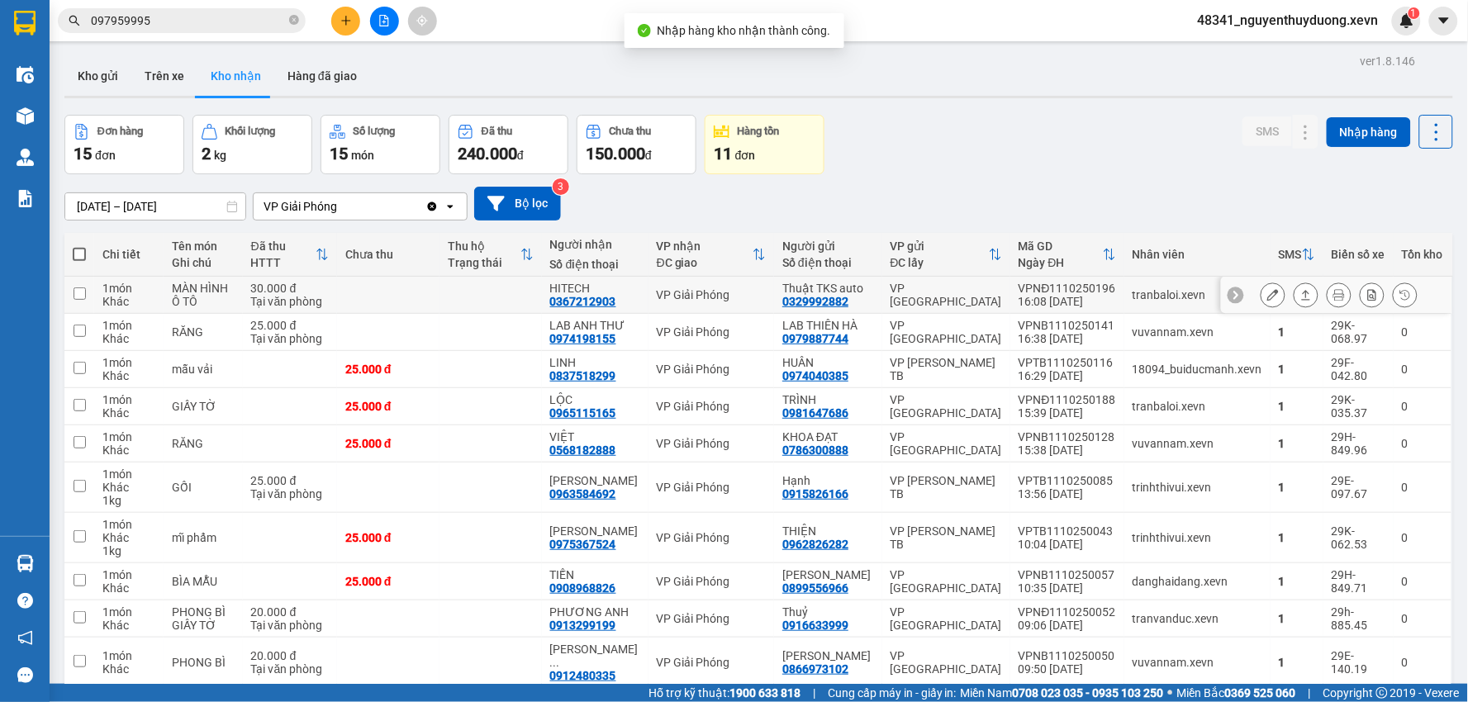
click at [242, 287] on td "MÀN HÌNH Ô TÔ" at bounding box center [203, 295] width 78 height 37
checkbox input "true"
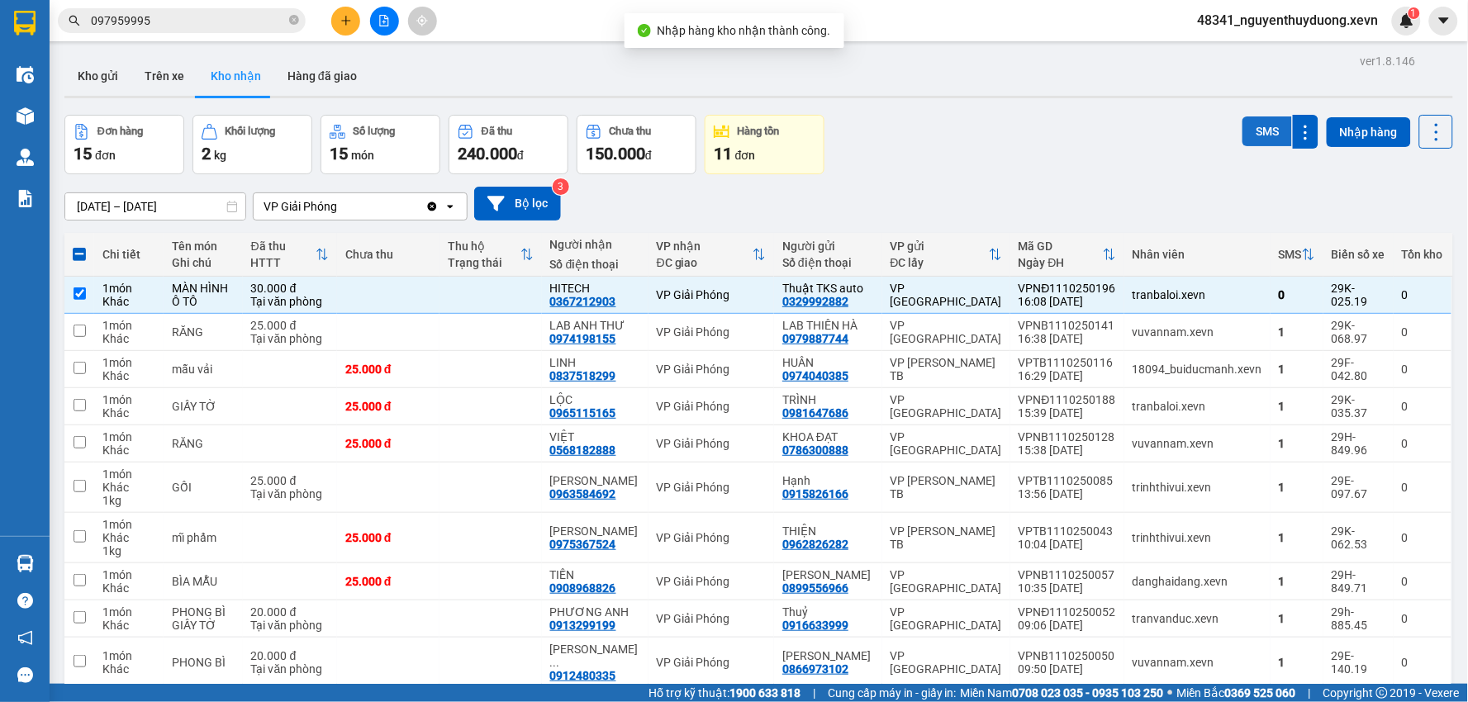
click at [1242, 132] on button "SMS" at bounding box center [1267, 131] width 50 height 30
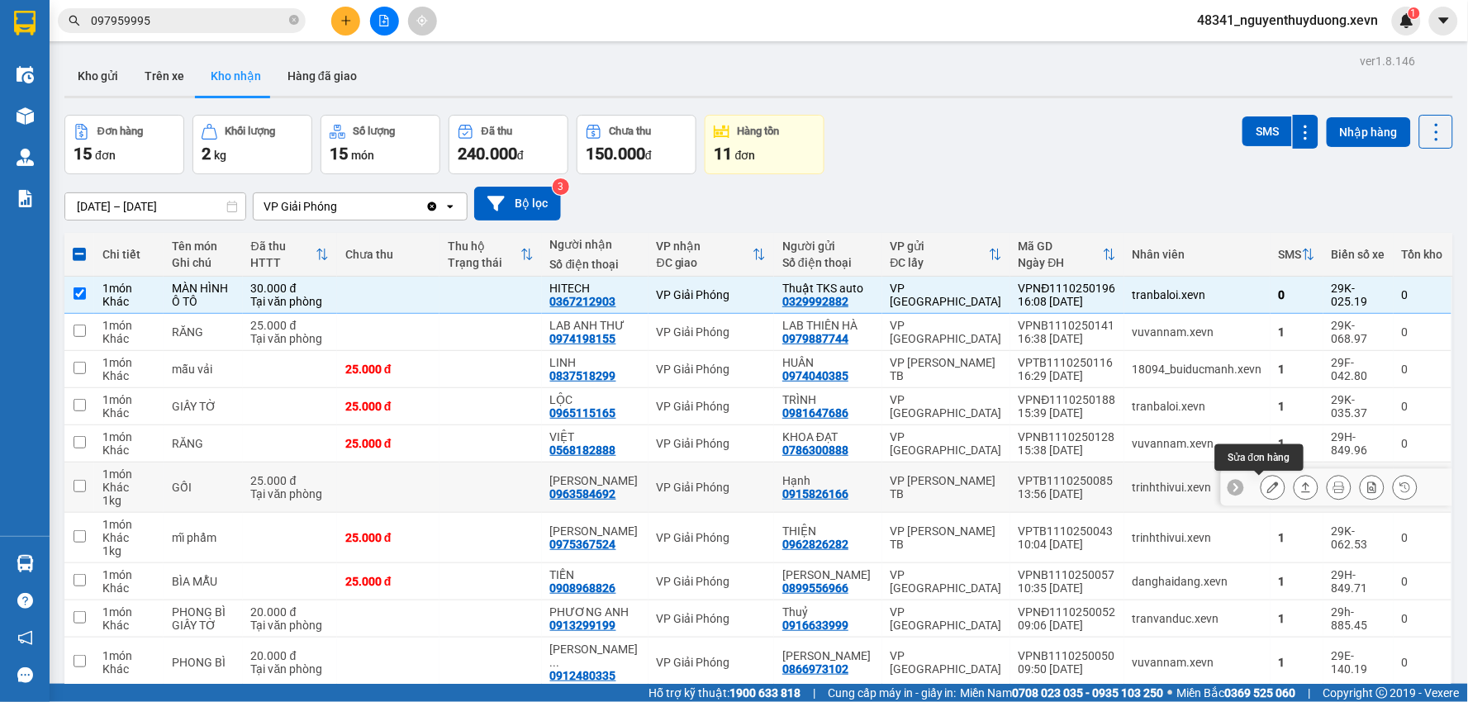
click at [1267, 484] on icon at bounding box center [1273, 487] width 12 height 12
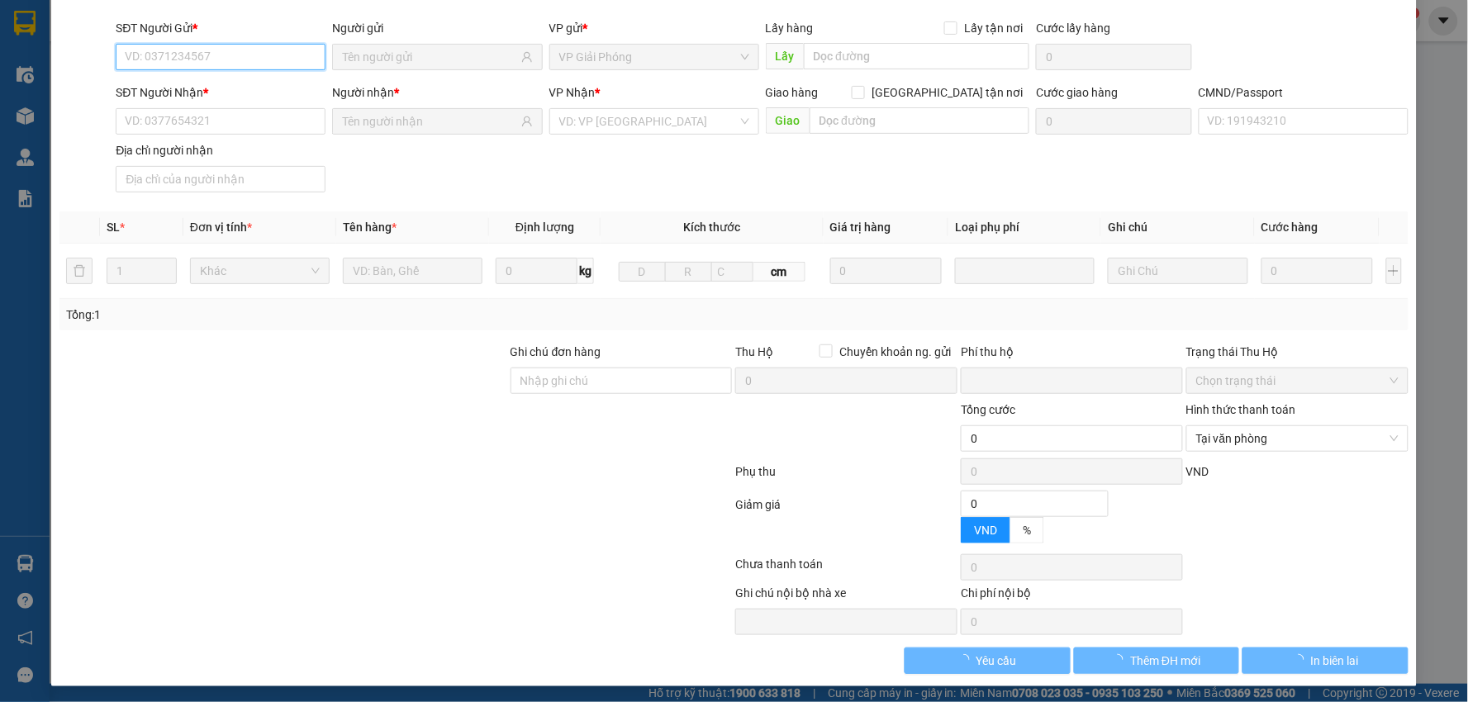
type input "0915826166"
type input "Hạnh"
type input "0963584692"
type input "[PERSON_NAME]"
type input "0946877919 HÙNG"
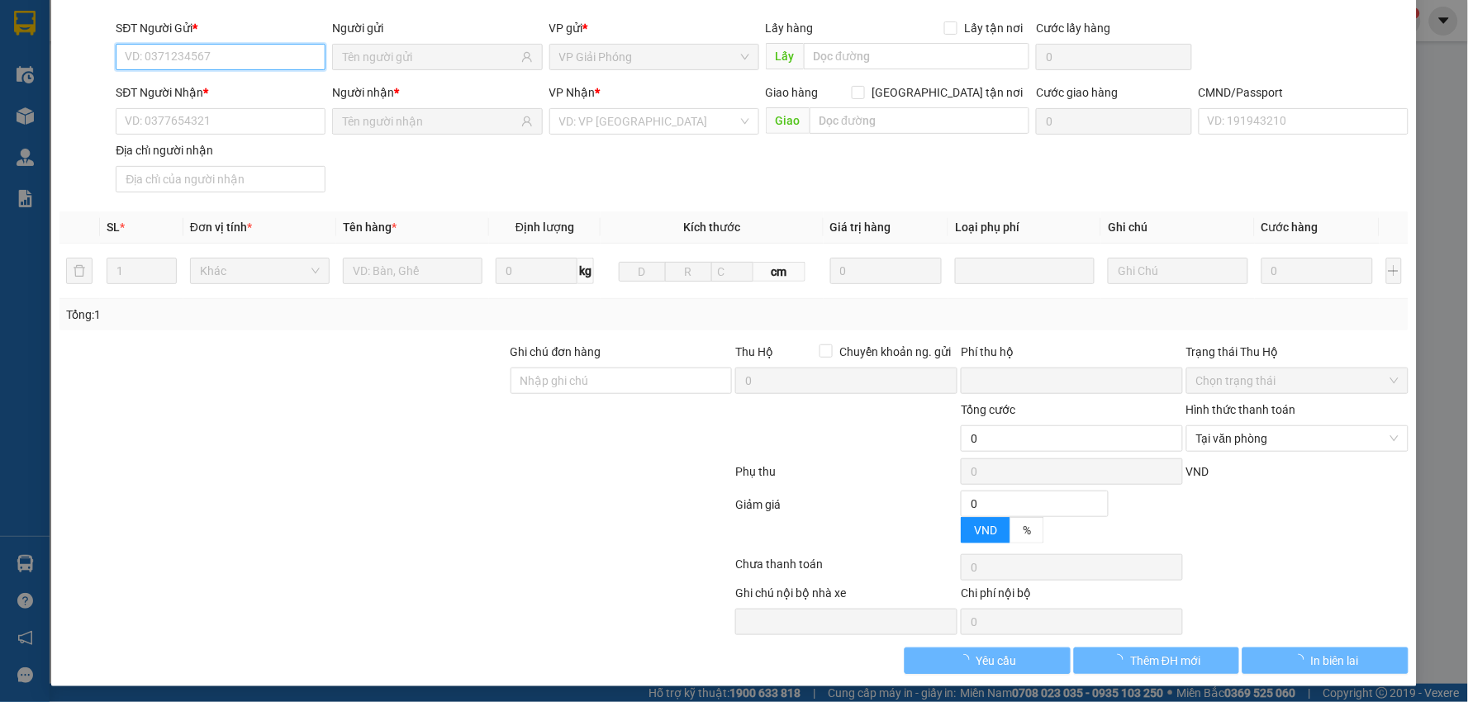
type input "0"
type input "25.000"
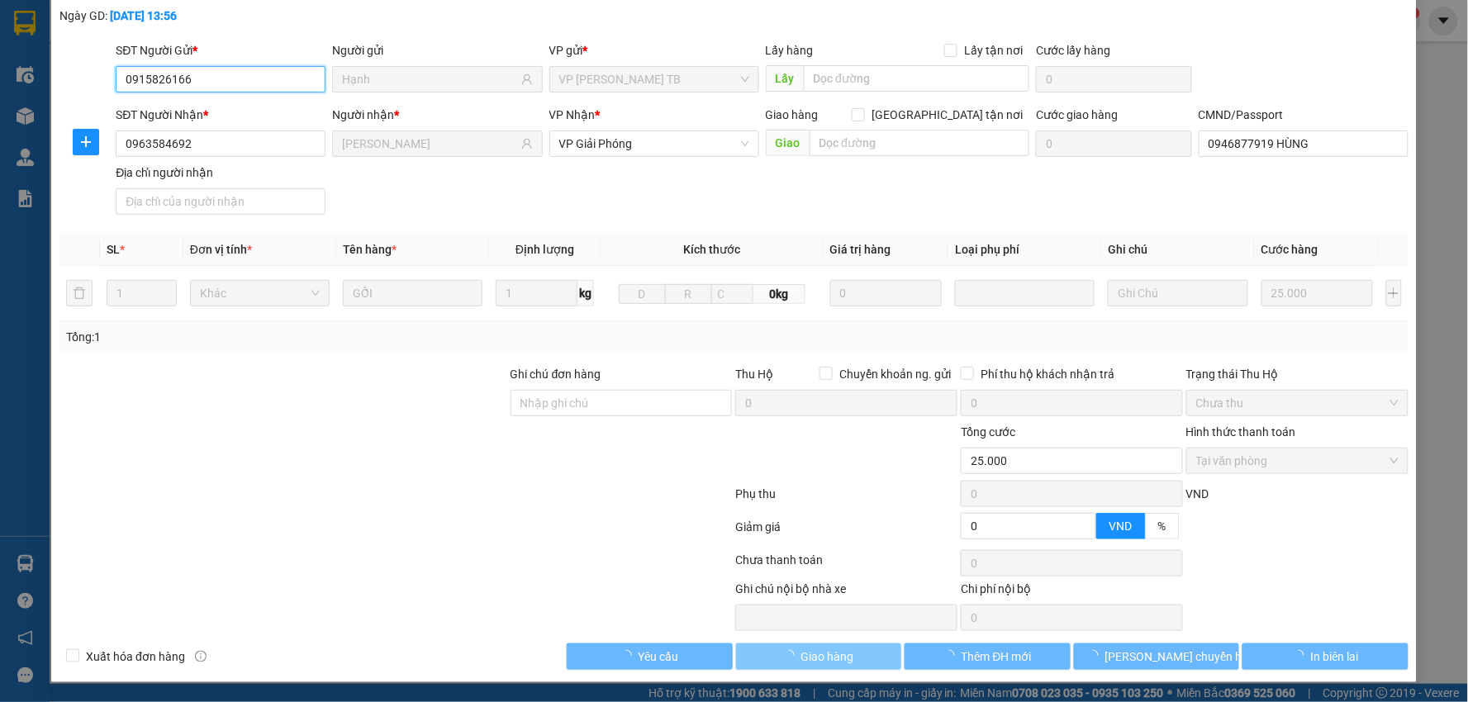
scroll to position [88, 0]
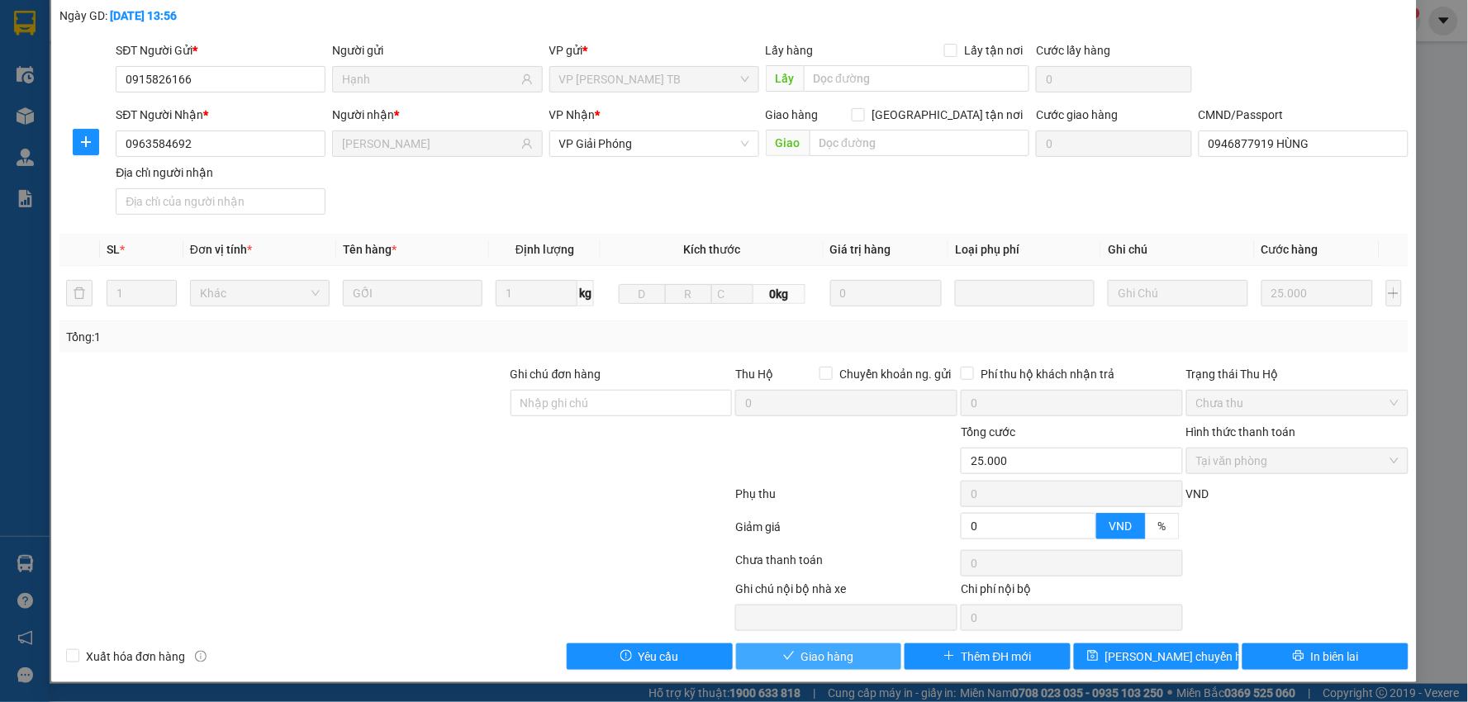
click at [808, 649] on span "Giao hàng" at bounding box center [827, 656] width 53 height 18
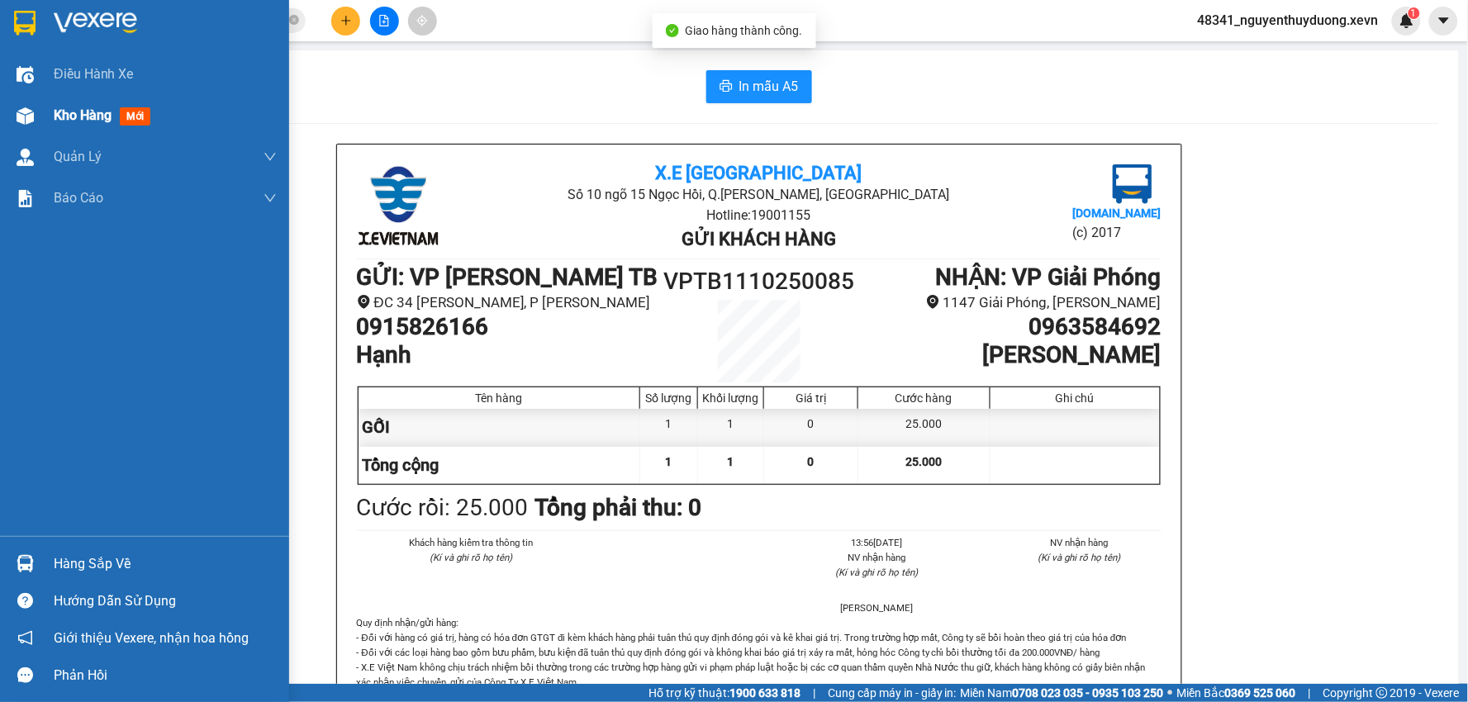
click at [89, 123] on span "Kho hàng" at bounding box center [83, 115] width 58 height 16
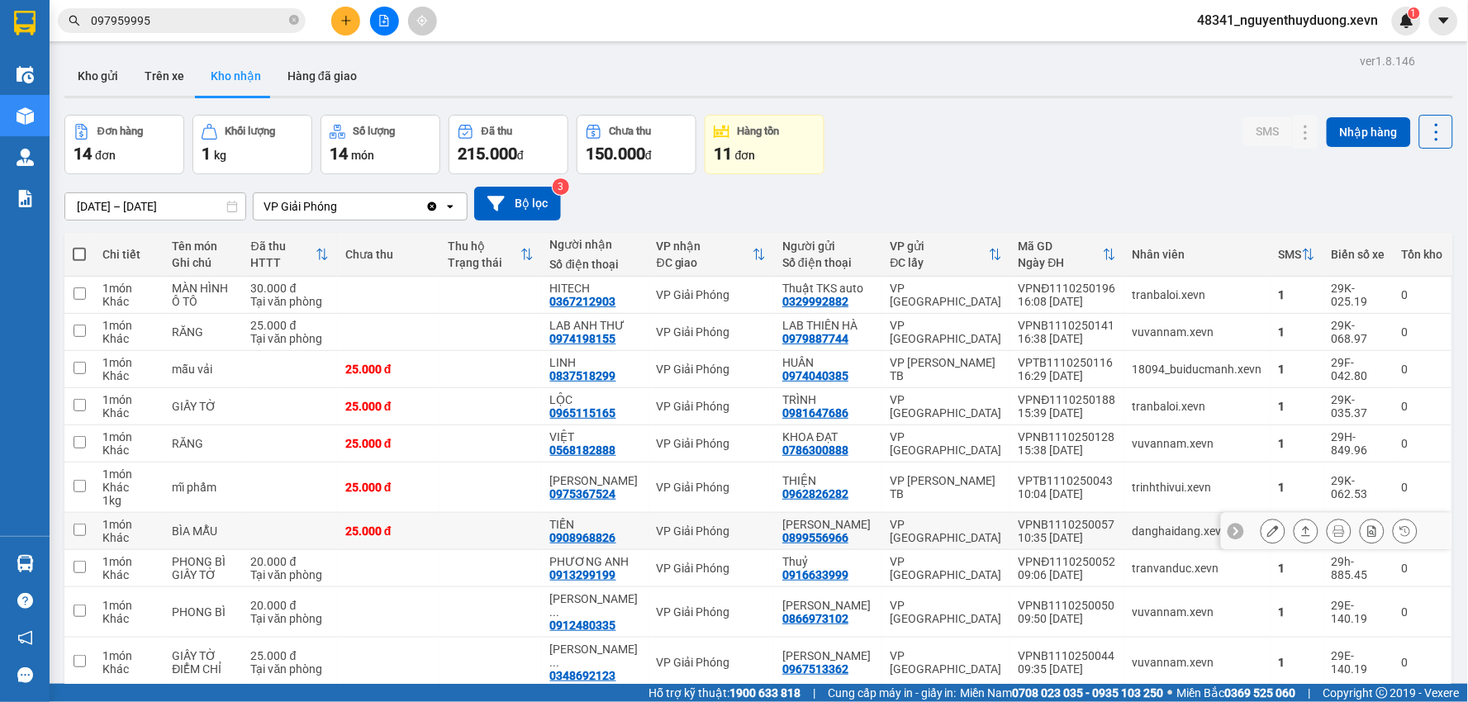
scroll to position [76, 0]
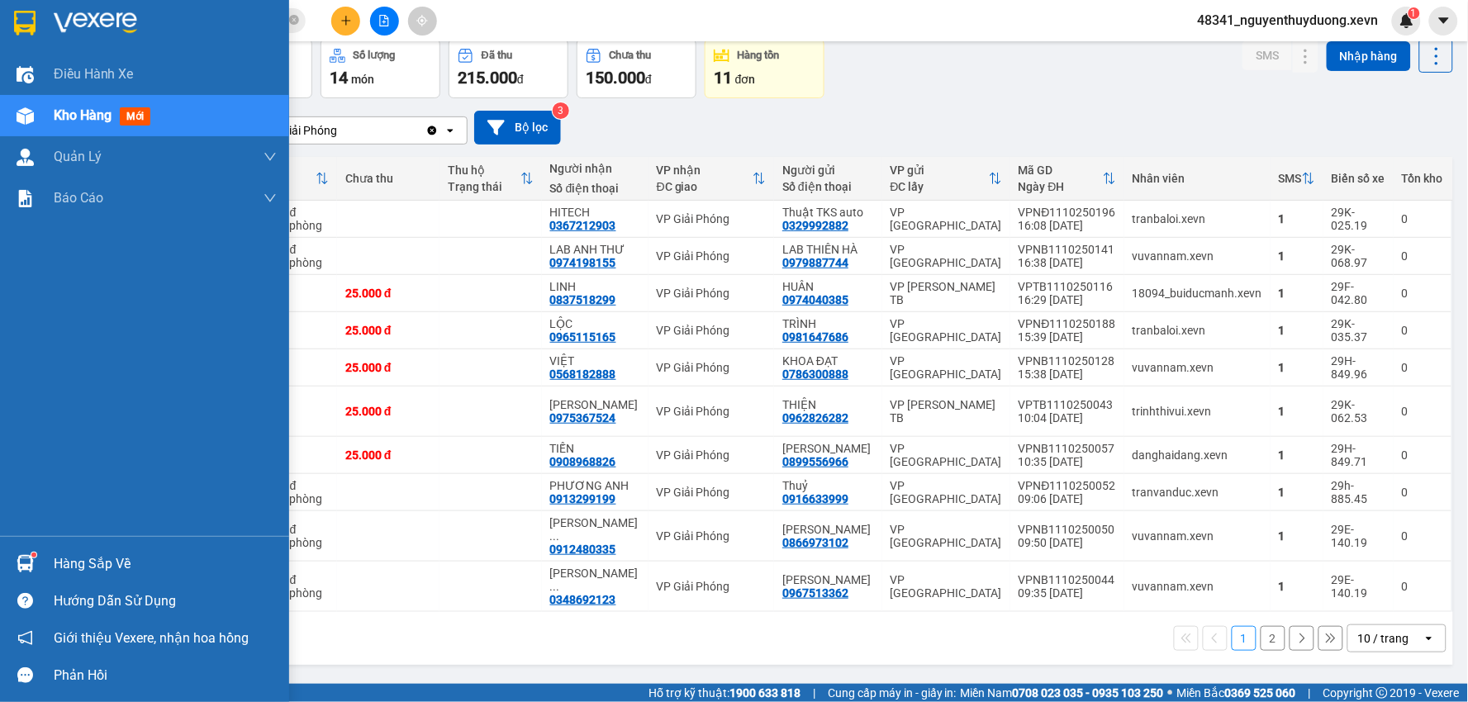
click at [141, 572] on div "Hàng sắp về" at bounding box center [165, 564] width 223 height 25
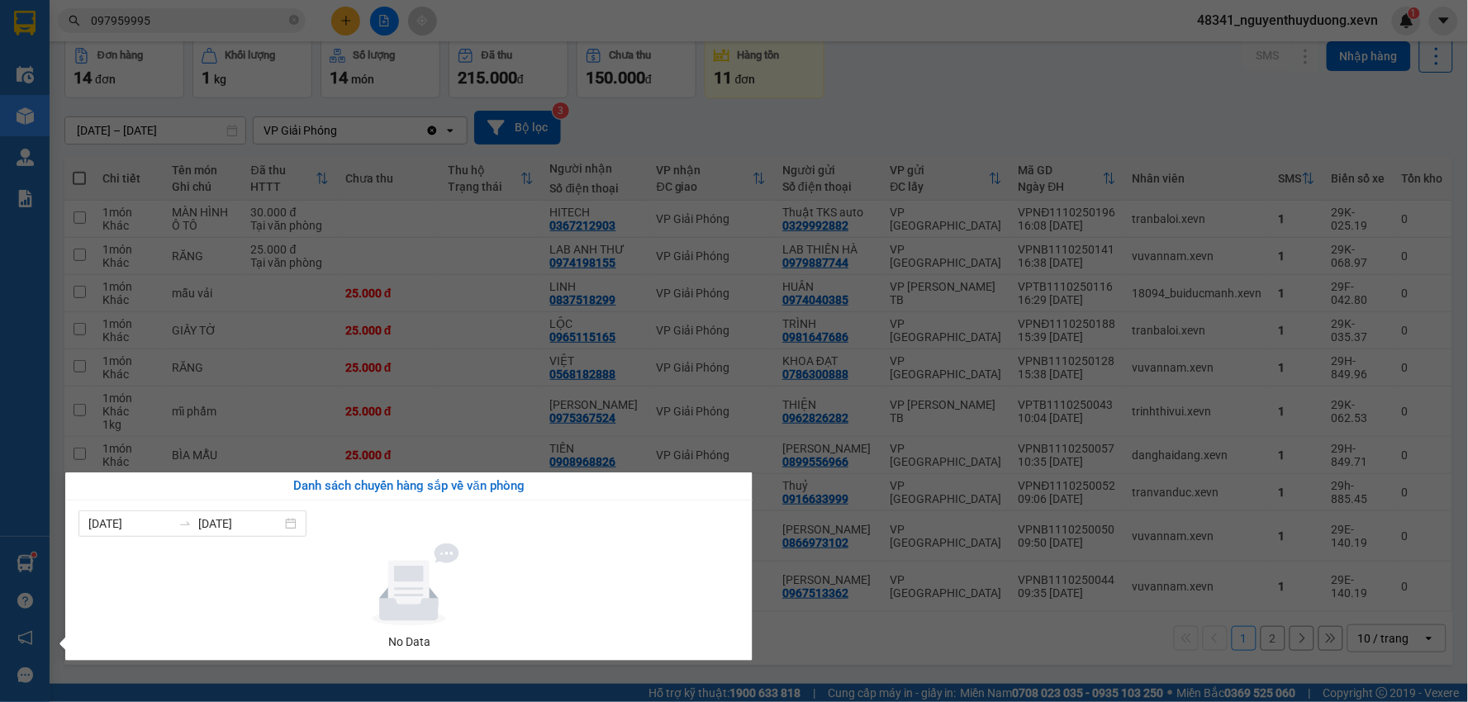
click at [1111, 654] on section "Kết quả tìm kiếm ( 1 ) Bộ lọc Mã ĐH Trạng thái Món hàng Thu hộ Tổng cước Chưa c…" at bounding box center [734, 351] width 1468 height 702
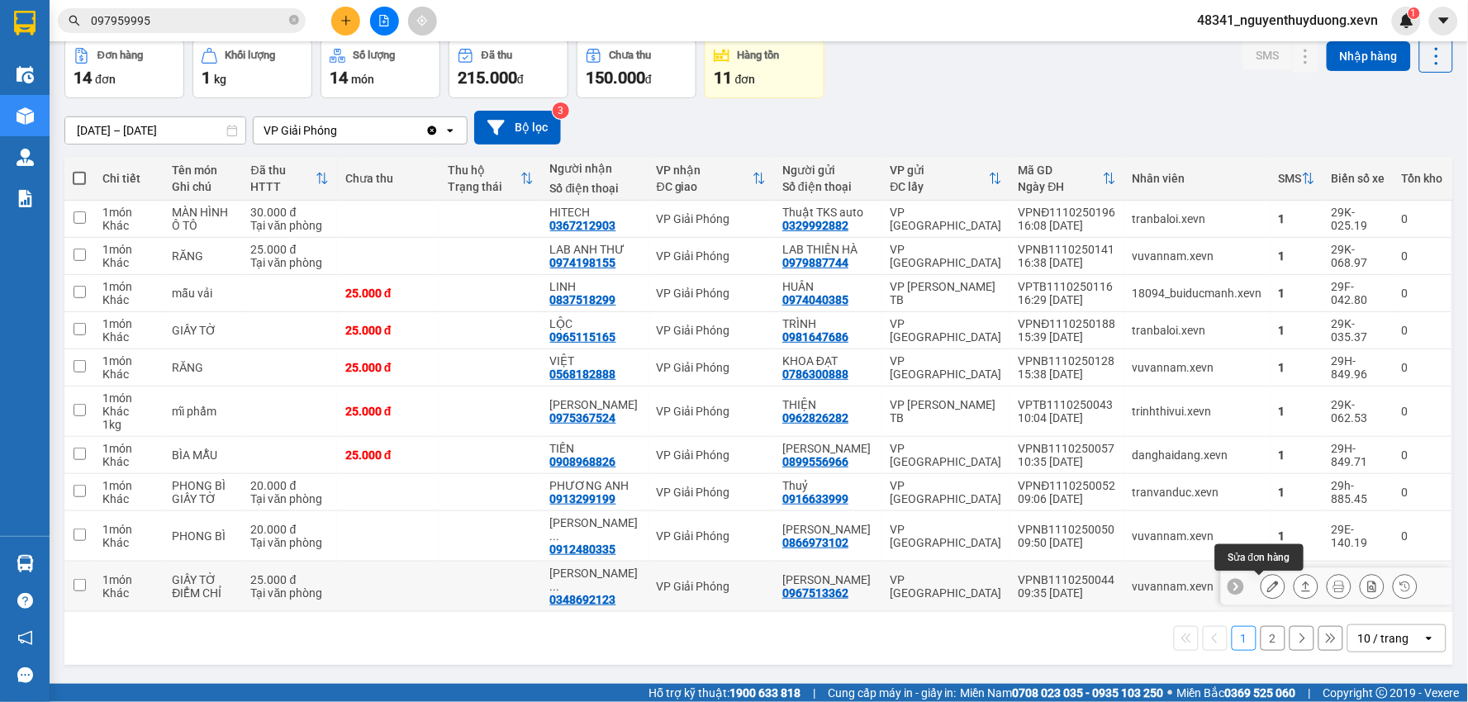
click at [1261, 582] on button at bounding box center [1272, 586] width 23 height 29
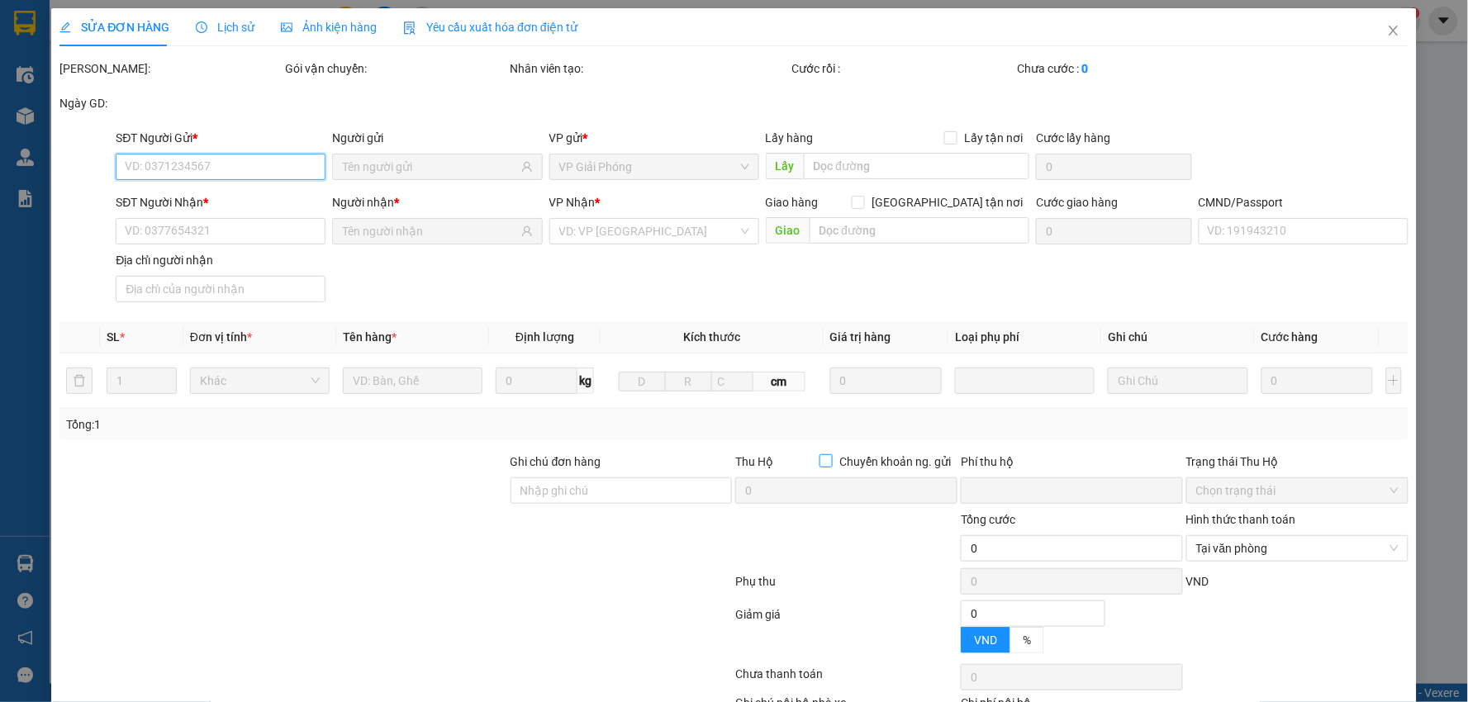
type input "0967513362"
type input "[PERSON_NAME]"
type input "0348692123"
type input "[PERSON_NAME]"
type input "1cc"
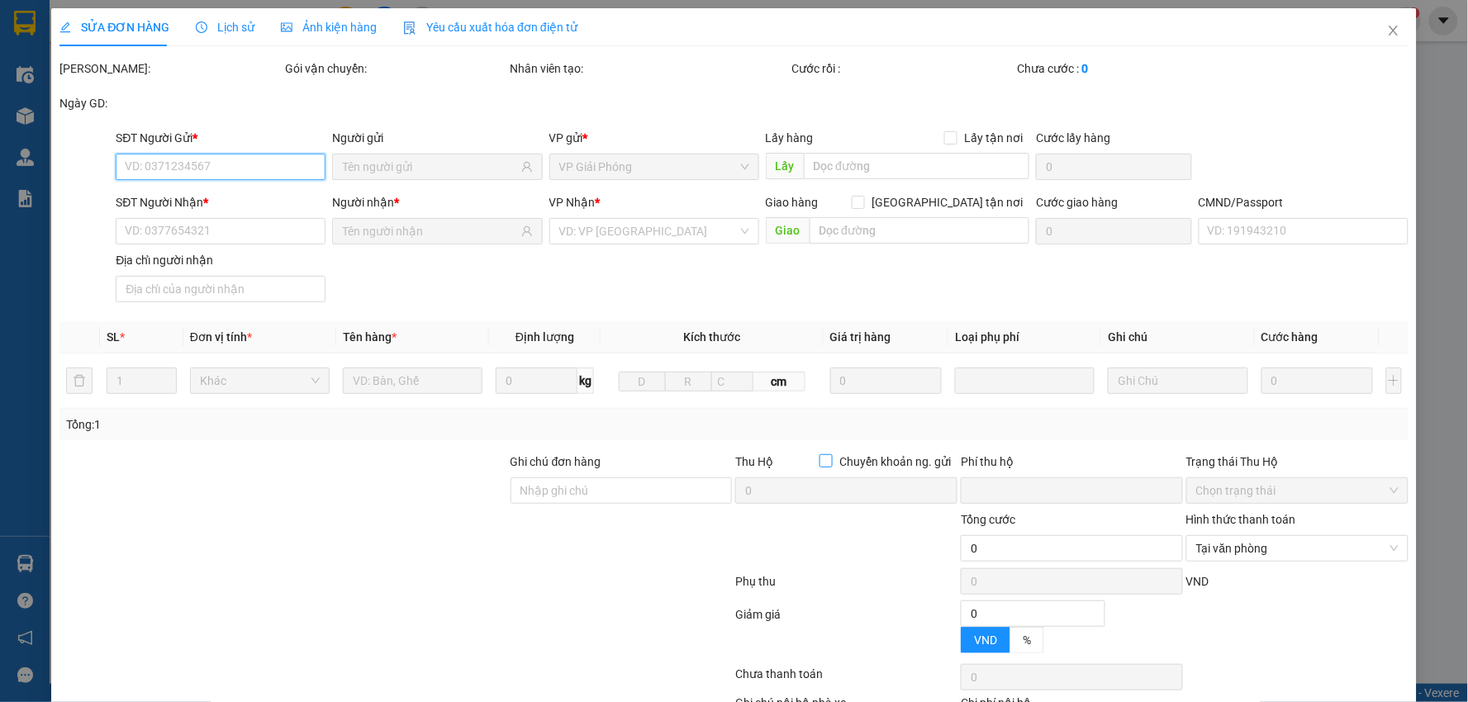
type input "0"
type input "25.000"
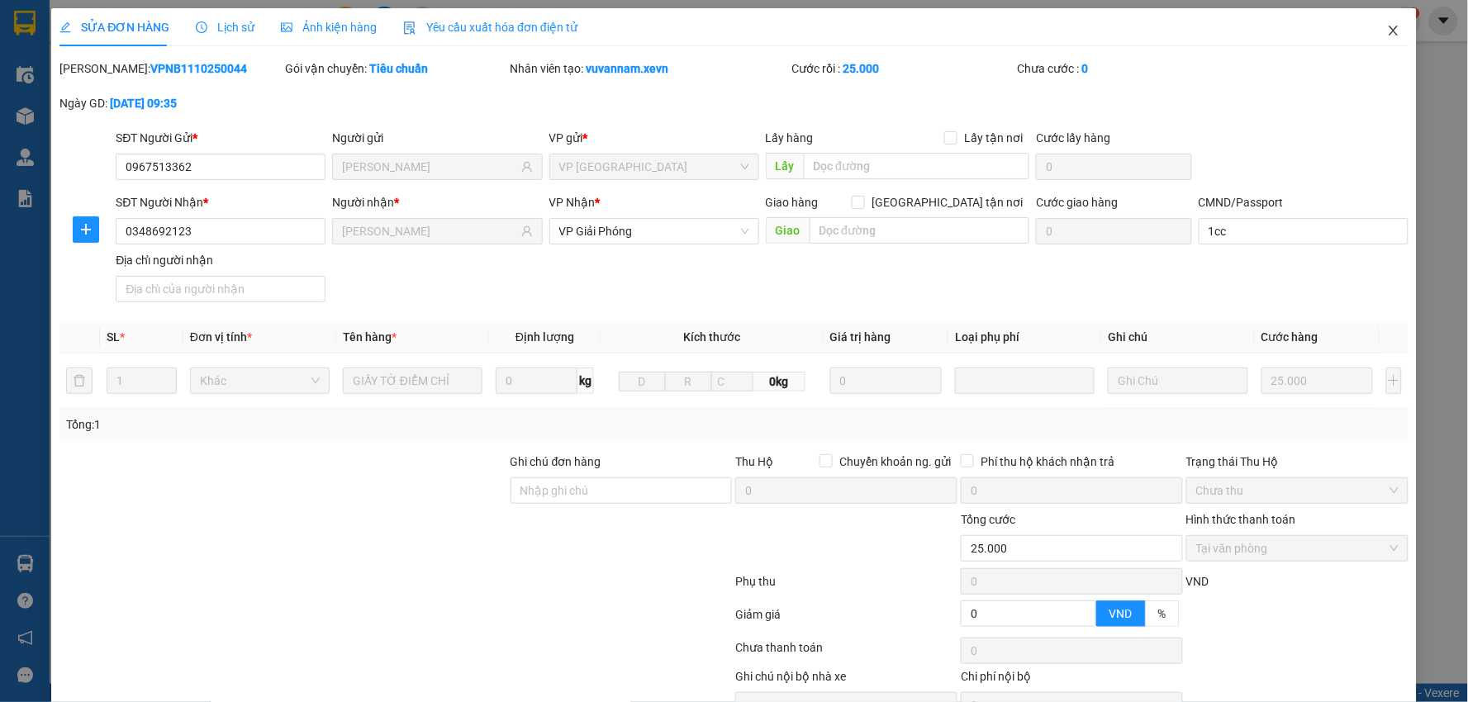
click at [1387, 28] on icon "close" at bounding box center [1393, 30] width 13 height 13
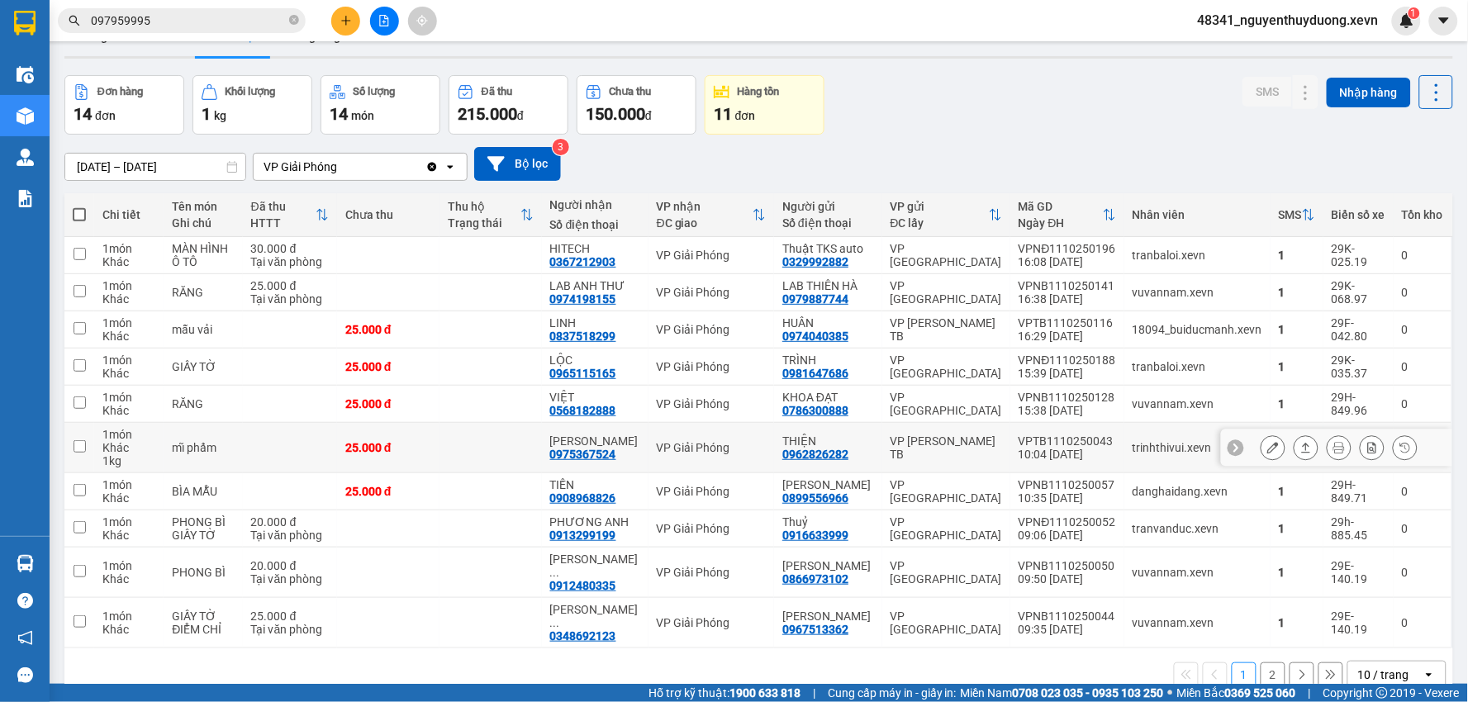
scroll to position [76, 0]
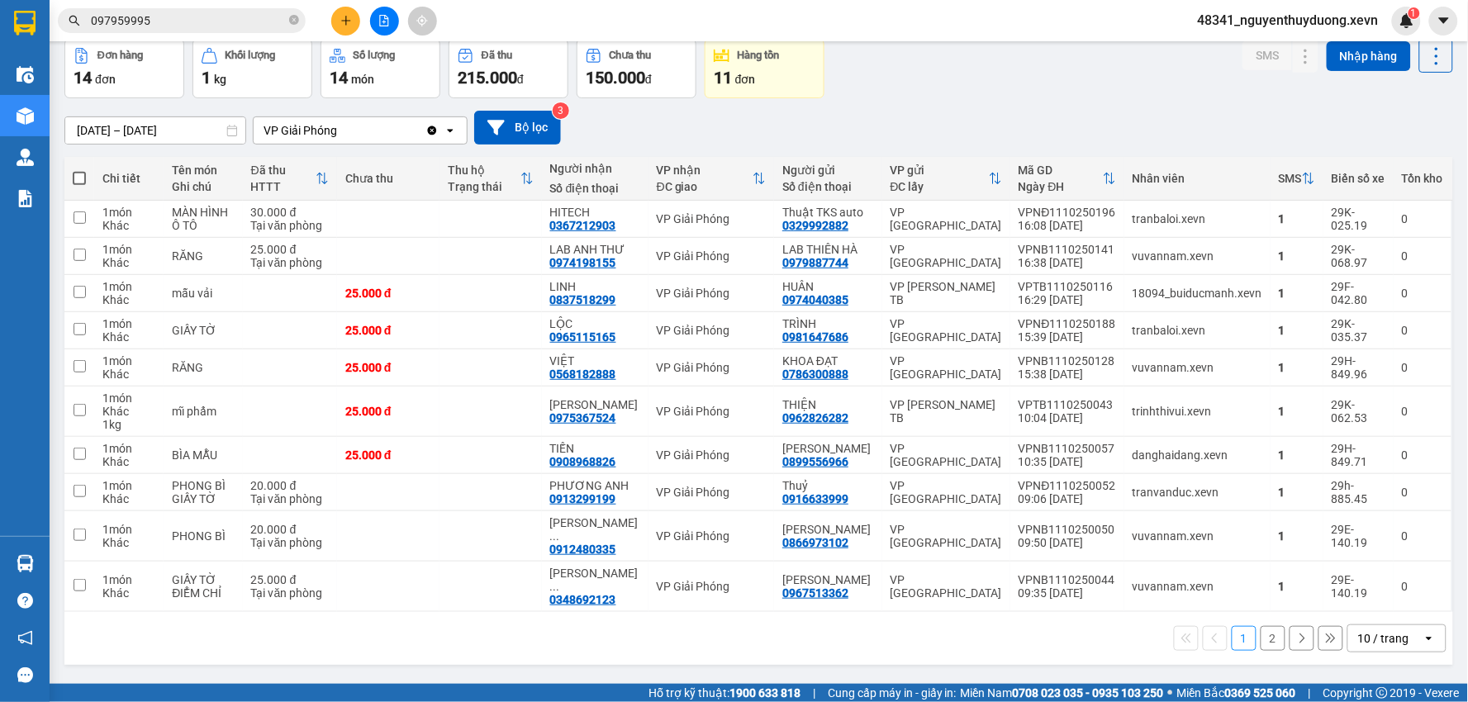
click at [1264, 644] on button "2" at bounding box center [1272, 638] width 25 height 25
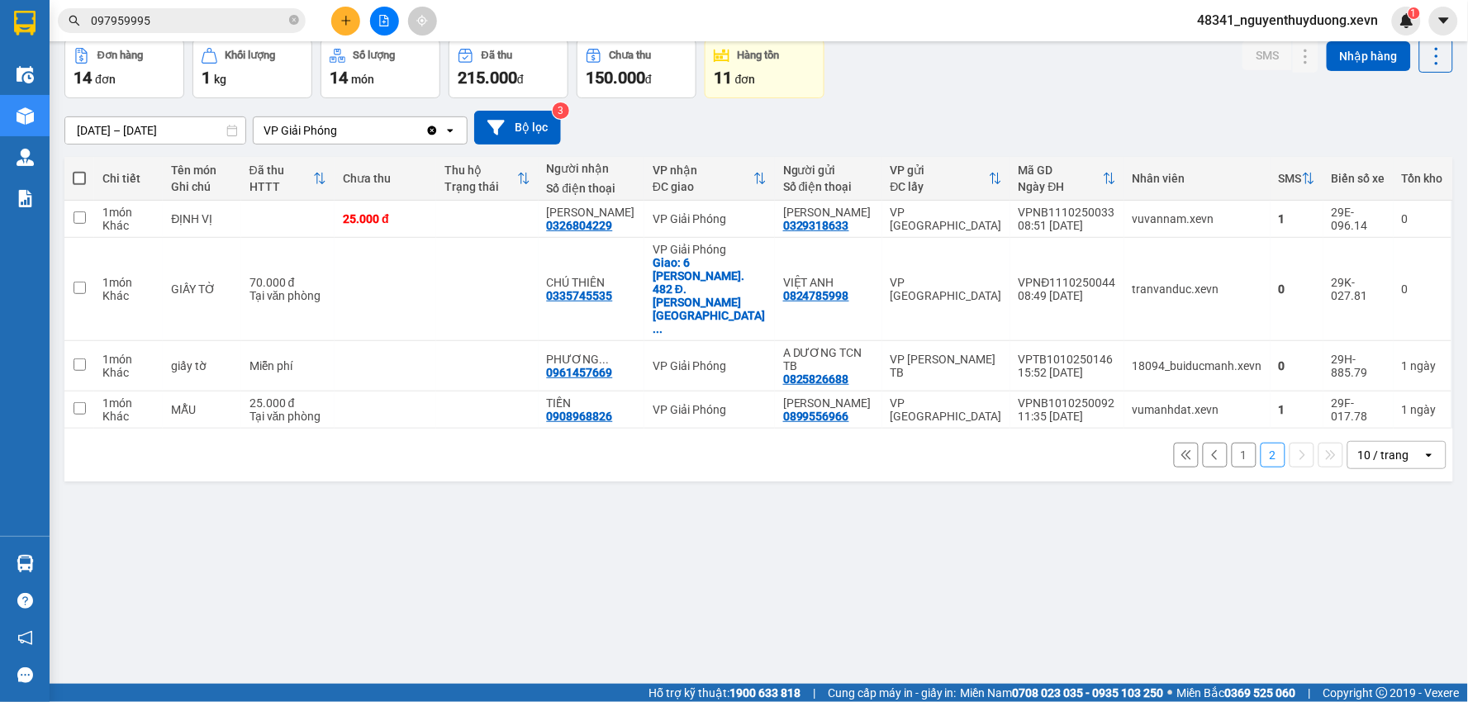
click at [1231, 443] on button "1" at bounding box center [1243, 455] width 25 height 25
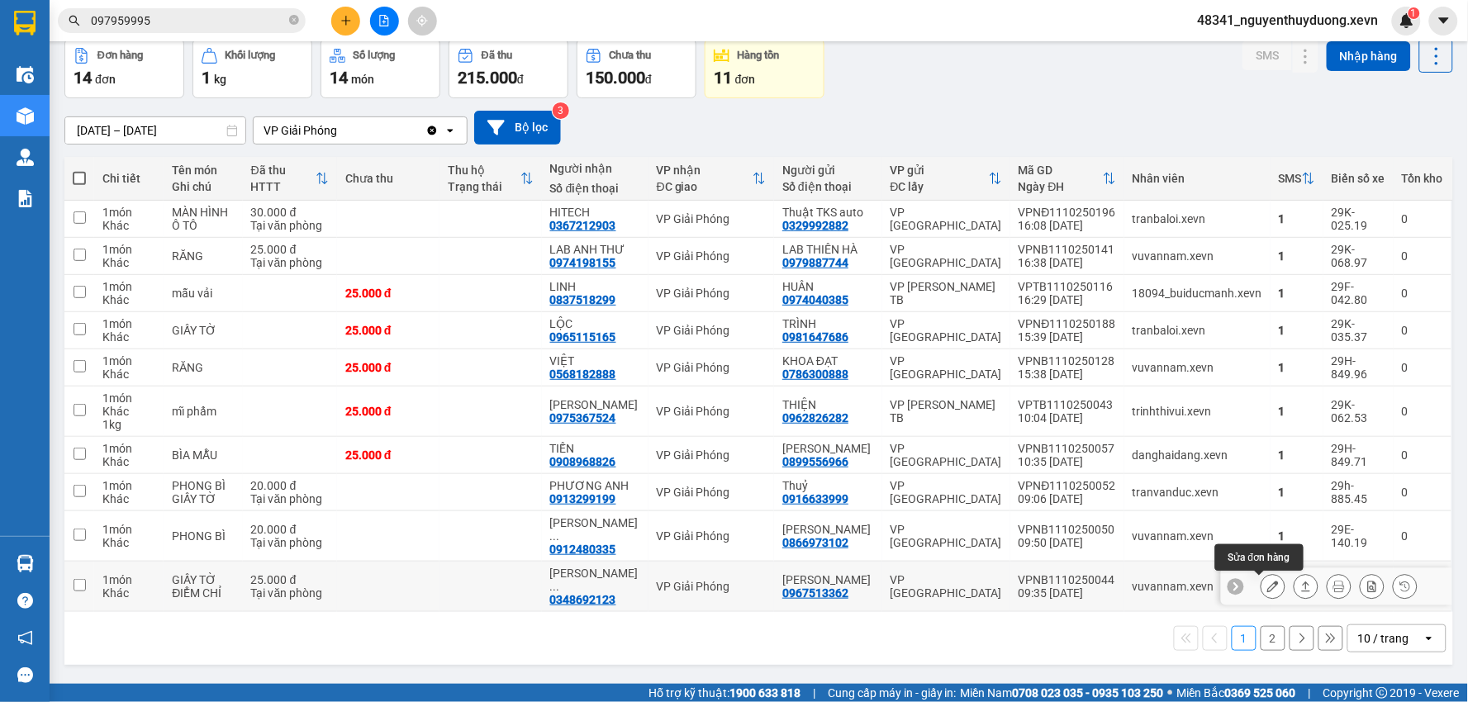
click at [1269, 591] on button at bounding box center [1272, 586] width 23 height 29
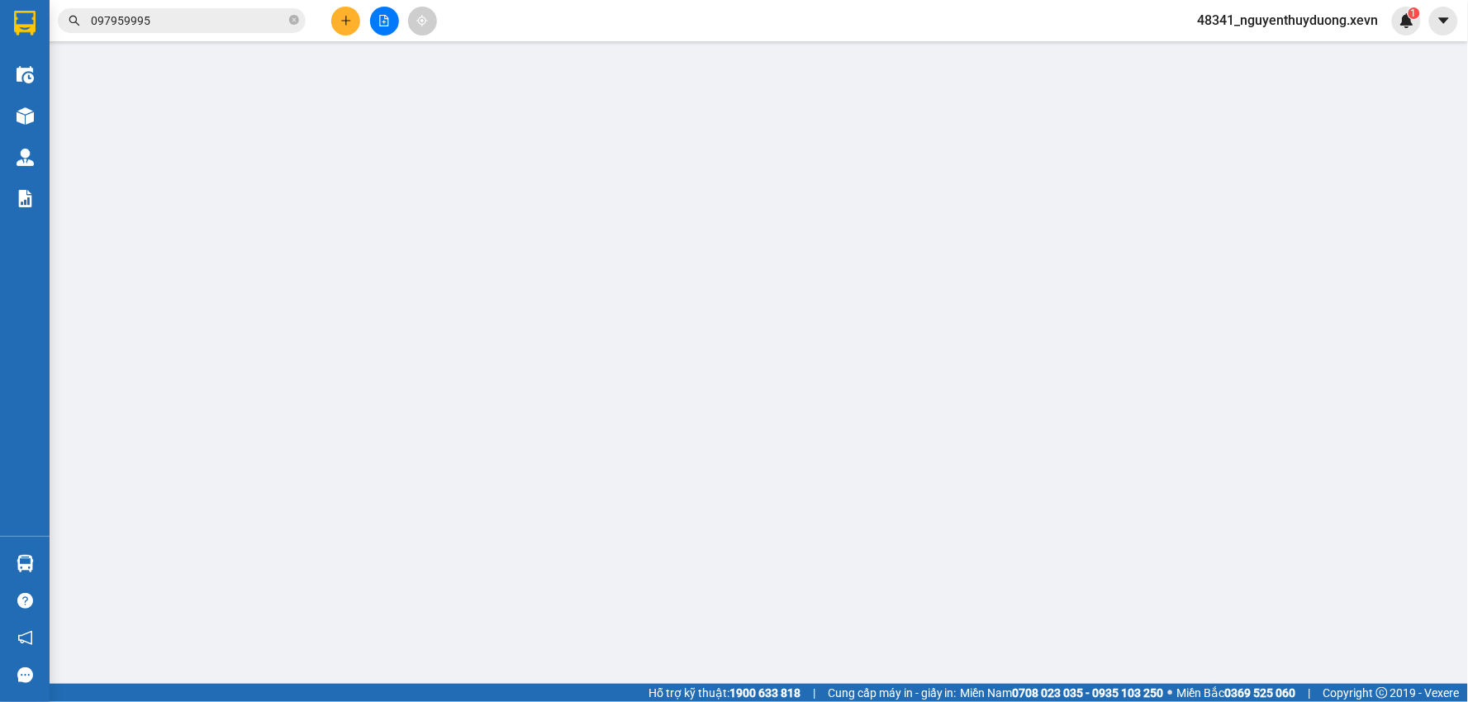
type input "0967513362"
type input "[PERSON_NAME]"
type input "0348692123"
type input "[PERSON_NAME]"
type input "1cc"
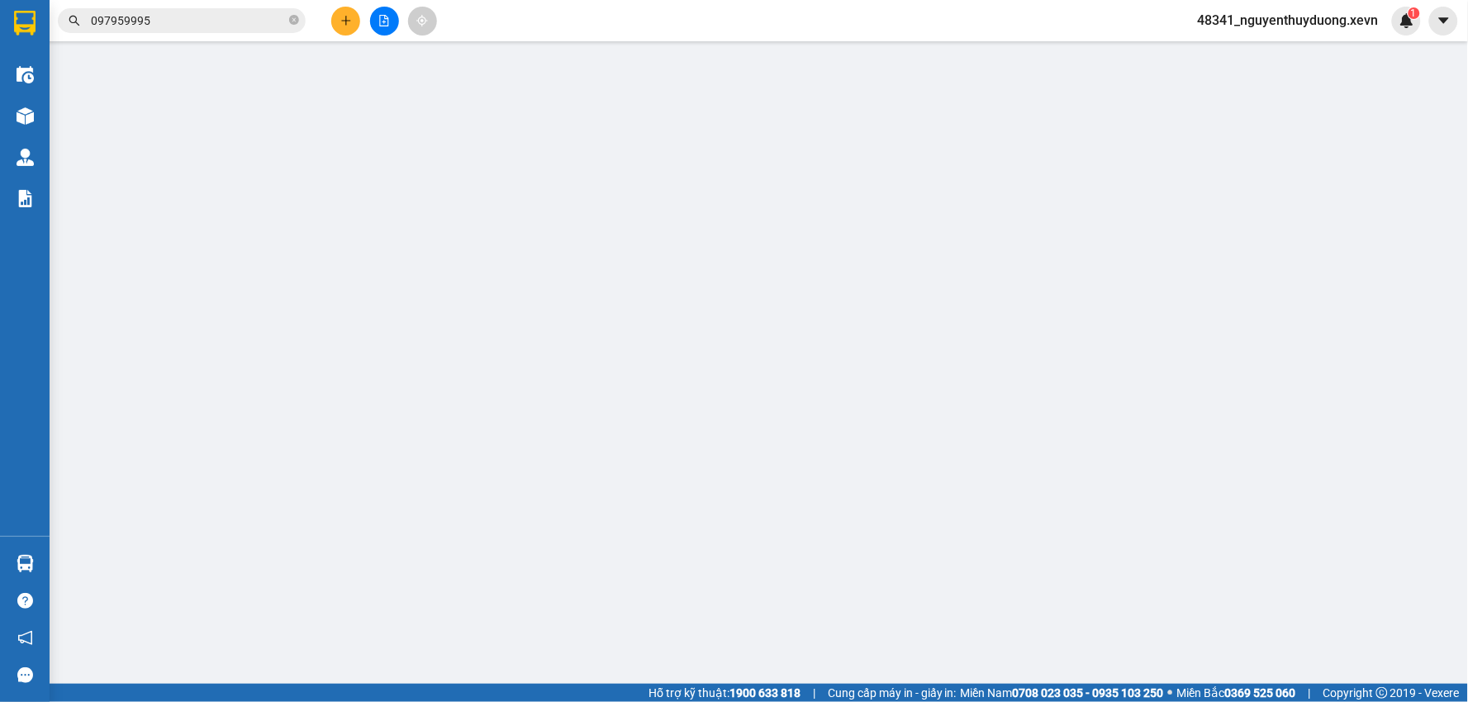
type input "0"
type input "25.000"
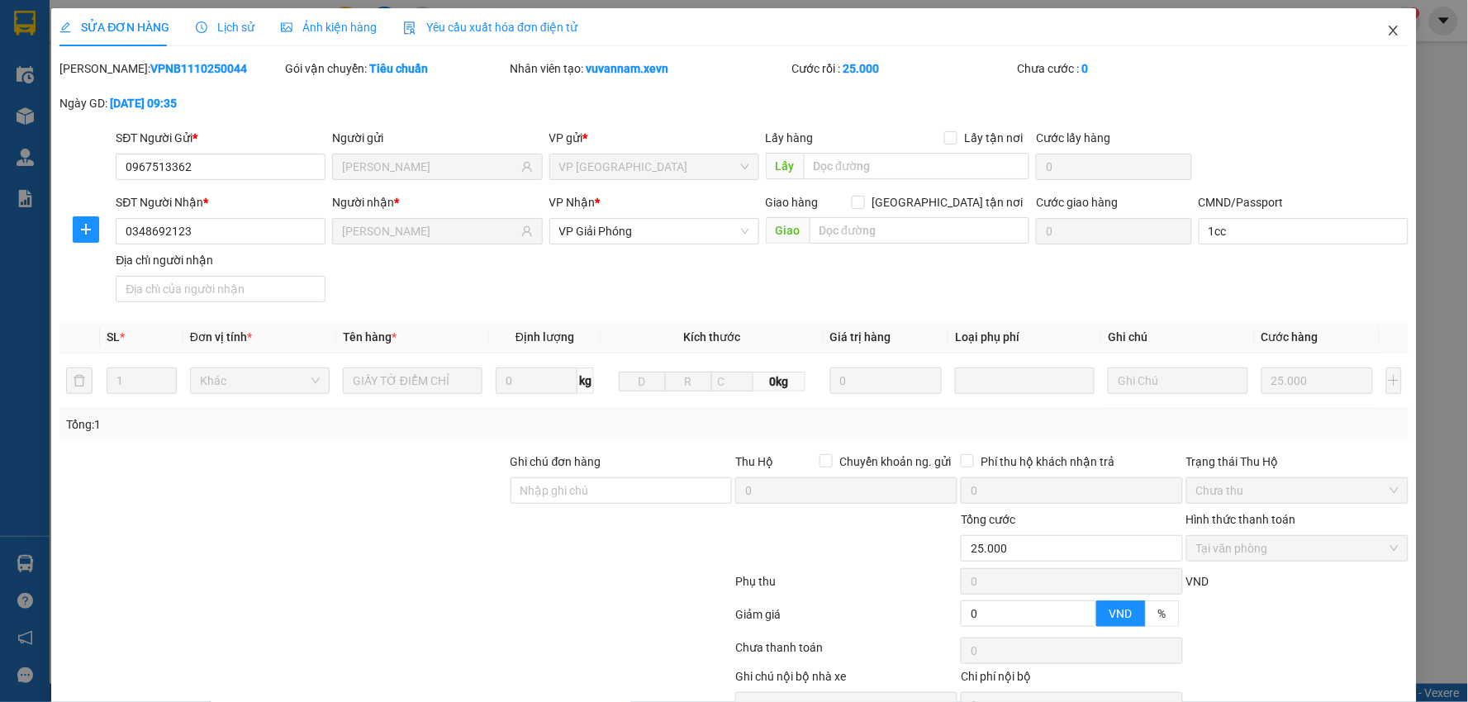
click at [1392, 28] on span "Close" at bounding box center [1393, 31] width 46 height 46
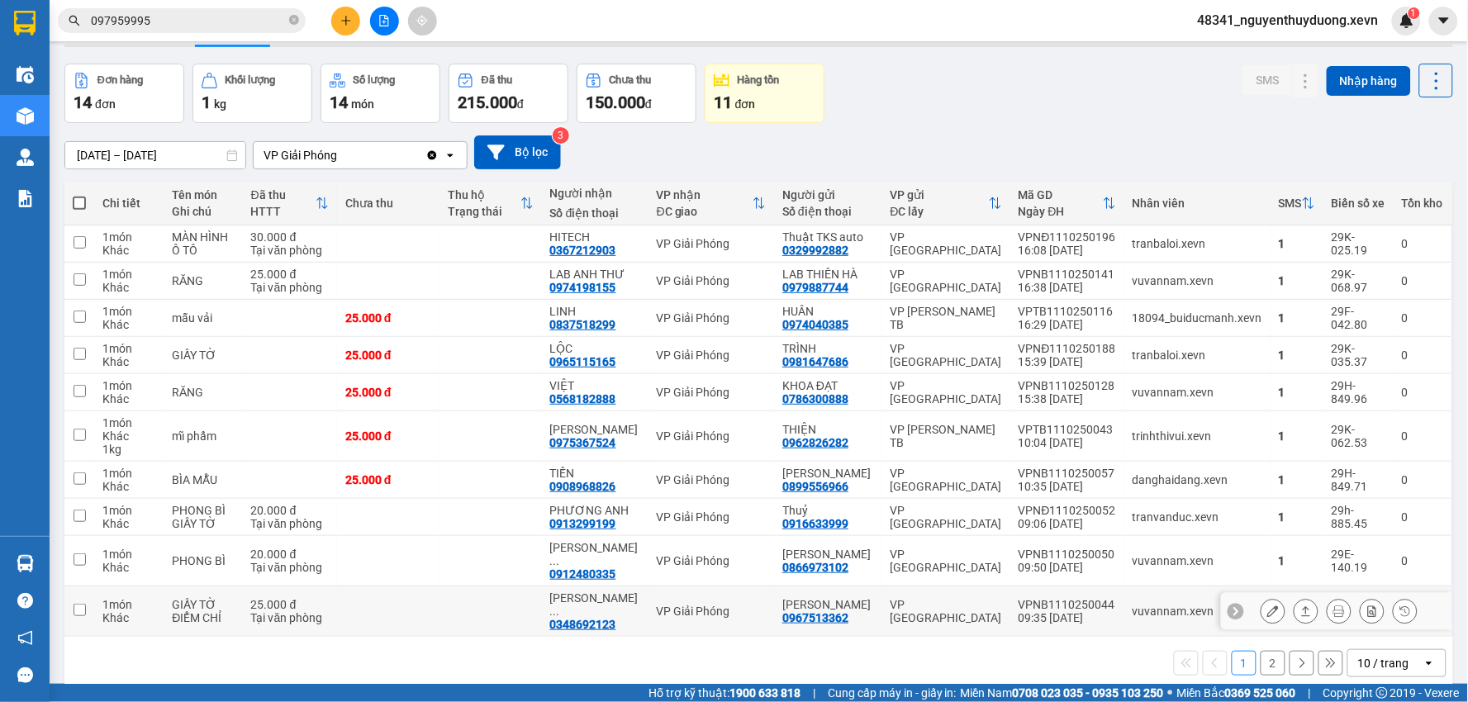
scroll to position [76, 0]
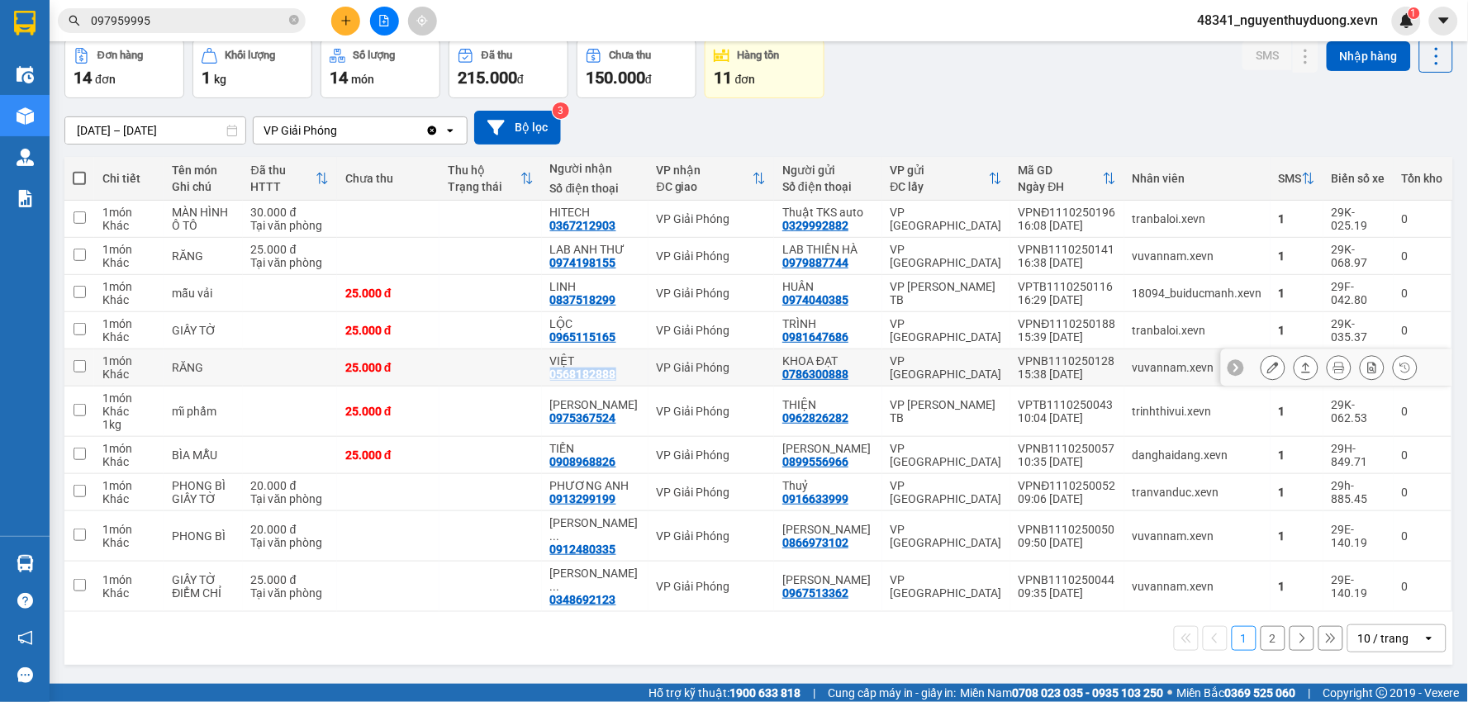
drag, startPoint x: 633, startPoint y: 372, endPoint x: 571, endPoint y: 381, distance: 62.6
click at [571, 381] on div "VIỆT 0568182888" at bounding box center [595, 367] width 90 height 26
checkbox input "true"
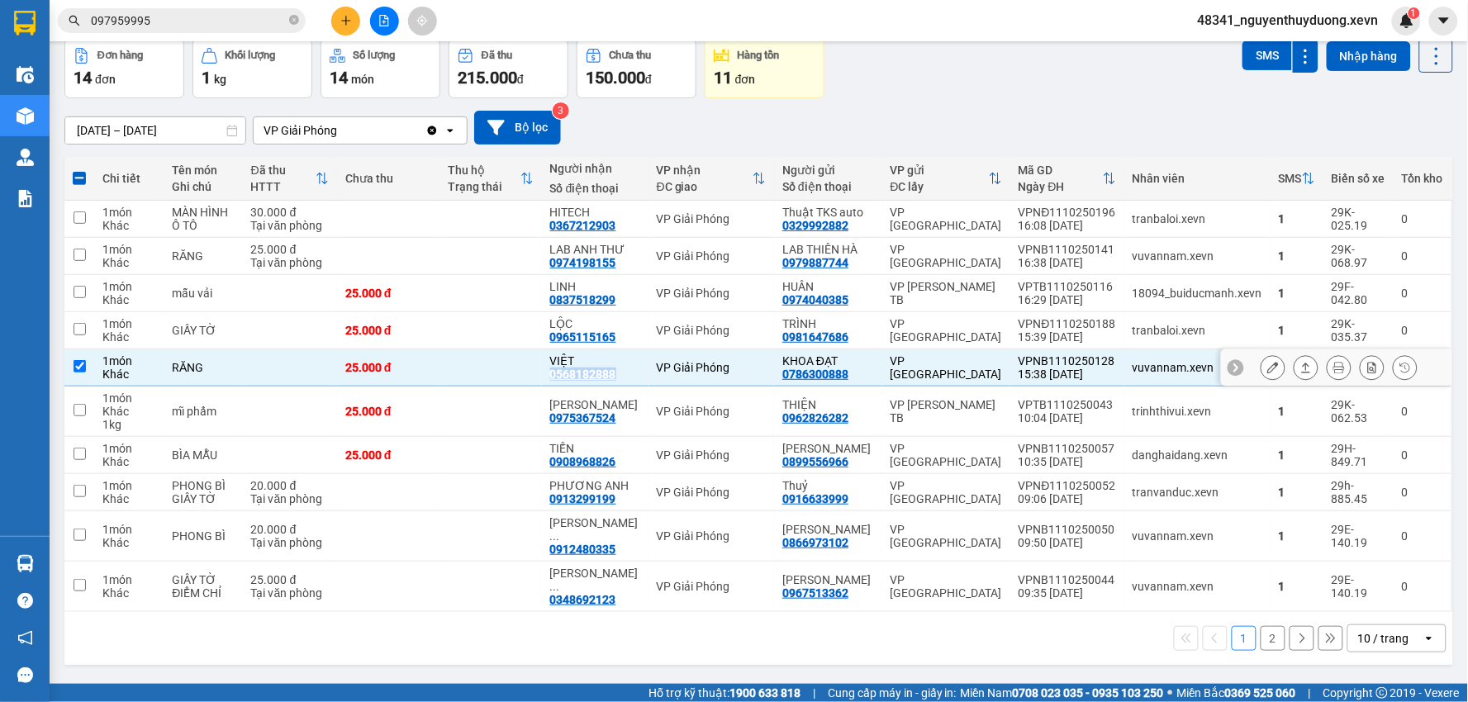
copy div "0568182888"
